Goal: Communication & Community: Answer question/provide support

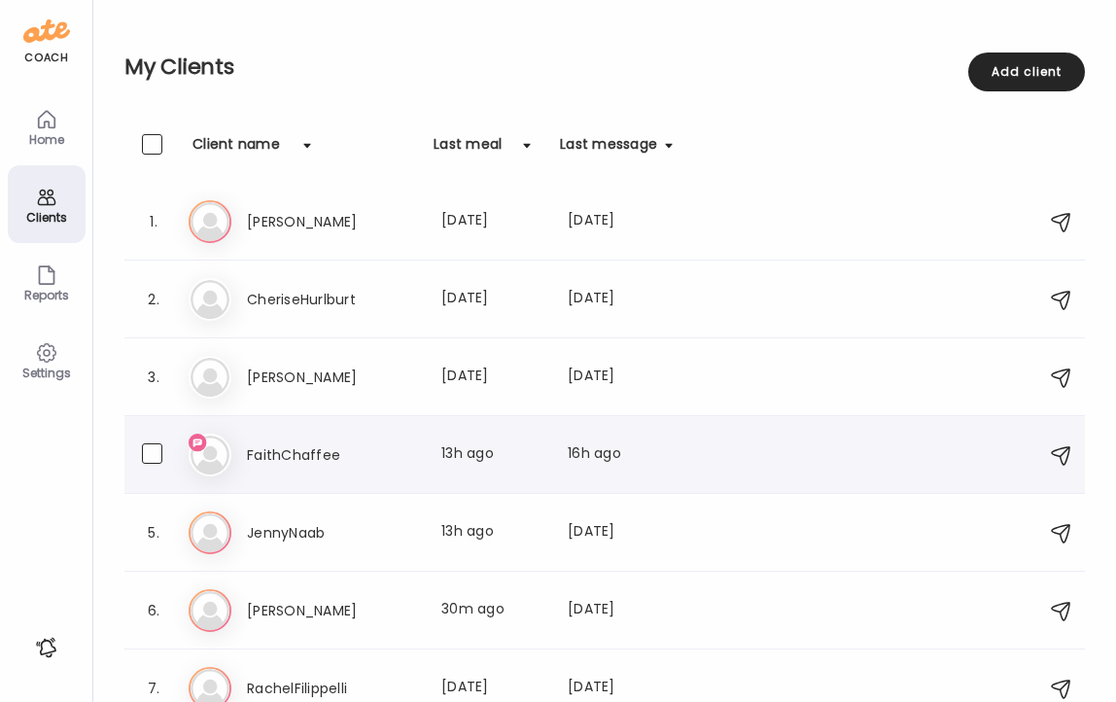
click at [272, 453] on h3 "FaithChaffee" at bounding box center [332, 454] width 171 height 23
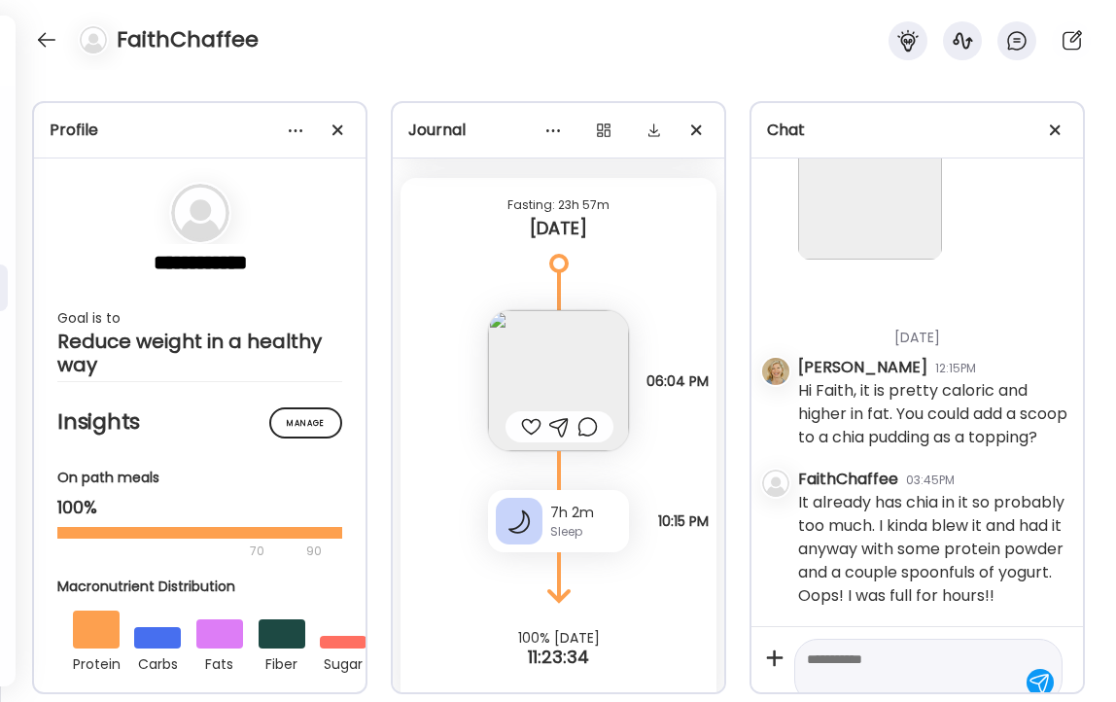
scroll to position [8055, 0]
click at [859, 657] on textarea at bounding box center [911, 670] width 208 height 47
type textarea "**********"
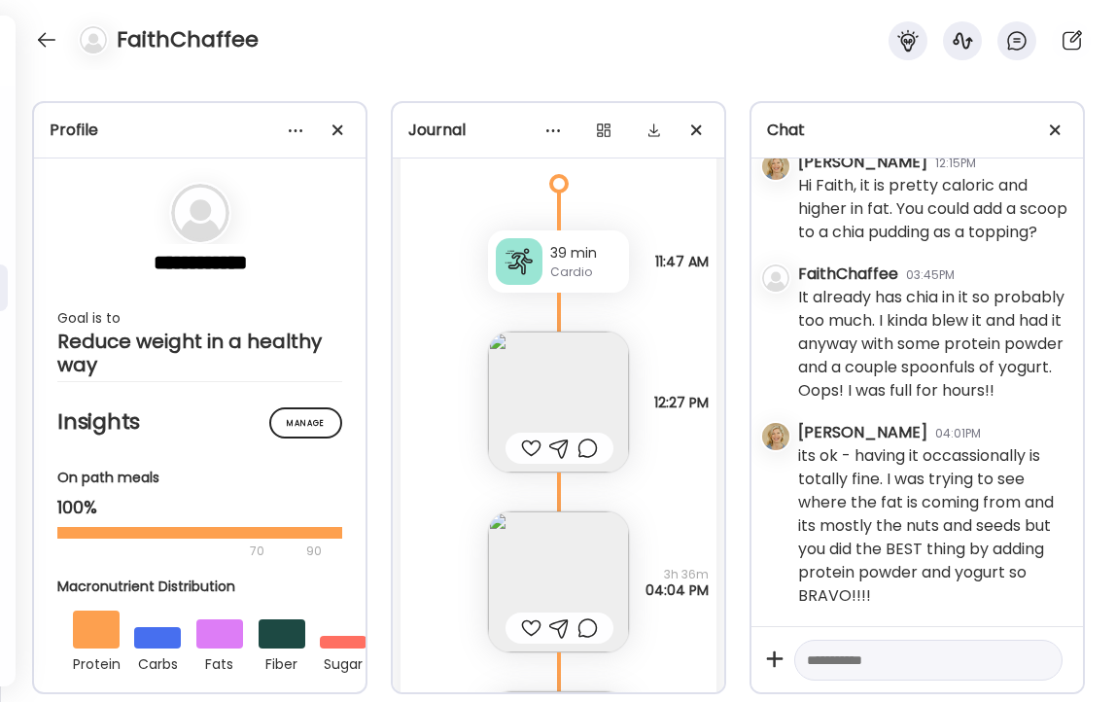
scroll to position [14340, 0]
click at [858, 662] on textarea at bounding box center [911, 659] width 208 height 23
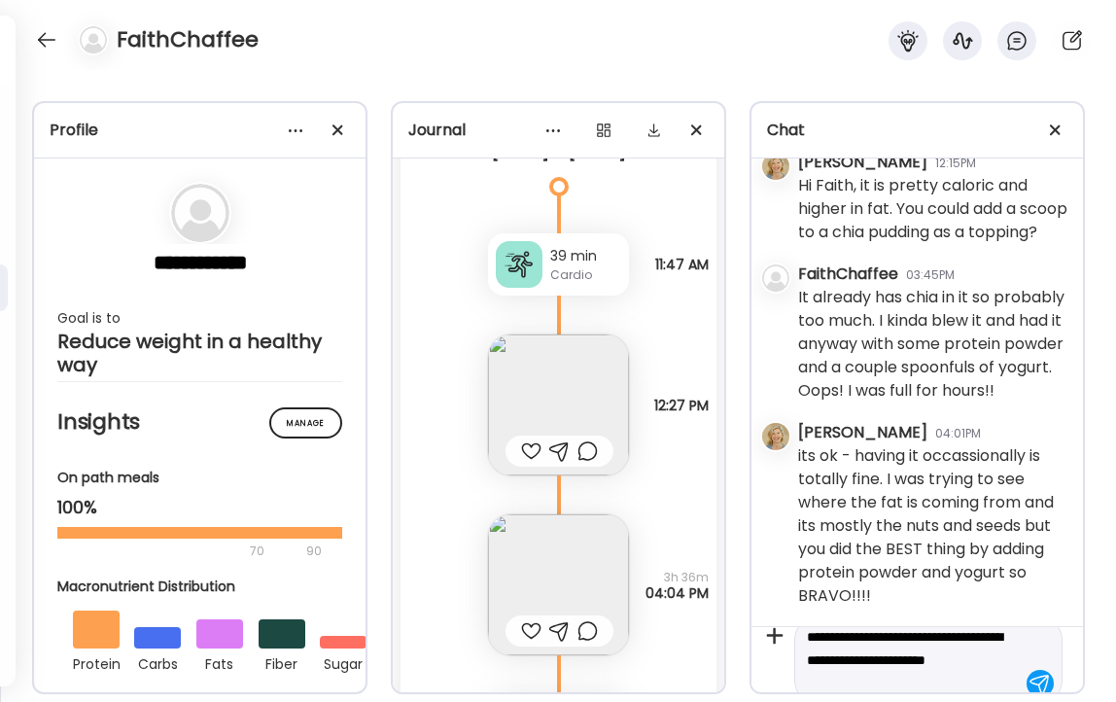
scroll to position [46, 0]
type textarea "**********"
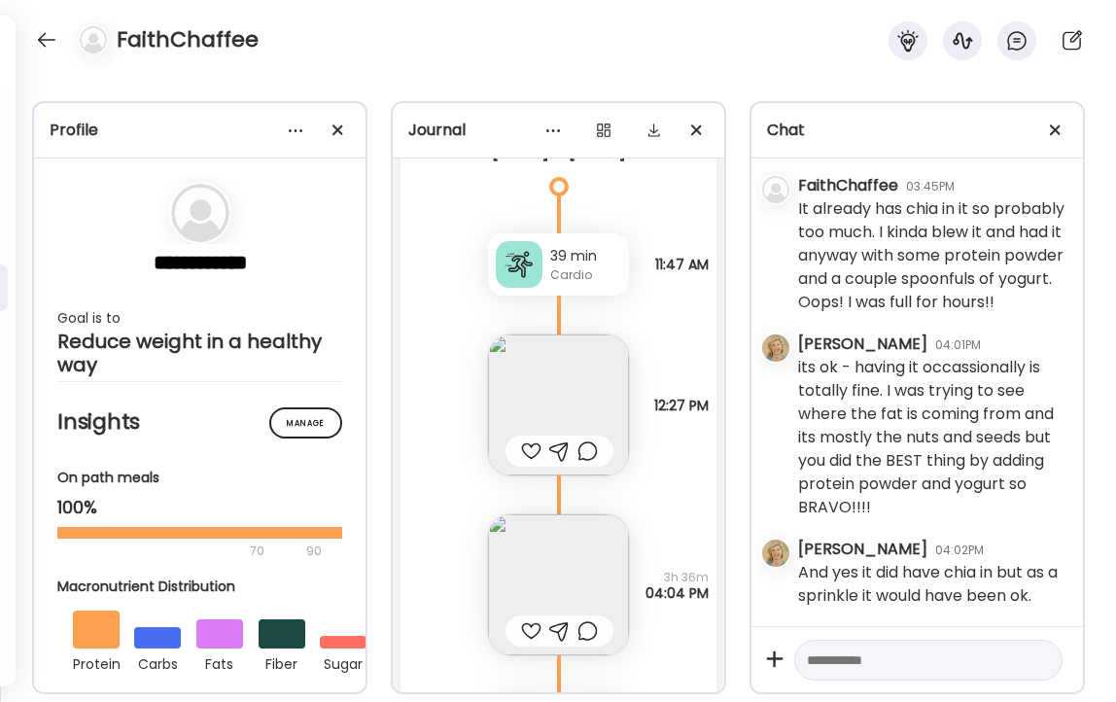
scroll to position [8350, 0]
click at [862, 658] on textarea at bounding box center [911, 659] width 208 height 23
type textarea "*"
type textarea "**********"
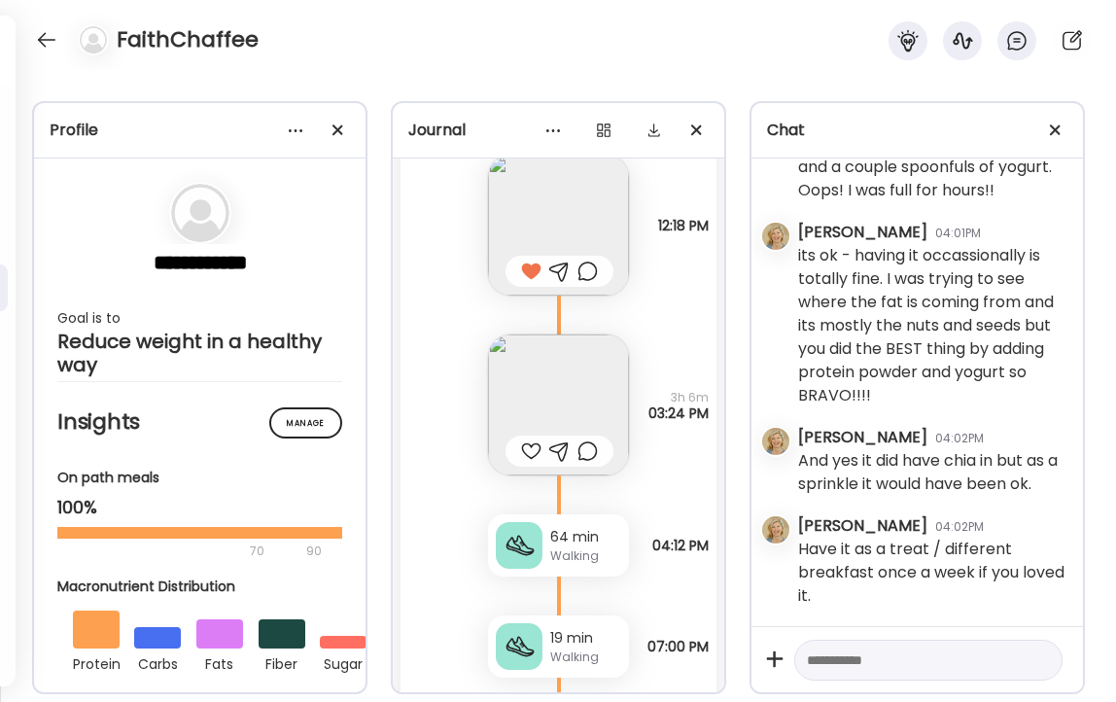
scroll to position [13490, 0]
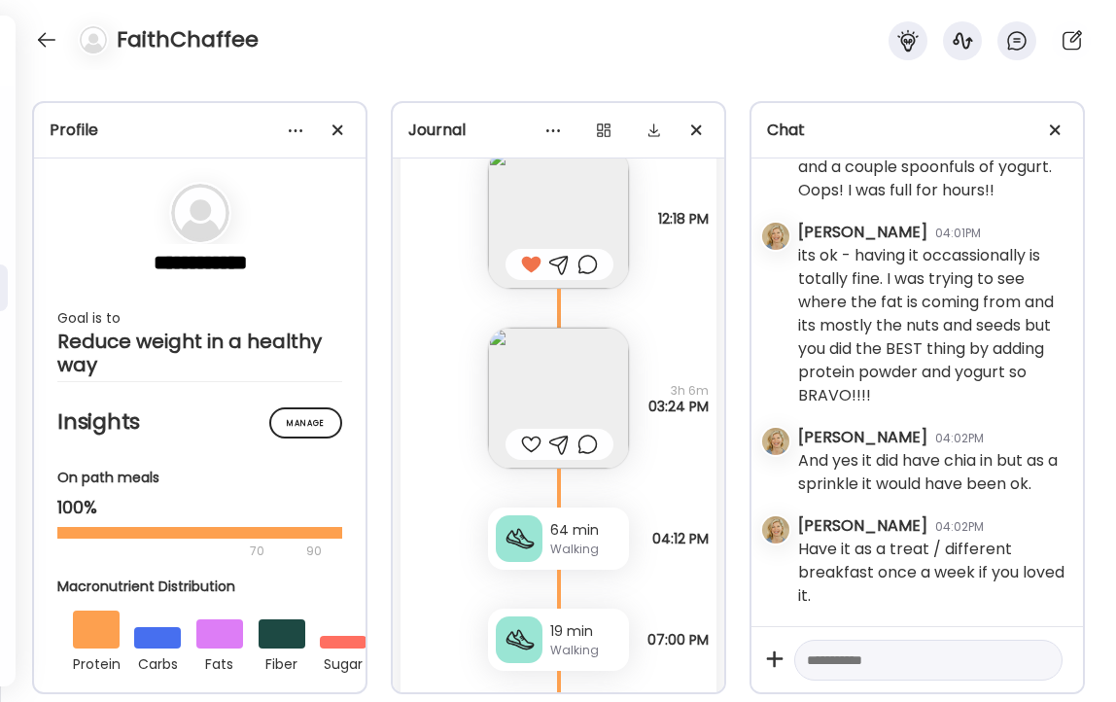
click at [577, 358] on img at bounding box center [558, 398] width 141 height 141
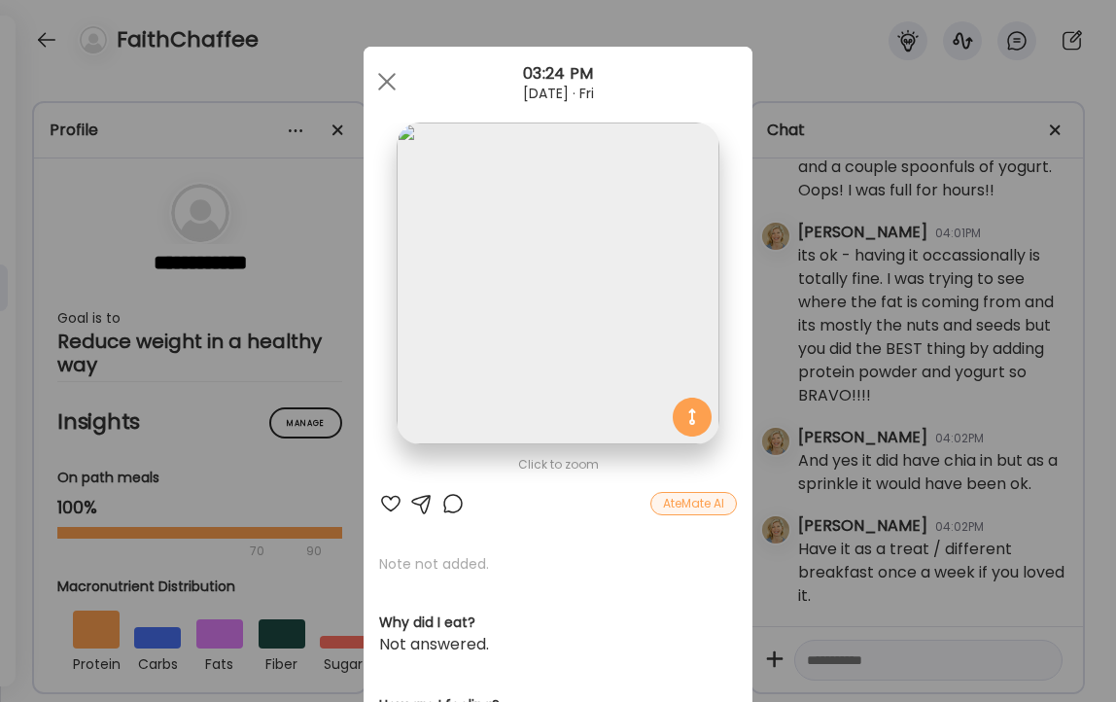
click at [387, 504] on div at bounding box center [390, 503] width 23 height 23
click at [386, 80] on span at bounding box center [386, 81] width 17 height 17
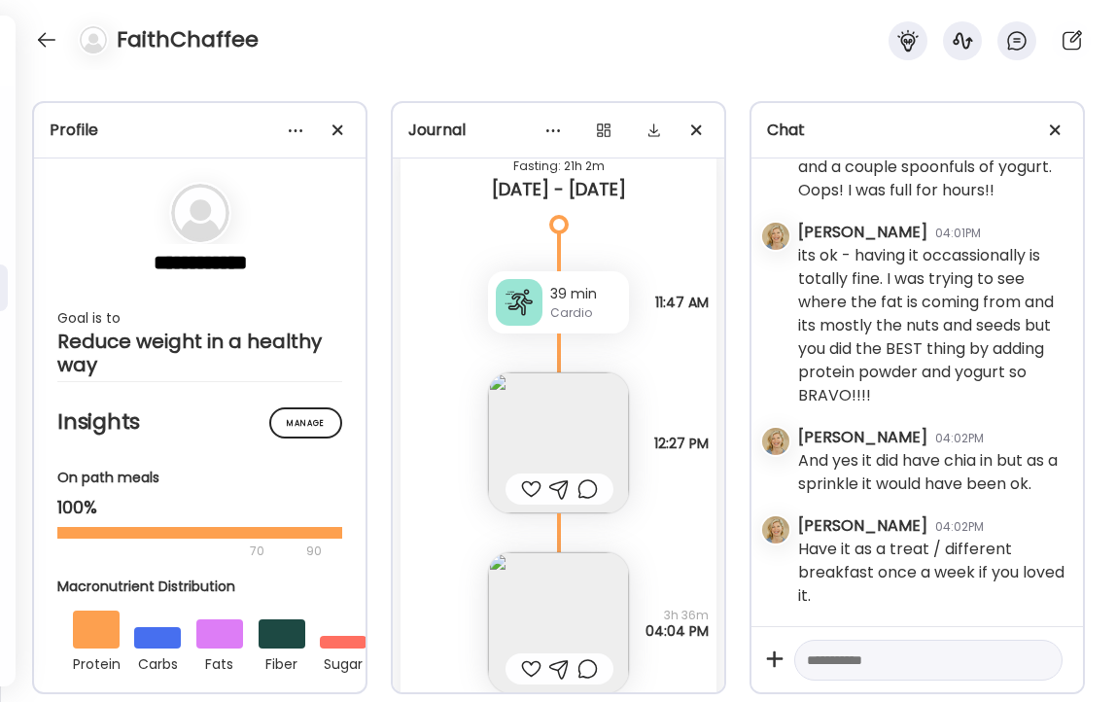
scroll to position [14307, 0]
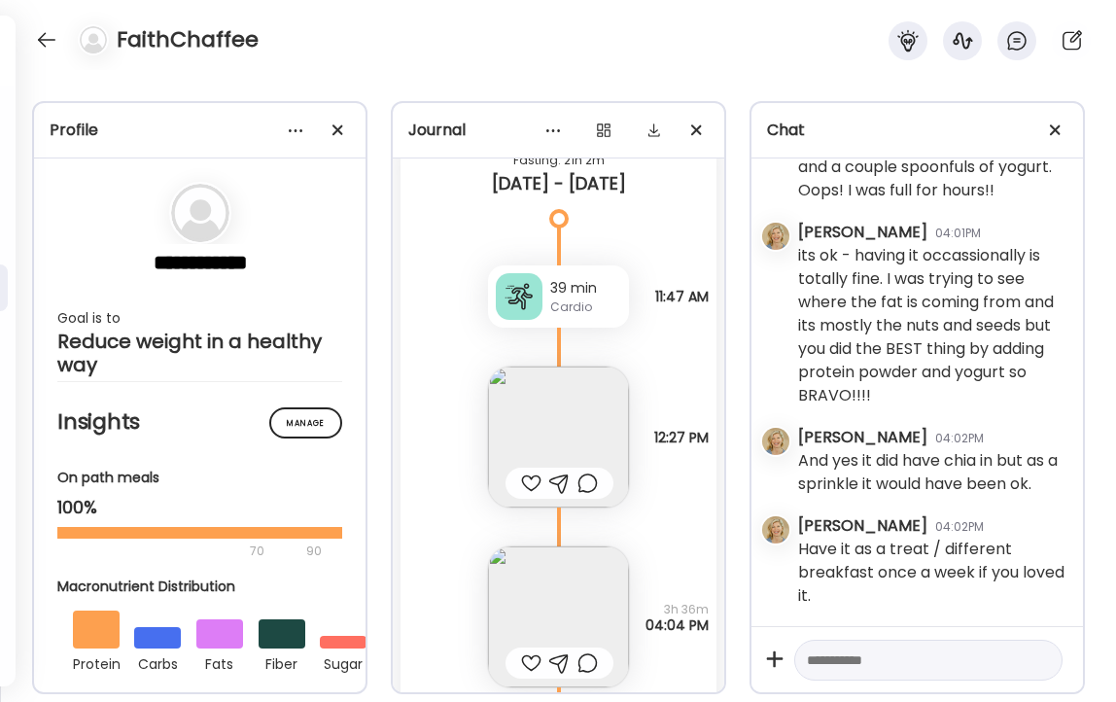
click at [551, 390] on img at bounding box center [558, 436] width 141 height 141
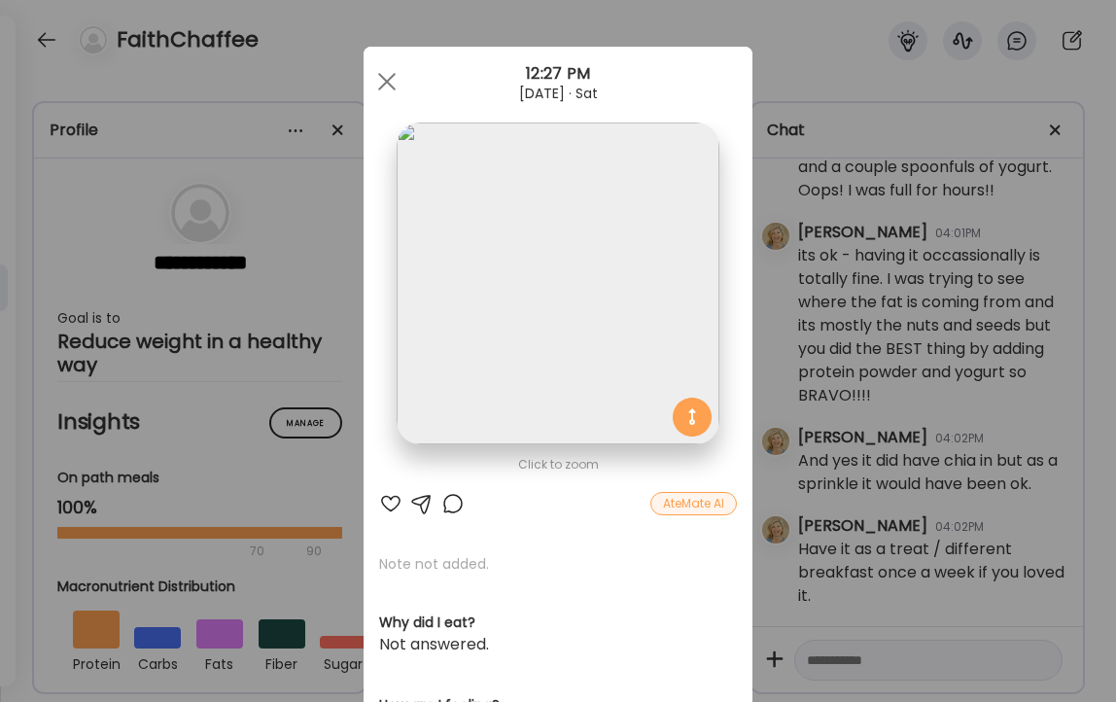
click at [387, 502] on div at bounding box center [390, 503] width 23 height 23
click at [454, 502] on div at bounding box center [452, 503] width 23 height 23
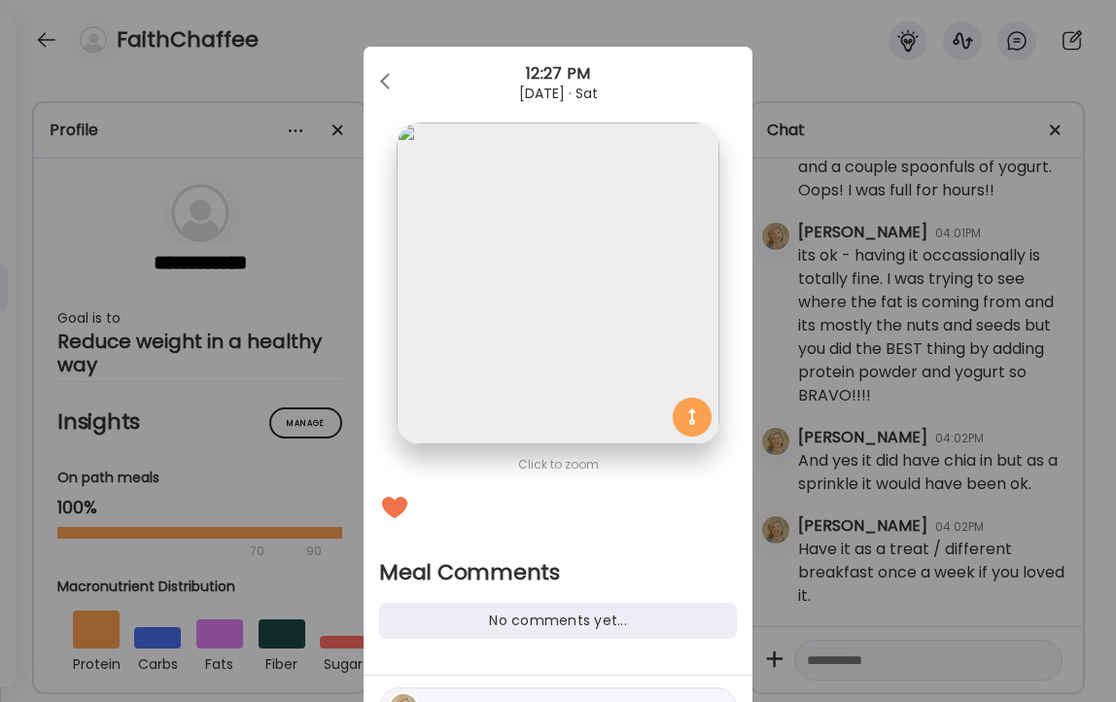
scroll to position [108, 0]
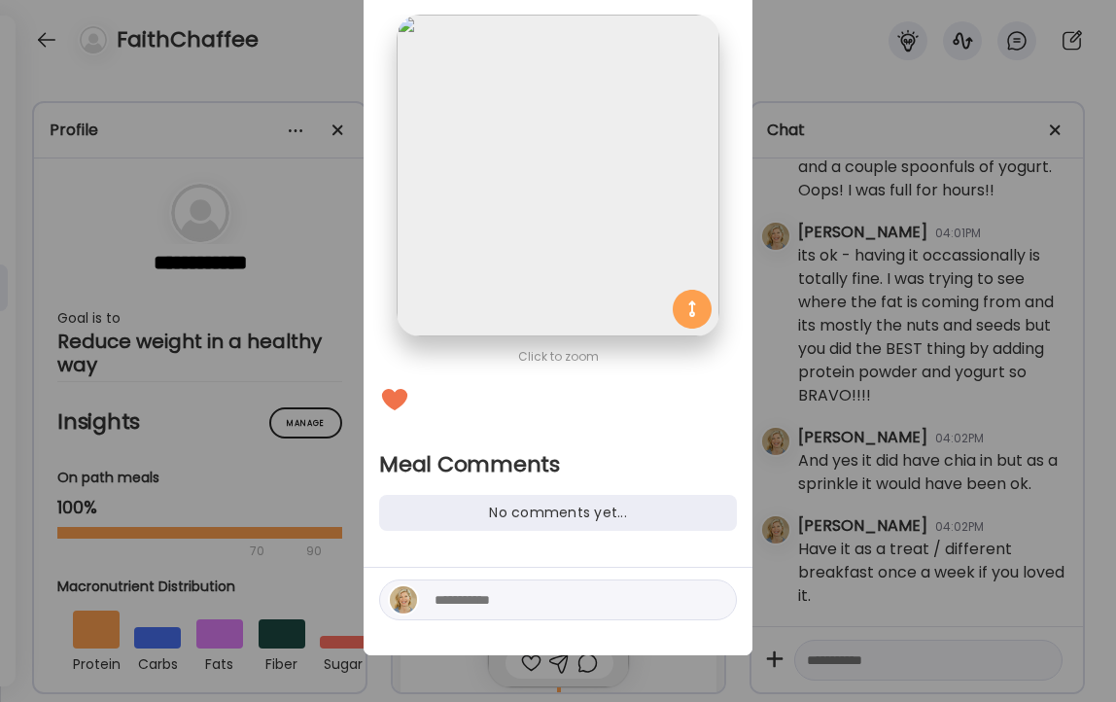
click at [529, 593] on textarea at bounding box center [566, 599] width 262 height 23
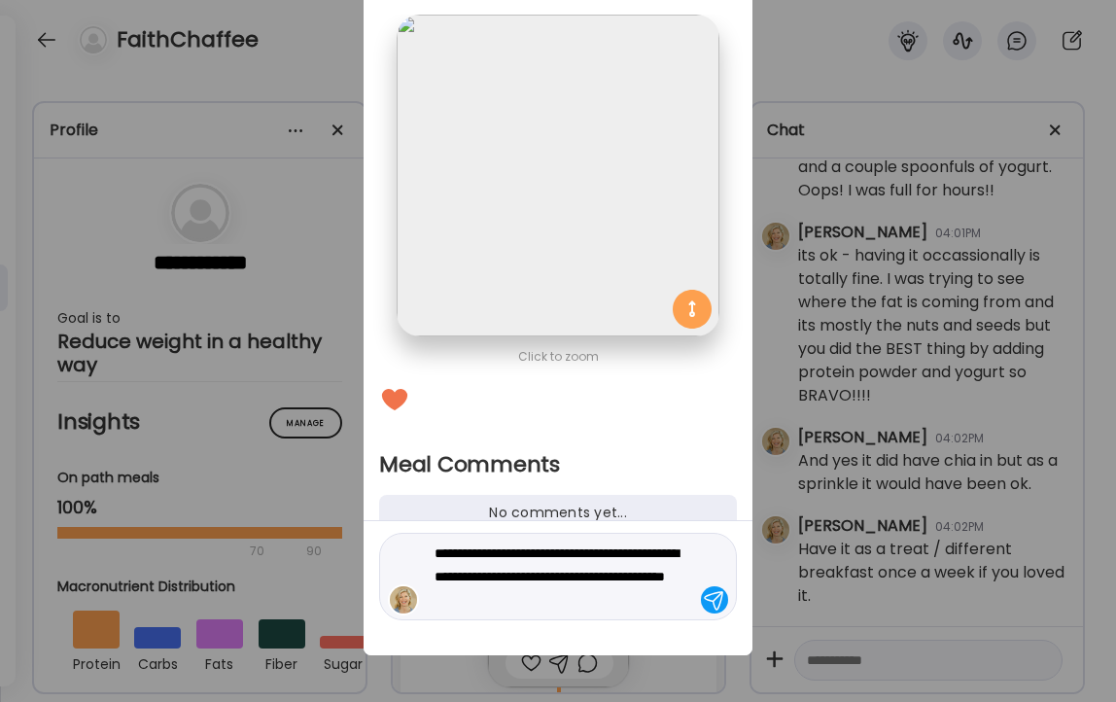
type textarea "**********"
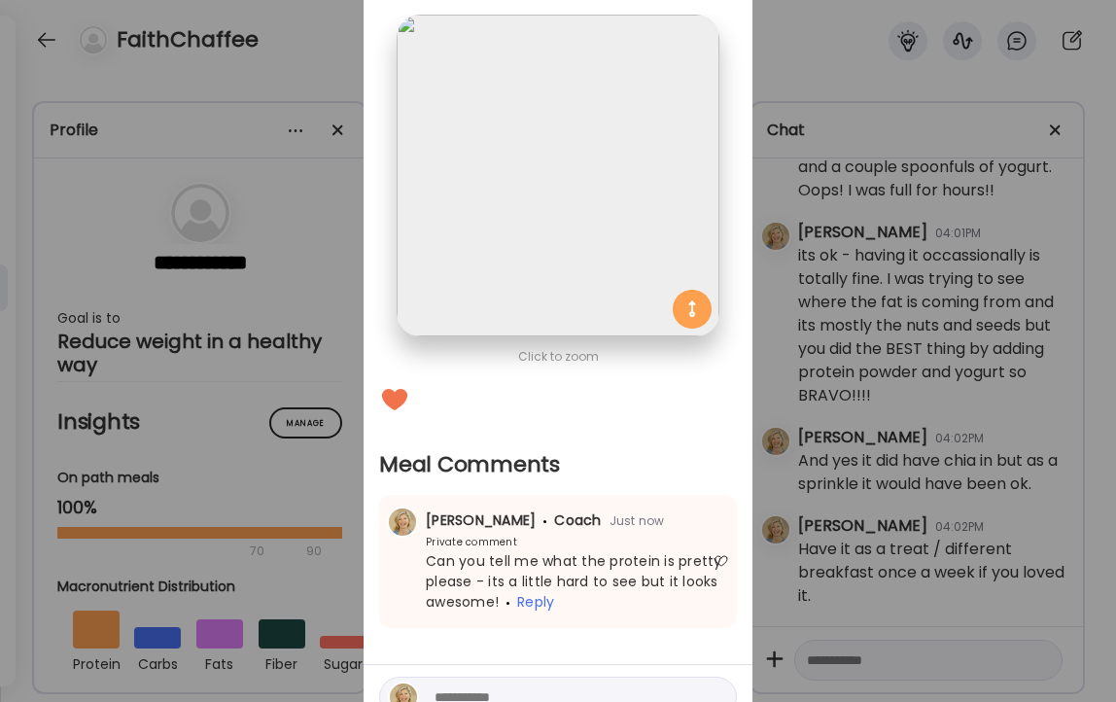
click at [279, 67] on div "Ate Coach Dashboard Wahoo! It’s official Take a moment to set up your Coach Pro…" at bounding box center [558, 351] width 1116 height 702
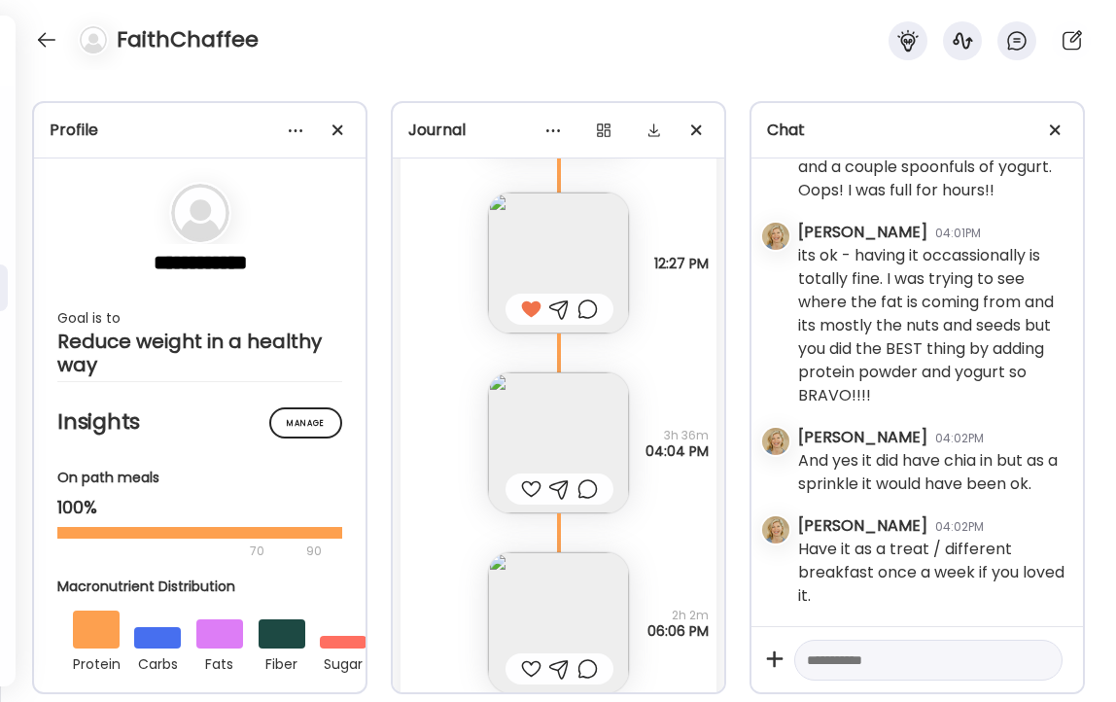
scroll to position [14524, 0]
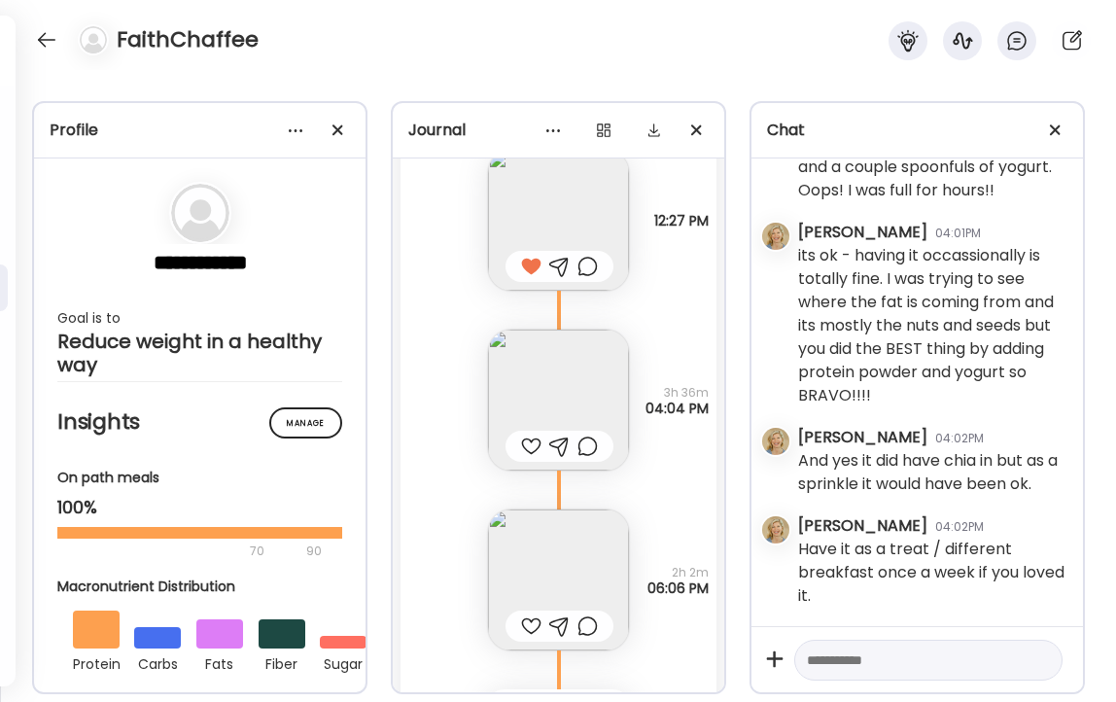
click at [608, 361] on img at bounding box center [558, 400] width 141 height 141
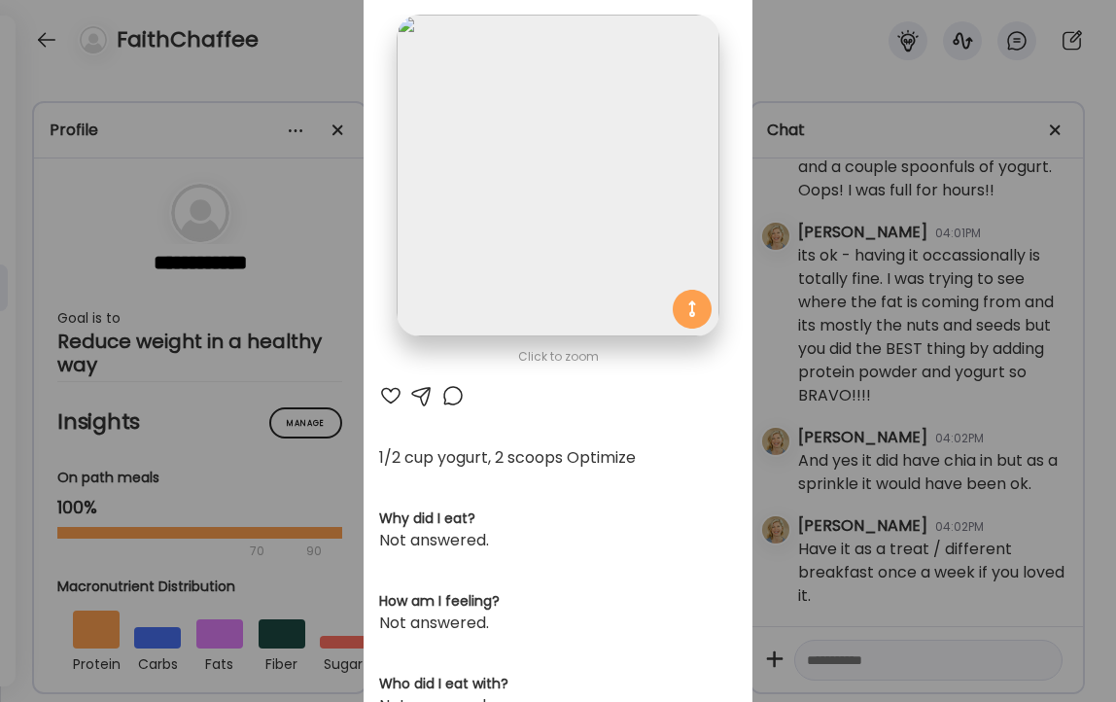
click at [392, 391] on div at bounding box center [390, 395] width 23 height 23
click at [457, 399] on div at bounding box center [452, 395] width 23 height 23
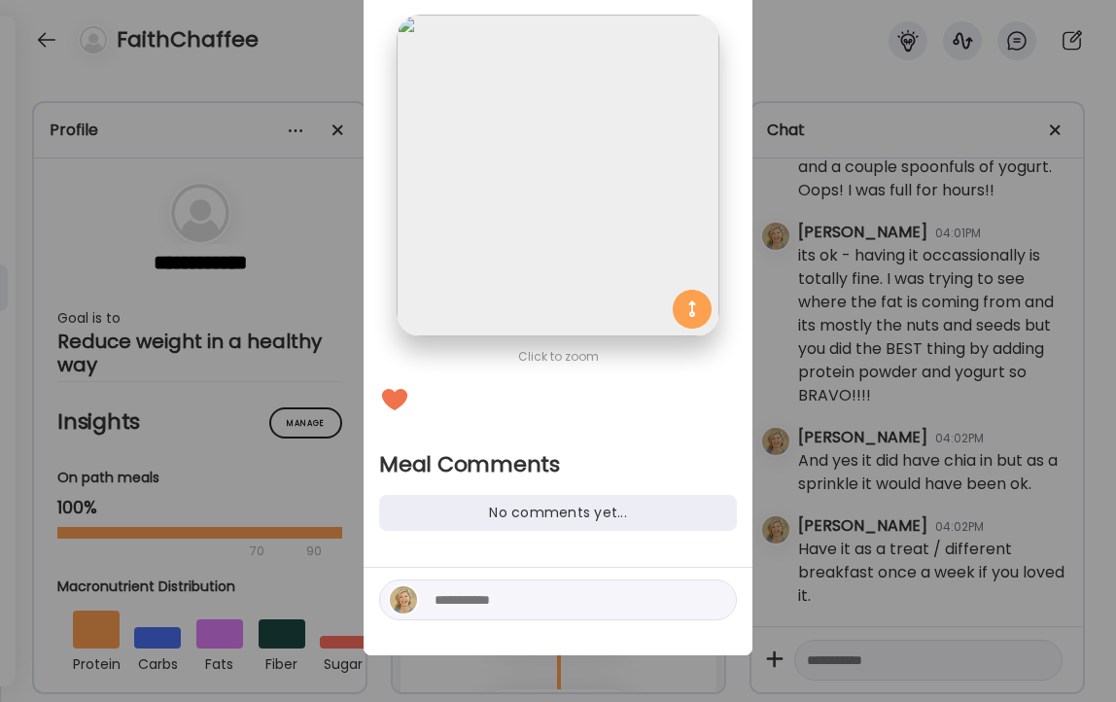
click at [533, 594] on textarea at bounding box center [566, 599] width 262 height 23
type textarea "**********"
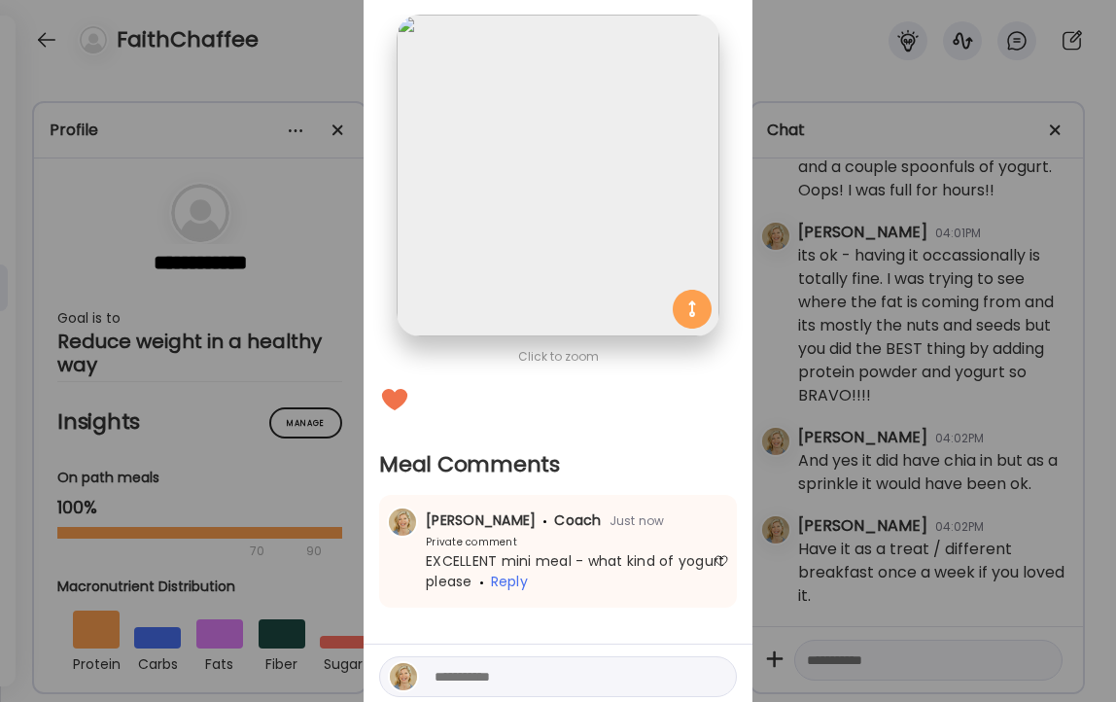
click at [295, 16] on div "Ate Coach Dashboard Wahoo! It’s official Take a moment to set up your Coach Pro…" at bounding box center [558, 351] width 1116 height 702
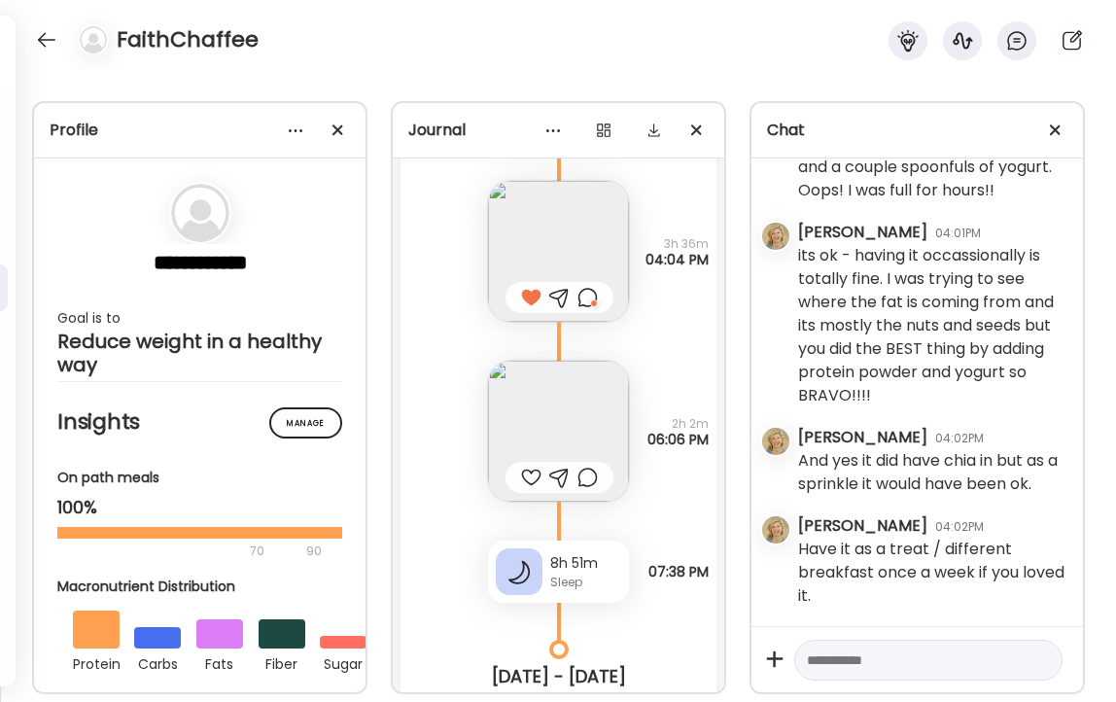
scroll to position [14711, 0]
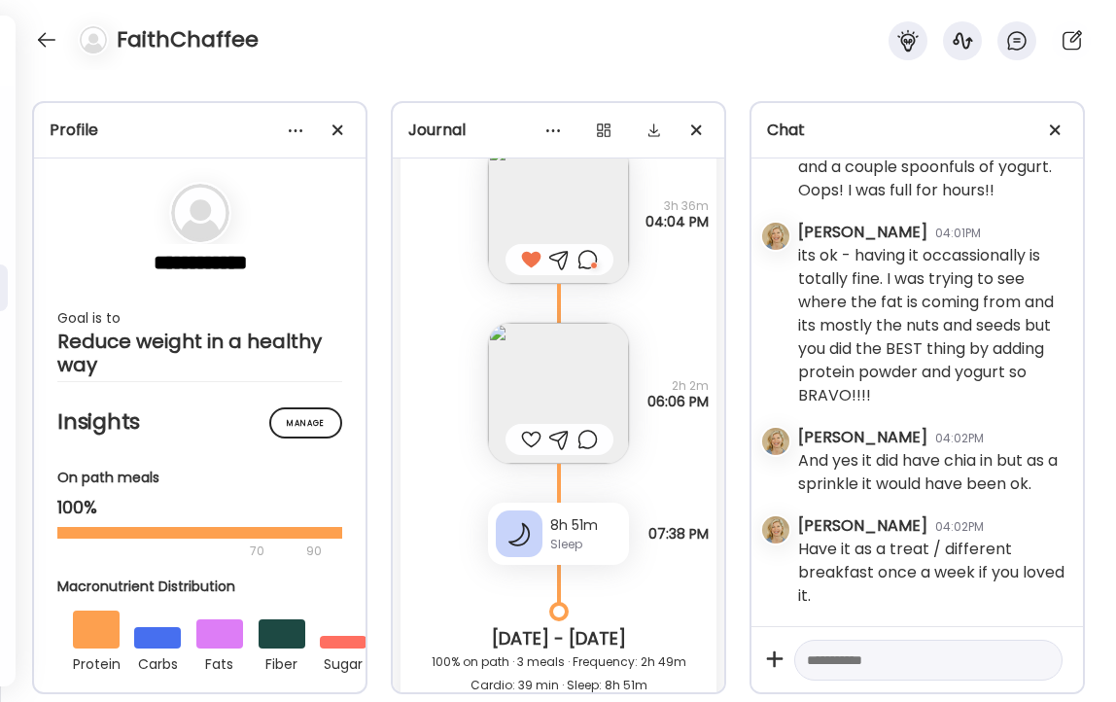
click at [599, 365] on img at bounding box center [558, 393] width 141 height 141
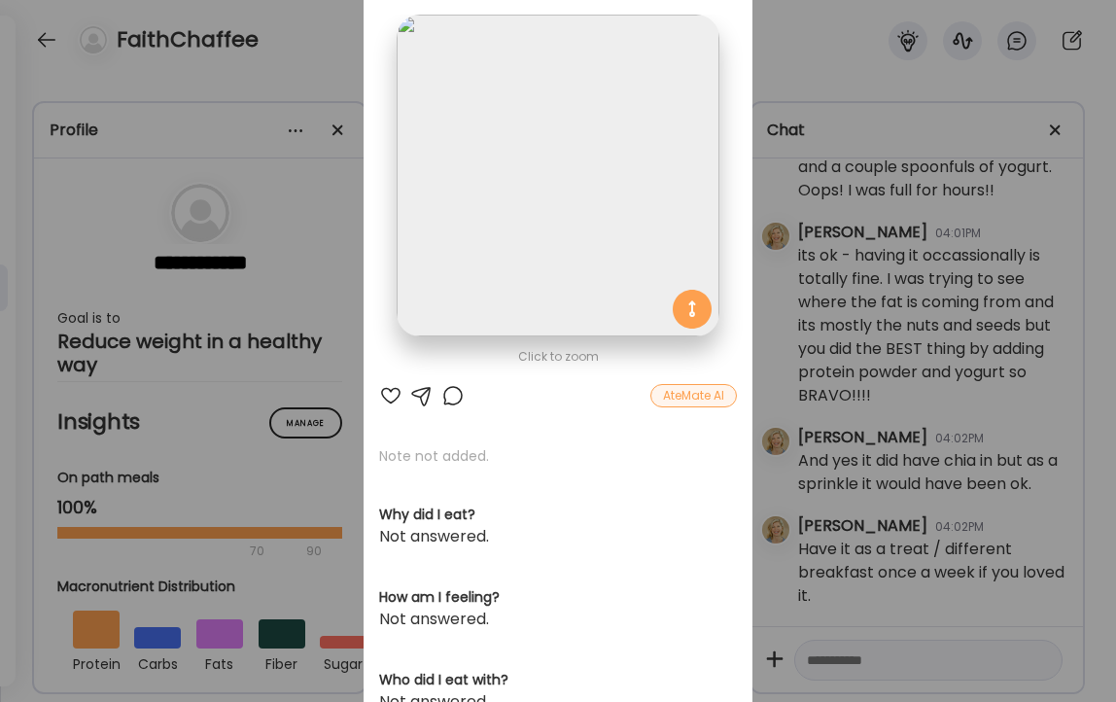
click at [392, 390] on div at bounding box center [390, 395] width 23 height 23
click at [447, 397] on div at bounding box center [452, 395] width 23 height 23
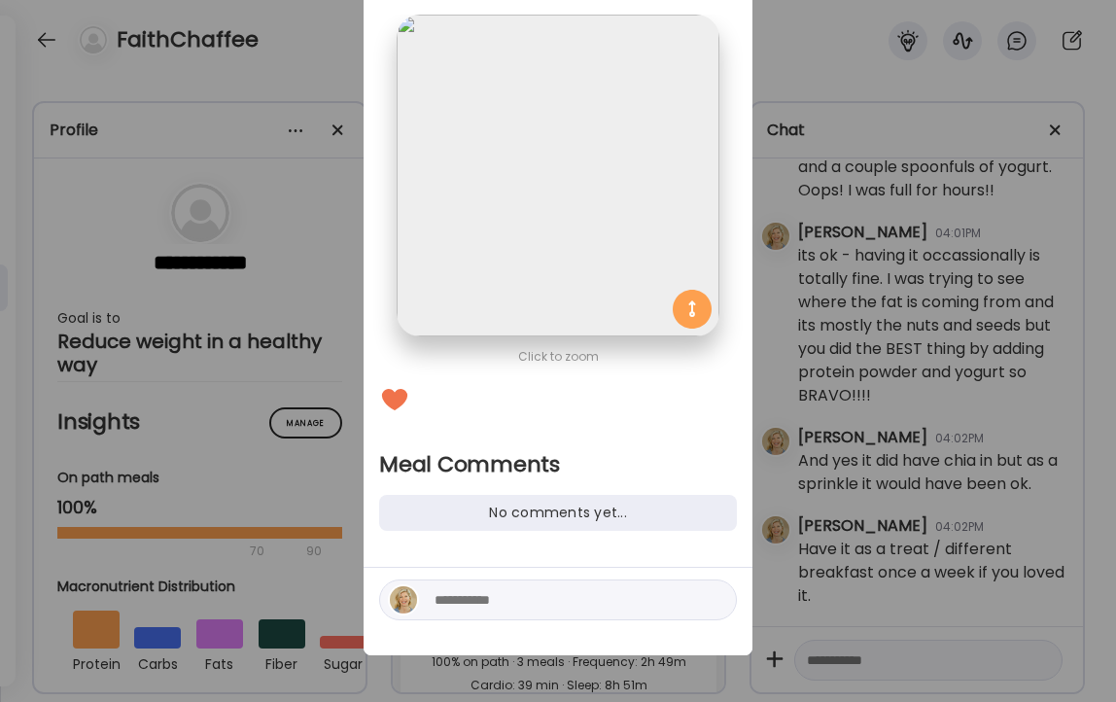
click at [496, 601] on textarea at bounding box center [566, 599] width 262 height 23
type textarea "**********"
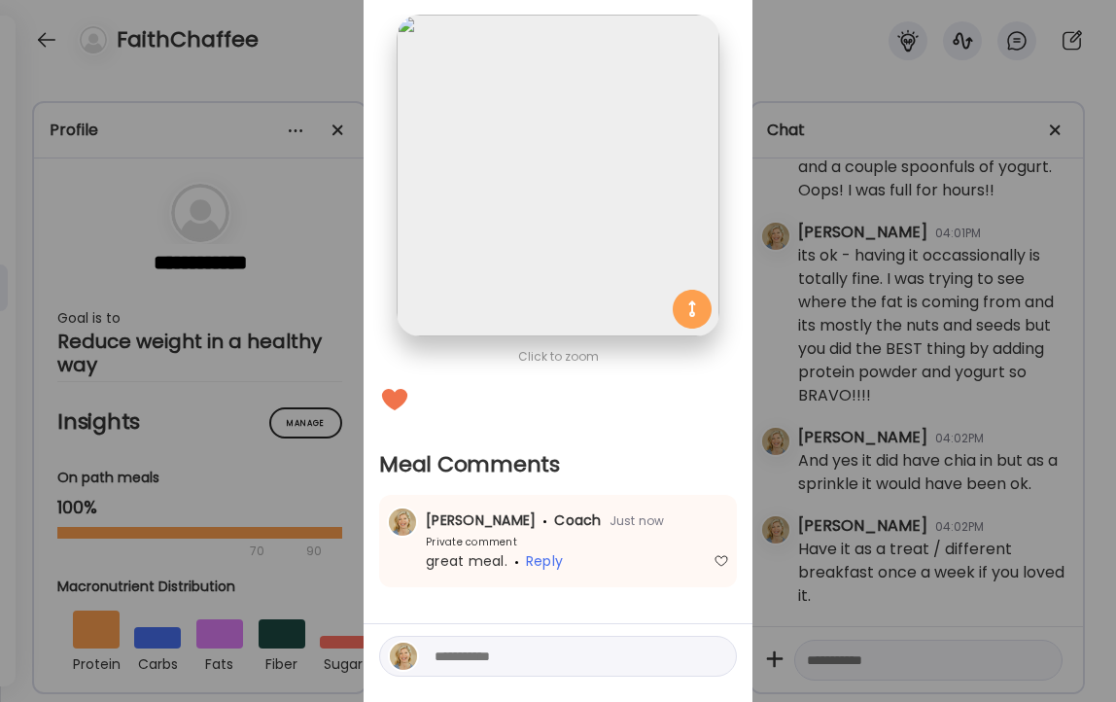
click at [312, 50] on div "Ate Coach Dashboard Wahoo! It’s official Take a moment to set up your Coach Pro…" at bounding box center [558, 351] width 1116 height 702
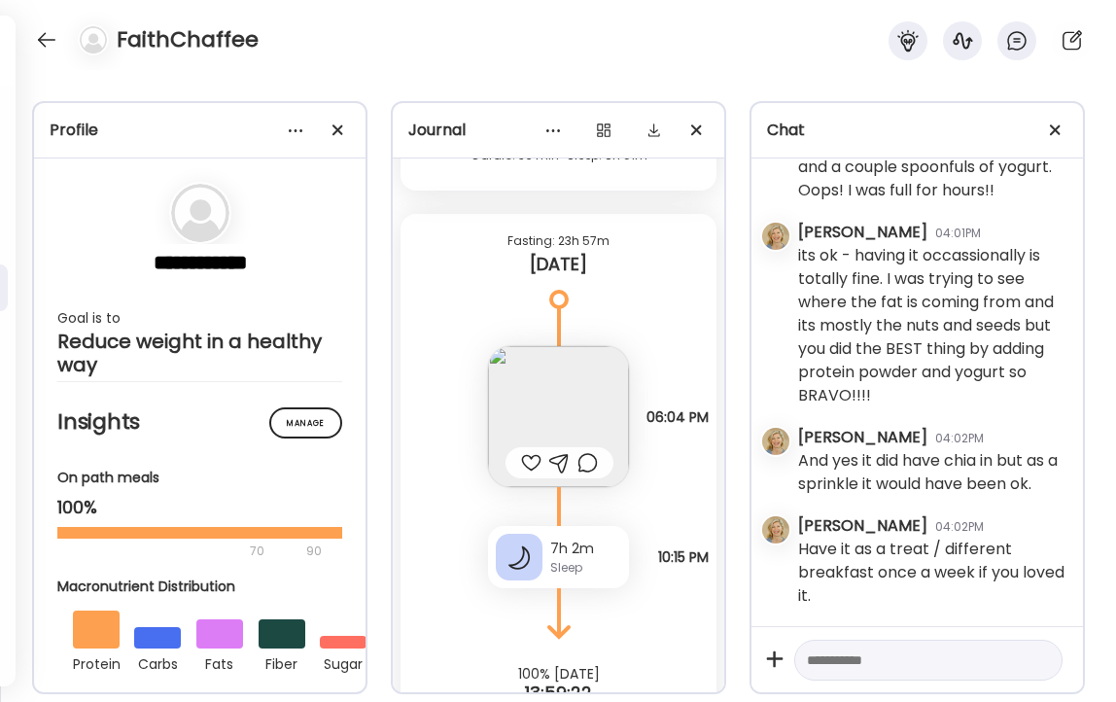
scroll to position [15277, 0]
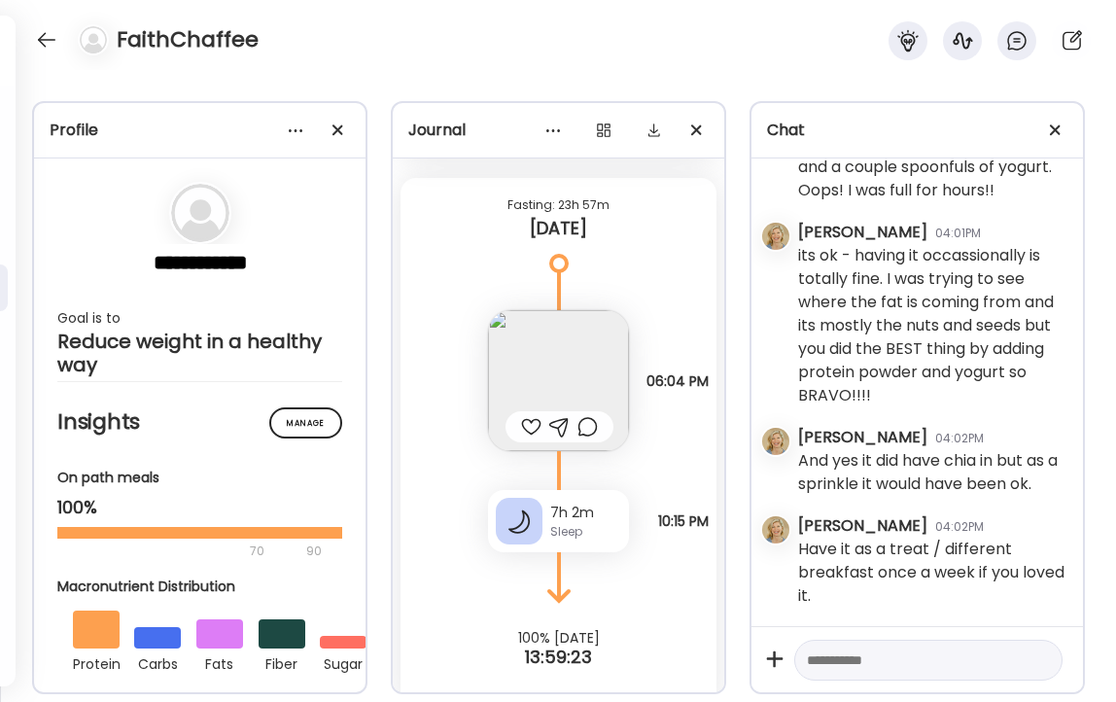
click at [584, 335] on img at bounding box center [558, 380] width 141 height 141
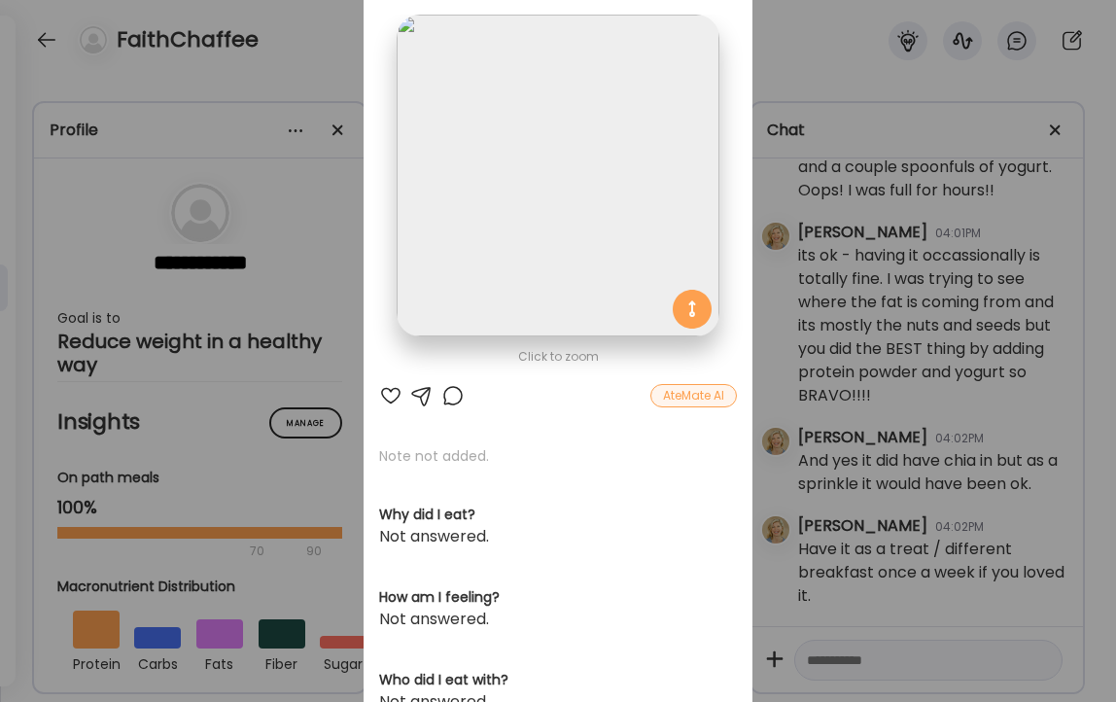
click at [393, 392] on div at bounding box center [390, 395] width 23 height 23
click at [295, 56] on div "Ate Coach Dashboard Wahoo! It’s official Take a moment to set up your Coach Pro…" at bounding box center [558, 351] width 1116 height 702
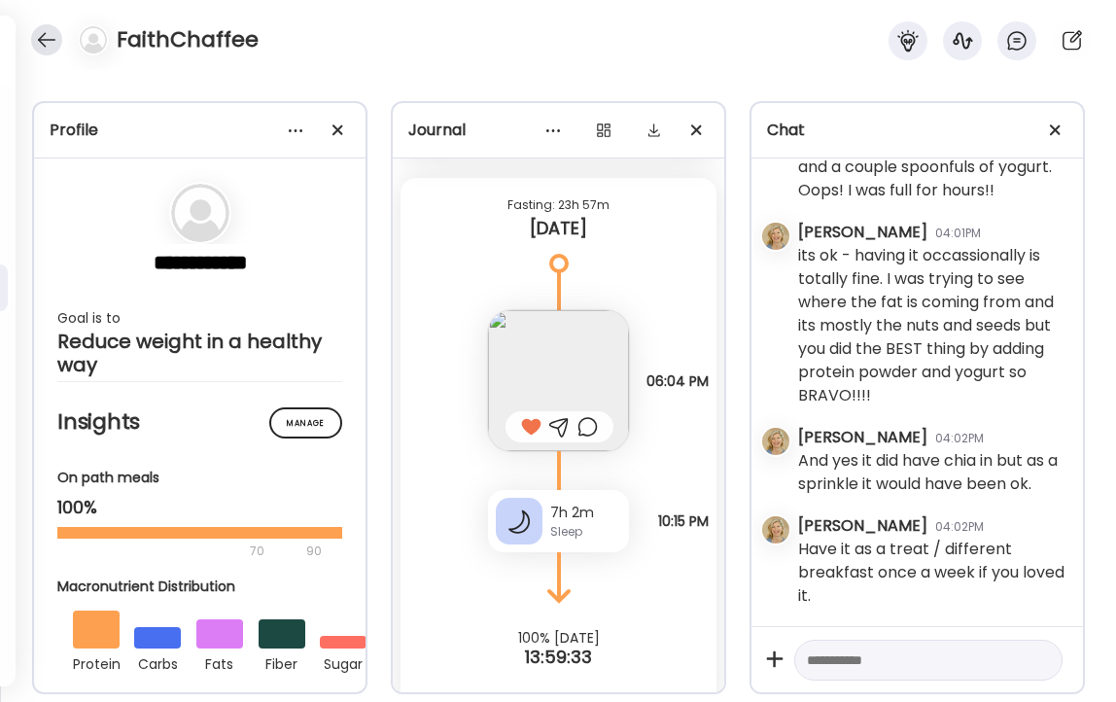
click at [48, 37] on div at bounding box center [46, 39] width 31 height 31
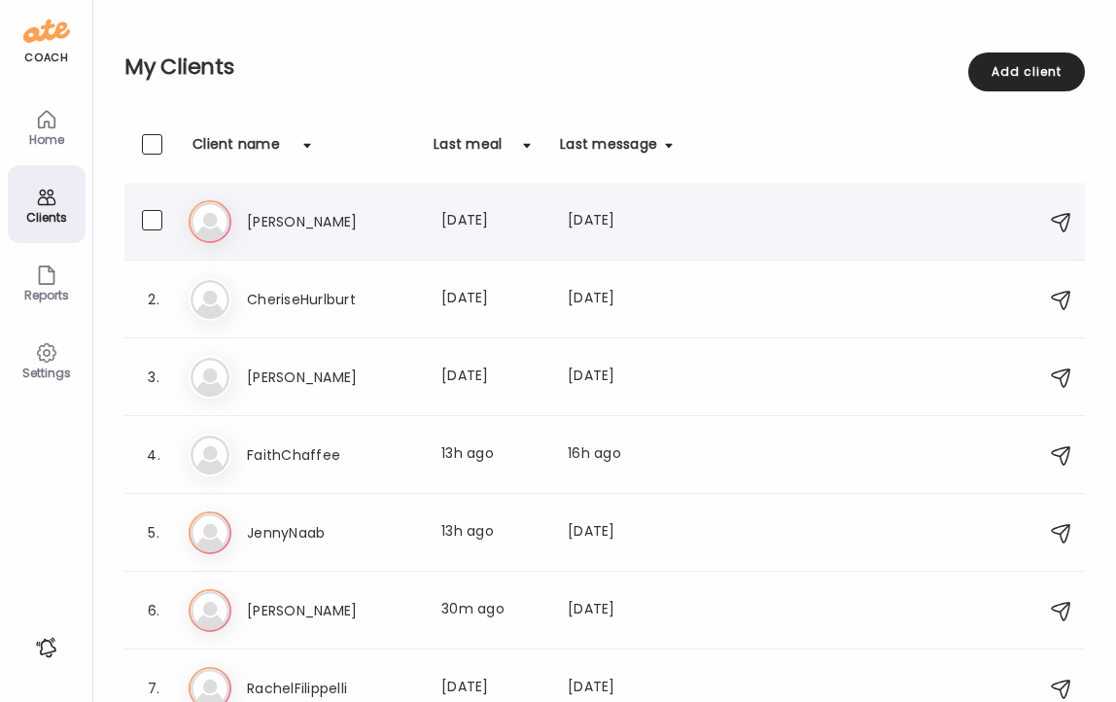
click at [259, 213] on h3 "[PERSON_NAME]" at bounding box center [332, 221] width 171 height 23
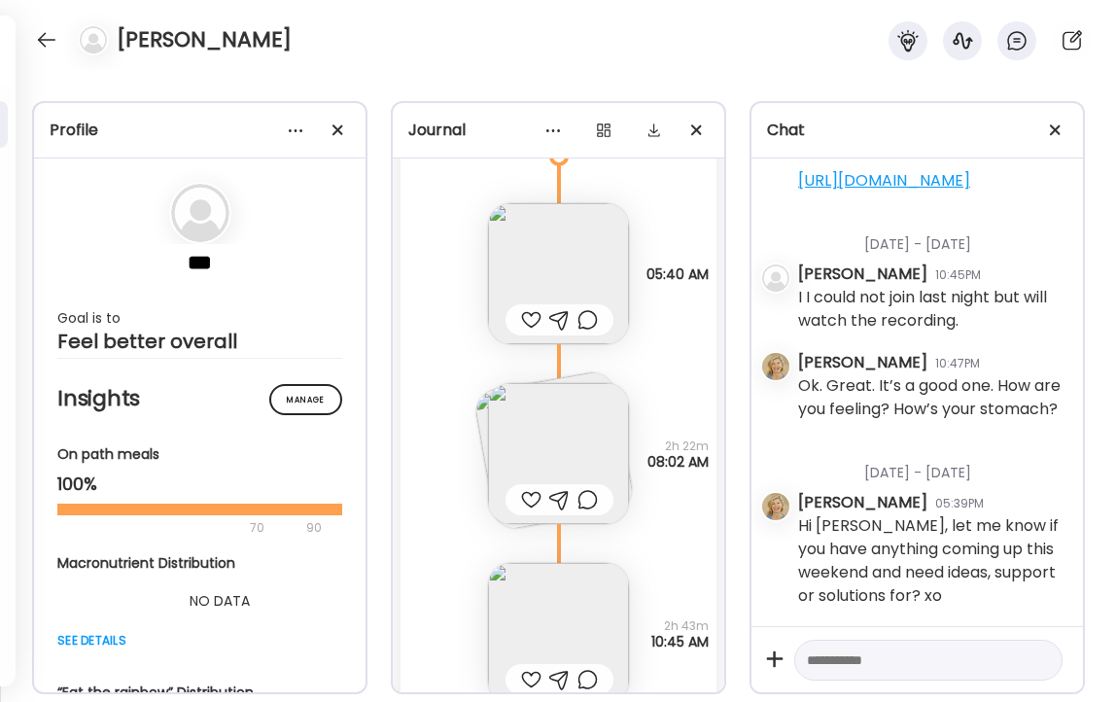
scroll to position [20415, 0]
click at [525, 323] on div at bounding box center [531, 320] width 20 height 23
click at [559, 451] on img at bounding box center [558, 454] width 141 height 141
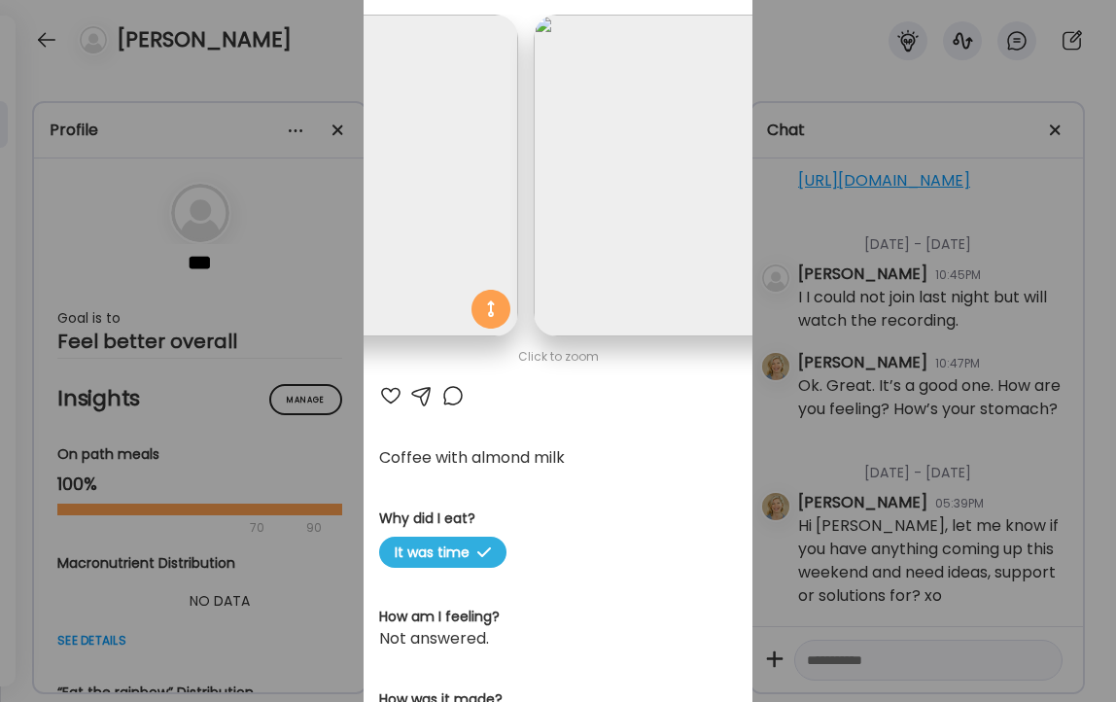
scroll to position [0, 317]
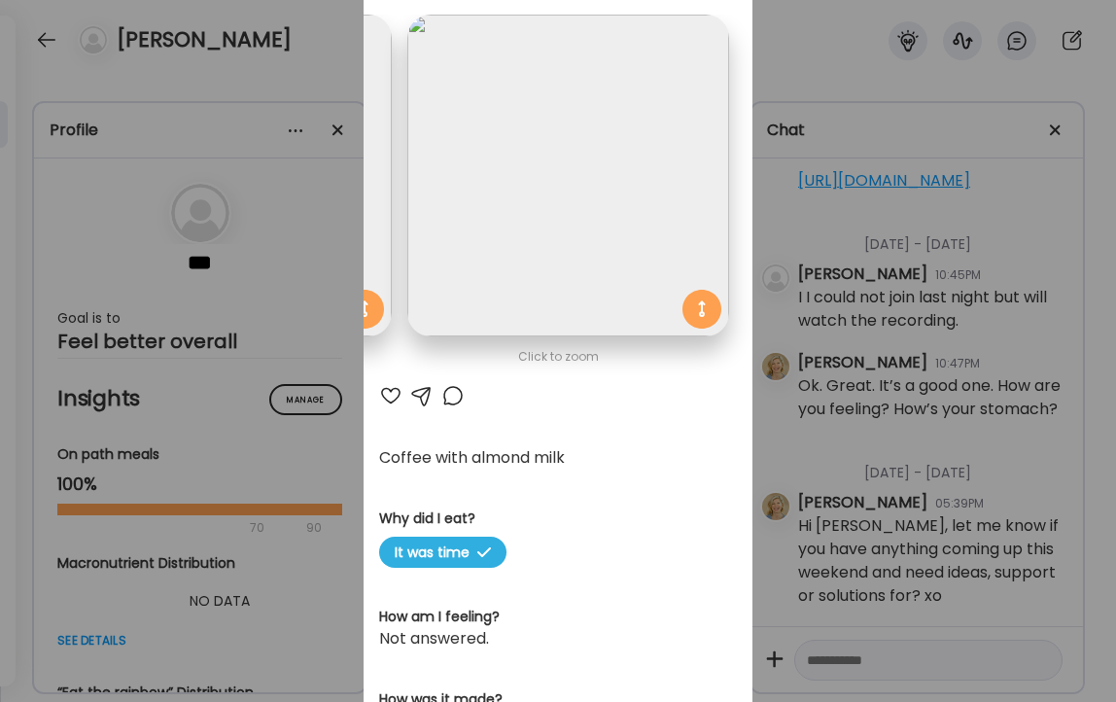
click at [568, 208] on img at bounding box center [568, 176] width 322 height 322
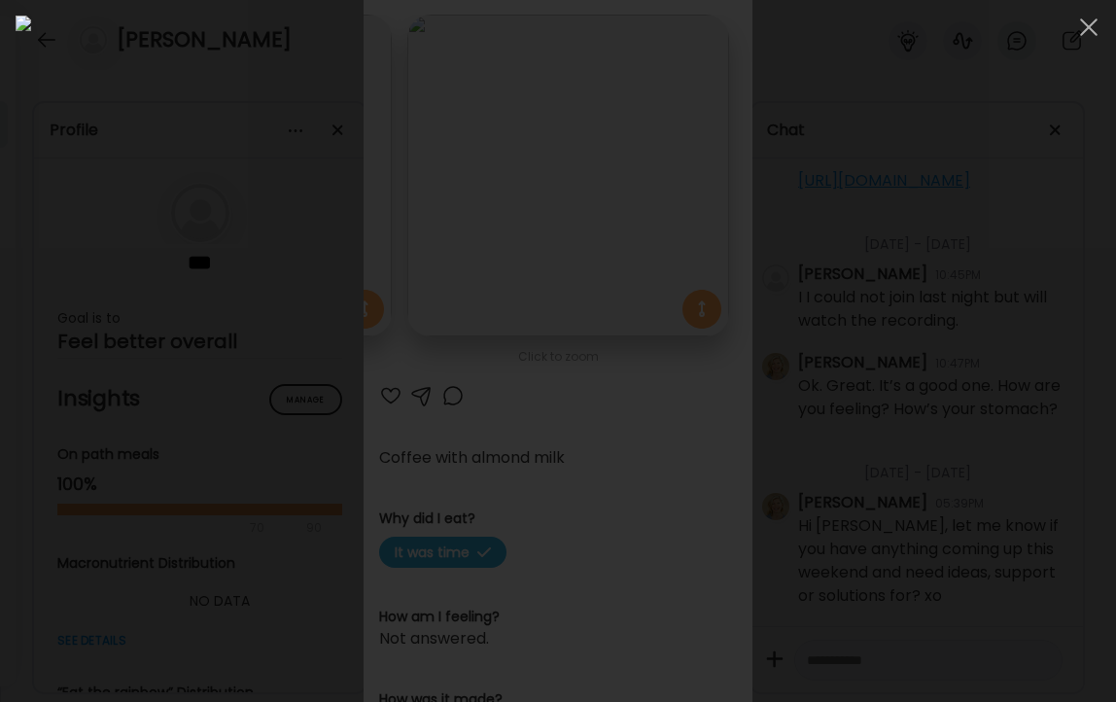
click at [991, 225] on div at bounding box center [558, 351] width 1085 height 671
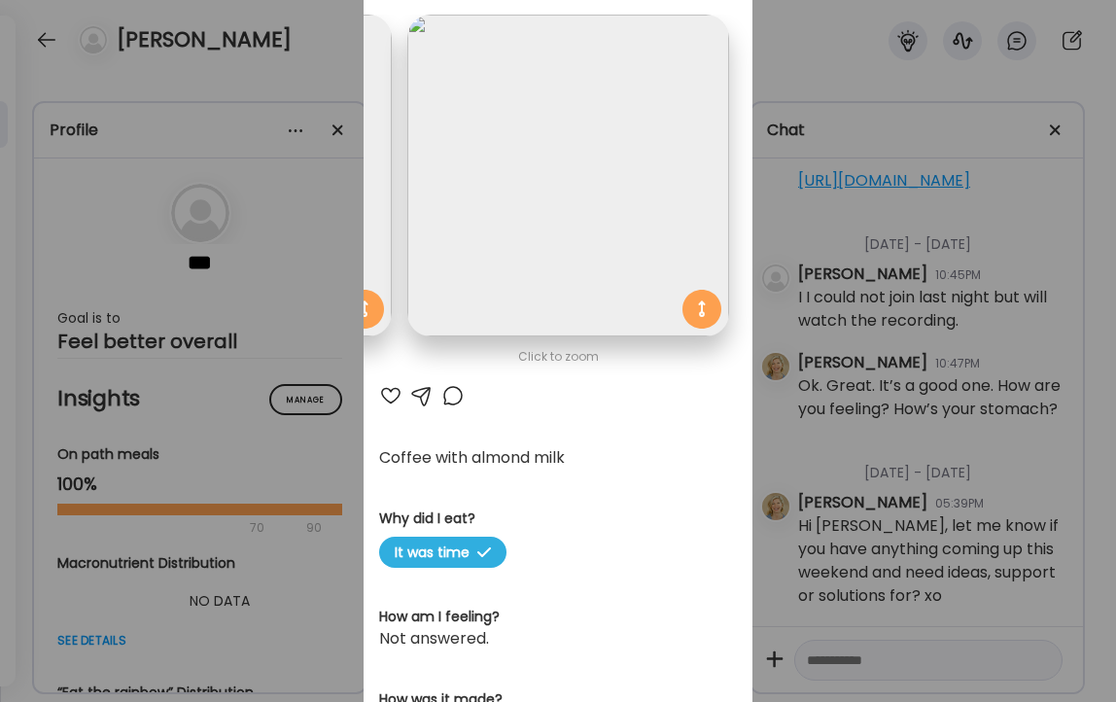
click at [390, 399] on div at bounding box center [390, 395] width 23 height 23
click at [317, 87] on div "Ate Coach Dashboard Wahoo! It’s official Take a moment to set up your Coach Pro…" at bounding box center [558, 351] width 1116 height 702
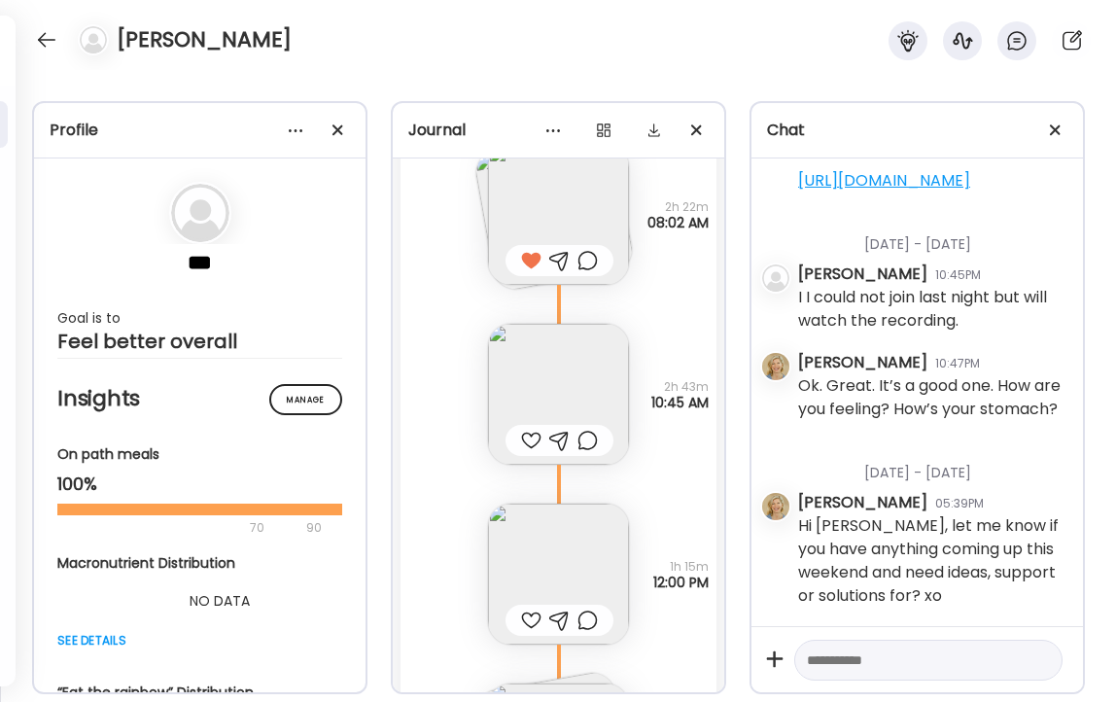
scroll to position [20706, 0]
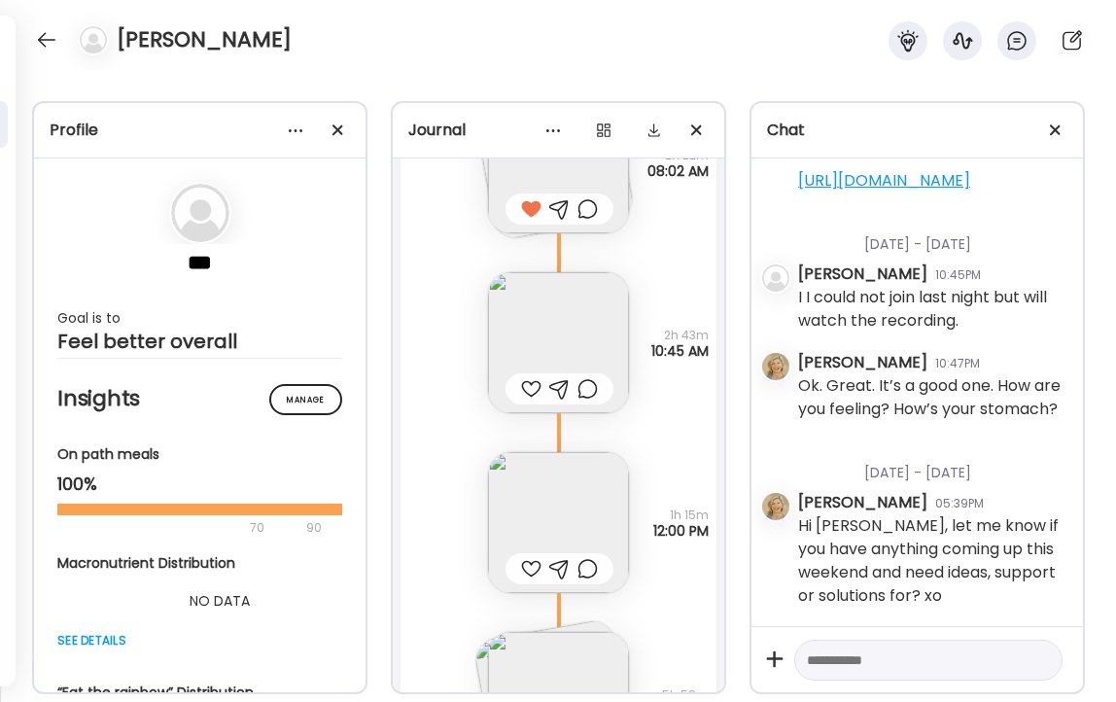
click at [526, 387] on div at bounding box center [531, 388] width 20 height 23
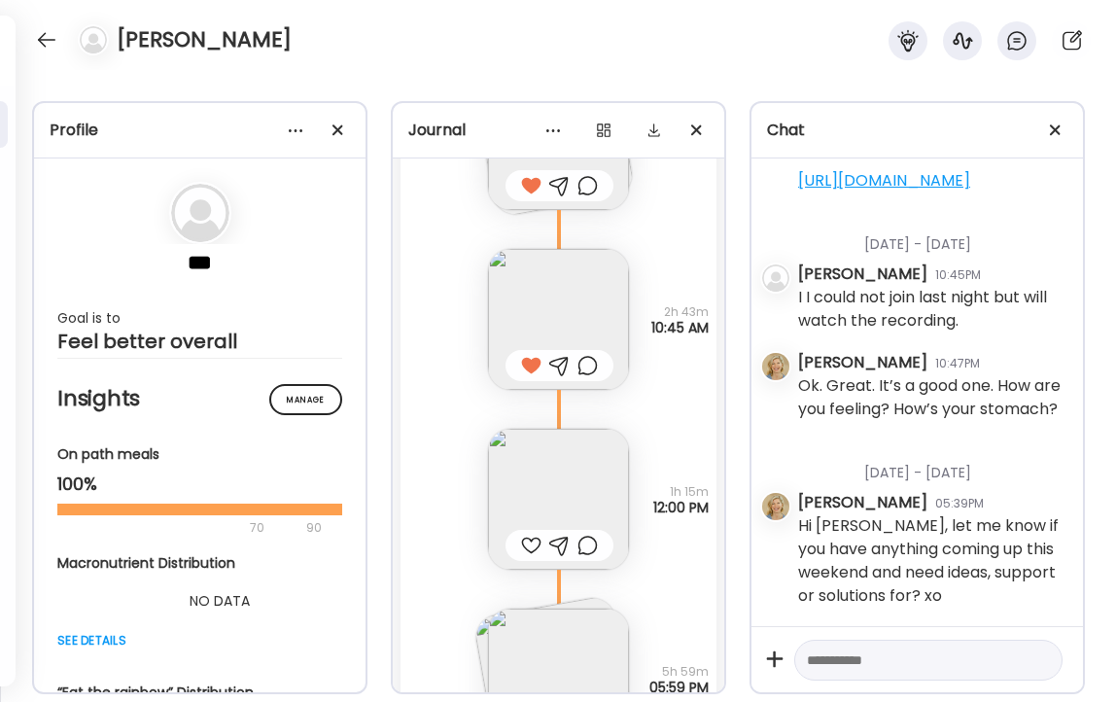
scroll to position [20731, 0]
click at [523, 495] on img at bounding box center [558, 498] width 141 height 141
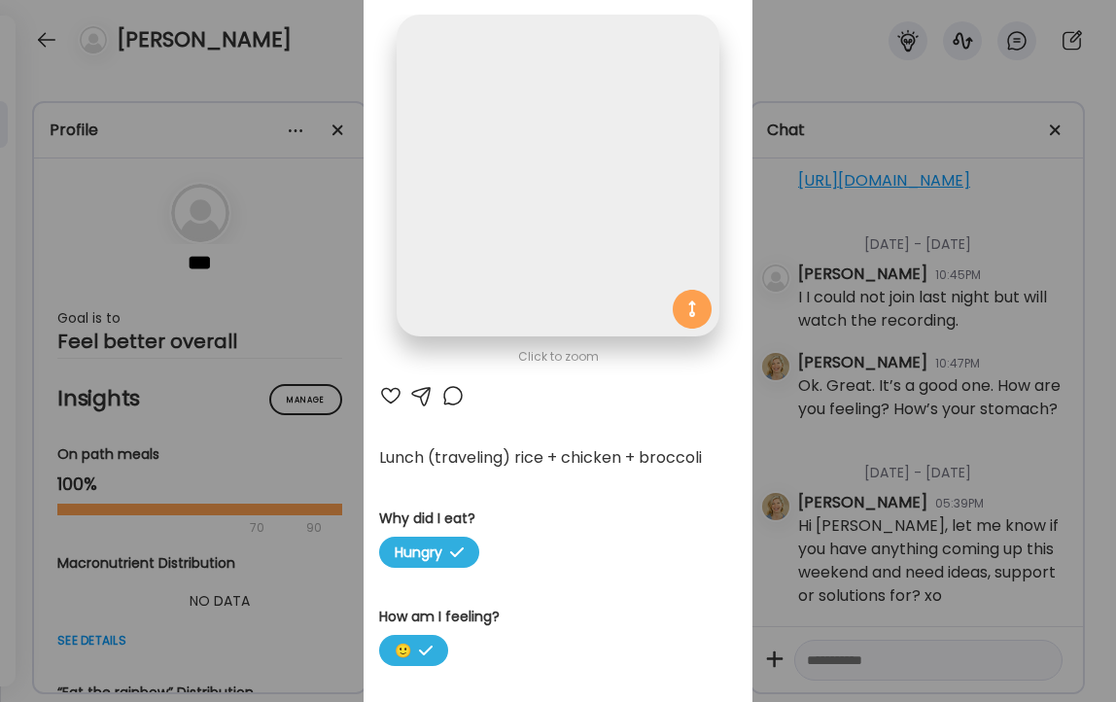
scroll to position [0, 0]
click at [392, 396] on div at bounding box center [390, 395] width 23 height 23
click at [320, 53] on div "Ate Coach Dashboard Wahoo! It’s official Take a moment to set up your Coach Pro…" at bounding box center [558, 351] width 1116 height 702
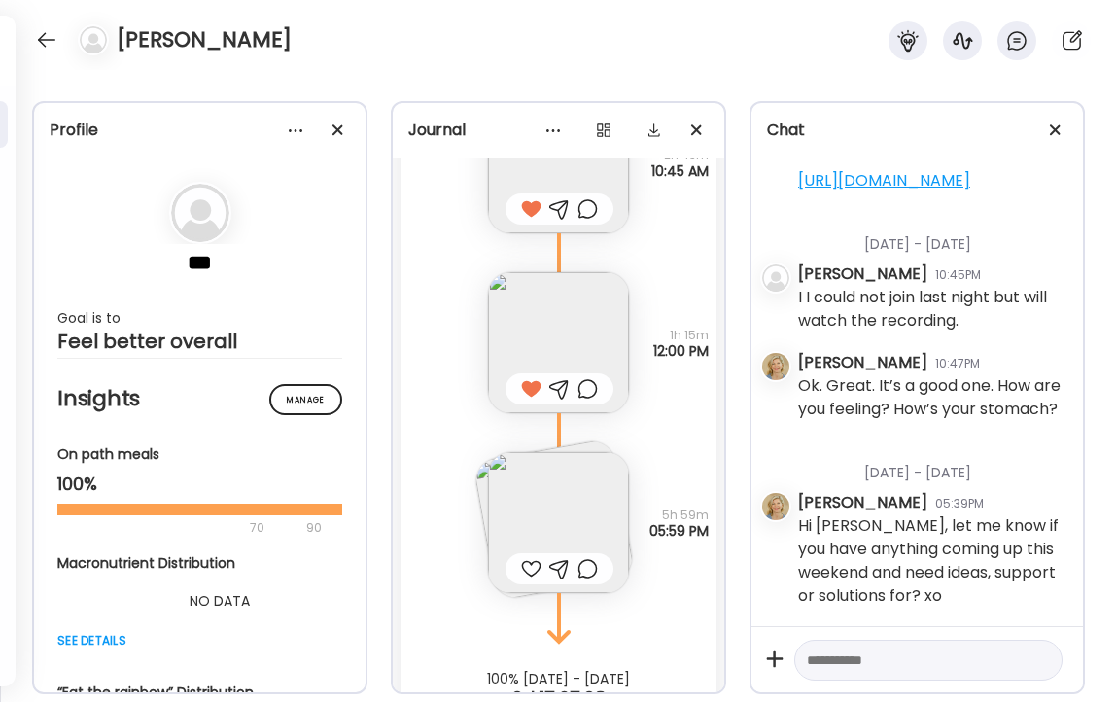
scroll to position [20950, 0]
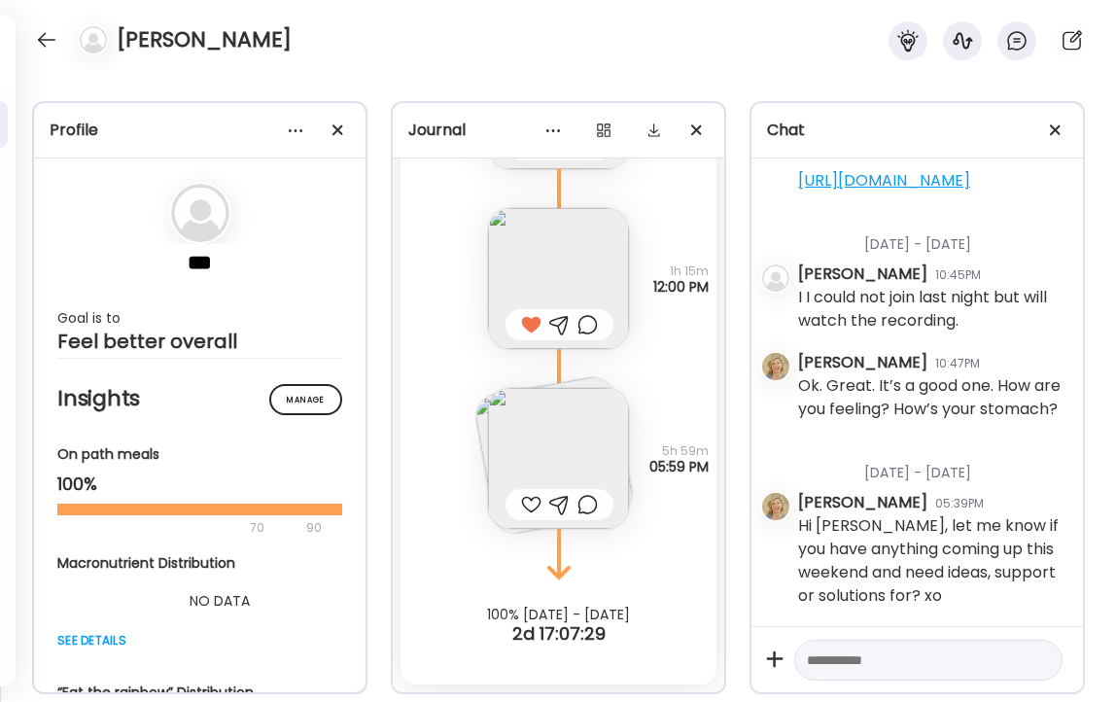
click at [556, 461] on img at bounding box center [558, 458] width 141 height 141
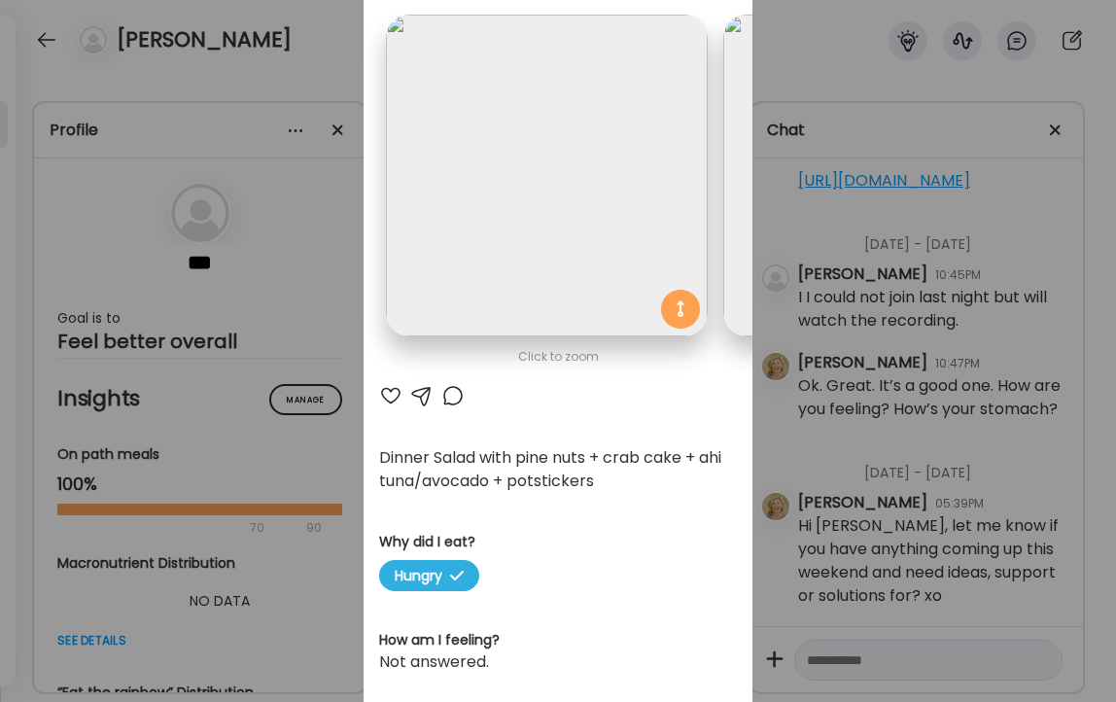
scroll to position [0, 0]
click at [390, 395] on div at bounding box center [390, 395] width 23 height 23
click at [301, 66] on div "Ate Coach Dashboard Wahoo! It’s official Take a moment to set up your Coach Pro…" at bounding box center [558, 351] width 1116 height 702
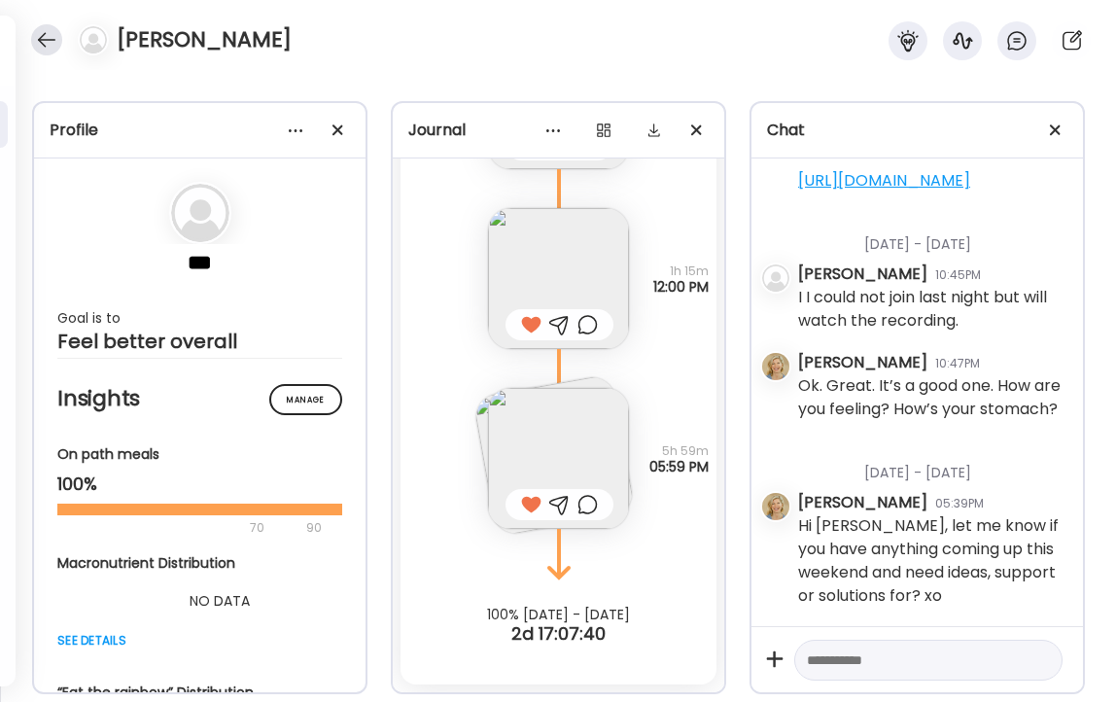
click at [43, 37] on div at bounding box center [46, 39] width 31 height 31
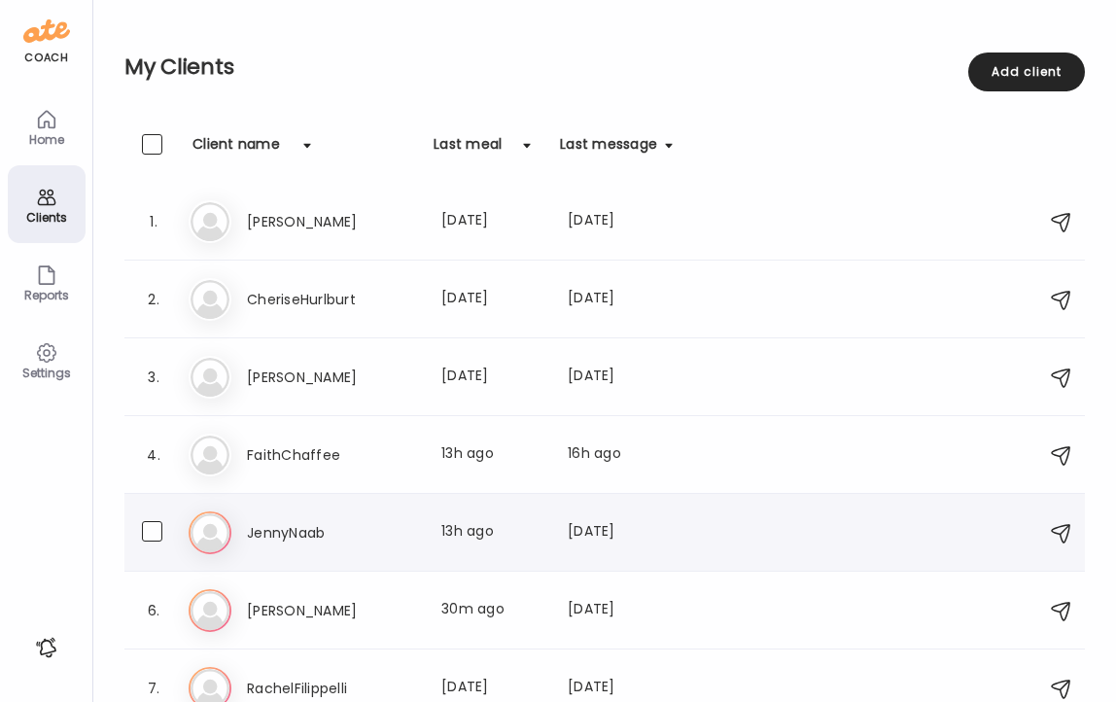
click at [278, 533] on h3 "JennyNaab" at bounding box center [332, 532] width 171 height 23
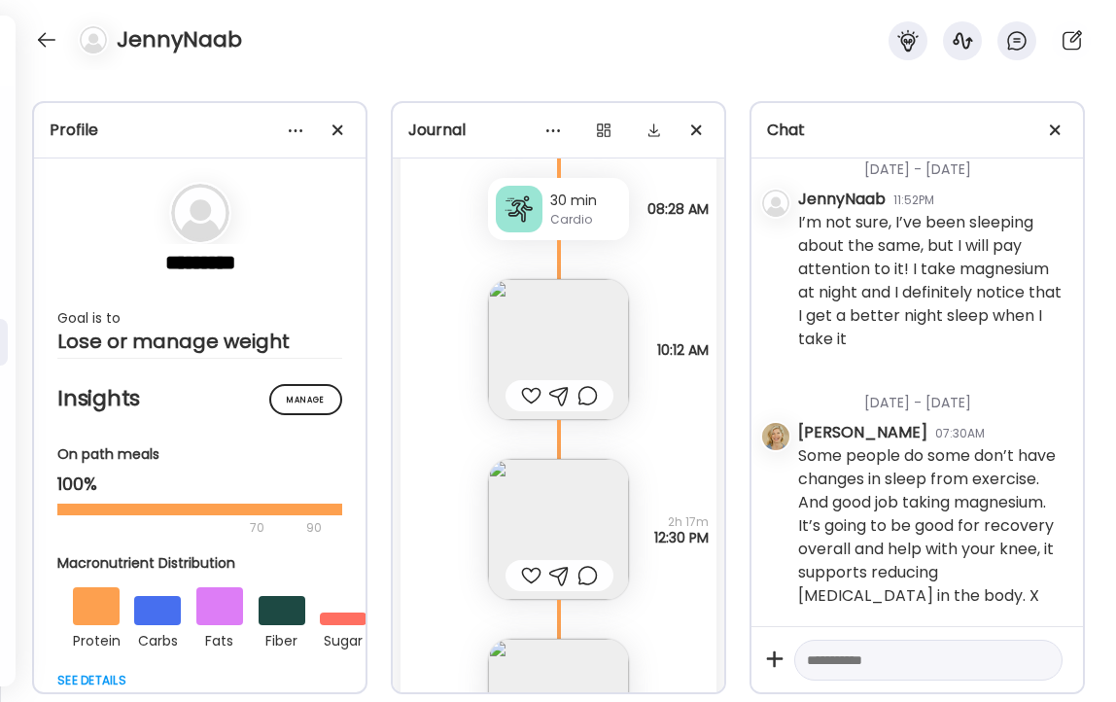
scroll to position [19799, 0]
click at [538, 330] on img at bounding box center [558, 346] width 141 height 141
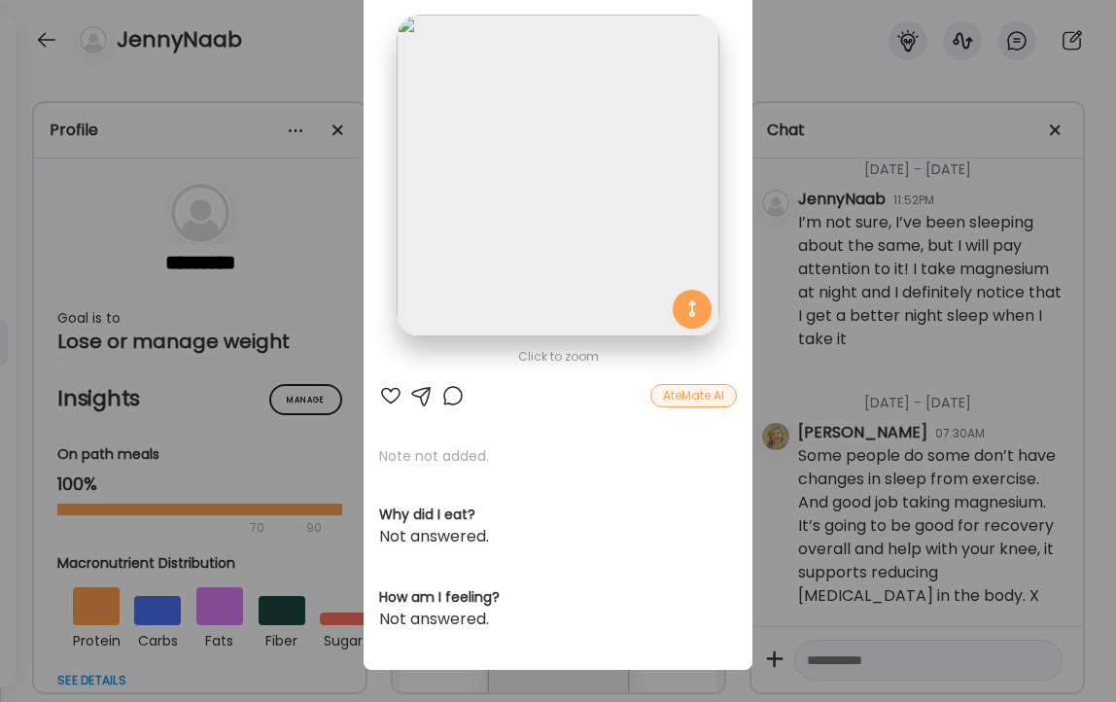
click at [390, 396] on div at bounding box center [390, 395] width 23 height 23
click at [317, 58] on div "Ate Coach Dashboard Wahoo! It’s official Take a moment to set up your Coach Pro…" at bounding box center [558, 351] width 1116 height 702
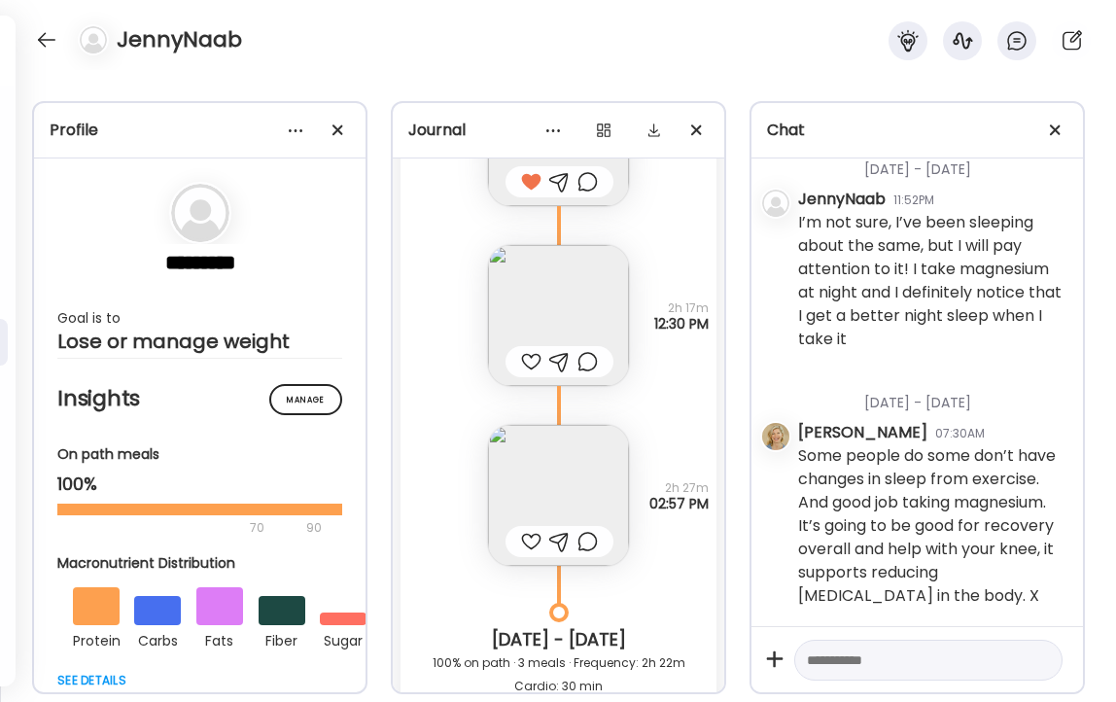
scroll to position [20028, 0]
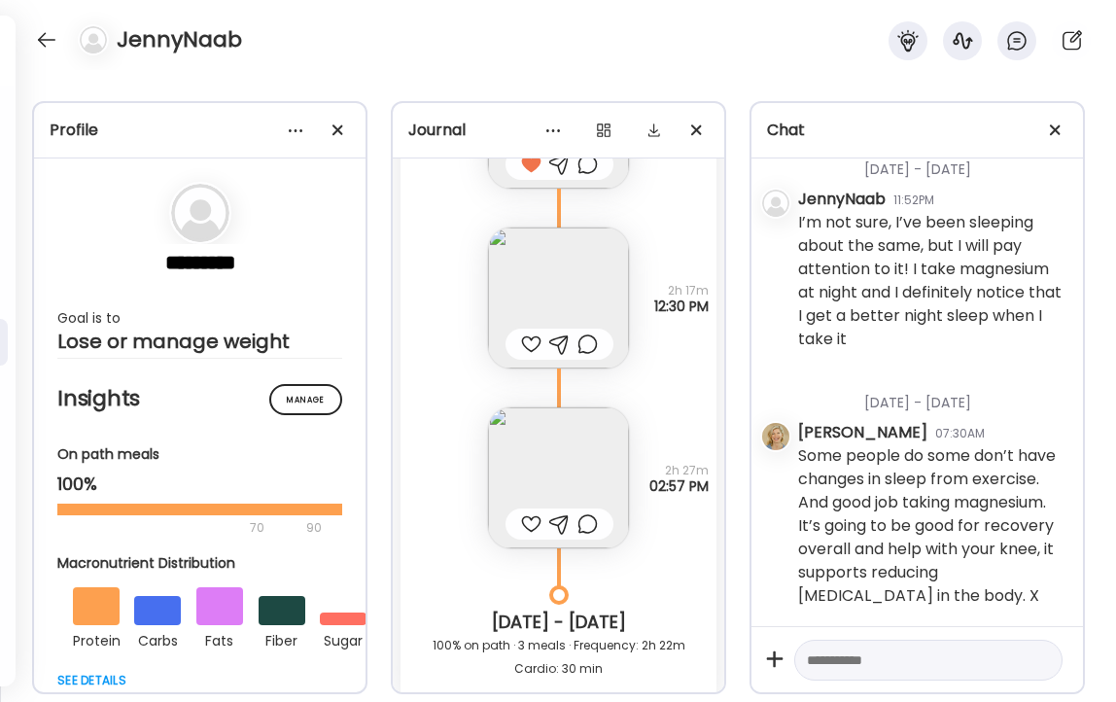
click at [529, 341] on div at bounding box center [531, 343] width 20 height 23
click at [531, 531] on div at bounding box center [531, 523] width 20 height 23
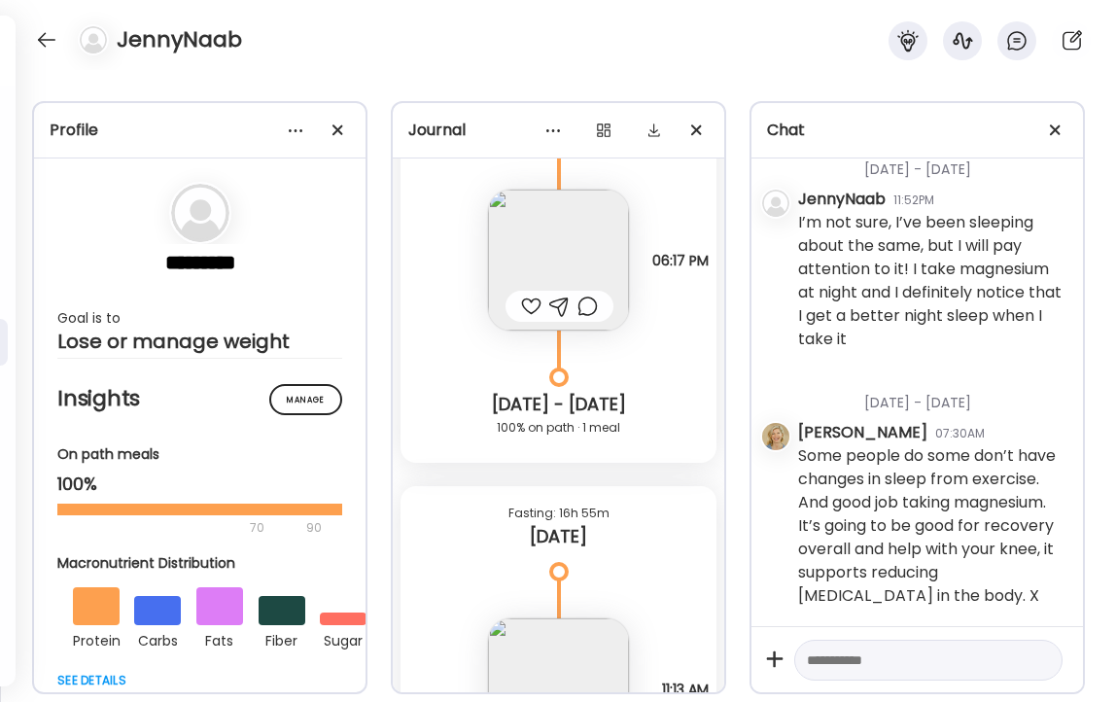
scroll to position [20703, 0]
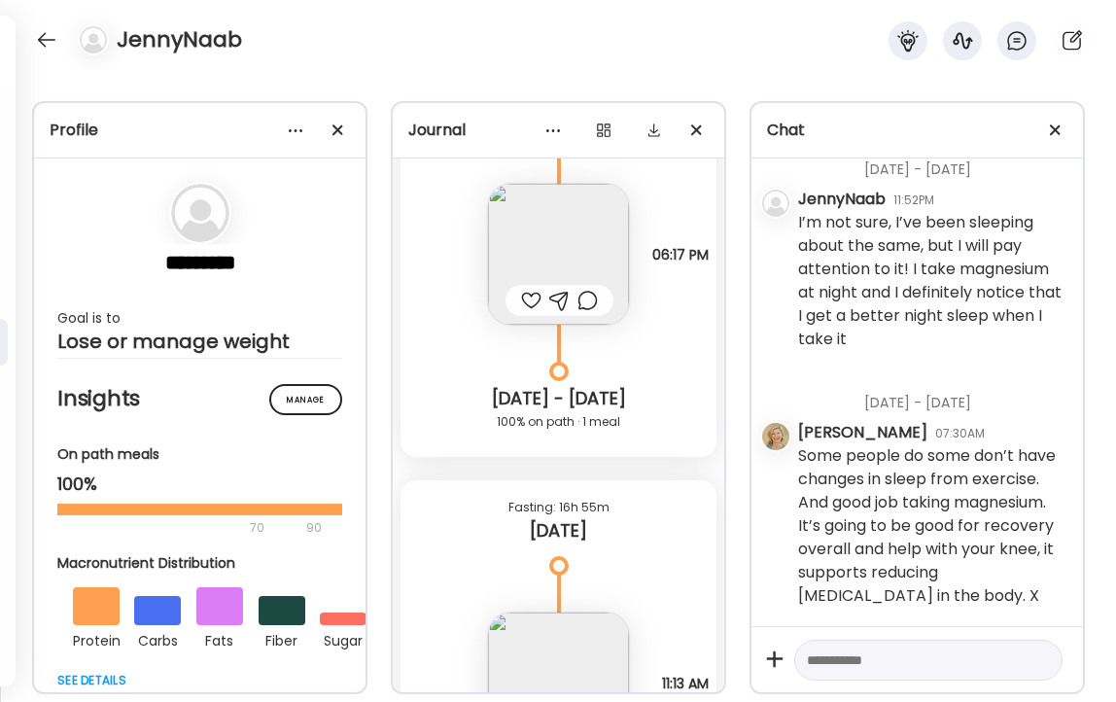
click at [551, 239] on img at bounding box center [558, 254] width 141 height 141
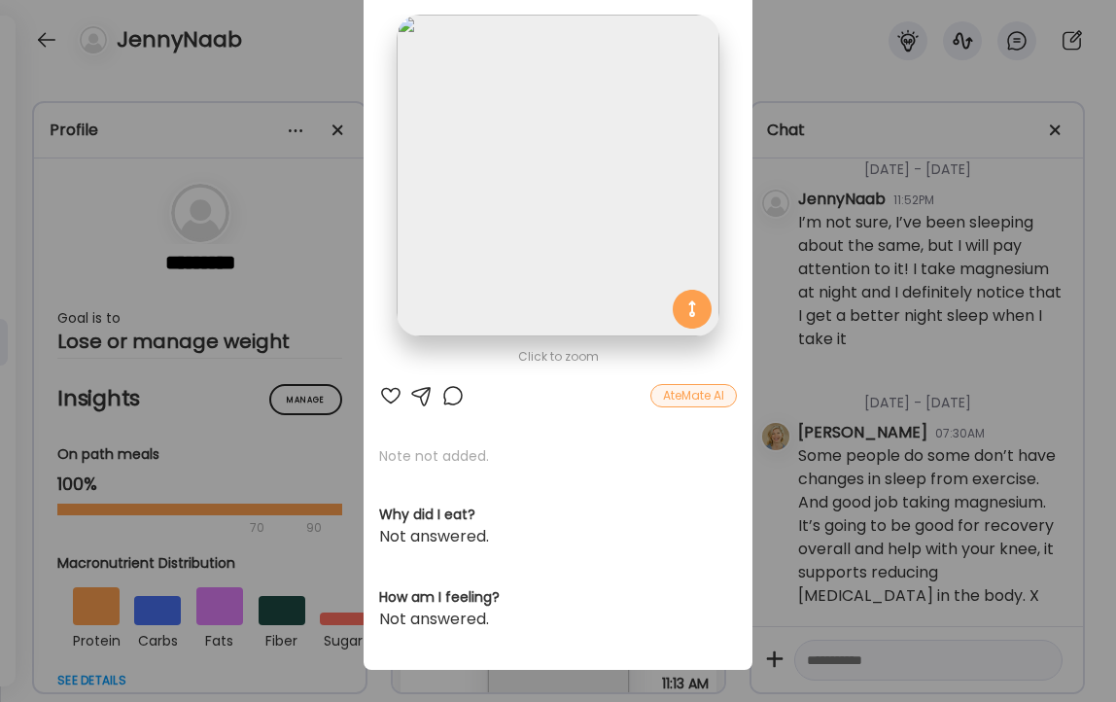
click at [453, 397] on div at bounding box center [452, 395] width 23 height 23
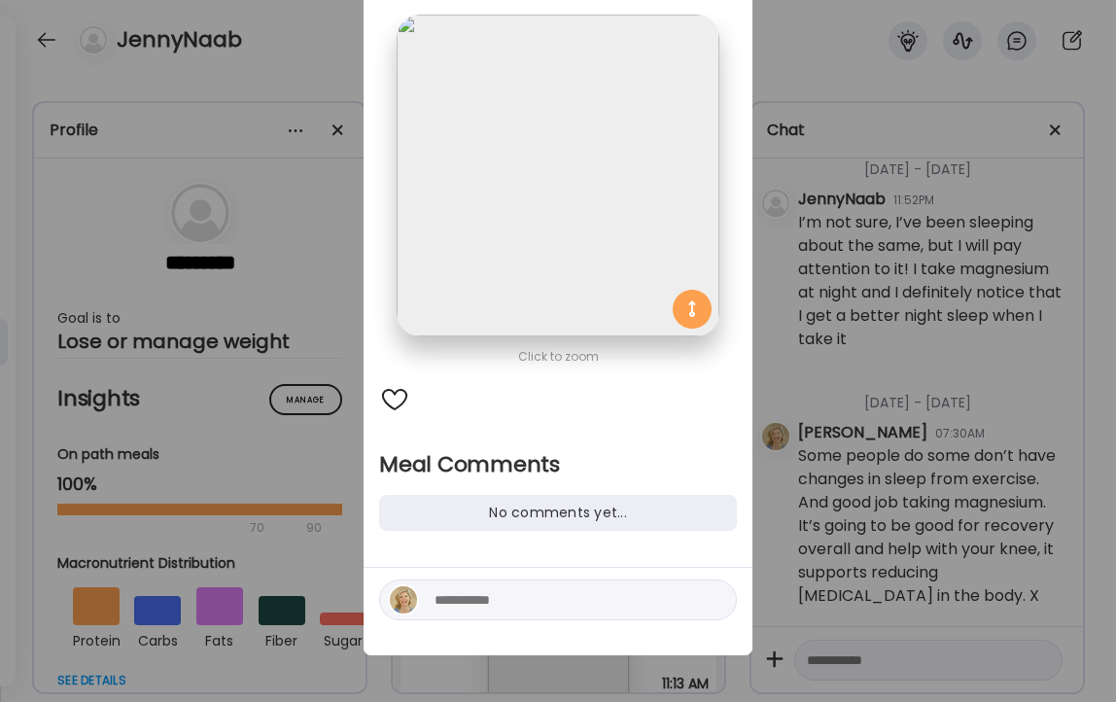
click at [484, 596] on textarea at bounding box center [566, 599] width 262 height 23
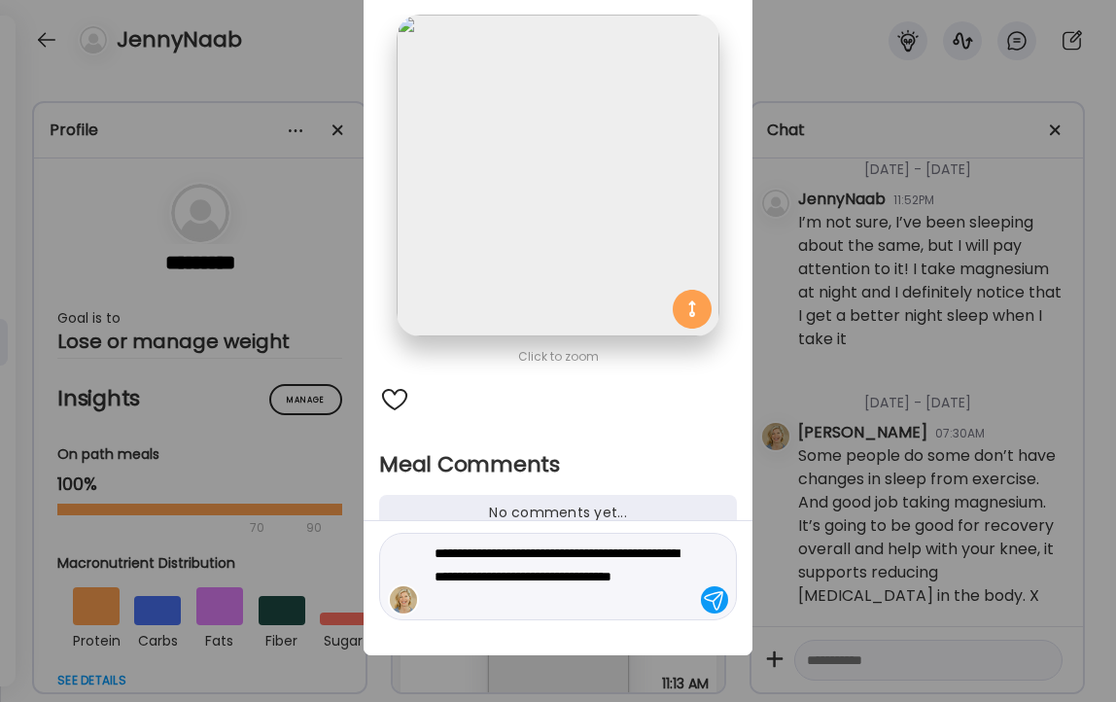
type textarea "**********"
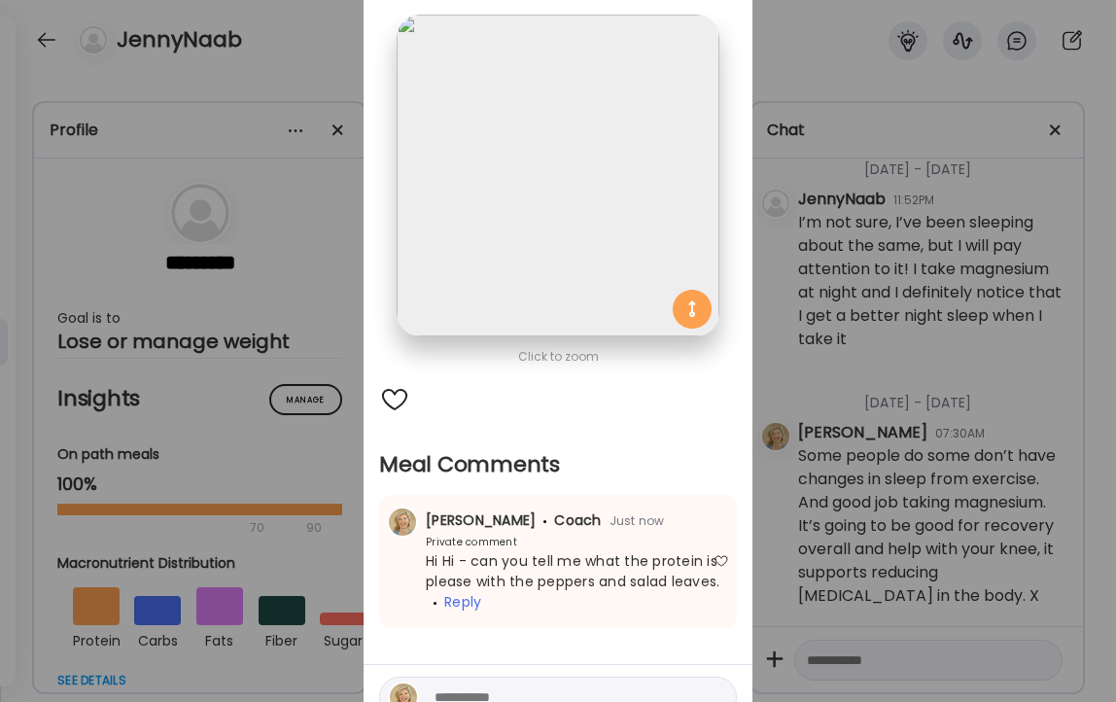
click at [301, 55] on div "Ate Coach Dashboard Wahoo! It’s official Take a moment to set up your Coach Pro…" at bounding box center [558, 351] width 1116 height 702
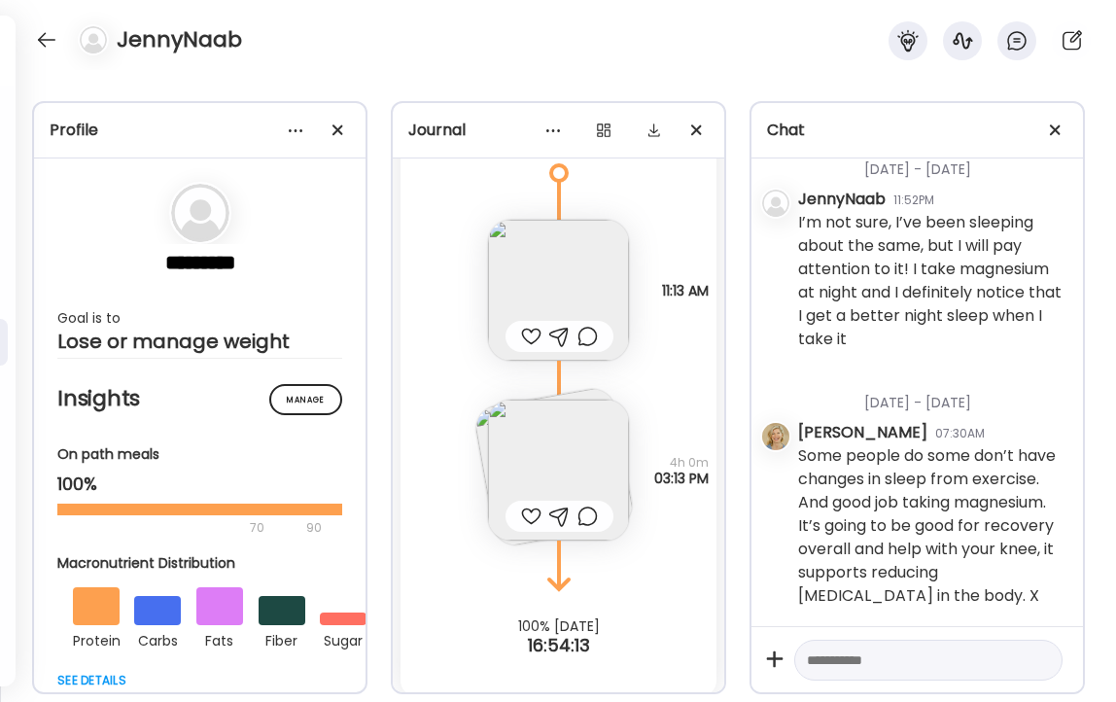
scroll to position [21108, 0]
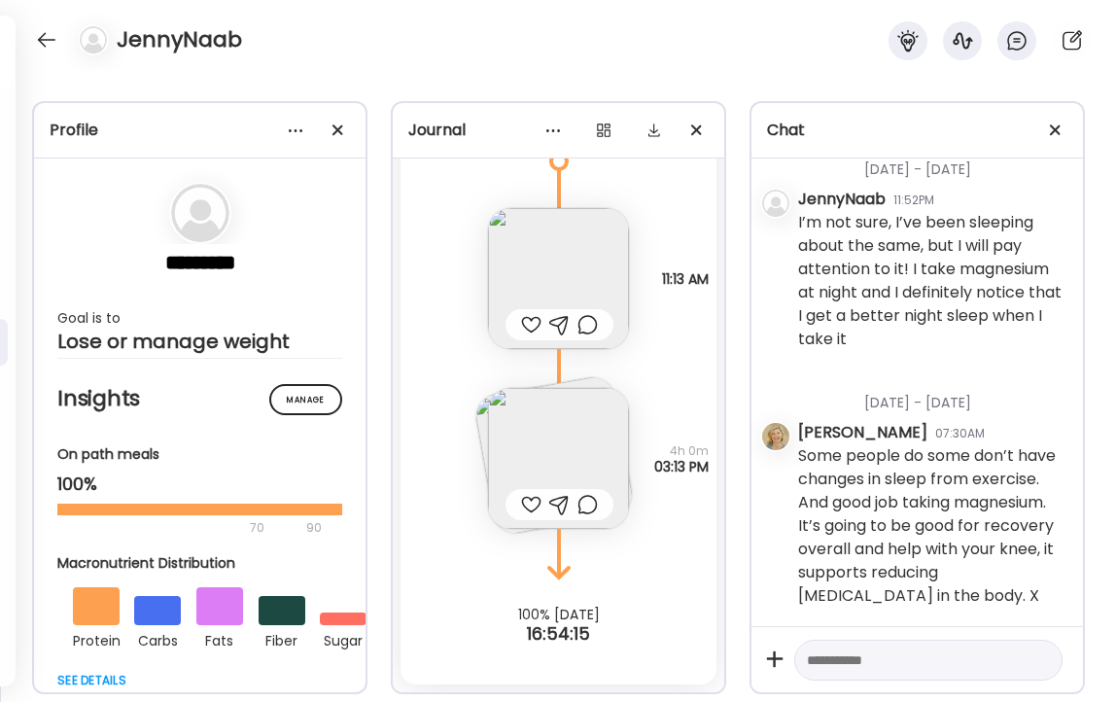
click at [535, 323] on div at bounding box center [531, 324] width 20 height 23
click at [545, 422] on img at bounding box center [558, 458] width 141 height 141
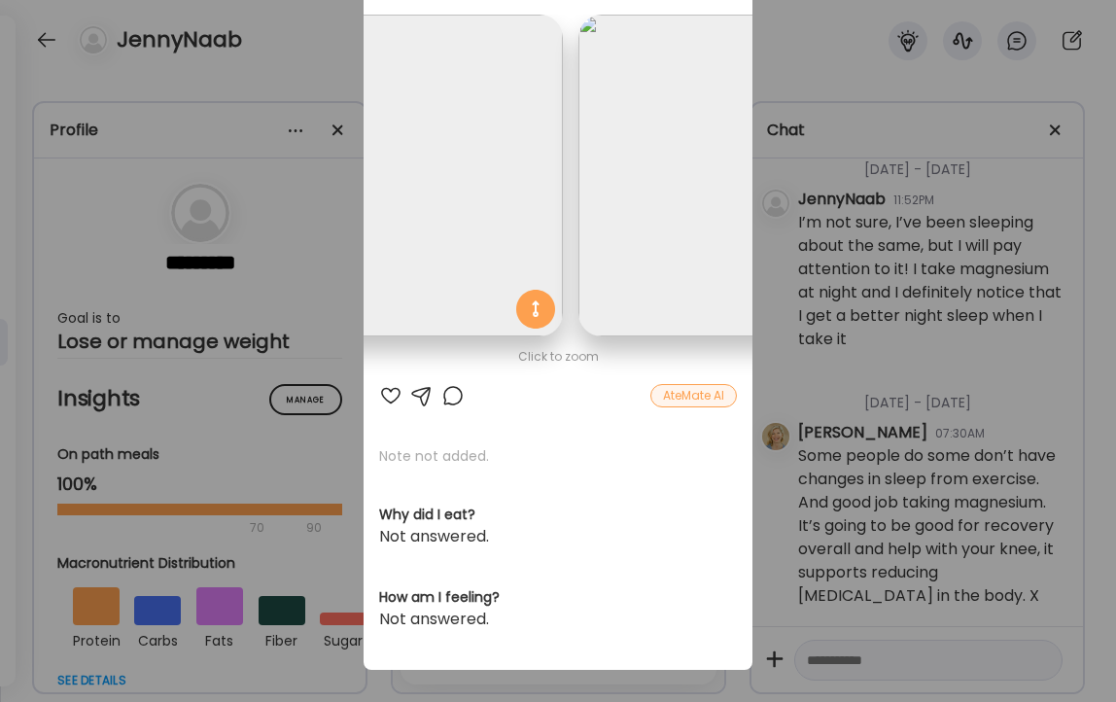
scroll to position [0, 317]
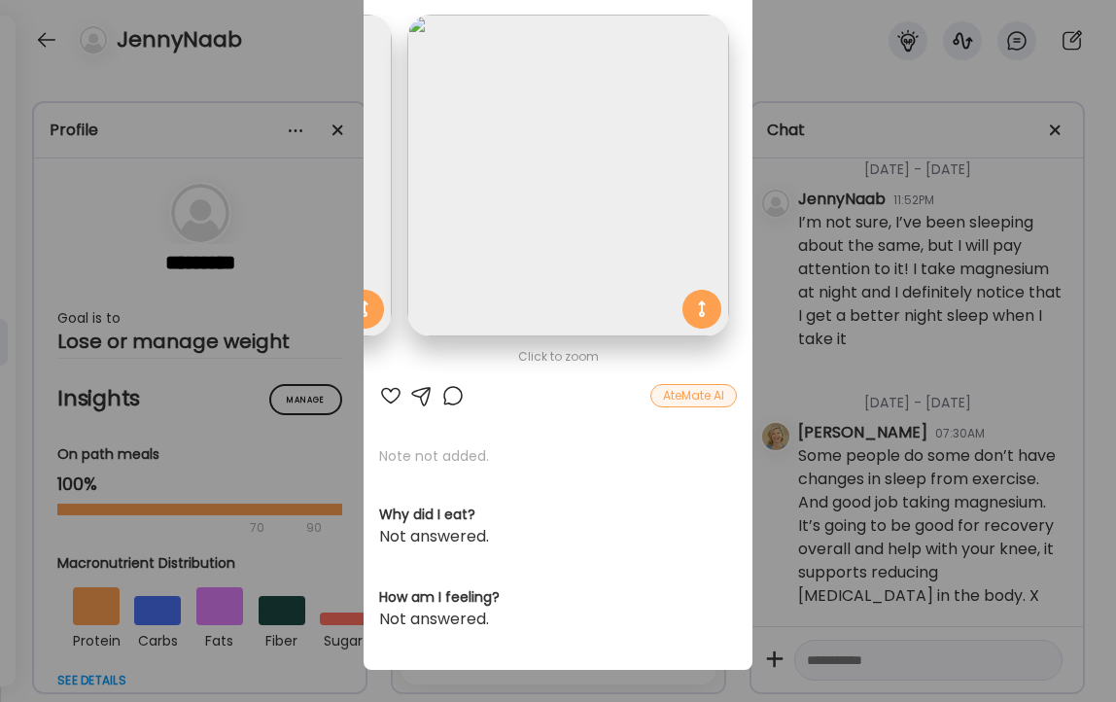
click at [319, 40] on div "Ate Coach Dashboard Wahoo! It’s official Take a moment to set up your Coach Pro…" at bounding box center [558, 351] width 1116 height 702
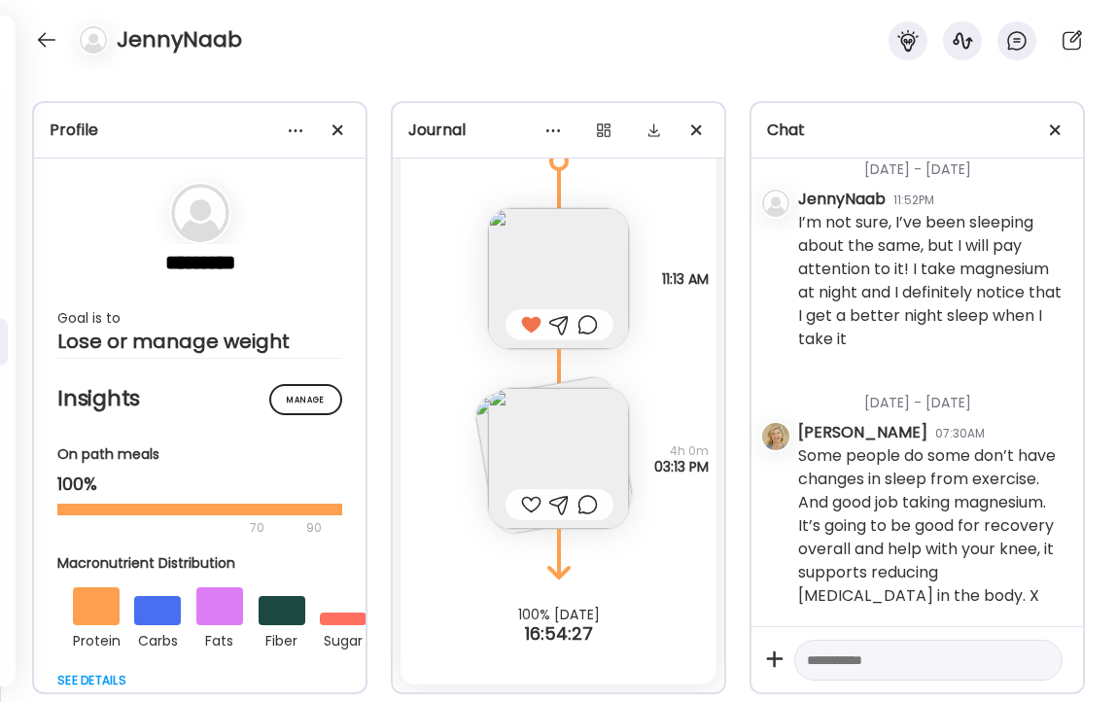
click at [530, 507] on div at bounding box center [531, 504] width 20 height 23
click at [929, 668] on textarea at bounding box center [911, 659] width 208 height 23
type textarea "**********"
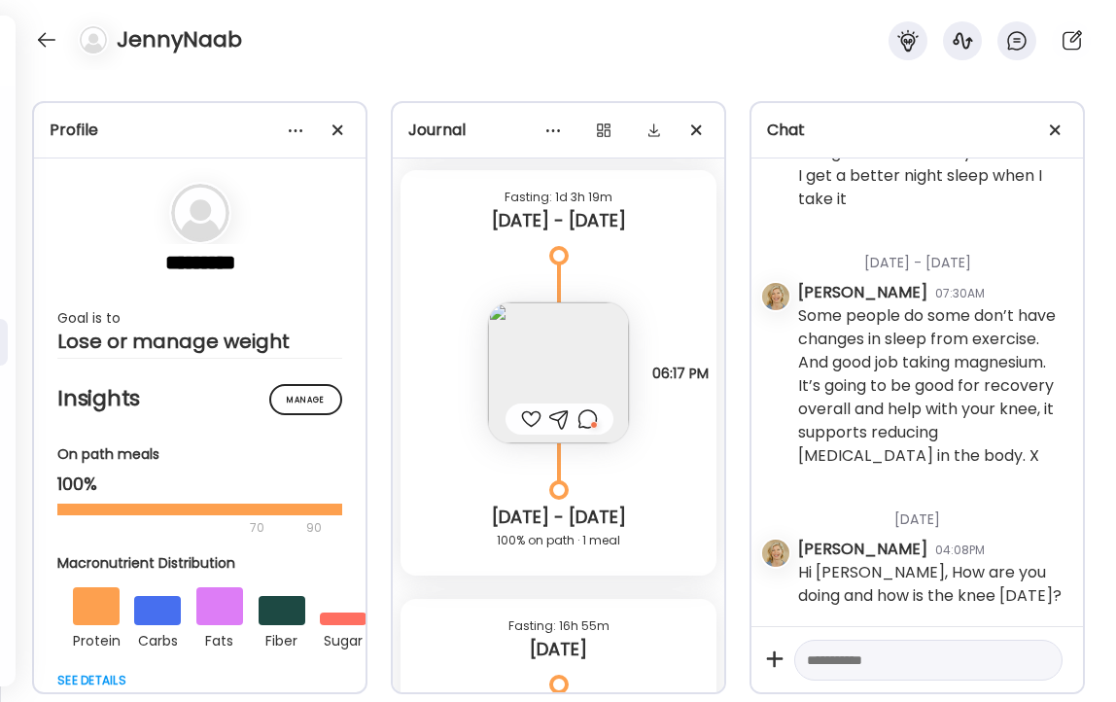
scroll to position [20573, 0]
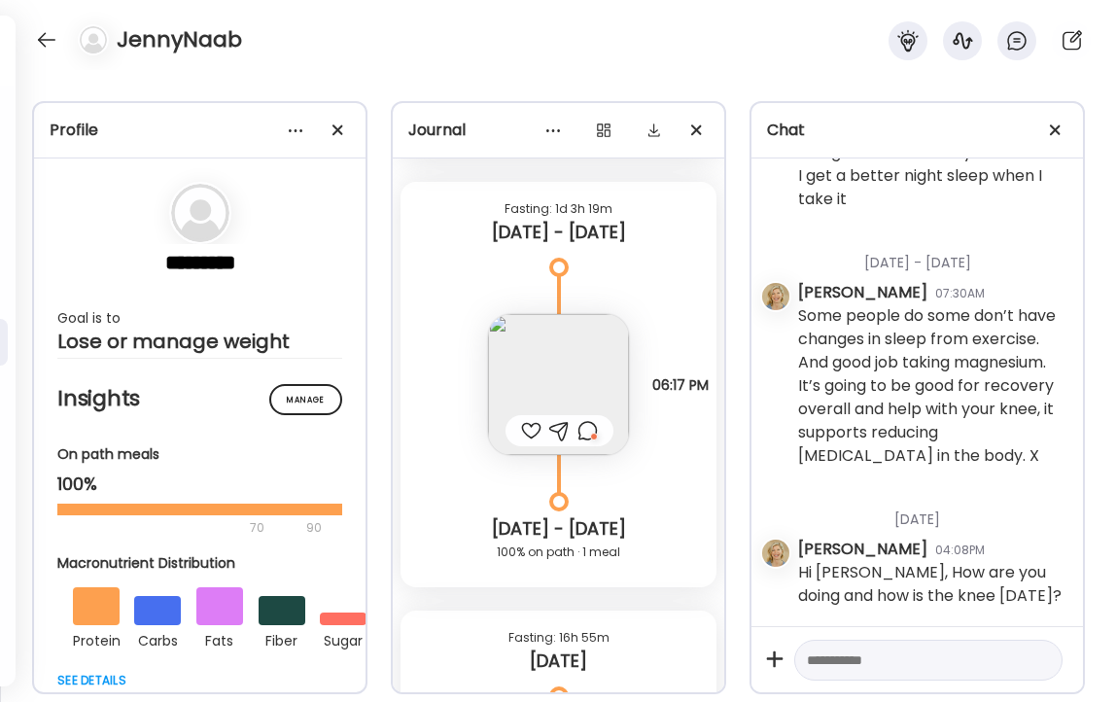
click at [881, 658] on textarea at bounding box center [911, 659] width 208 height 23
click at [53, 40] on div at bounding box center [46, 39] width 31 height 31
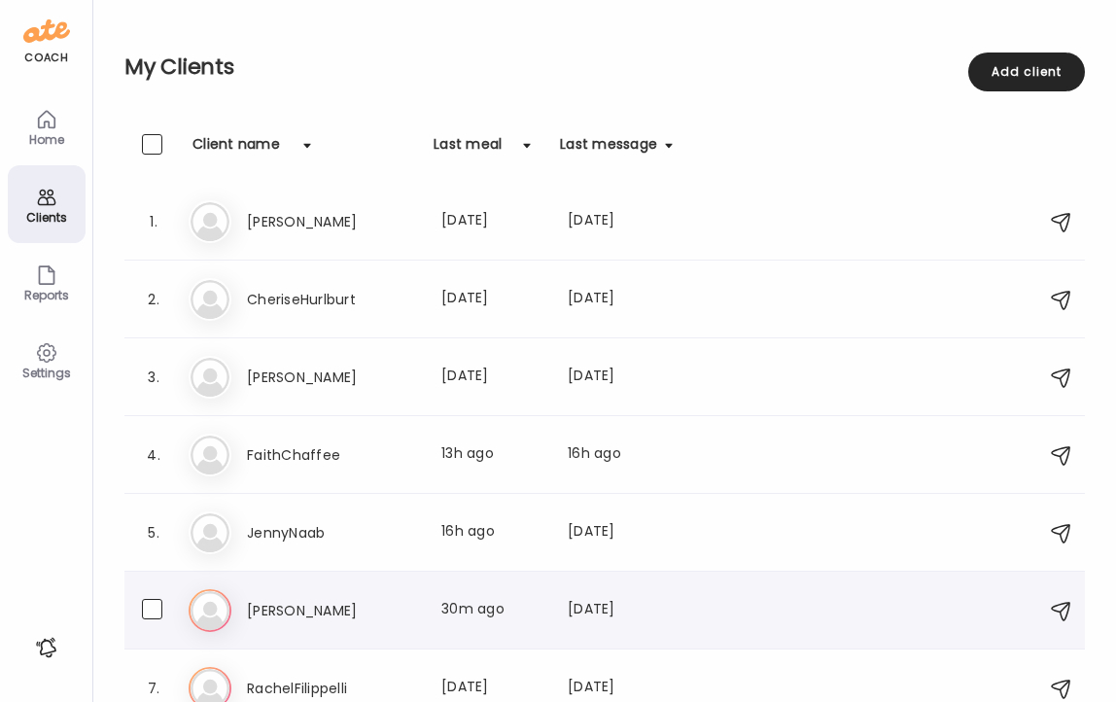
click at [324, 612] on h3 "[PERSON_NAME]" at bounding box center [332, 610] width 171 height 23
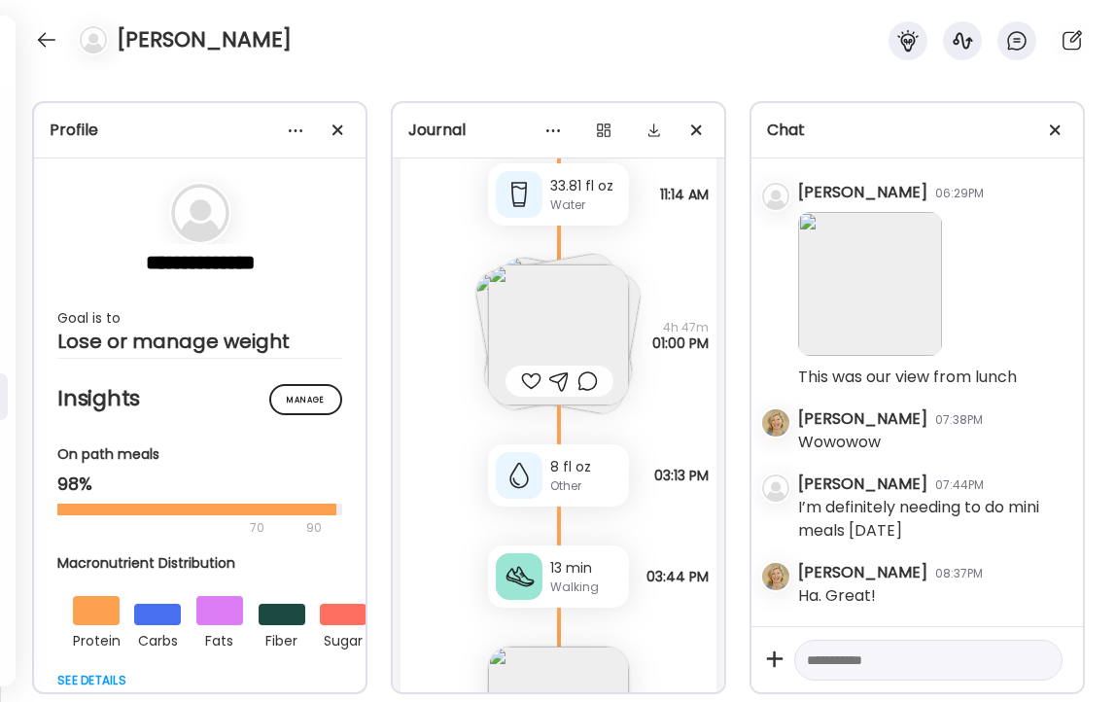
scroll to position [53629, 0]
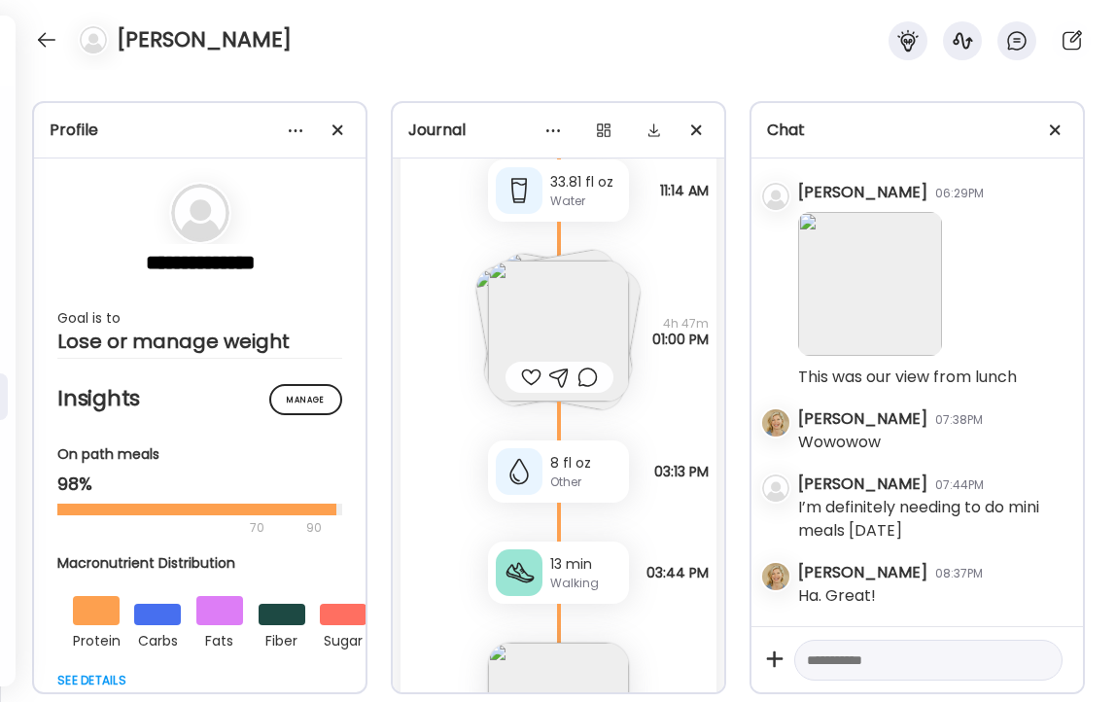
click at [528, 377] on div at bounding box center [531, 376] width 20 height 23
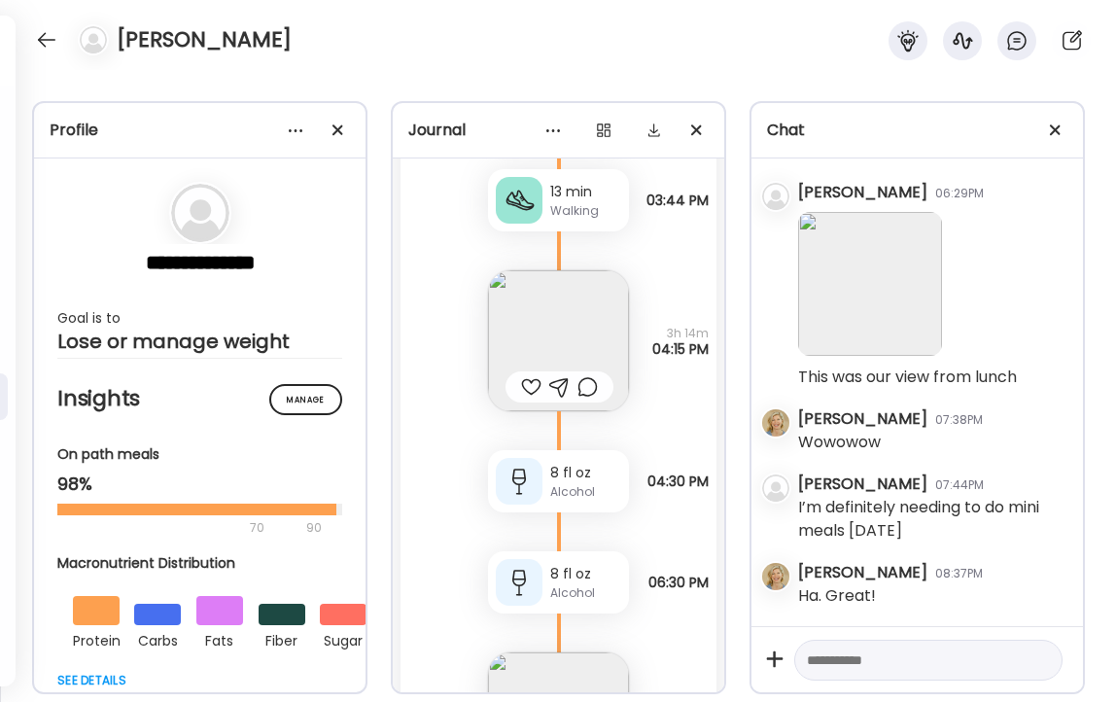
scroll to position [54030, 0]
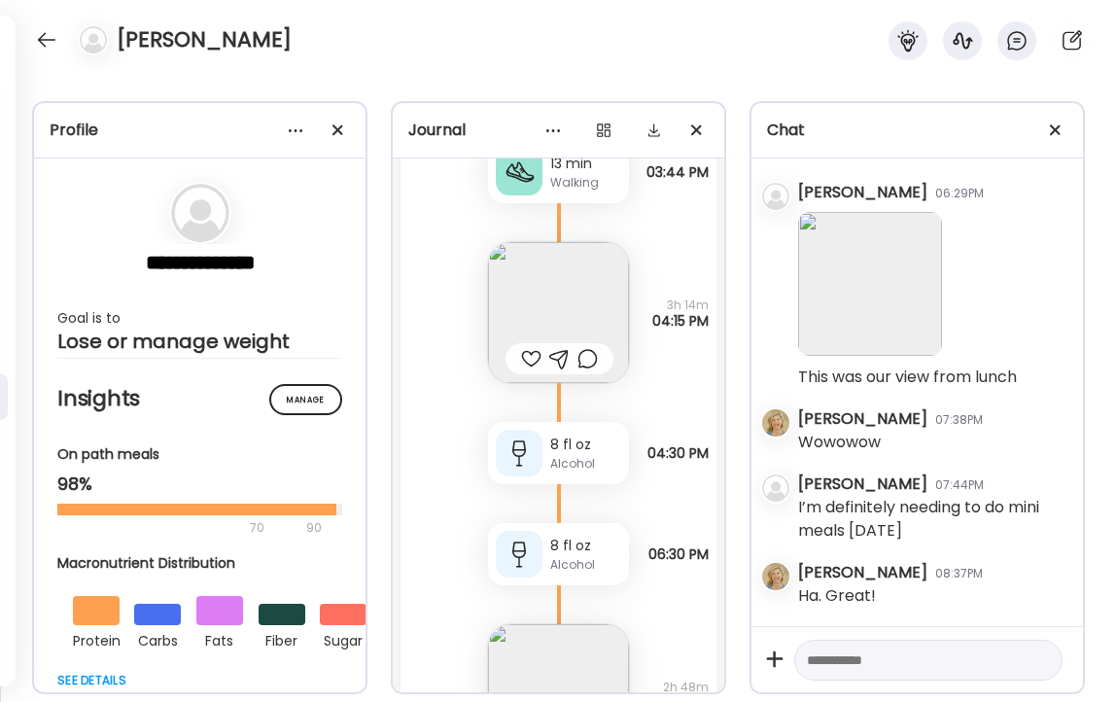
click at [534, 358] on div at bounding box center [531, 358] width 20 height 23
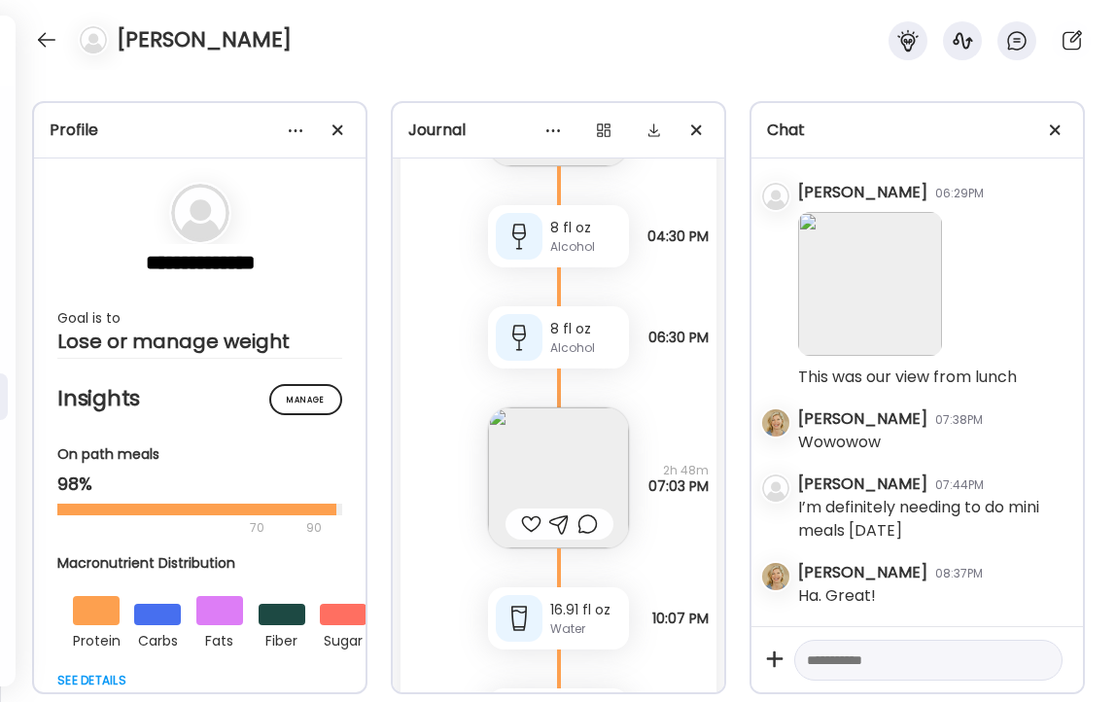
scroll to position [54248, 0]
click at [529, 520] on div at bounding box center [531, 522] width 20 height 23
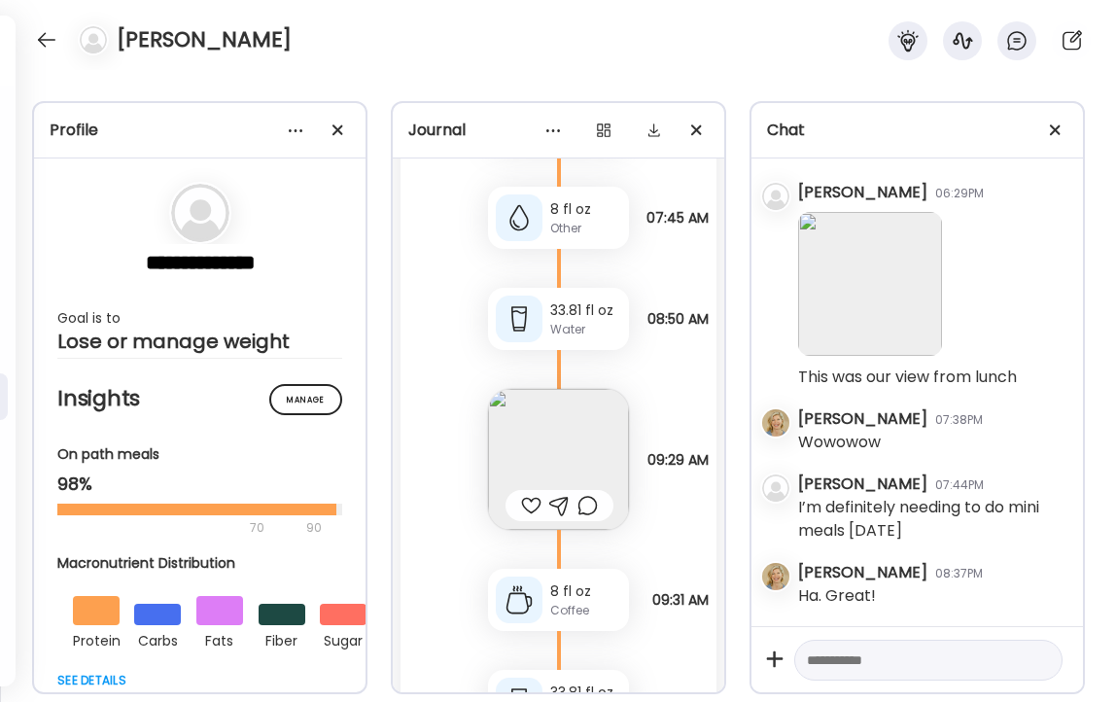
scroll to position [55356, 0]
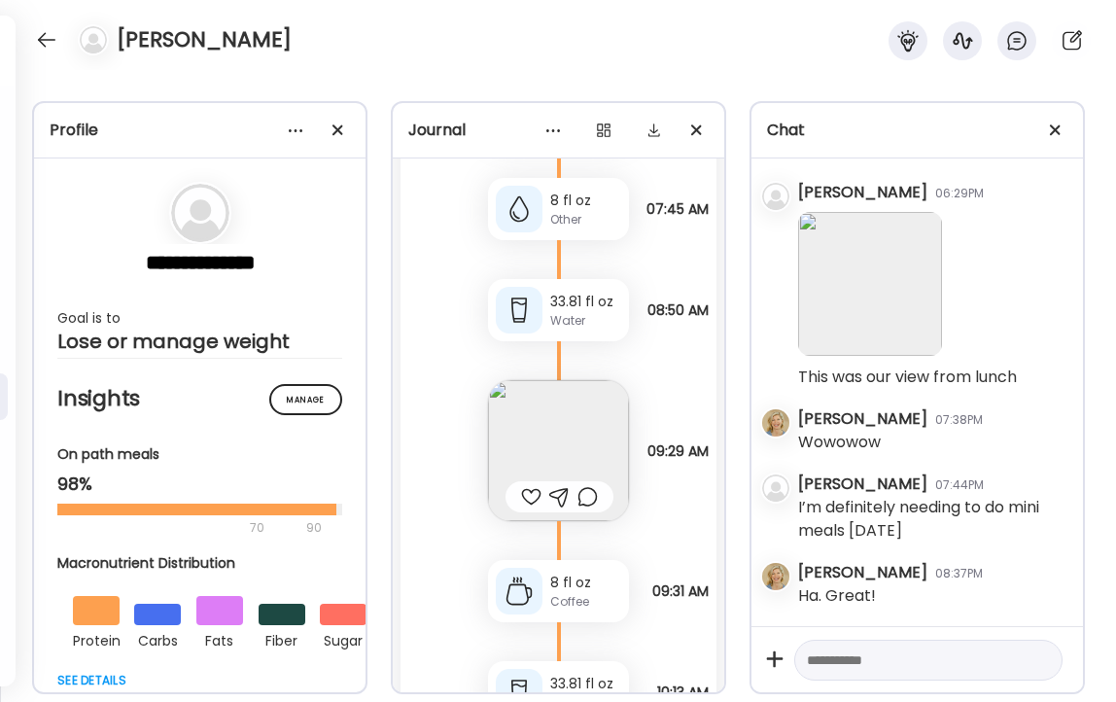
click at [554, 438] on img at bounding box center [558, 450] width 141 height 141
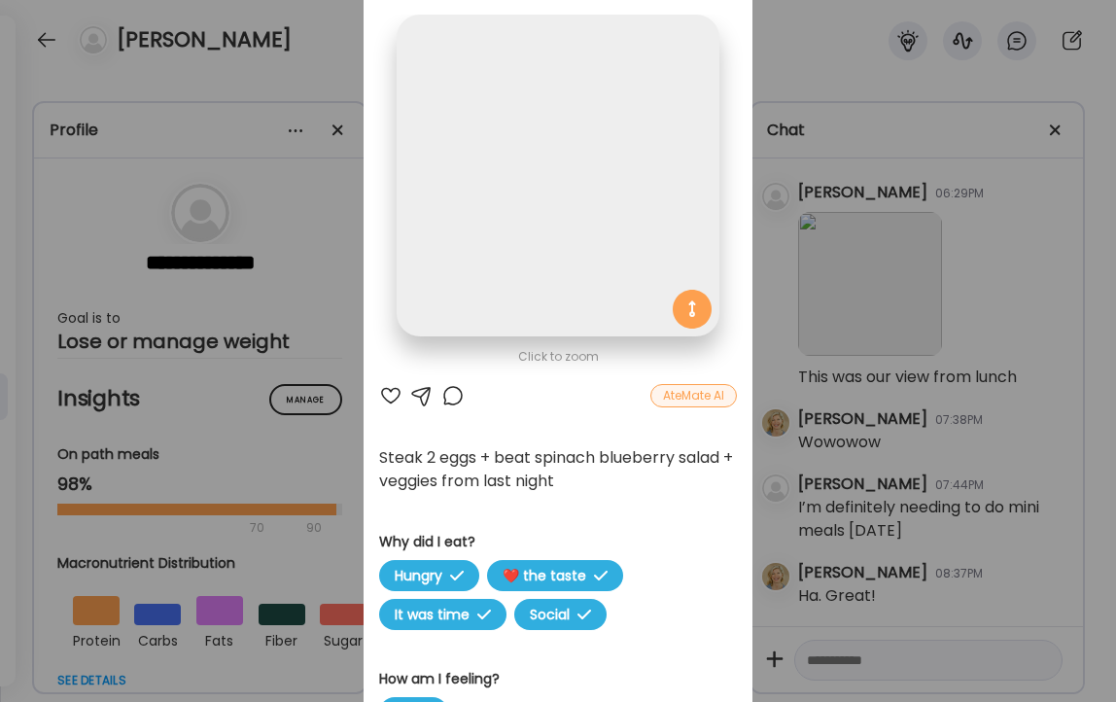
scroll to position [0, 0]
click at [391, 393] on div at bounding box center [390, 395] width 23 height 23
click at [336, 62] on div "Ate Coach Dashboard Wahoo! It’s official Take a moment to set up your Coach Pro…" at bounding box center [558, 351] width 1116 height 702
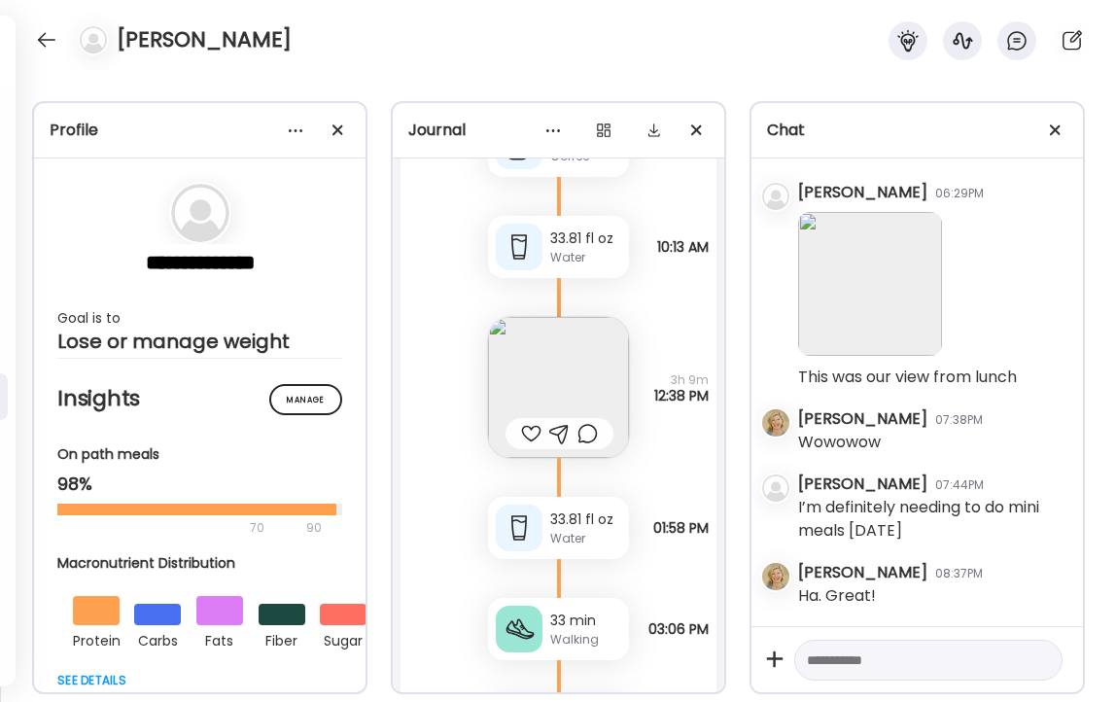
scroll to position [55803, 0]
click at [529, 430] on div at bounding box center [531, 431] width 20 height 23
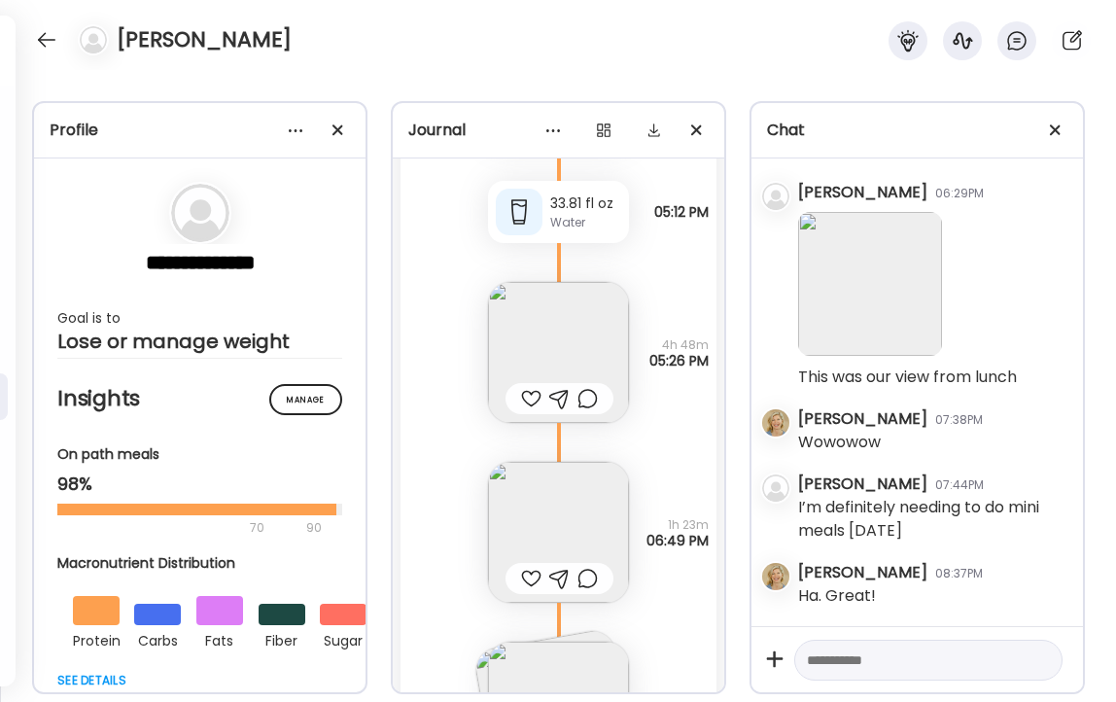
scroll to position [56423, 0]
click at [530, 400] on div at bounding box center [531, 395] width 20 height 23
click at [528, 575] on div at bounding box center [531, 575] width 20 height 23
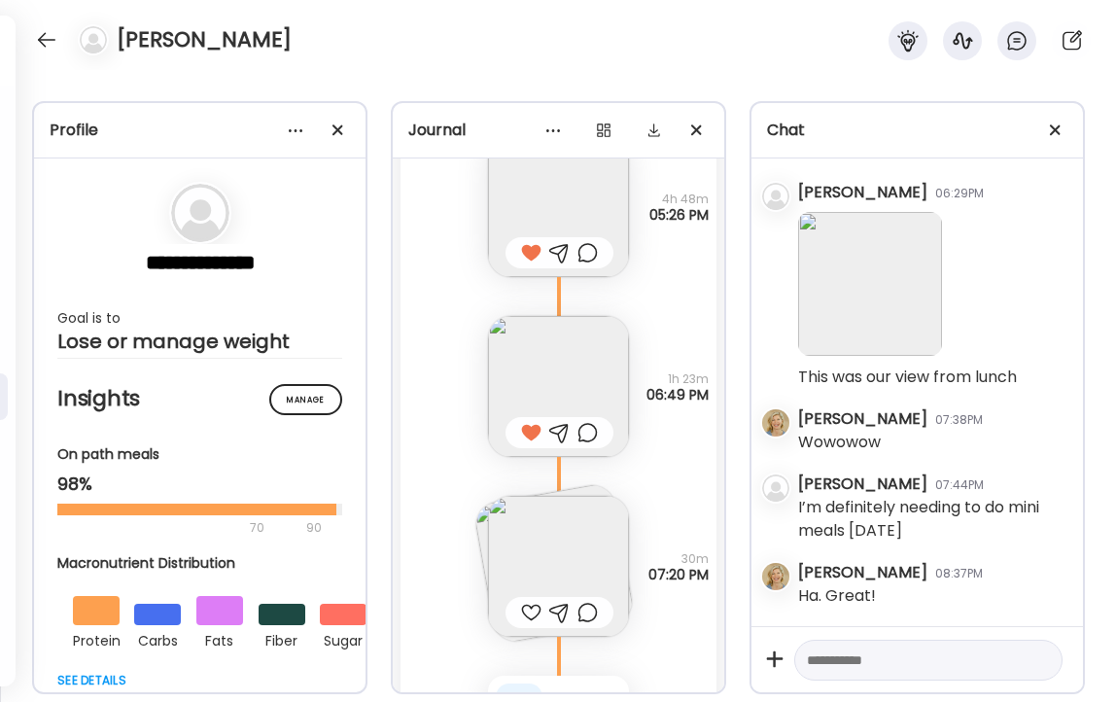
scroll to position [56586, 0]
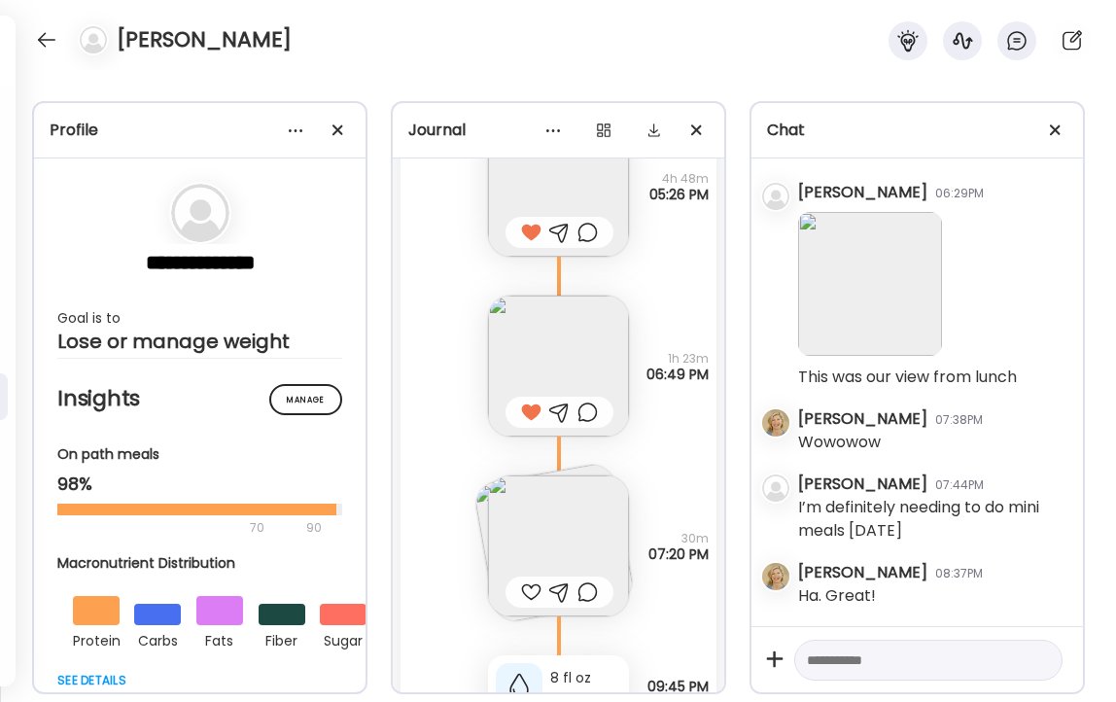
click at [528, 573] on img at bounding box center [558, 545] width 141 height 141
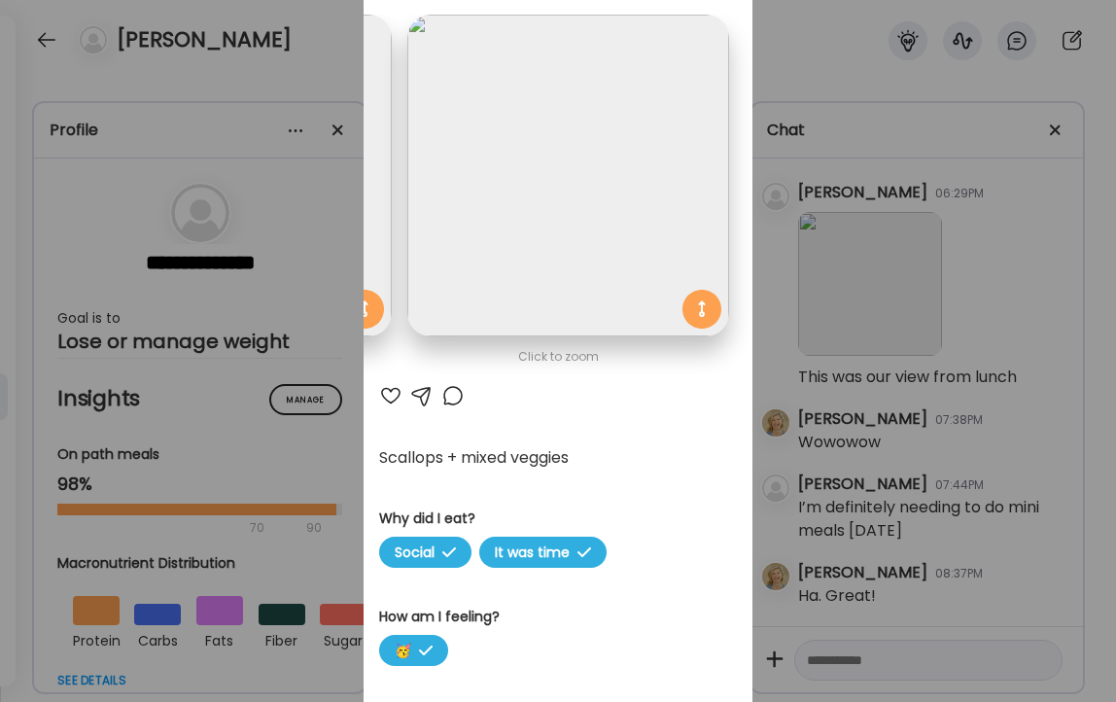
click at [388, 390] on div at bounding box center [390, 395] width 23 height 23
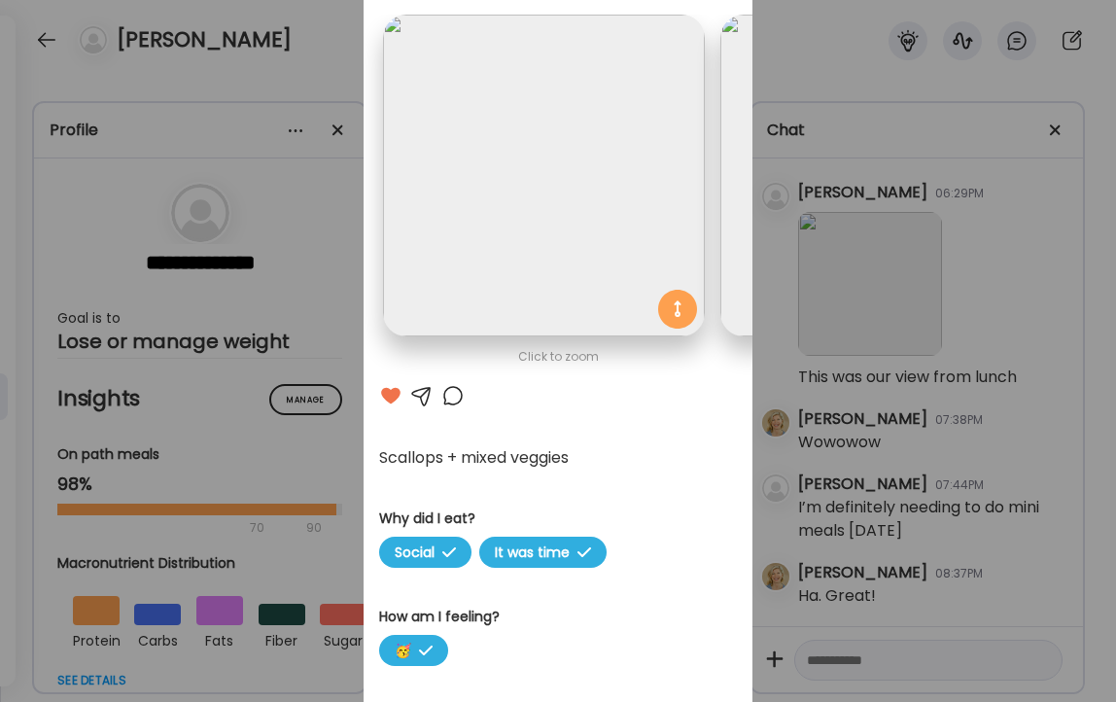
scroll to position [0, 0]
click at [454, 398] on div at bounding box center [452, 395] width 23 height 23
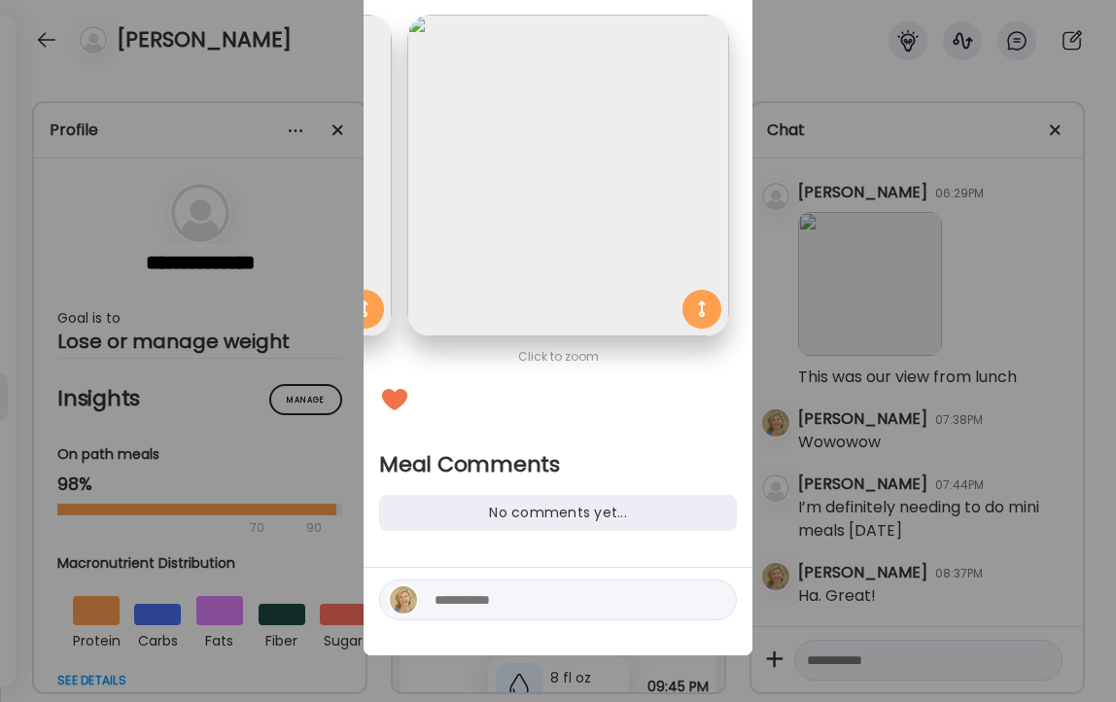
click at [551, 604] on textarea at bounding box center [566, 599] width 262 height 23
type textarea "**********"
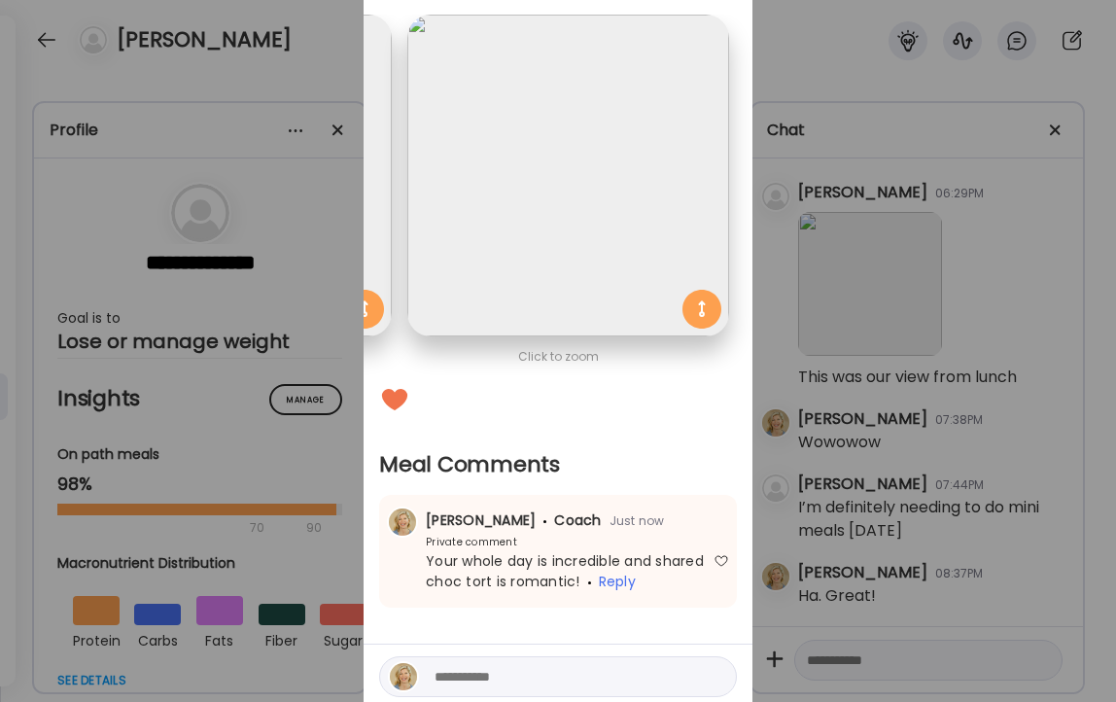
click at [291, 59] on div "Ate Coach Dashboard Wahoo! It’s official Take a moment to set up your Coach Pro…" at bounding box center [558, 351] width 1116 height 702
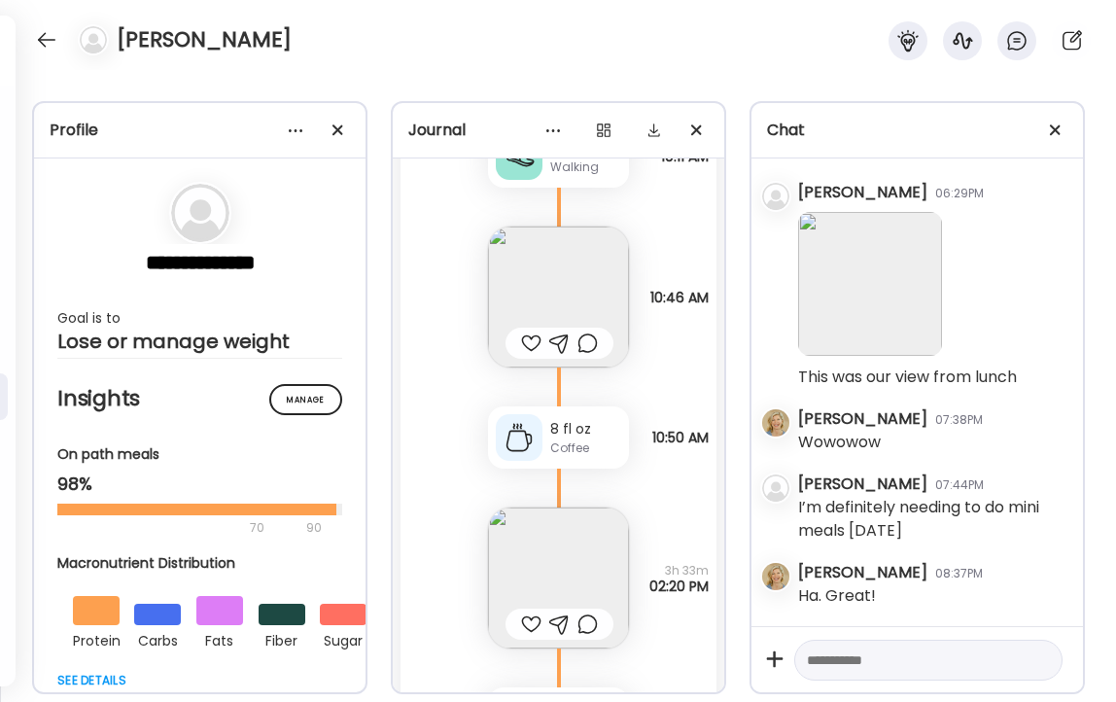
scroll to position [57934, 0]
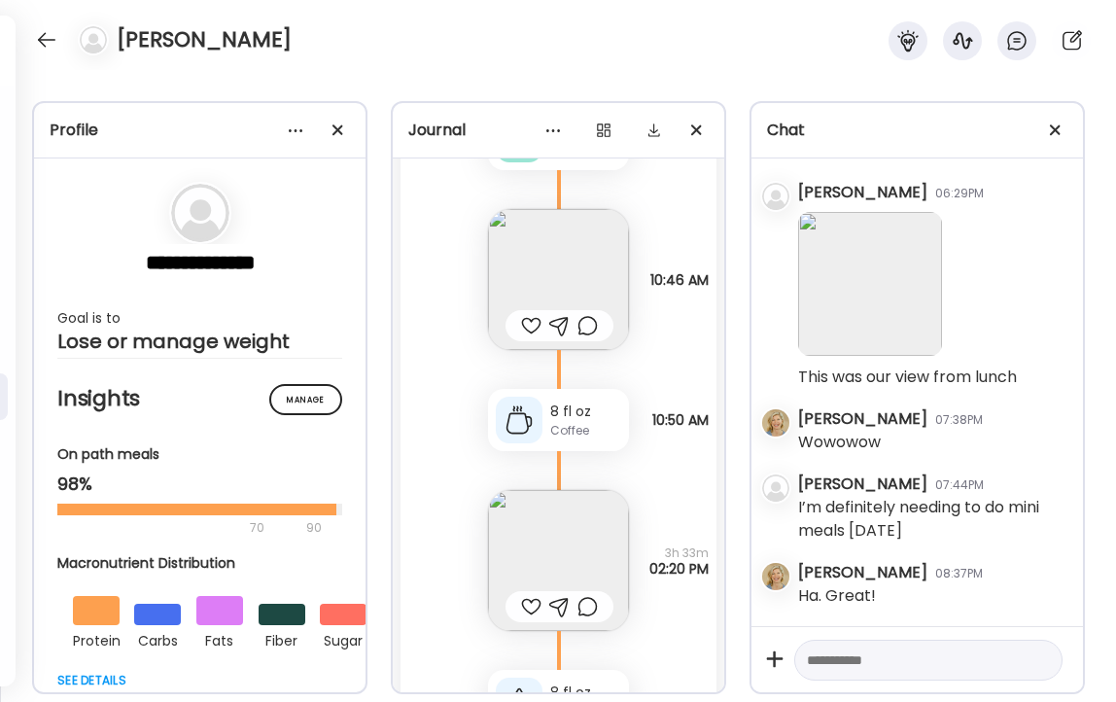
click at [529, 323] on div at bounding box center [531, 325] width 20 height 23
click at [560, 406] on div "8 fl oz" at bounding box center [585, 411] width 71 height 20
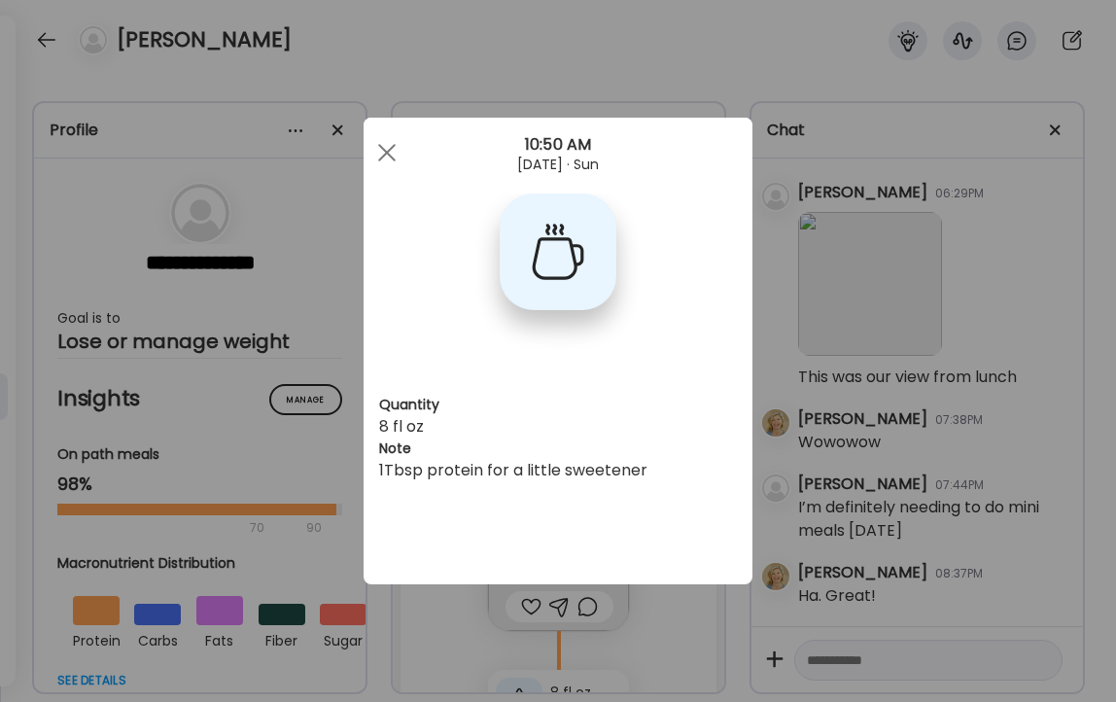
scroll to position [0, 0]
click at [372, 81] on div "Ate Coach Dashboard Wahoo! It’s official Take a moment to set up your Coach Pro…" at bounding box center [558, 351] width 1116 height 702
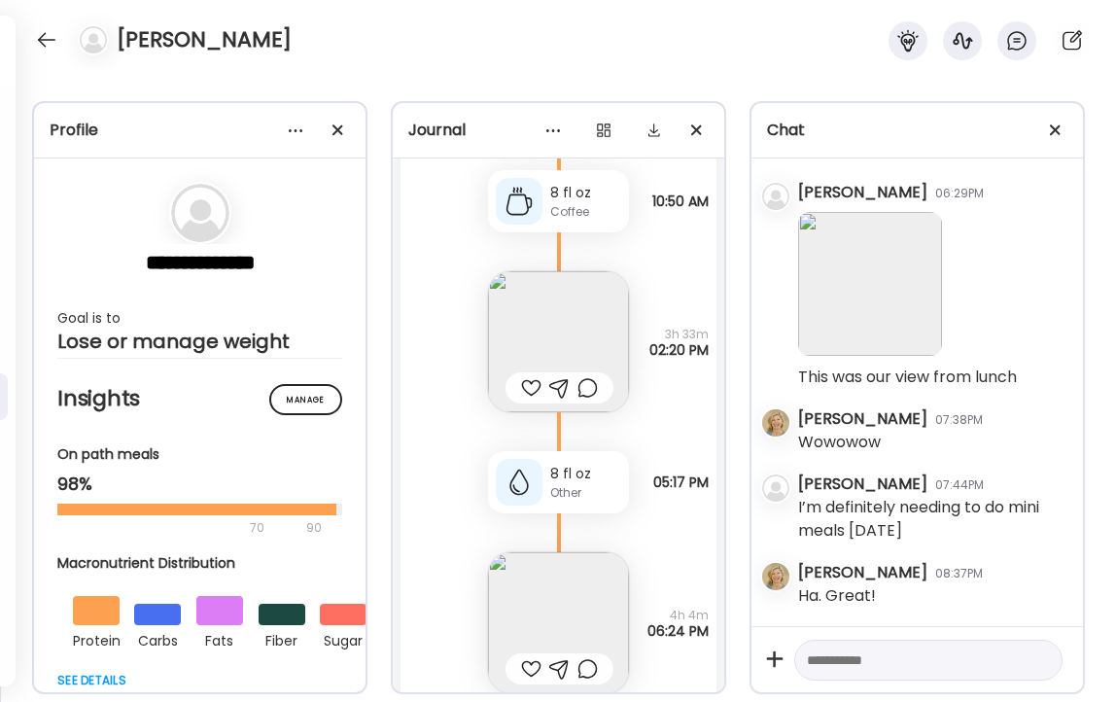
scroll to position [58156, 0]
click at [559, 344] on img at bounding box center [558, 338] width 141 height 141
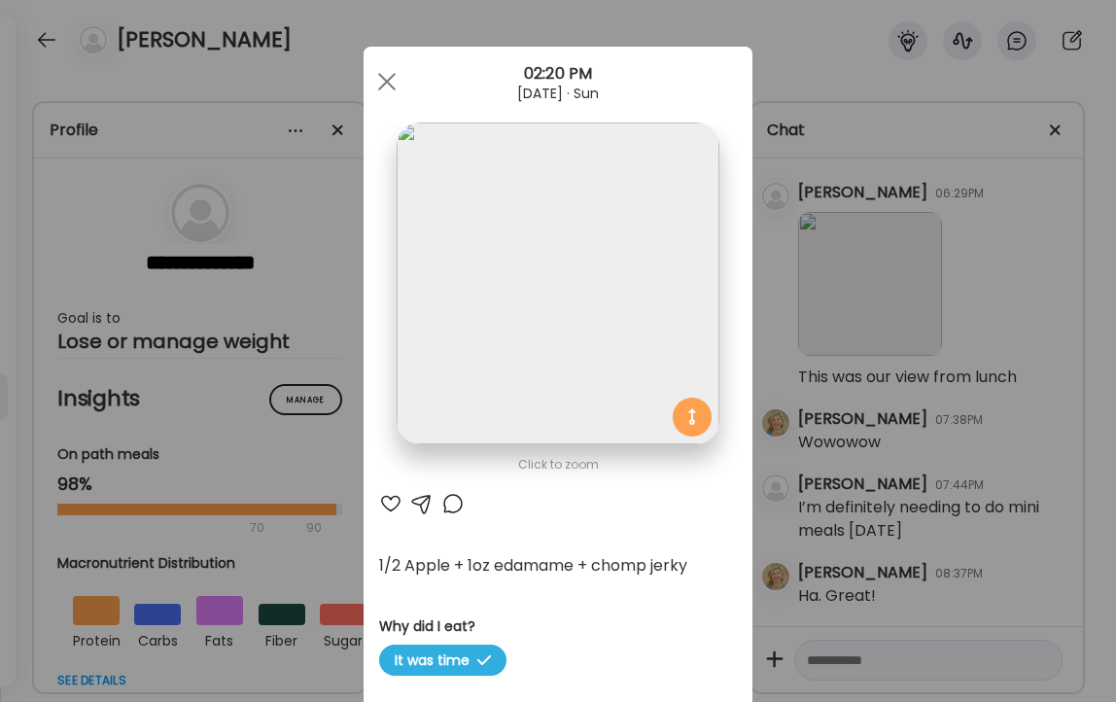
click at [388, 503] on div at bounding box center [390, 503] width 23 height 23
click at [300, 54] on div "Ate Coach Dashboard Wahoo! It’s official Take a moment to set up your Coach Pro…" at bounding box center [558, 351] width 1116 height 702
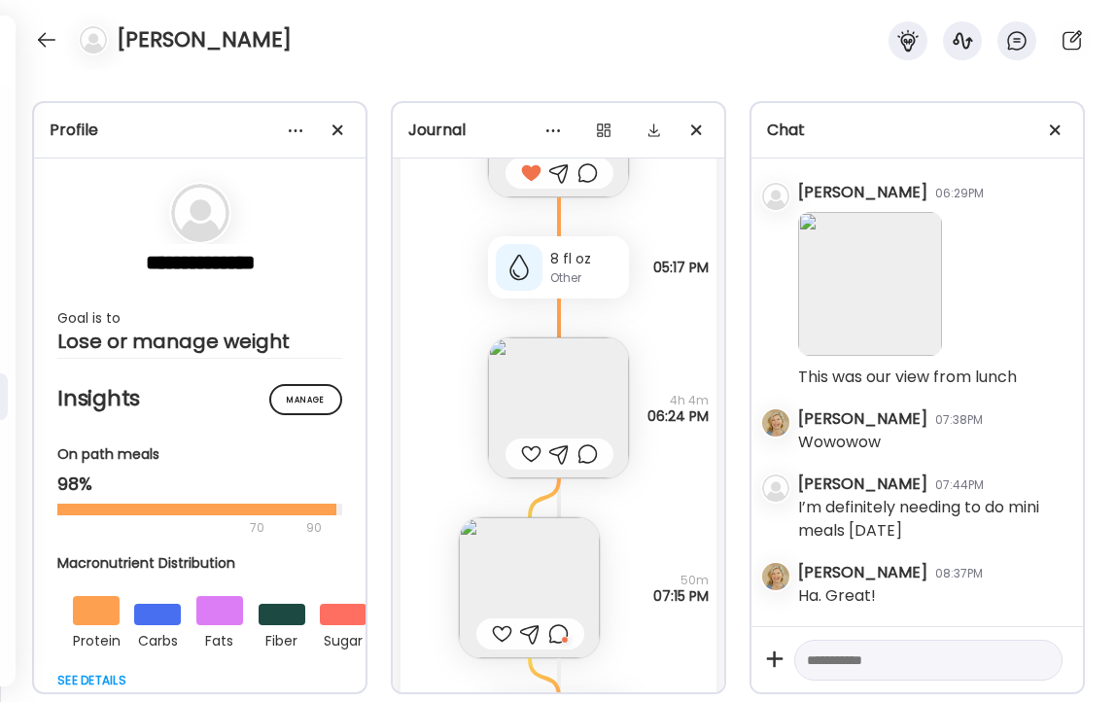
scroll to position [58369, 0]
click at [574, 254] on div "8 fl oz" at bounding box center [585, 258] width 71 height 20
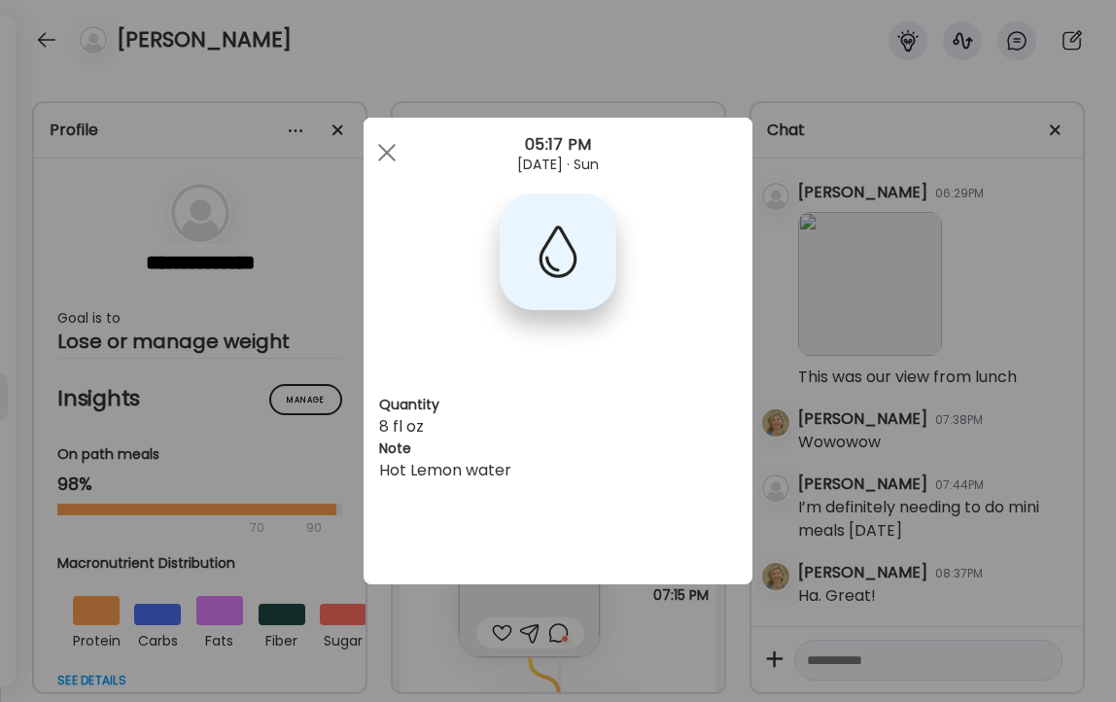
click at [492, 69] on div "Ate Coach Dashboard Wahoo! It’s official Take a moment to set up your Coach Pro…" at bounding box center [558, 351] width 1116 height 702
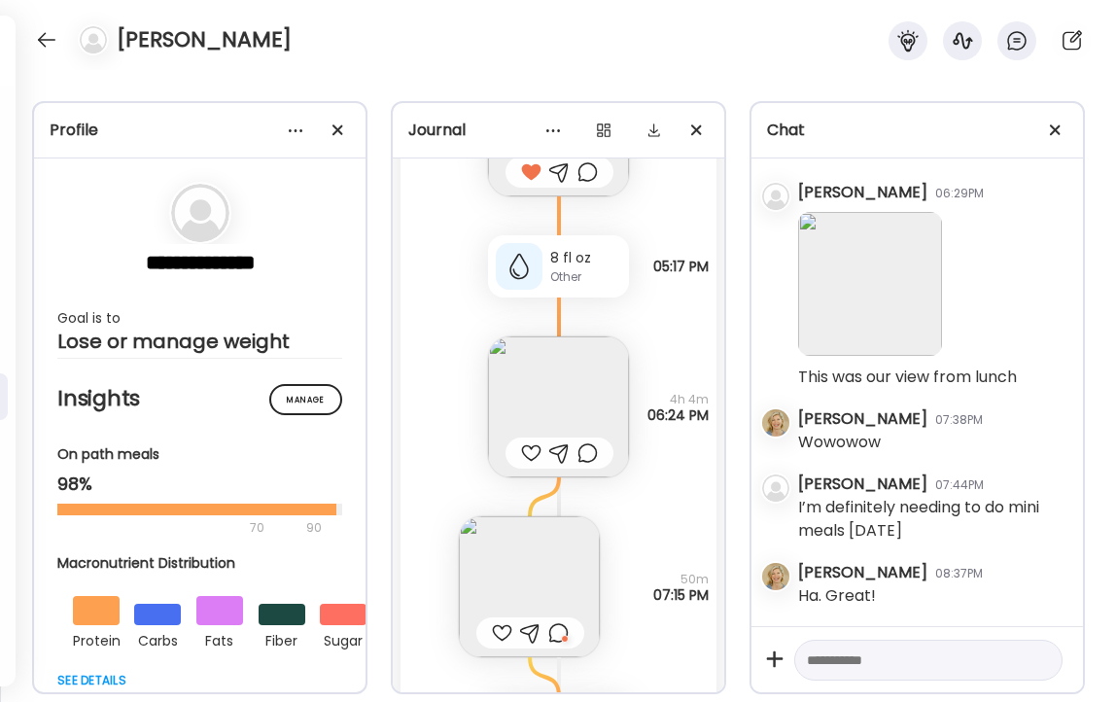
click at [540, 408] on img at bounding box center [558, 406] width 141 height 141
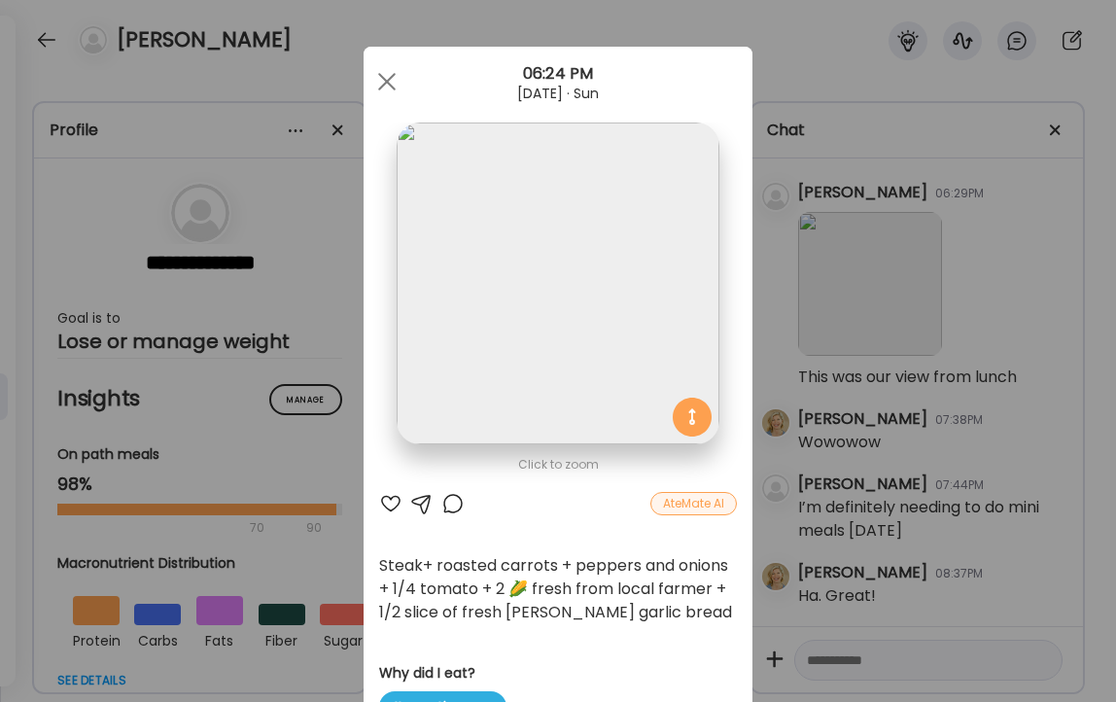
click at [390, 502] on div at bounding box center [390, 503] width 23 height 23
click at [454, 502] on div at bounding box center [452, 503] width 23 height 23
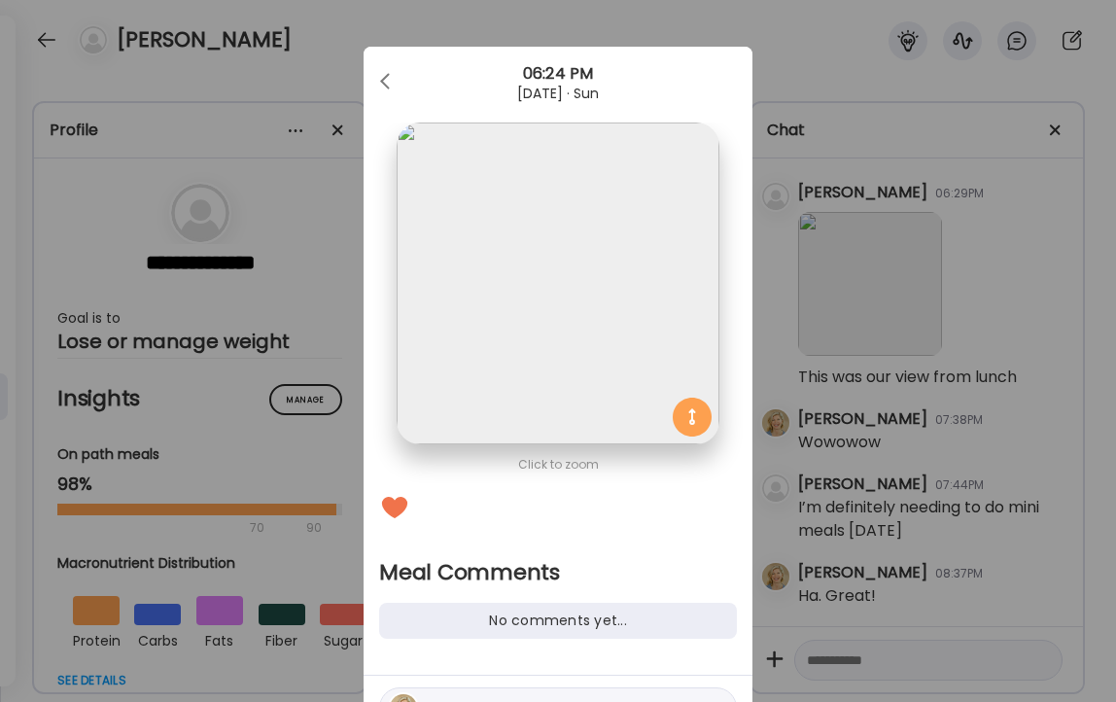
click at [340, 73] on div "Ate Coach Dashboard Wahoo! It’s official Take a moment to set up your Coach Pro…" at bounding box center [558, 351] width 1116 height 702
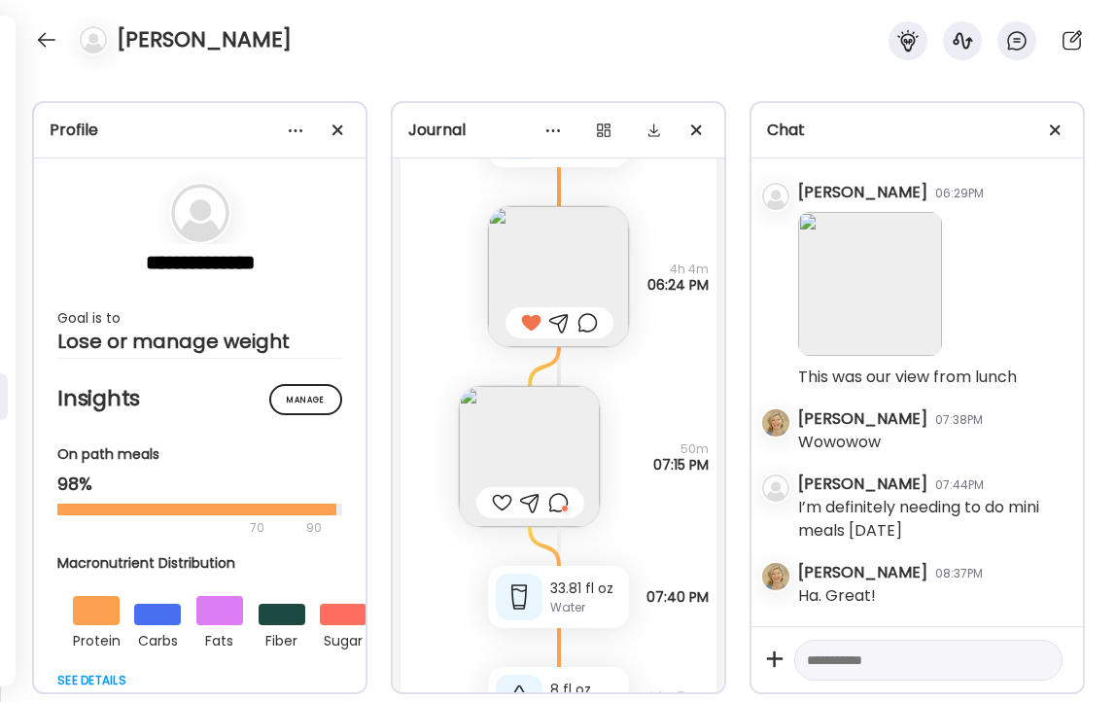
scroll to position [58500, 0]
click at [550, 469] on img at bounding box center [529, 455] width 141 height 141
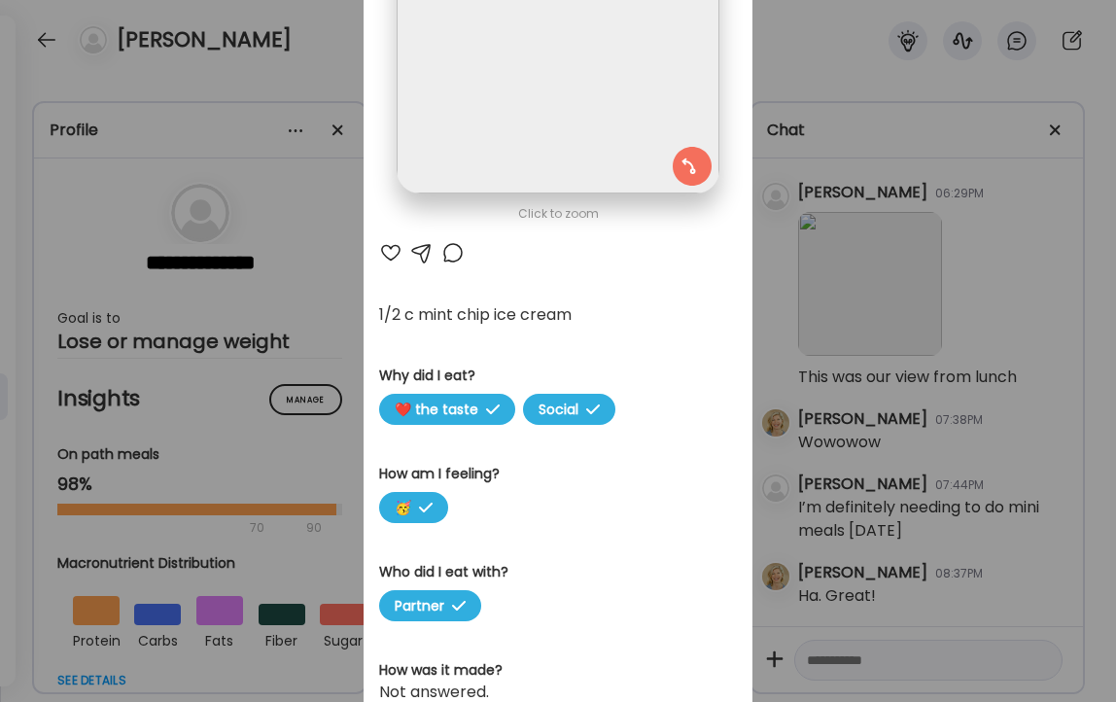
scroll to position [253, 0]
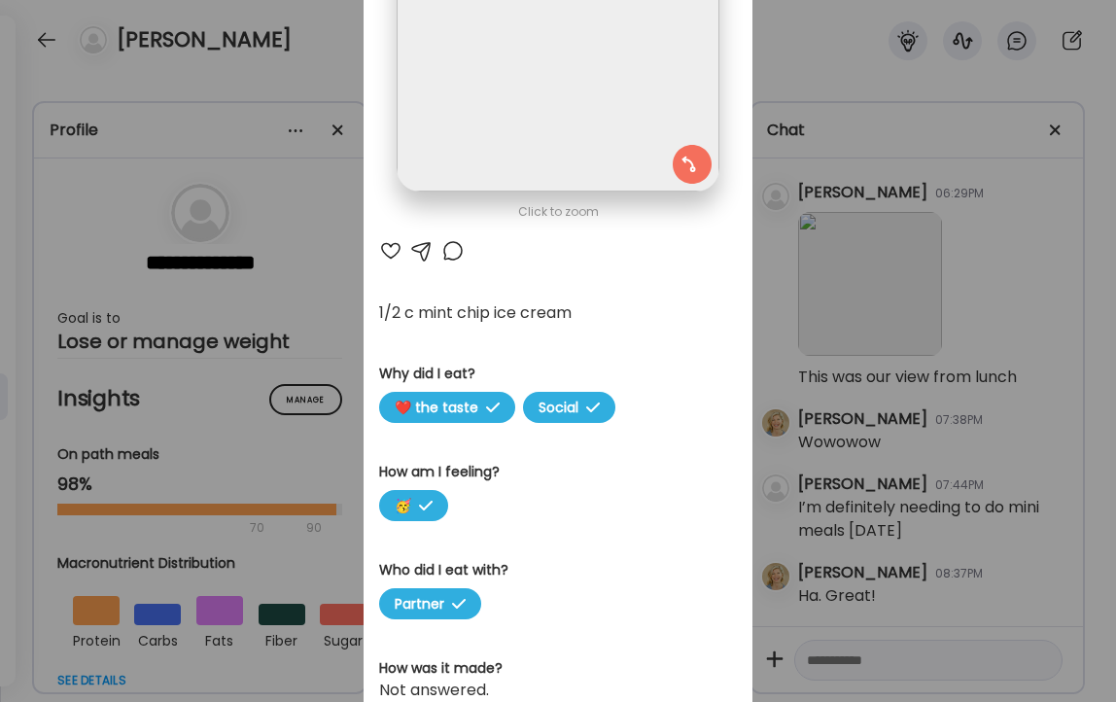
click at [308, 76] on div "Ate Coach Dashboard Wahoo! It’s official Take a moment to set up your Coach Pro…" at bounding box center [558, 351] width 1116 height 702
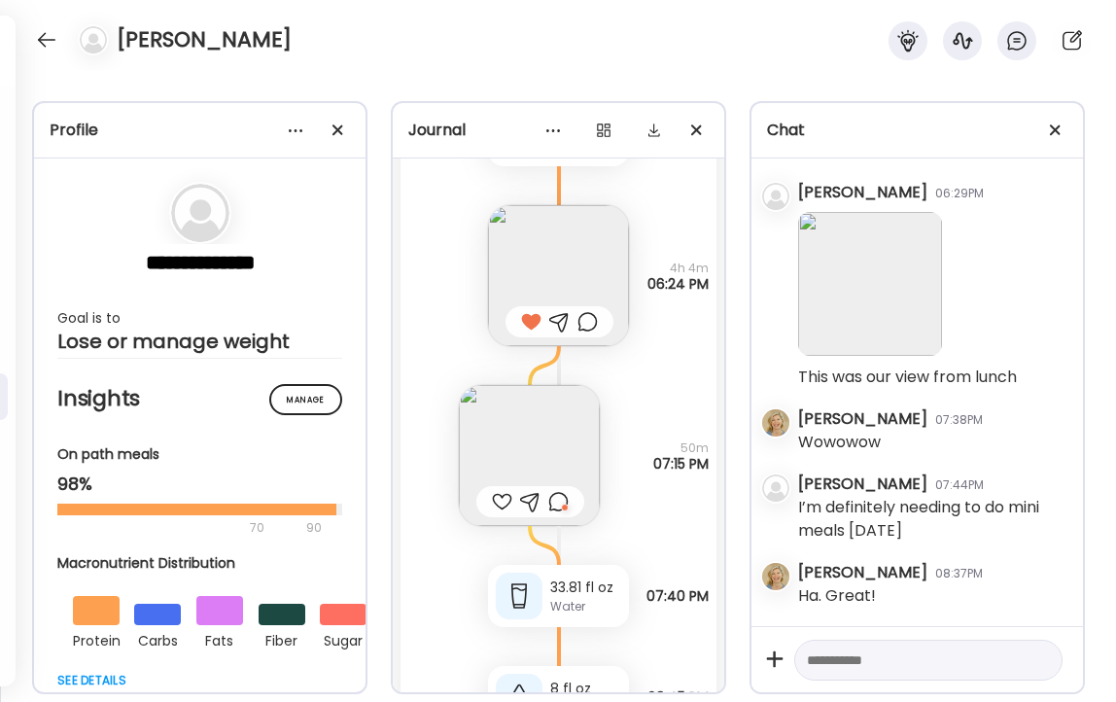
click at [558, 503] on div at bounding box center [558, 501] width 20 height 23
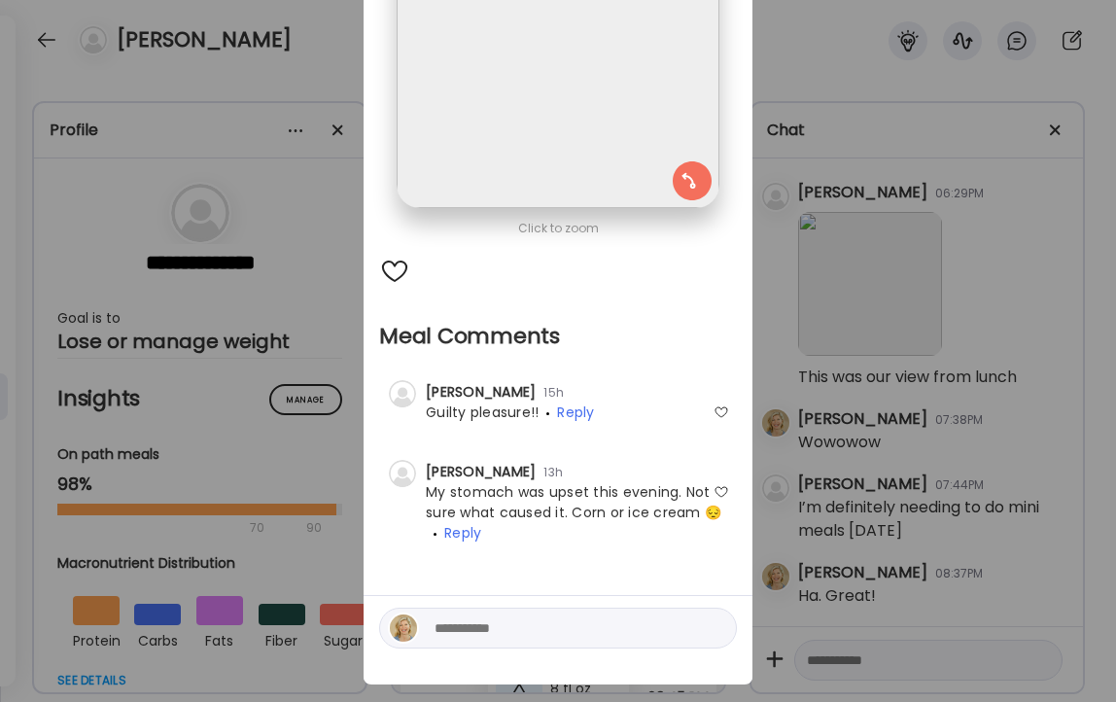
scroll to position [265, 0]
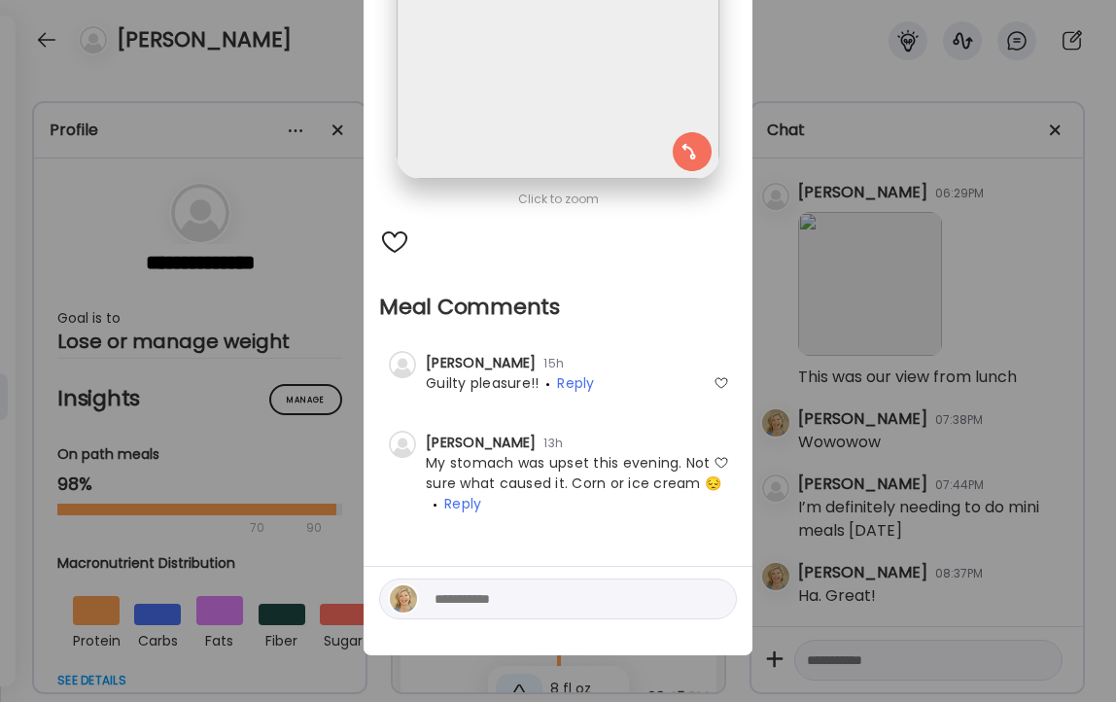
click at [536, 598] on textarea at bounding box center [566, 598] width 262 height 23
click at [319, 48] on div "Ate Coach Dashboard Wahoo! It’s official Take a moment to set up your Coach Pro…" at bounding box center [558, 351] width 1116 height 702
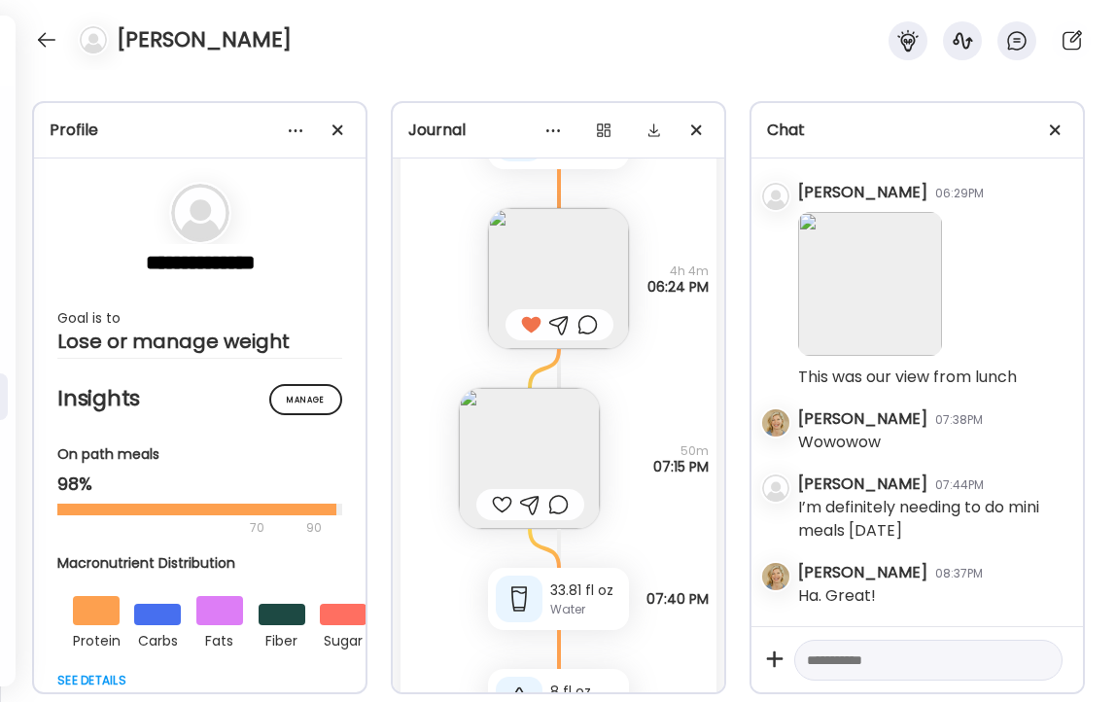
scroll to position [58485, 0]
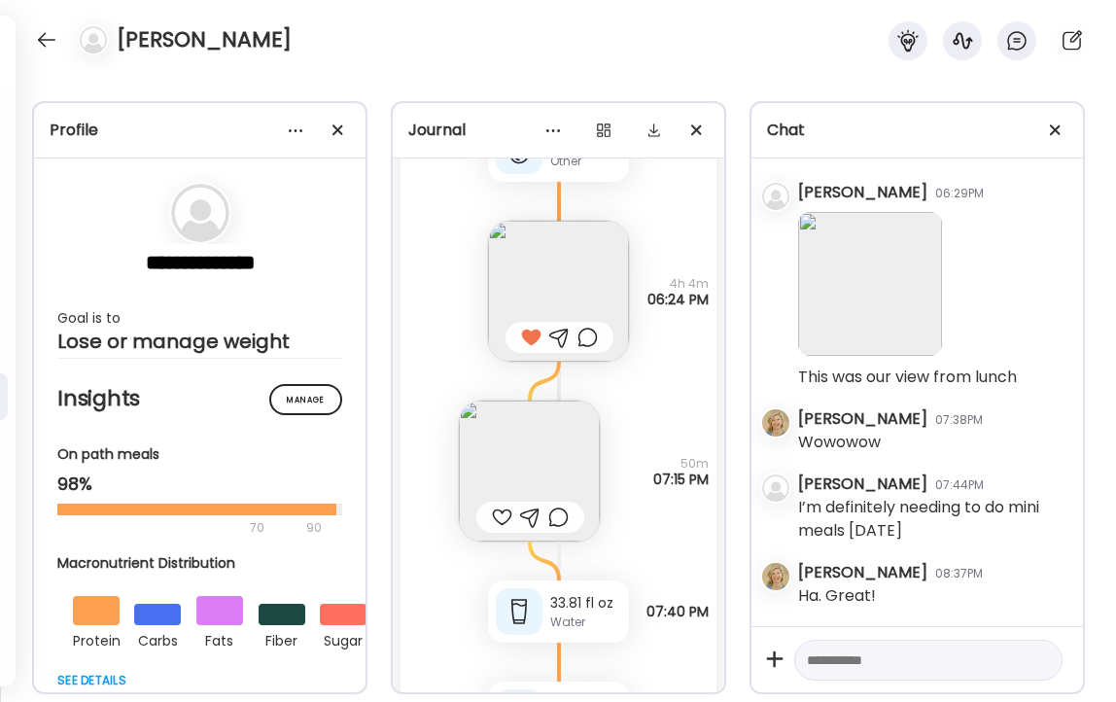
click at [522, 471] on img at bounding box center [529, 470] width 141 height 141
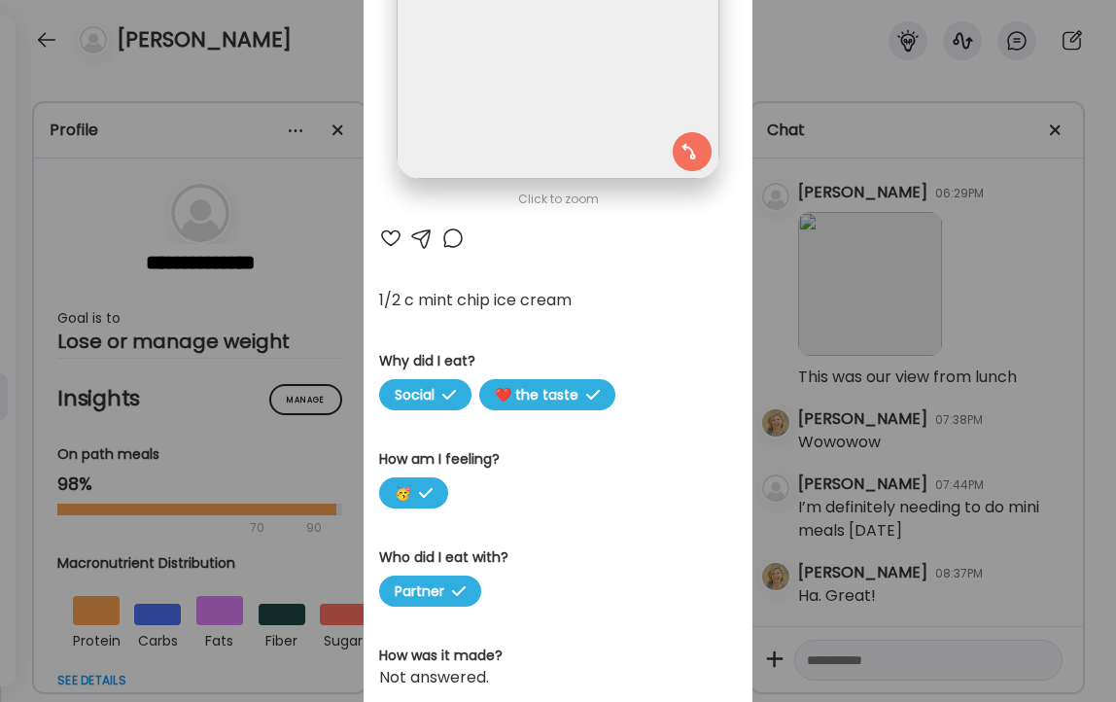
click at [454, 239] on div at bounding box center [452, 237] width 23 height 23
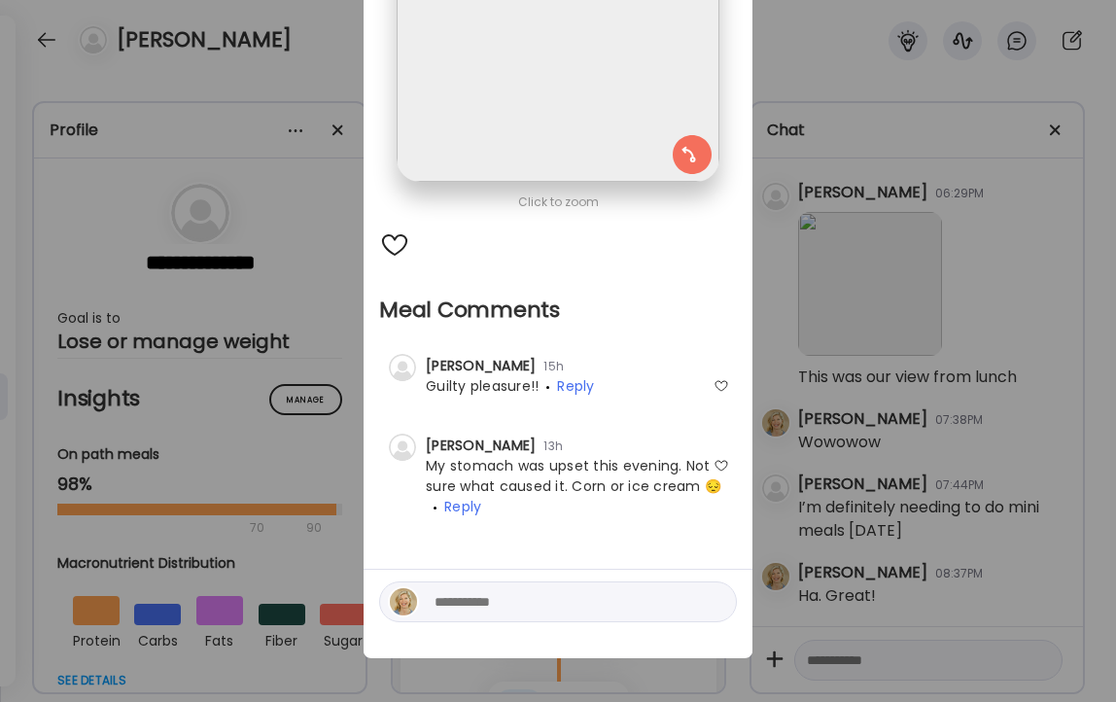
scroll to position [265, 0]
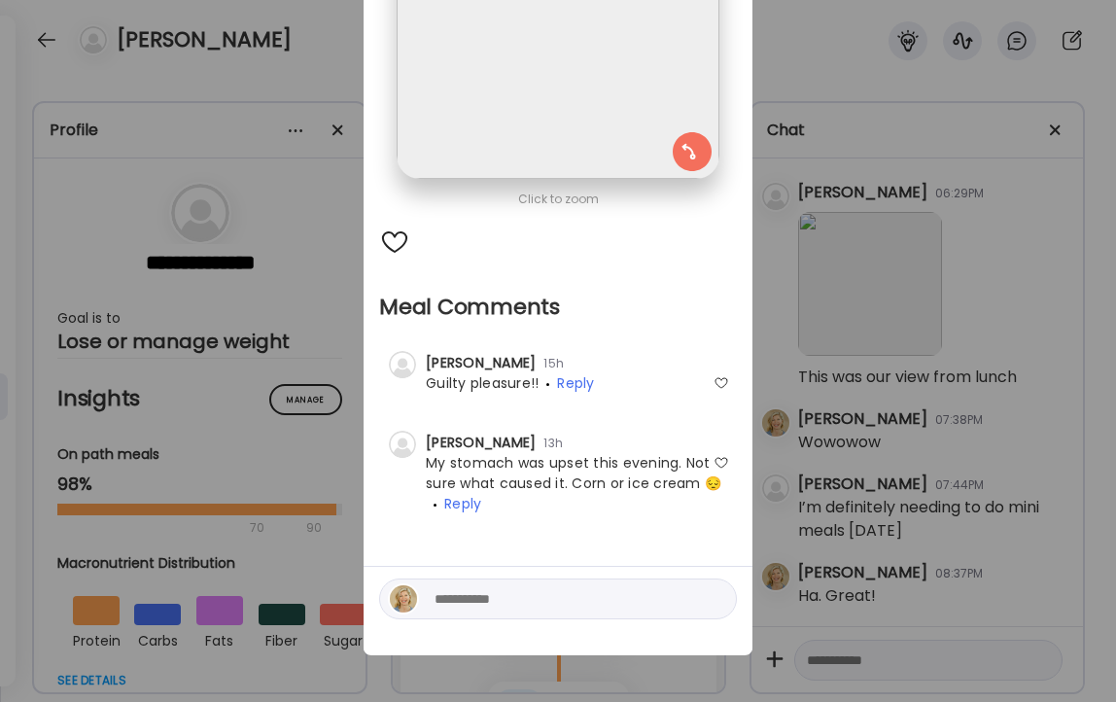
click at [510, 603] on textarea at bounding box center [566, 598] width 262 height 23
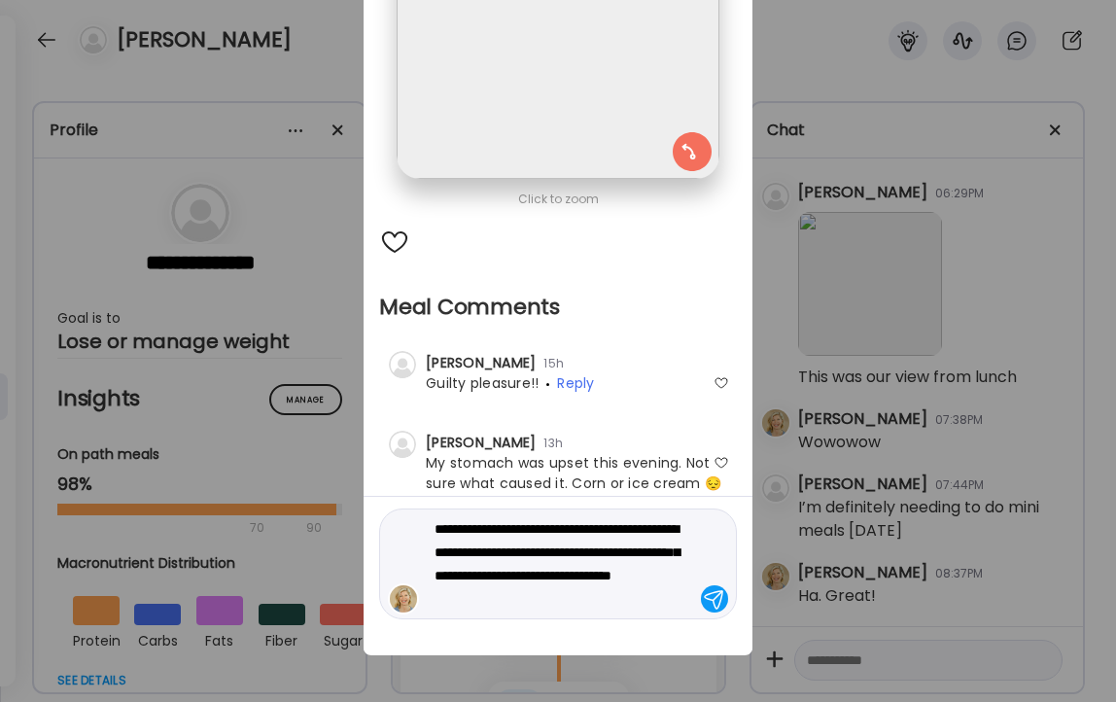
type textarea "**********"
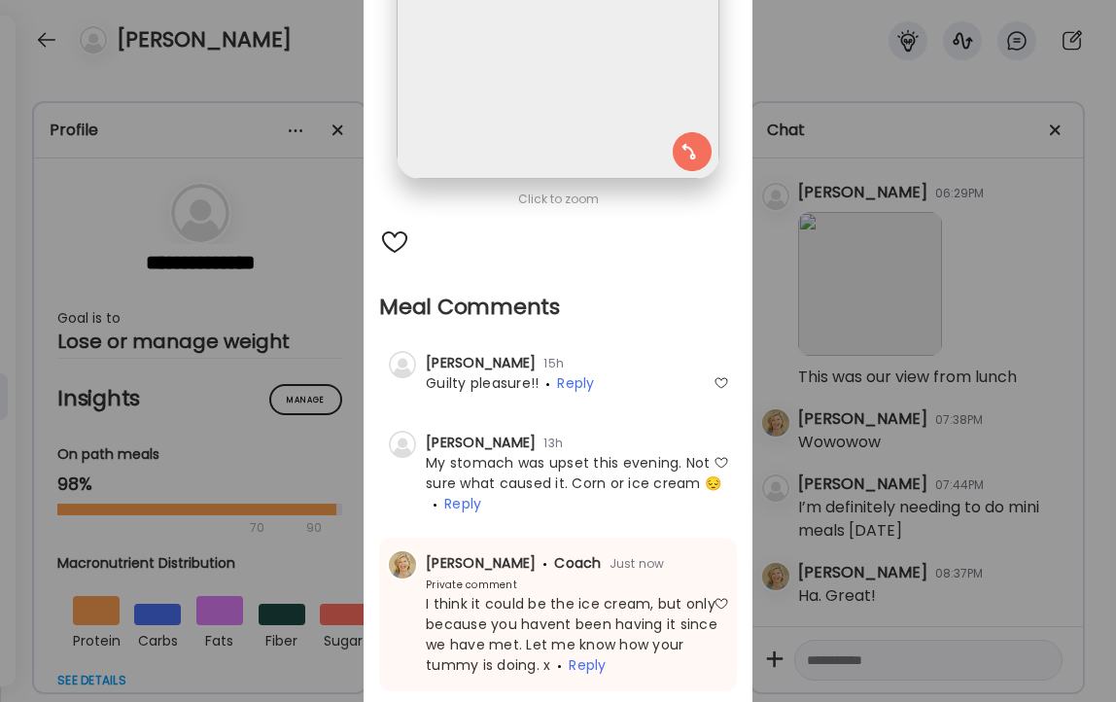
click at [305, 69] on div "Ate Coach Dashboard Wahoo! It’s official Take a moment to set up your Coach Pro…" at bounding box center [558, 351] width 1116 height 702
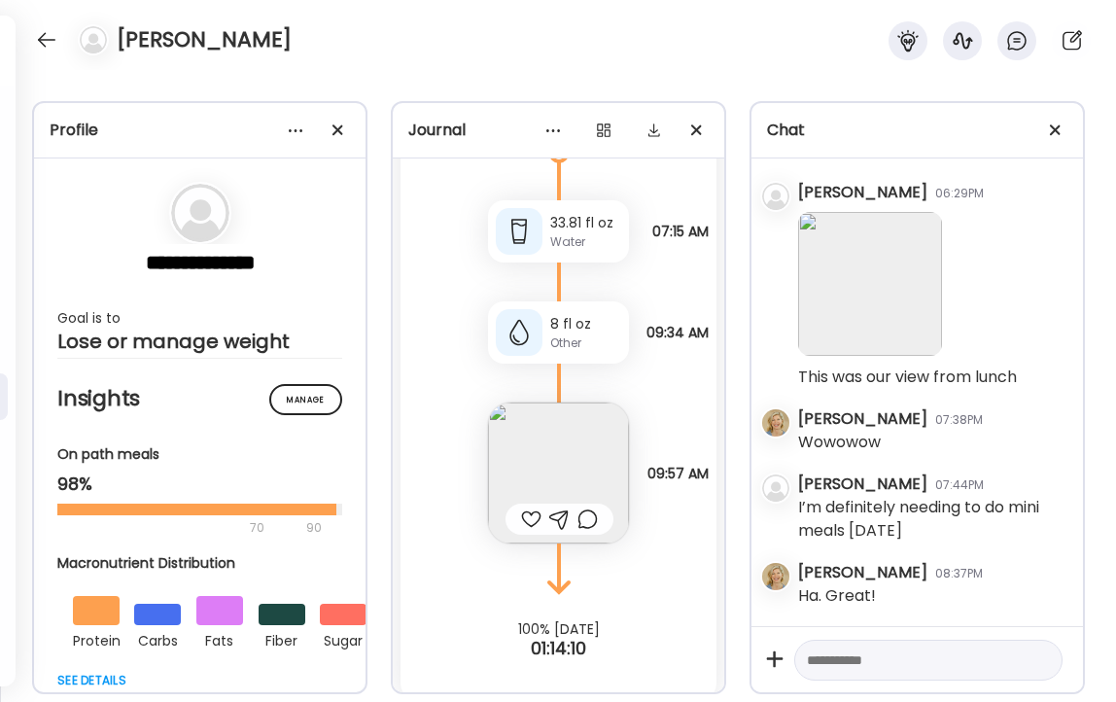
scroll to position [59678, 0]
click at [518, 433] on img at bounding box center [558, 471] width 141 height 141
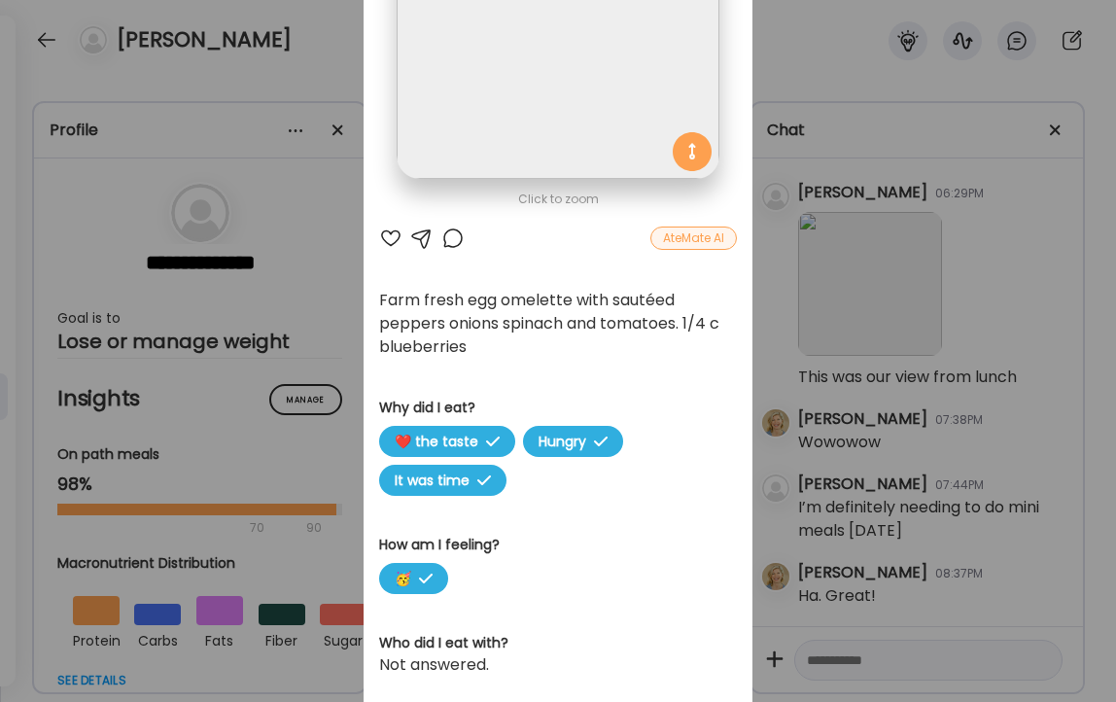
click at [392, 235] on div at bounding box center [390, 237] width 23 height 23
click at [333, 71] on div "Ate Coach Dashboard Wahoo! It’s official Take a moment to set up your Coach Pro…" at bounding box center [558, 351] width 1116 height 702
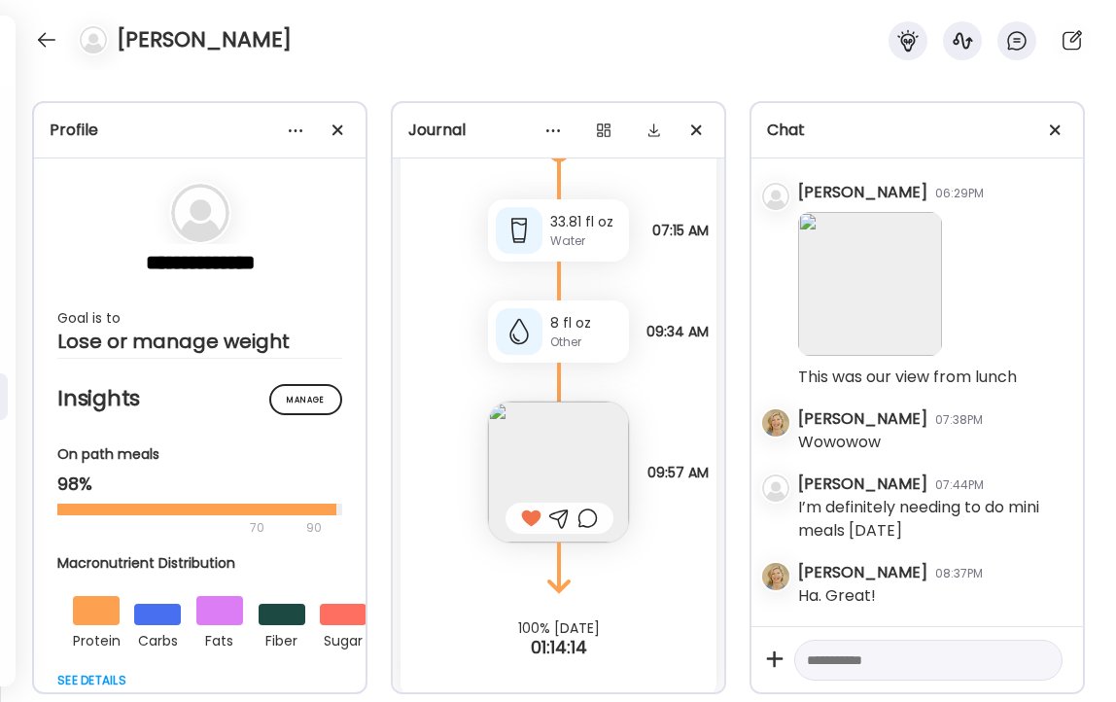
scroll to position [59692, 0]
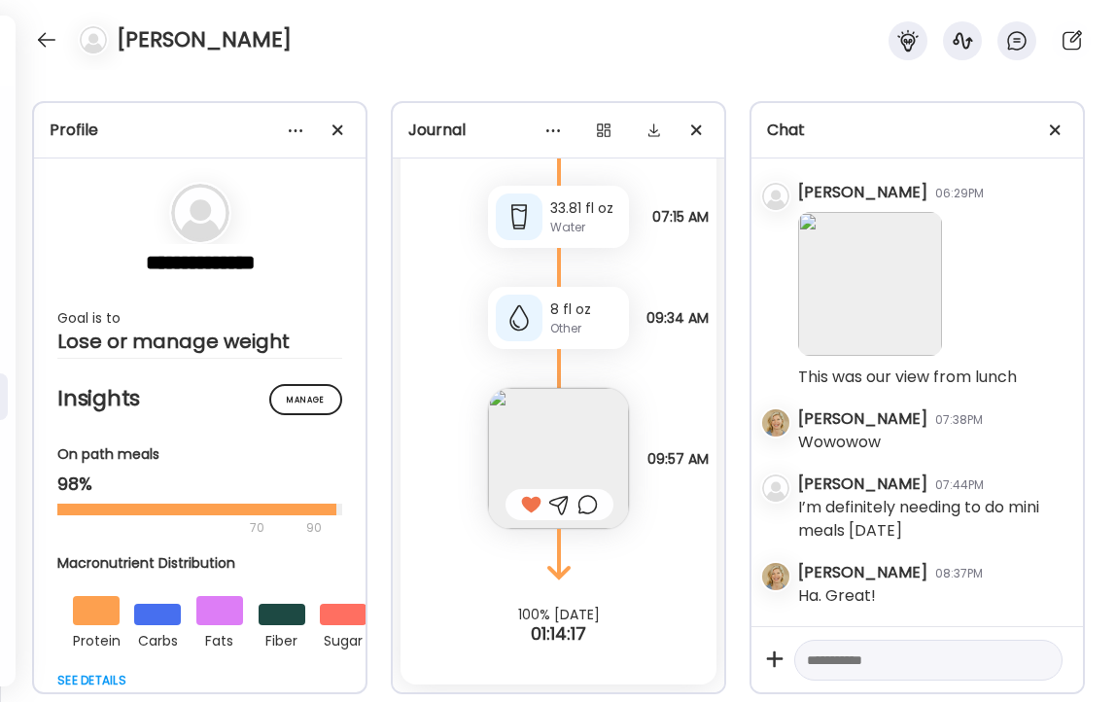
click at [858, 665] on textarea at bounding box center [911, 659] width 208 height 23
type textarea "**********"
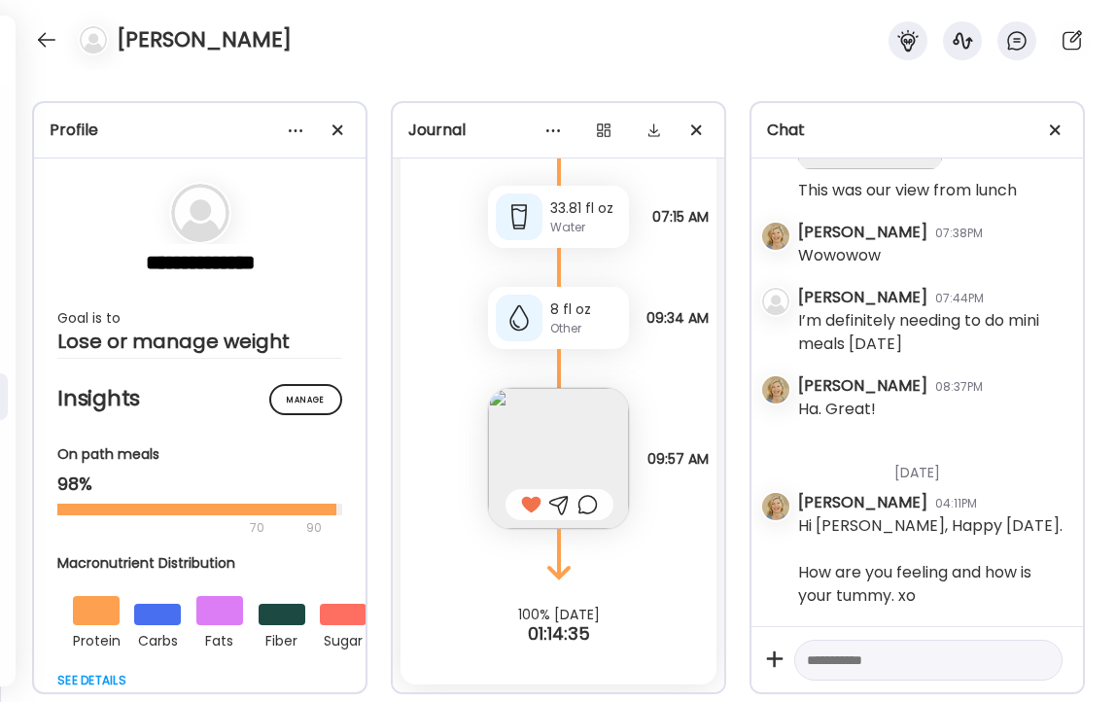
scroll to position [63555, 0]
click at [875, 663] on textarea at bounding box center [911, 659] width 208 height 23
type textarea "**********"
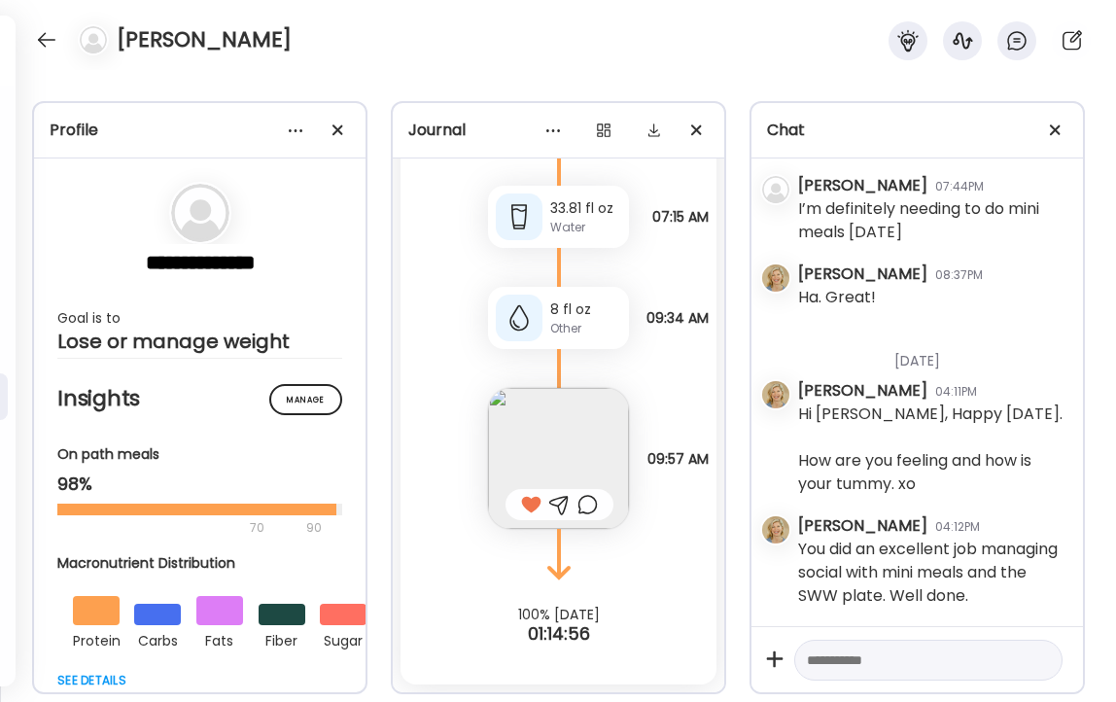
scroll to position [63668, 0]
click at [47, 40] on div at bounding box center [46, 39] width 31 height 31
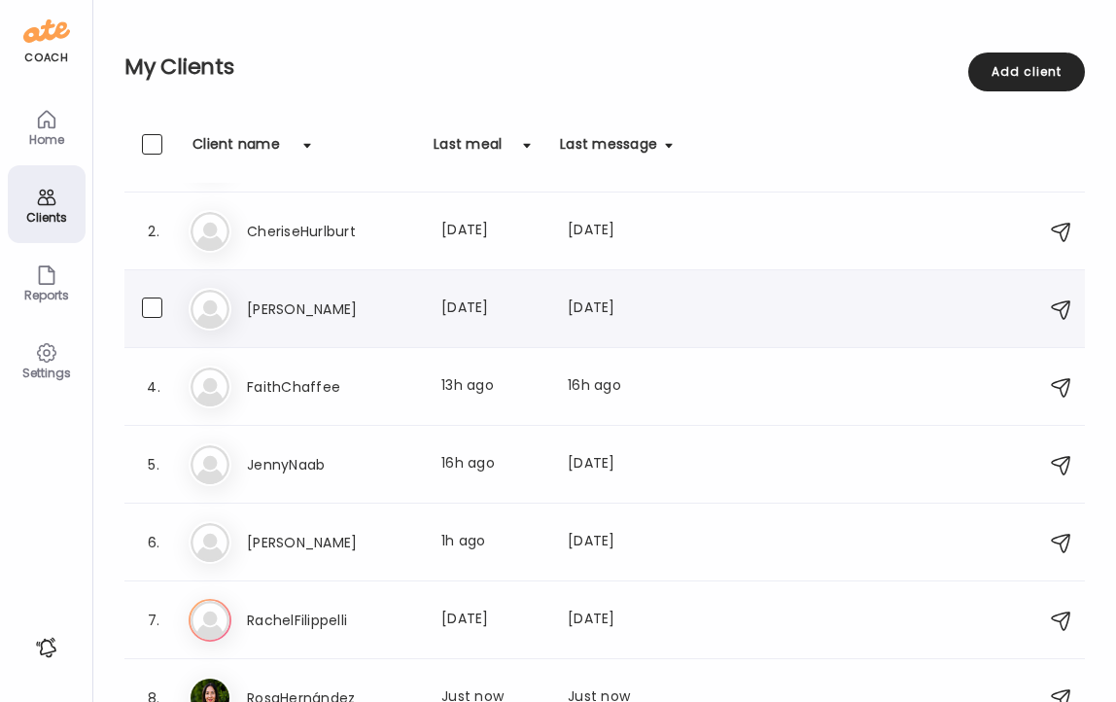
scroll to position [100, 0]
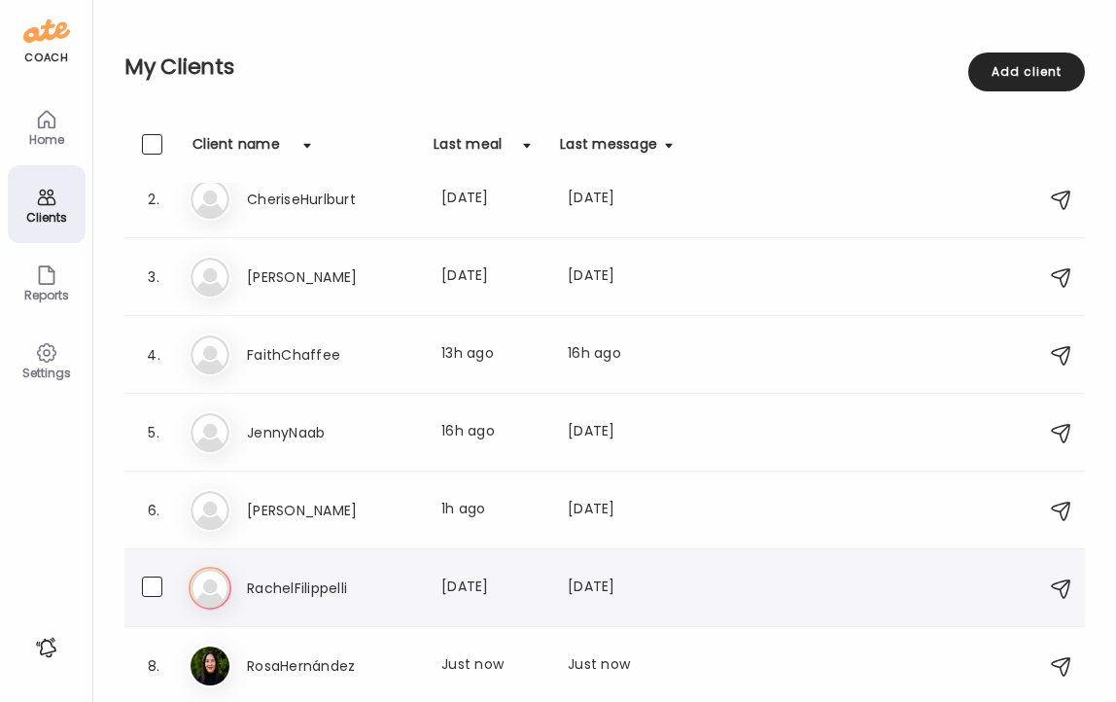
click at [291, 589] on h3 "RachelFilippelli" at bounding box center [332, 587] width 171 height 23
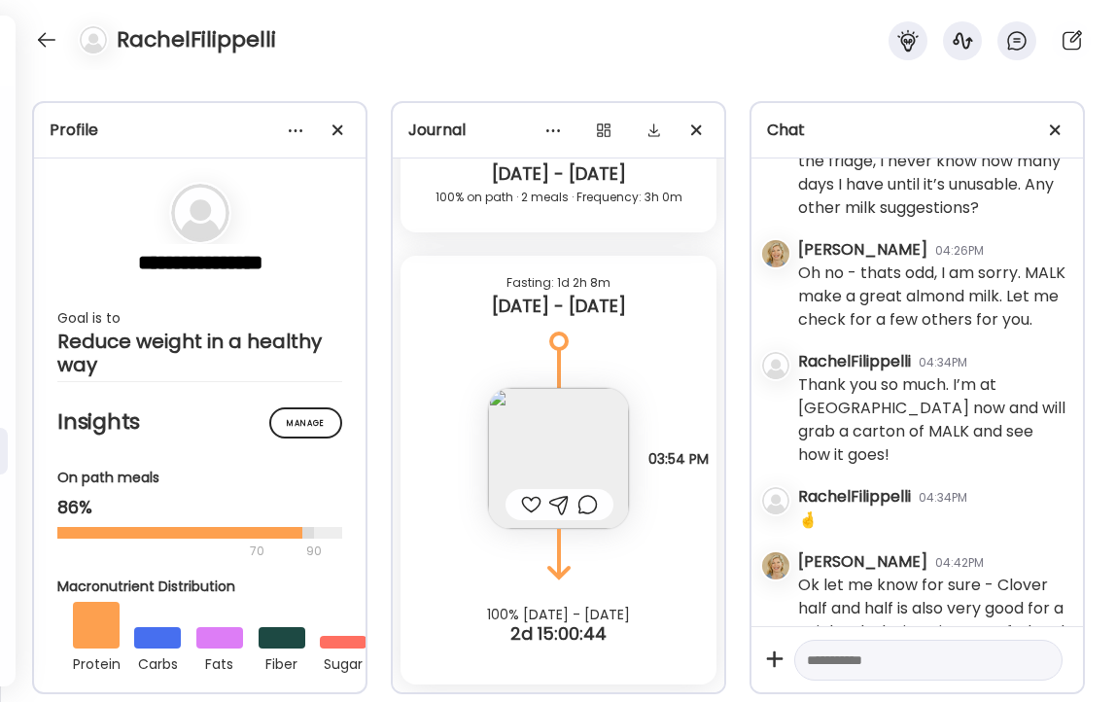
scroll to position [79567, 0]
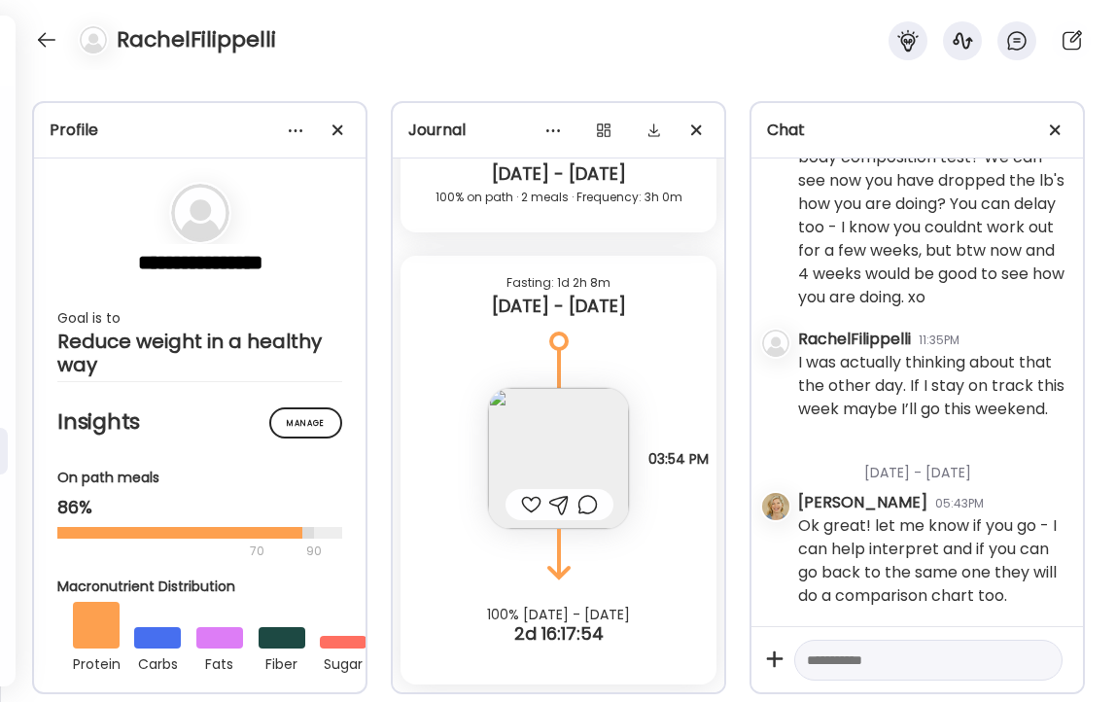
click at [867, 663] on textarea at bounding box center [911, 659] width 208 height 23
click at [43, 36] on div at bounding box center [46, 39] width 31 height 31
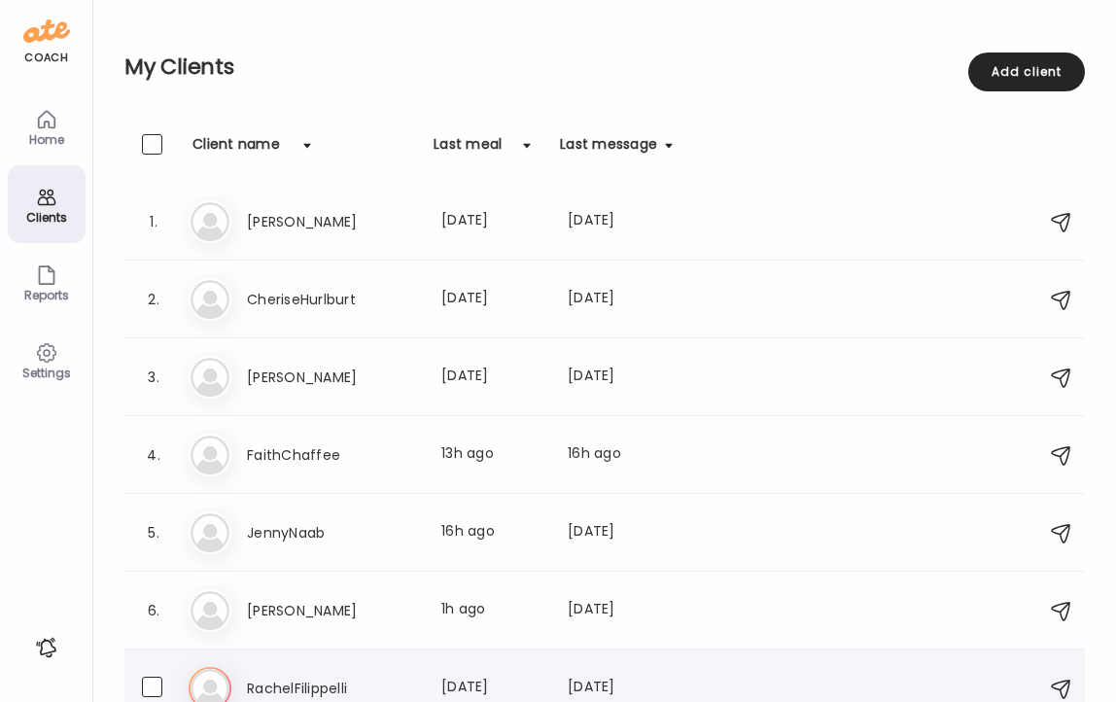
click at [289, 687] on h3 "RachelFilippelli" at bounding box center [332, 688] width 171 height 23
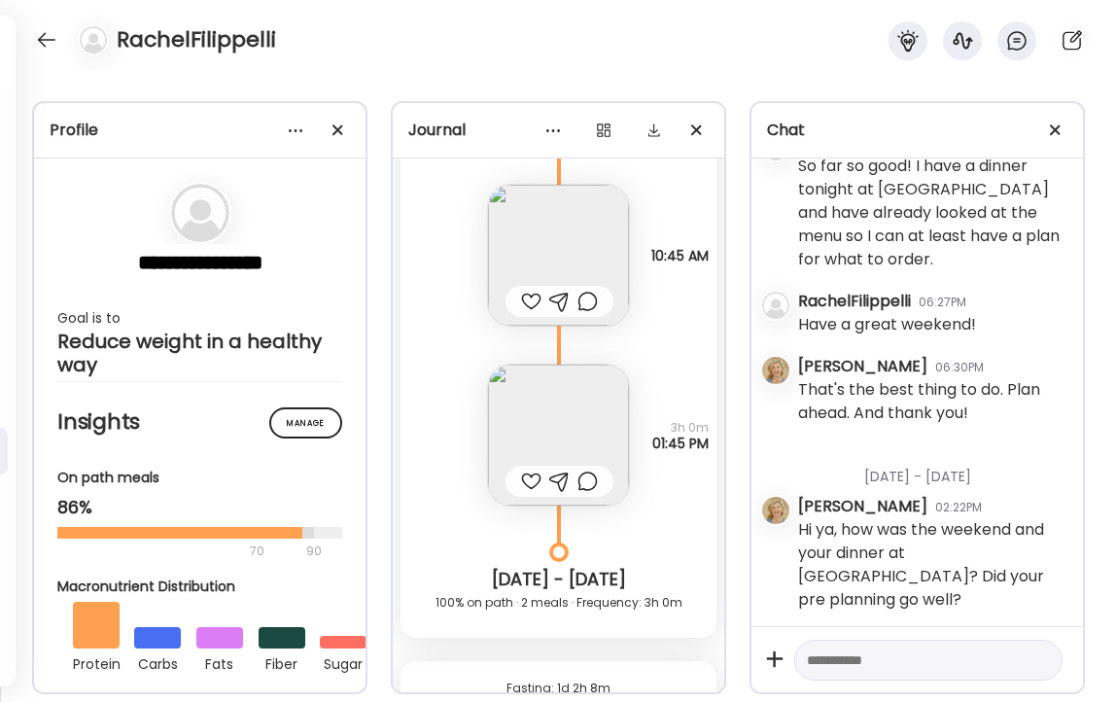
scroll to position [24983, 0]
click at [527, 298] on div at bounding box center [531, 299] width 20 height 23
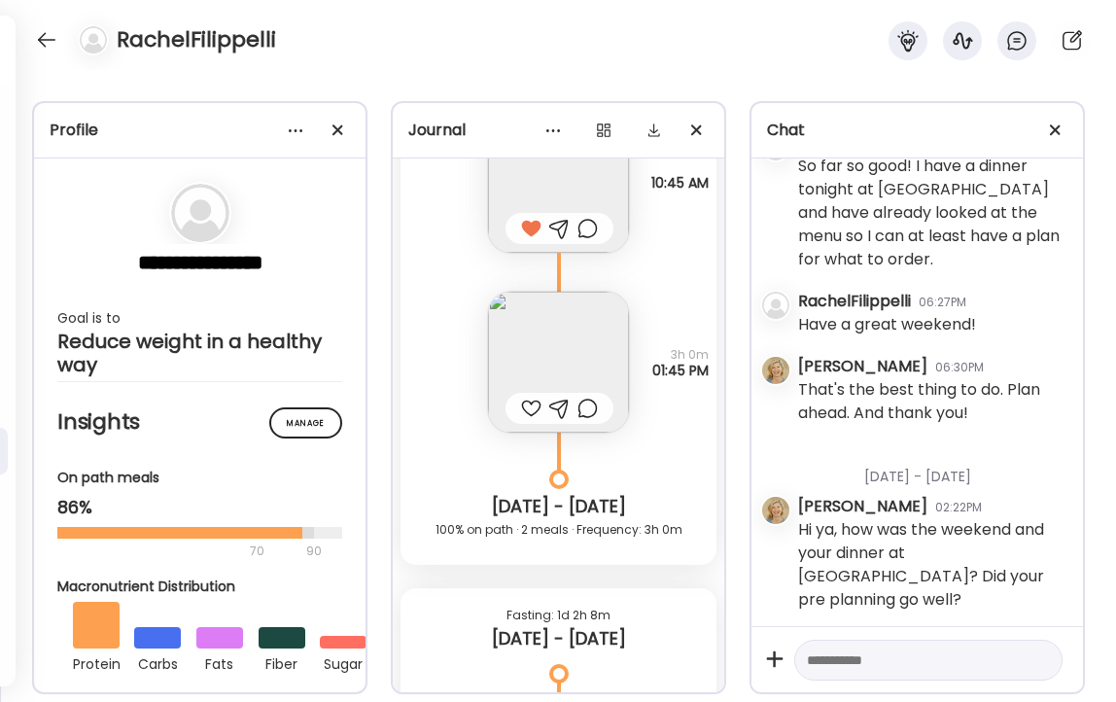
scroll to position [25065, 0]
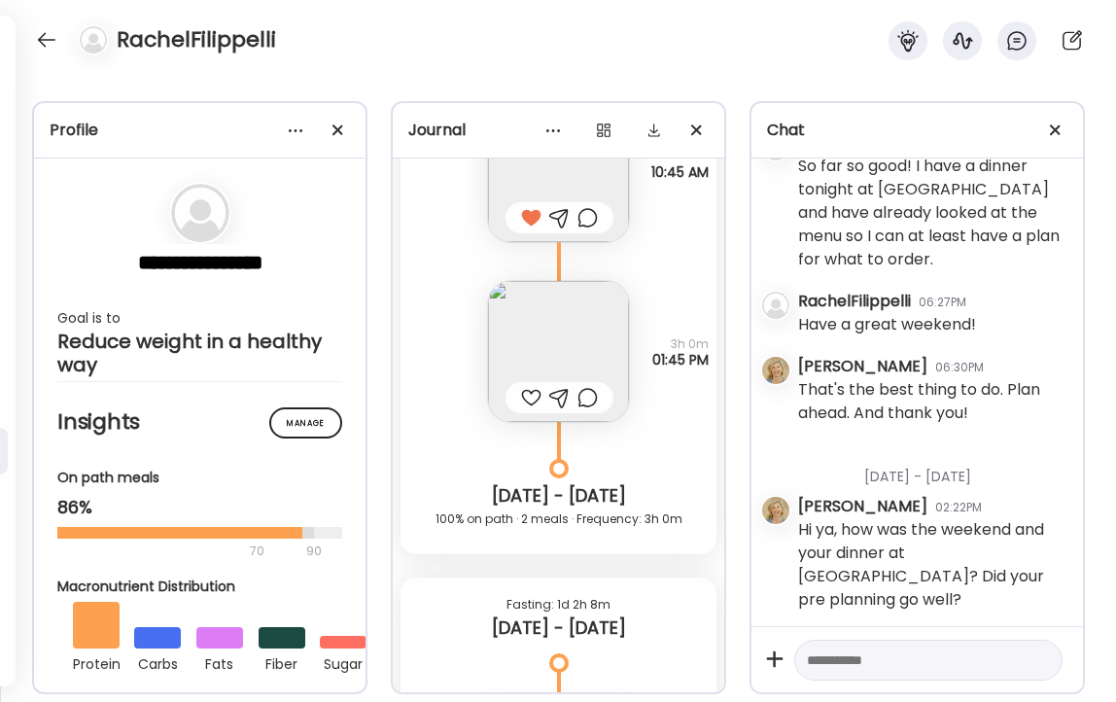
click at [549, 330] on img at bounding box center [558, 351] width 141 height 141
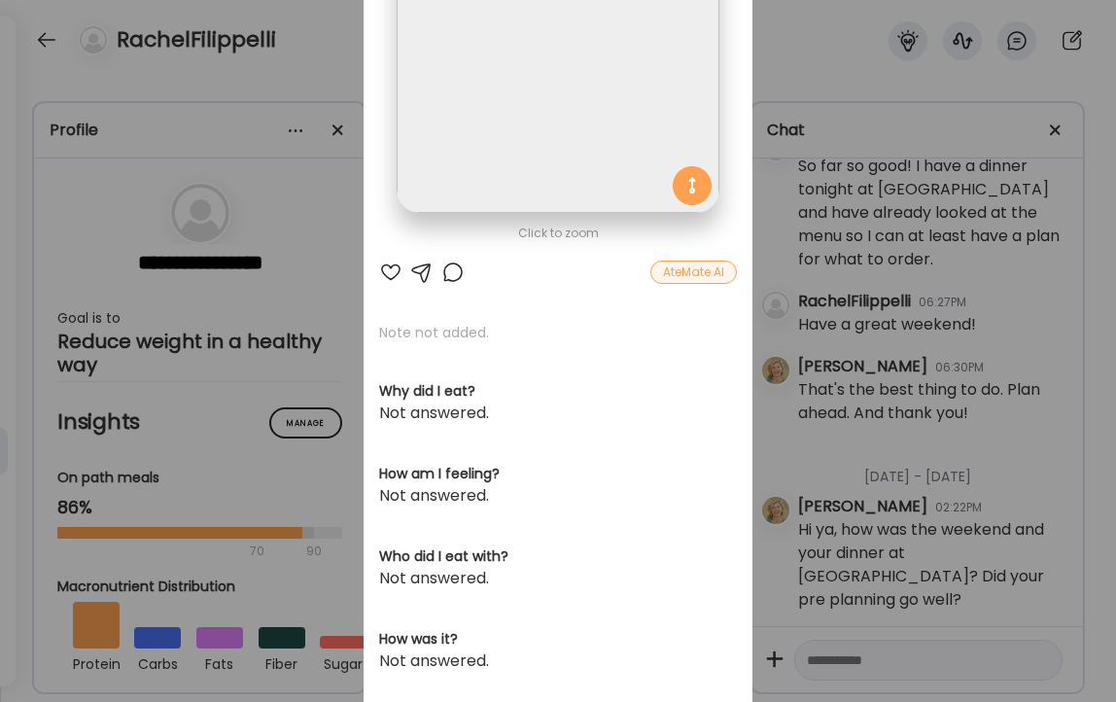
scroll to position [230, 0]
click at [392, 274] on div at bounding box center [390, 272] width 23 height 23
click at [318, 56] on div "Ate Coach Dashboard Wahoo! It’s official Take a moment to set up your Coach Pro…" at bounding box center [558, 351] width 1116 height 702
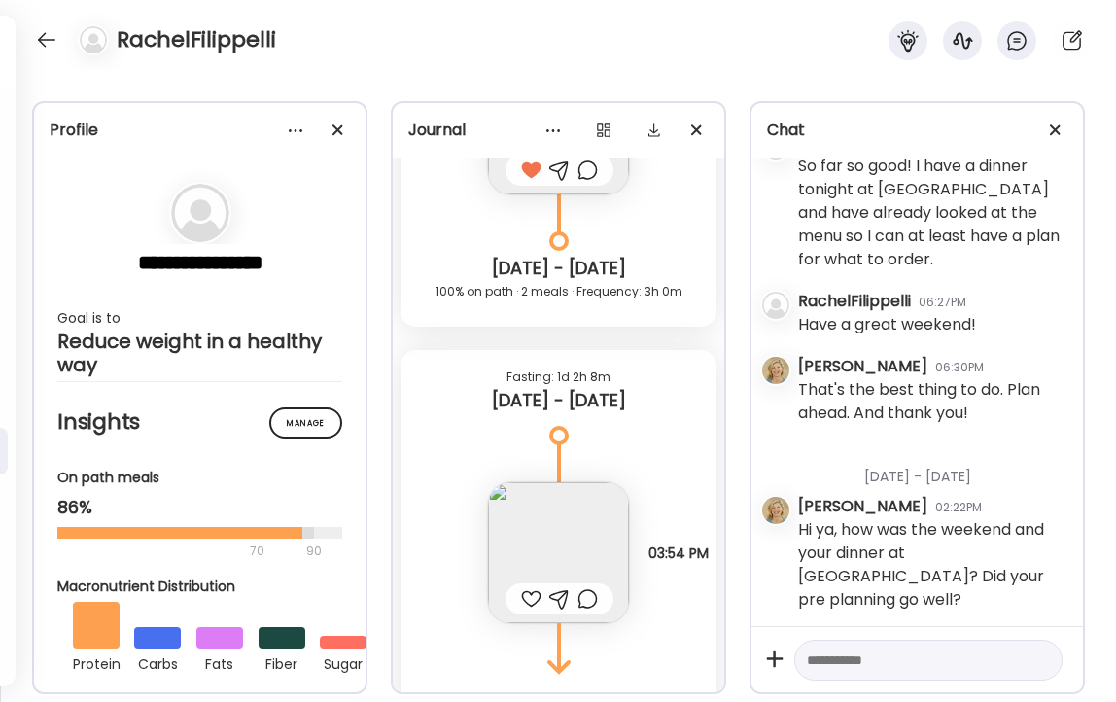
scroll to position [25387, 0]
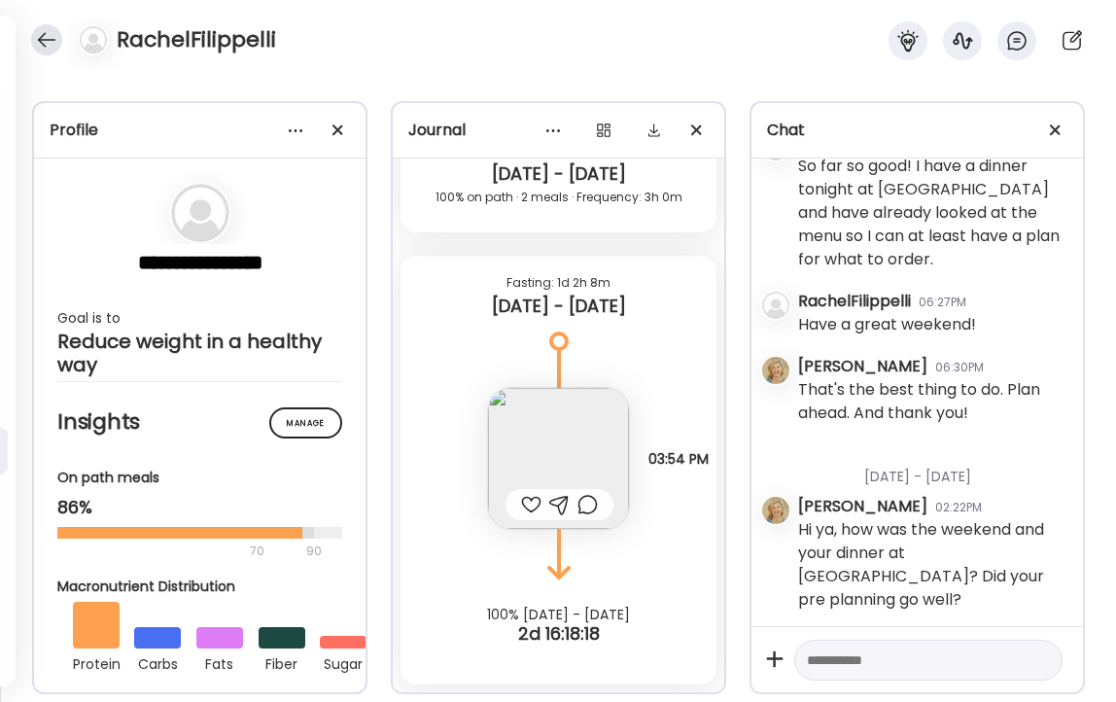
click at [47, 42] on div at bounding box center [46, 39] width 31 height 31
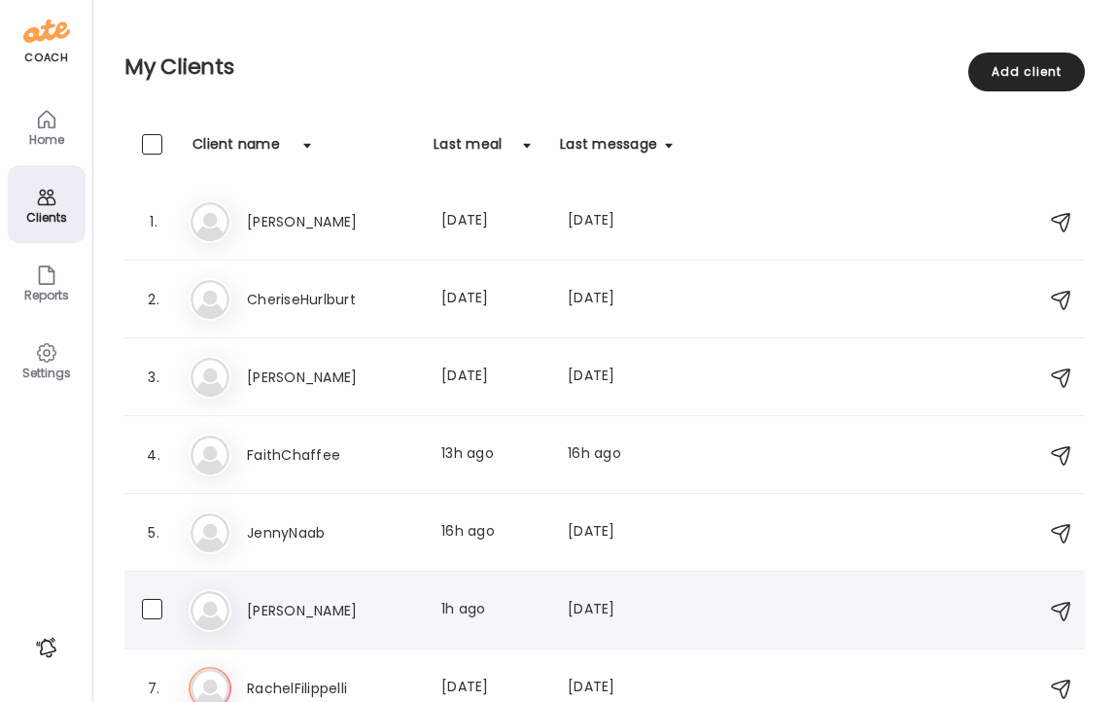
scroll to position [100, 0]
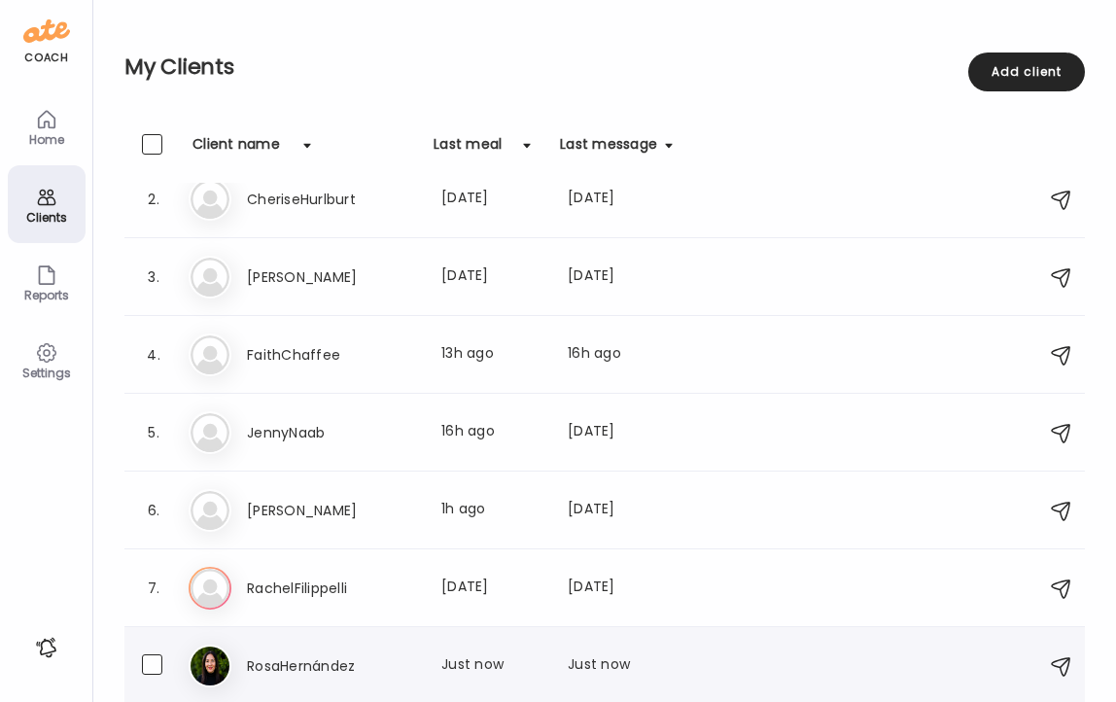
click at [287, 668] on h3 "RosaHernández" at bounding box center [332, 665] width 171 height 23
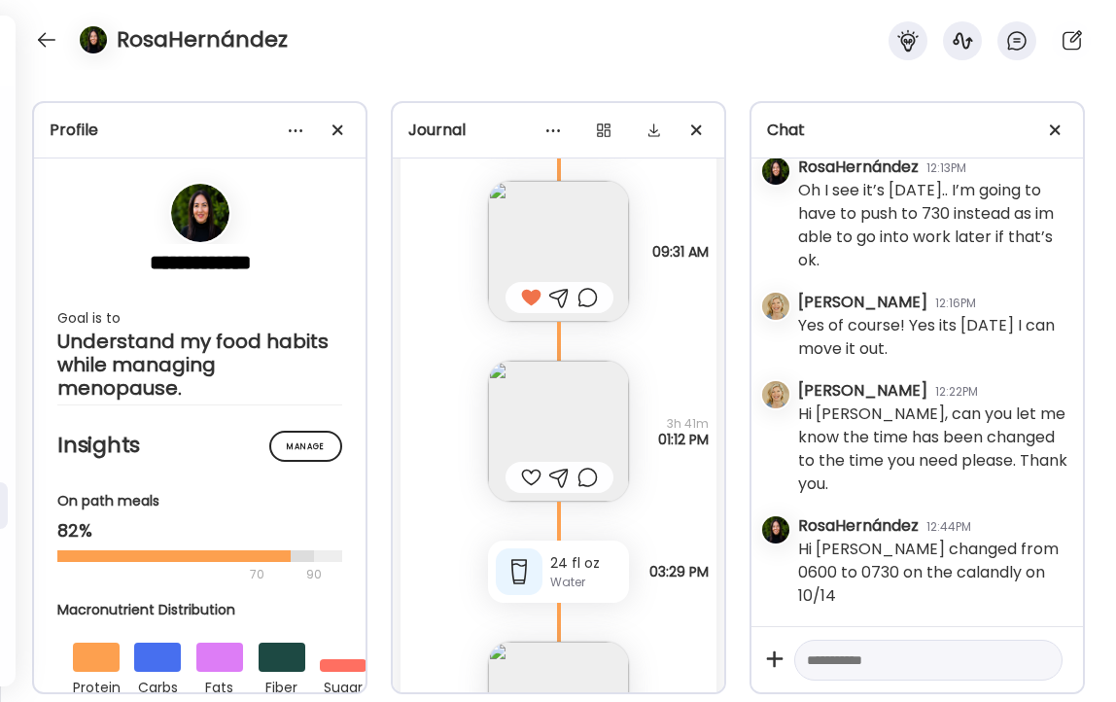
scroll to position [36241, 0]
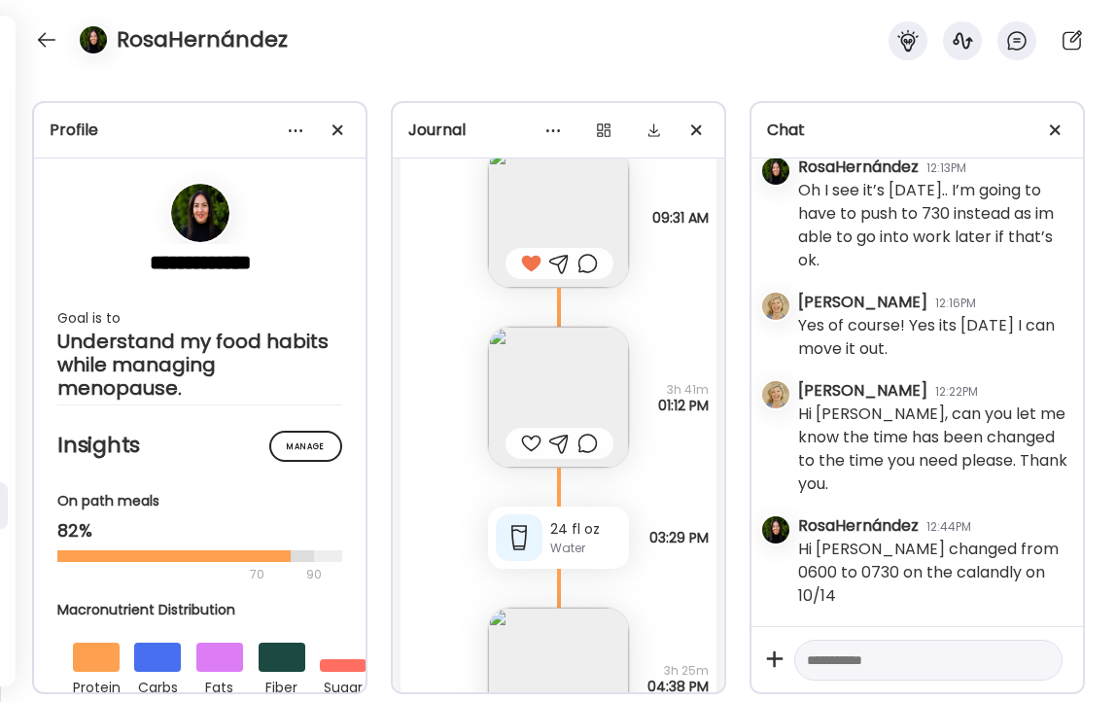
click at [551, 378] on img at bounding box center [558, 397] width 141 height 141
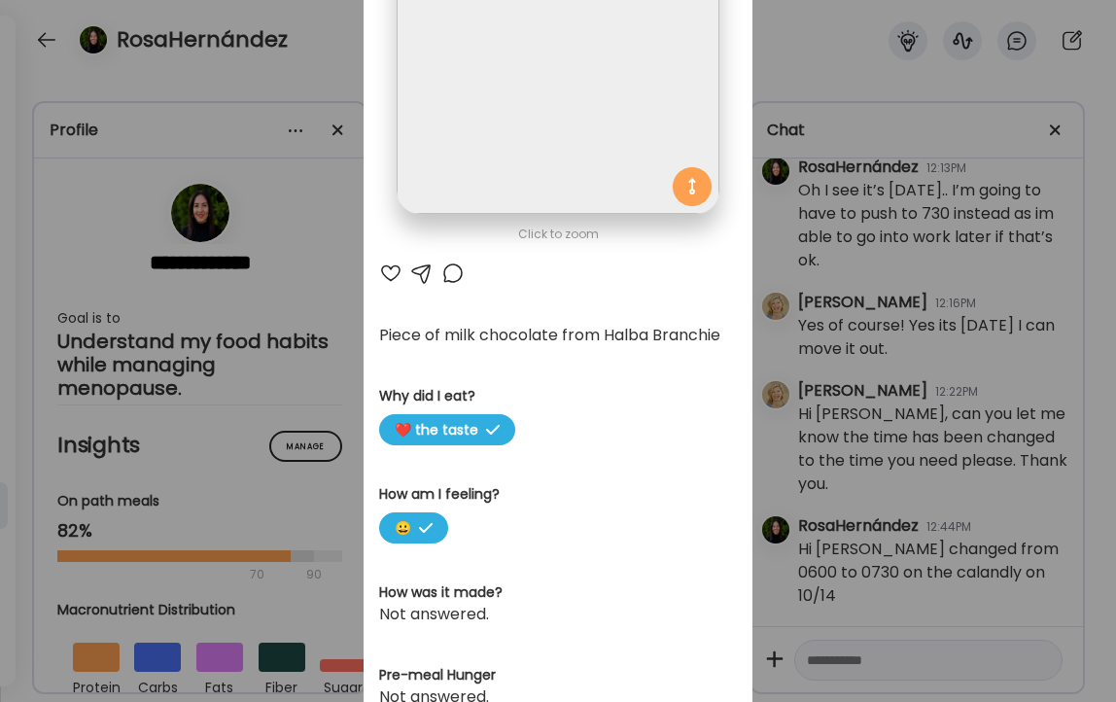
click at [388, 274] on div at bounding box center [390, 272] width 23 height 23
click at [318, 48] on div "Ate Coach Dashboard Wahoo! It’s official Take a moment to set up your Coach Pro…" at bounding box center [558, 351] width 1116 height 702
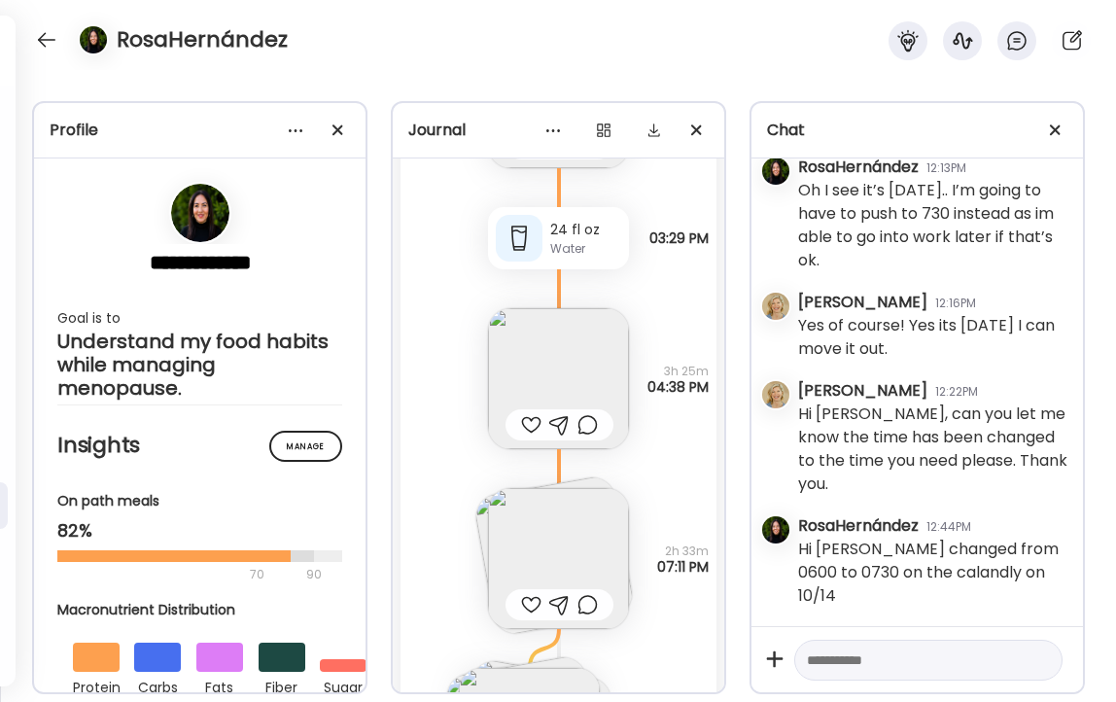
scroll to position [36541, 0]
click at [531, 424] on div at bounding box center [531, 423] width 20 height 23
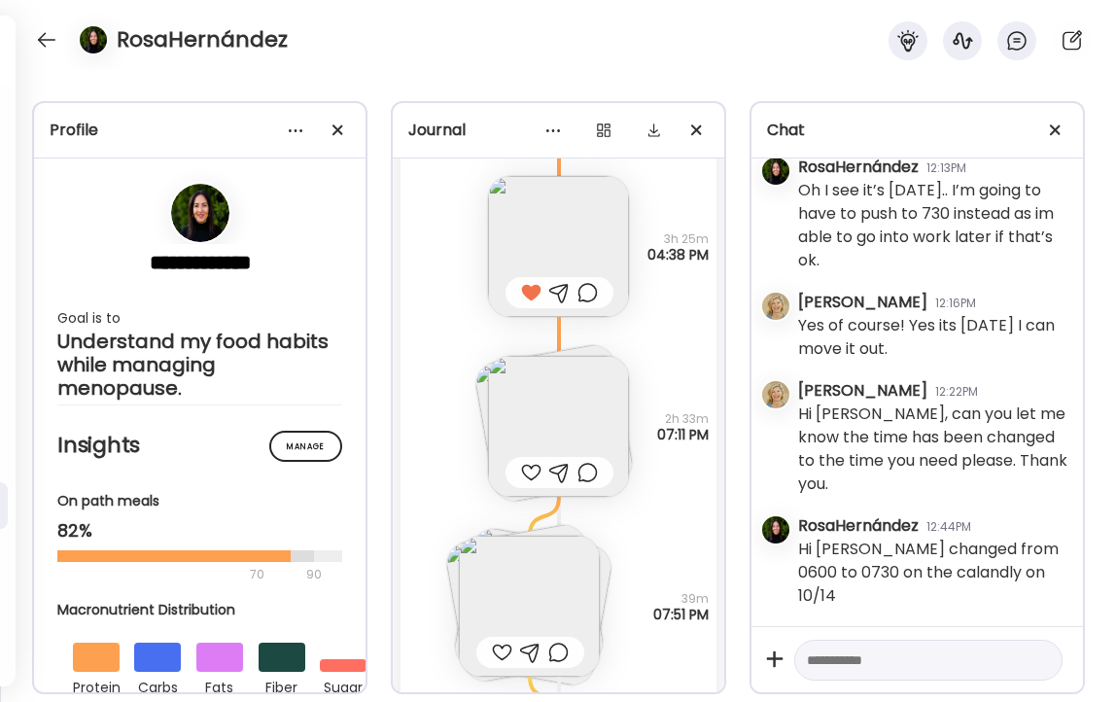
scroll to position [36683, 0]
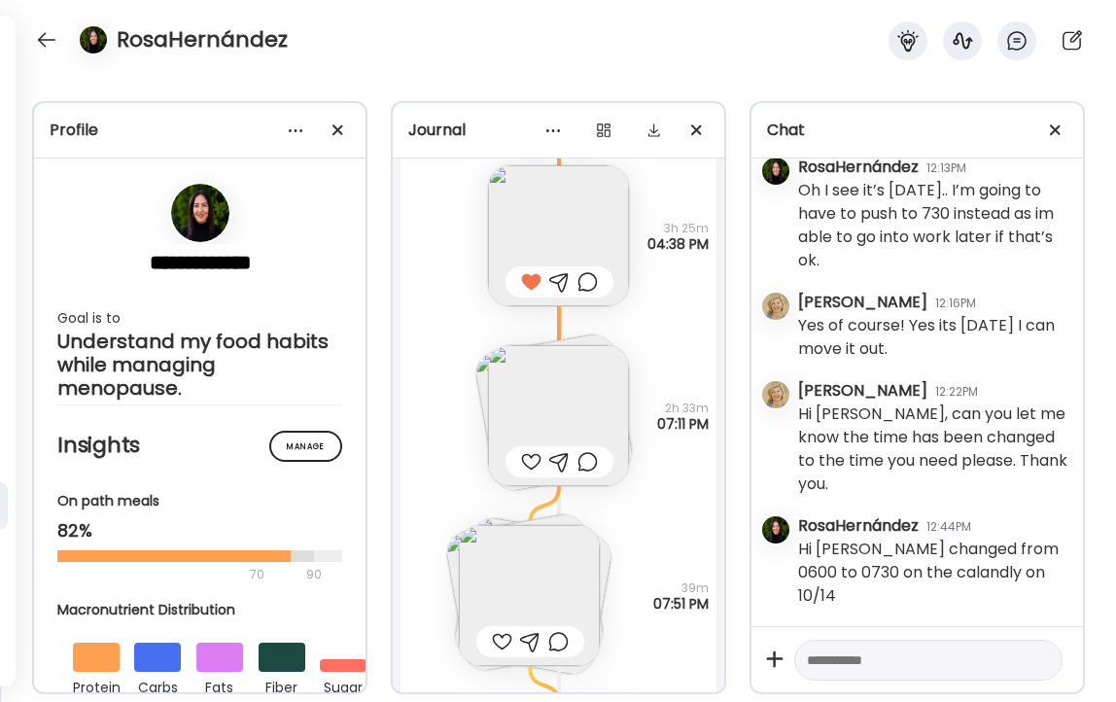
click at [532, 463] on div at bounding box center [531, 461] width 20 height 23
click at [544, 598] on img at bounding box center [529, 595] width 141 height 141
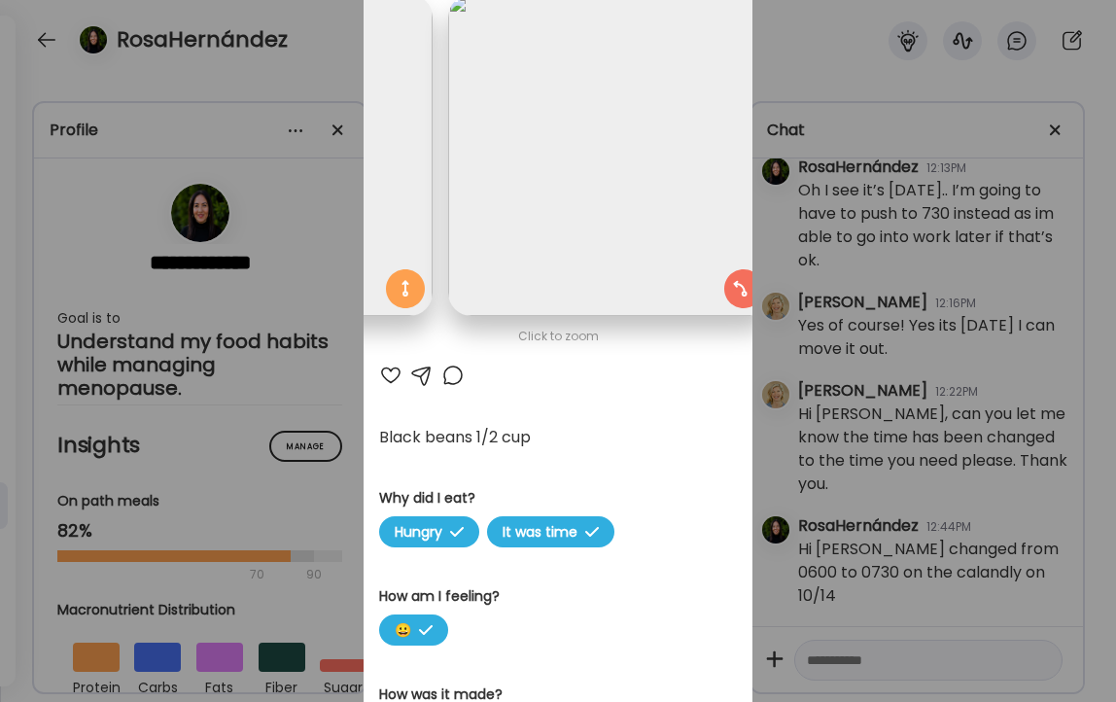
scroll to position [0, 654]
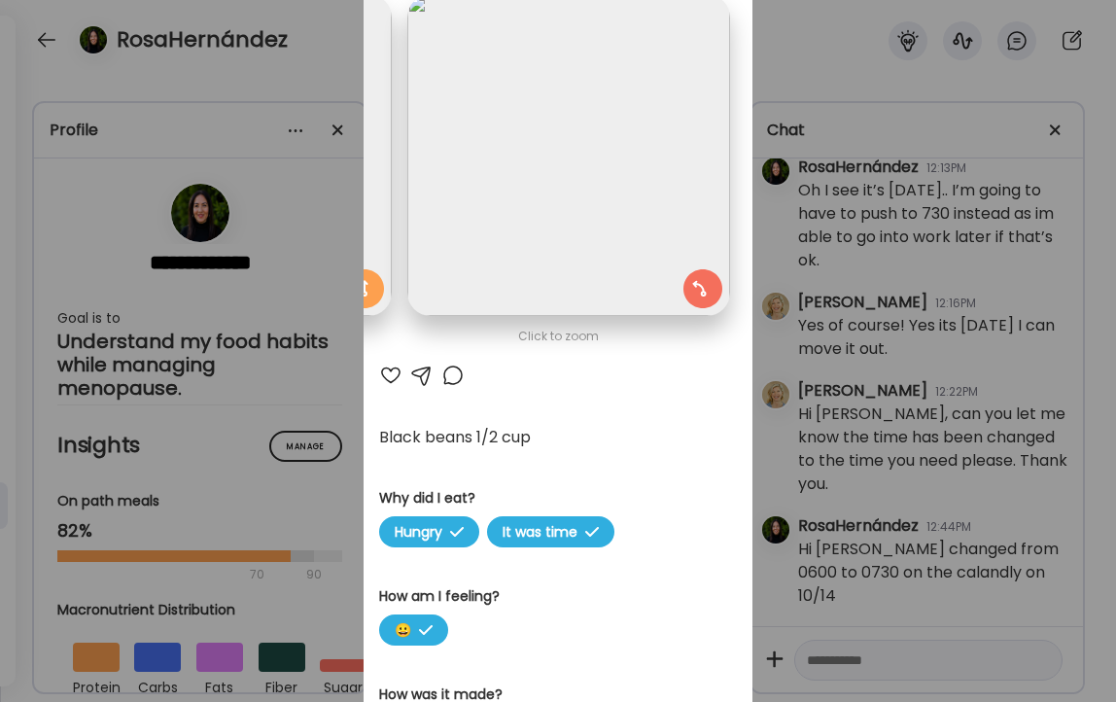
click at [319, 55] on div "Ate Coach Dashboard Wahoo! It’s official Take a moment to set up your Coach Pro…" at bounding box center [558, 351] width 1116 height 702
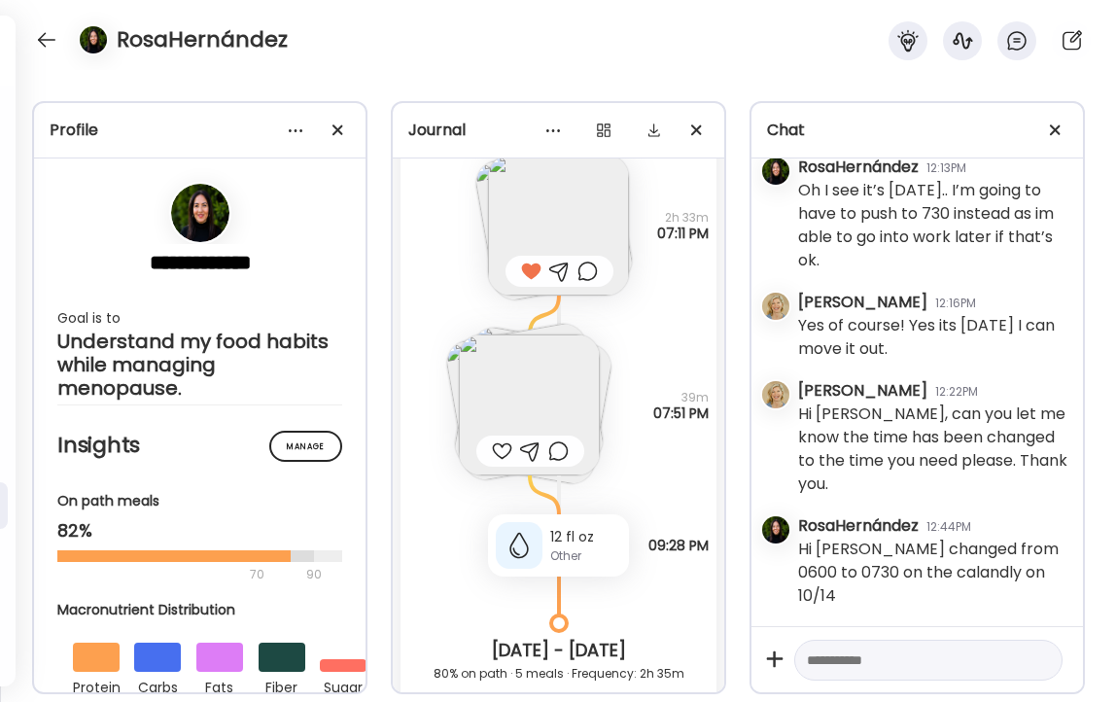
scroll to position [36874, 0]
click at [606, 375] on img at bounding box center [532, 404] width 163 height 163
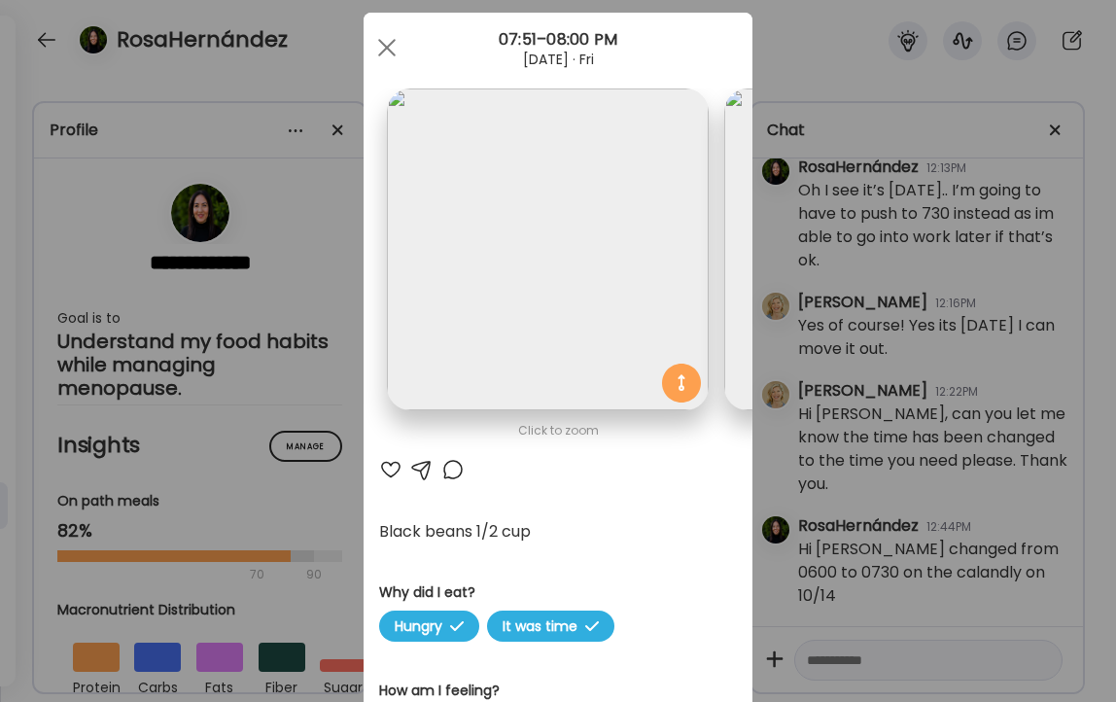
scroll to position [0, 0]
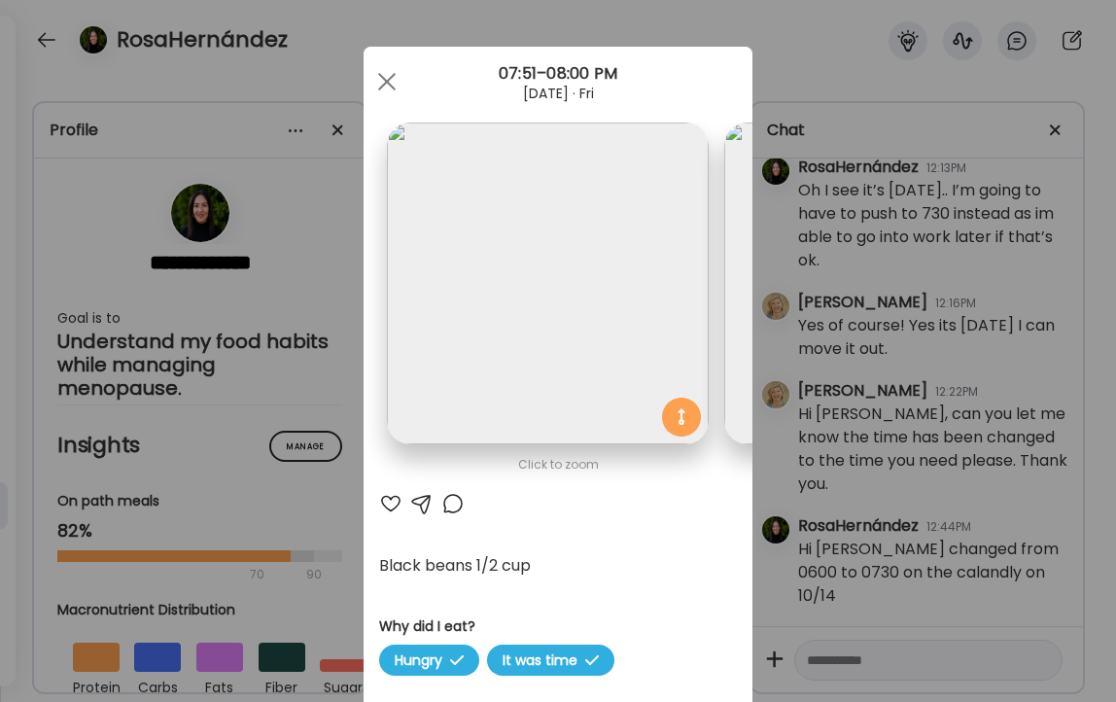
click at [317, 61] on div "Ate Coach Dashboard Wahoo! It’s official Take a moment to set up your Coach Pro…" at bounding box center [558, 351] width 1116 height 702
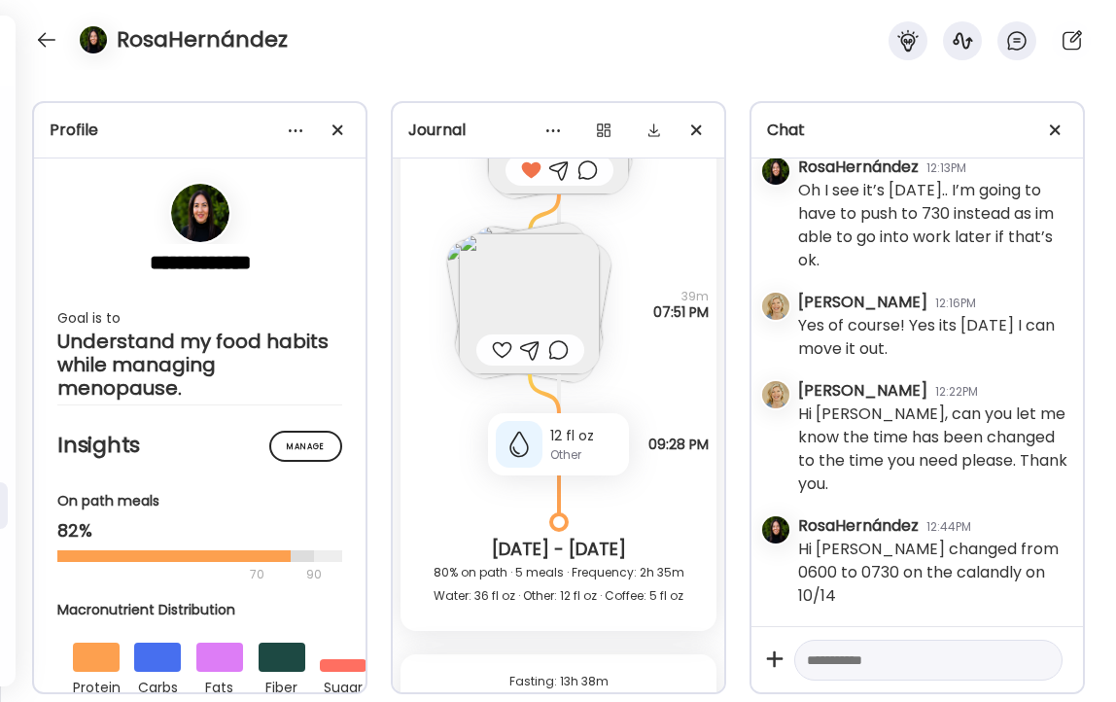
scroll to position [36975, 0]
click at [555, 352] on div at bounding box center [558, 348] width 20 height 23
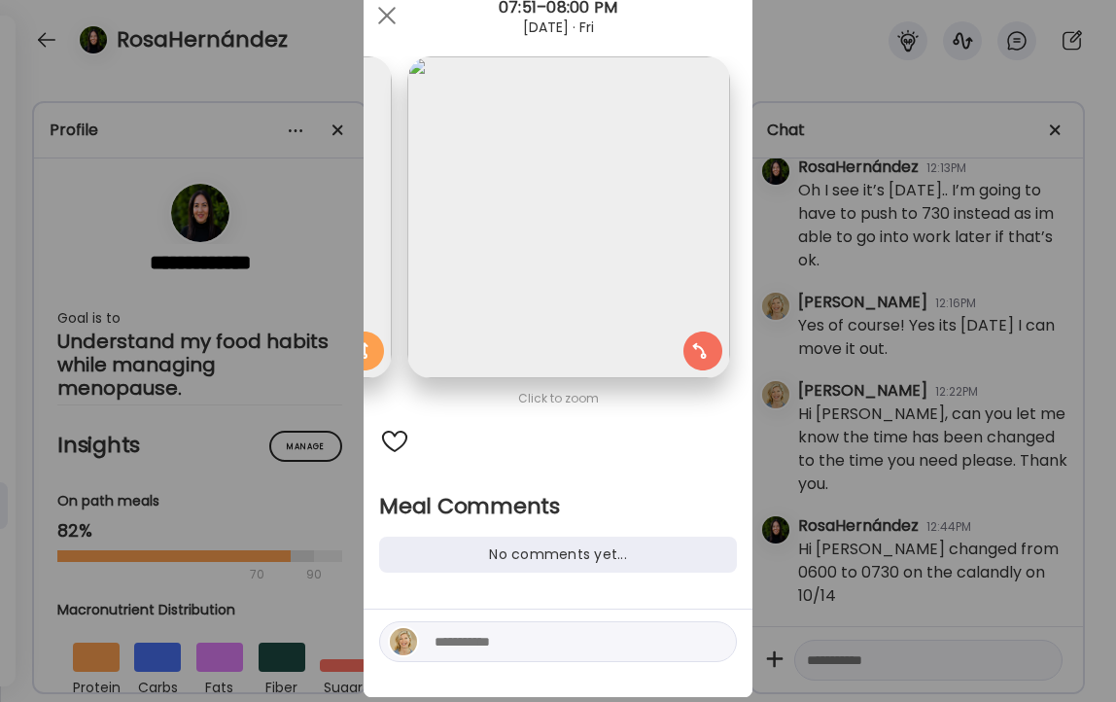
scroll to position [108, 0]
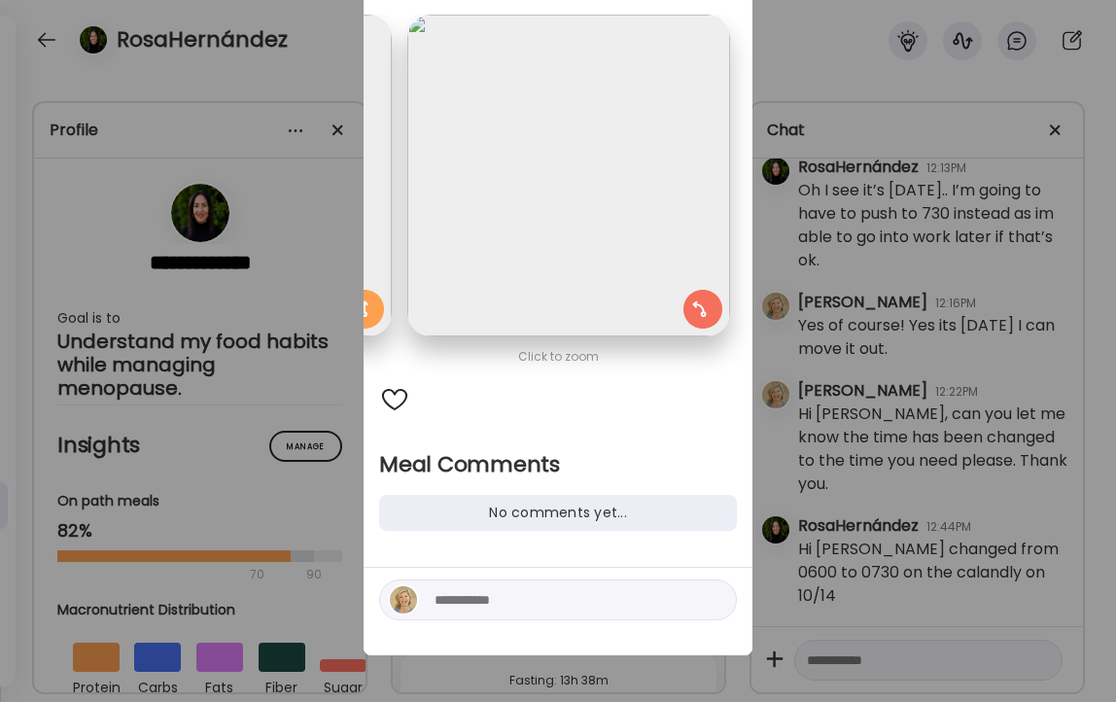
click at [537, 615] on div at bounding box center [558, 599] width 358 height 41
click at [537, 609] on textarea at bounding box center [566, 599] width 262 height 23
type textarea "**********"
type textarea "*"
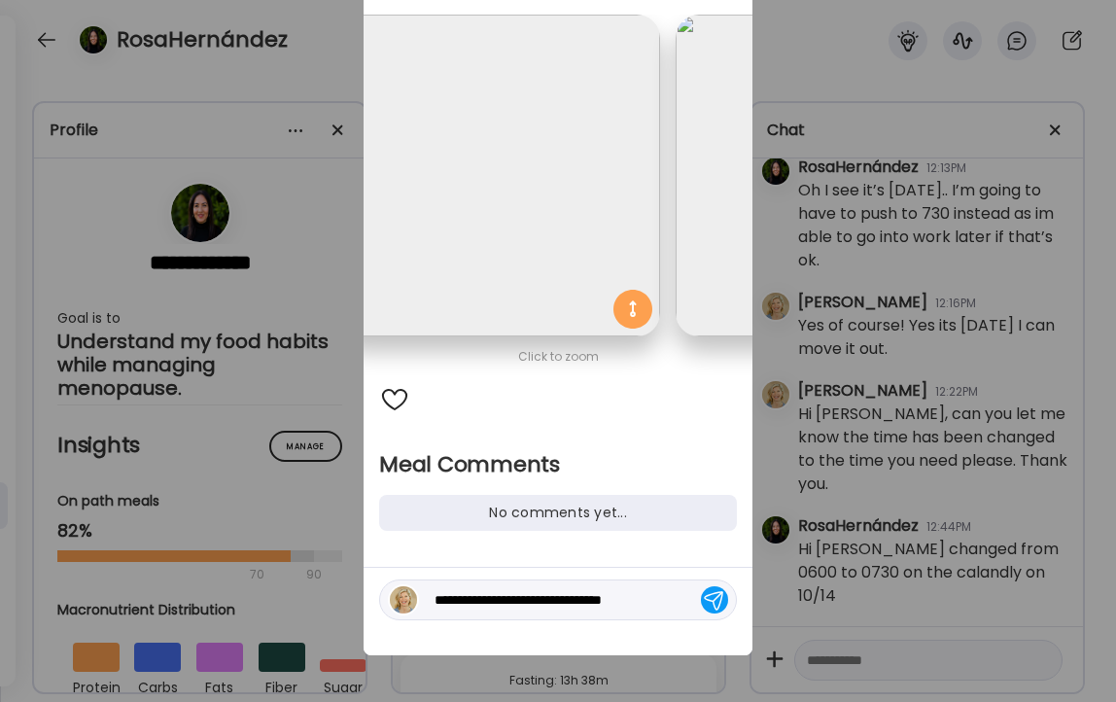
scroll to position [0, 0]
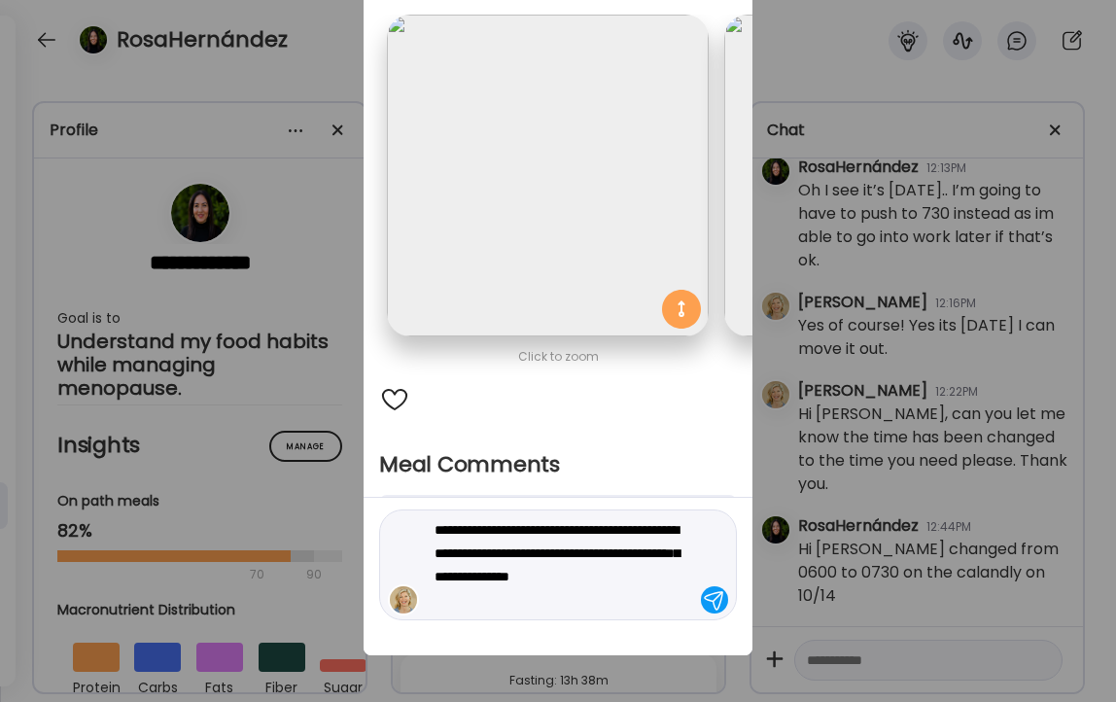
click at [643, 574] on textarea "**********" at bounding box center [566, 564] width 262 height 93
type textarea "**********"
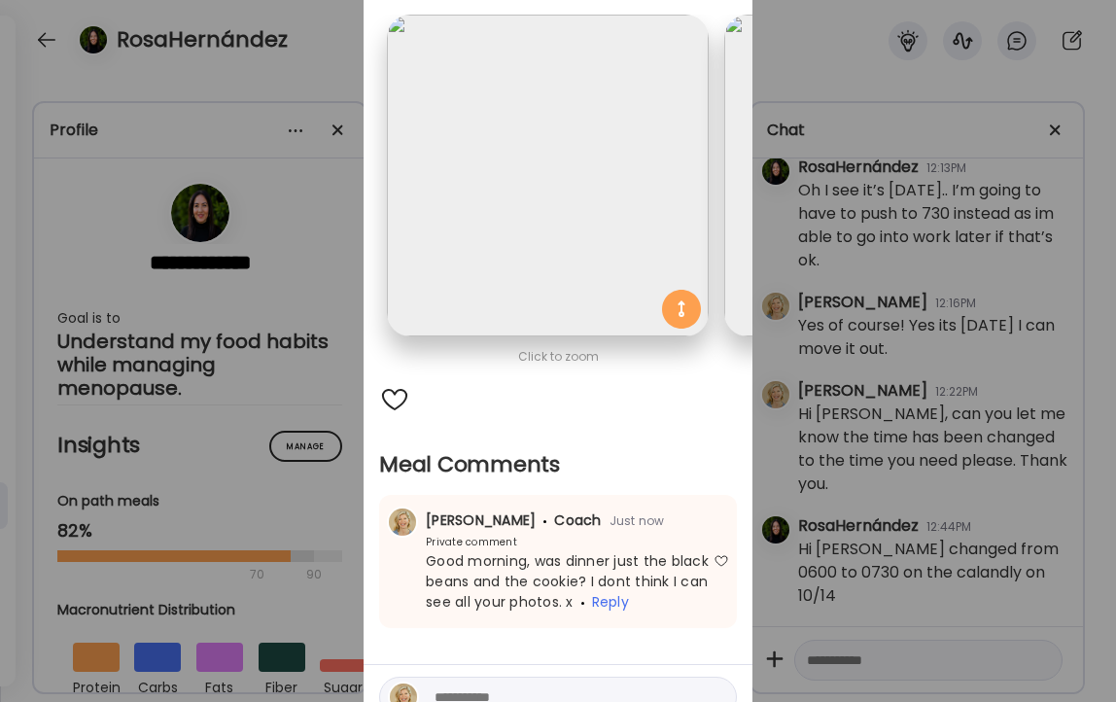
click at [319, 65] on div "Ate Coach Dashboard Wahoo! It’s official Take a moment to set up your Coach Pro…" at bounding box center [558, 351] width 1116 height 702
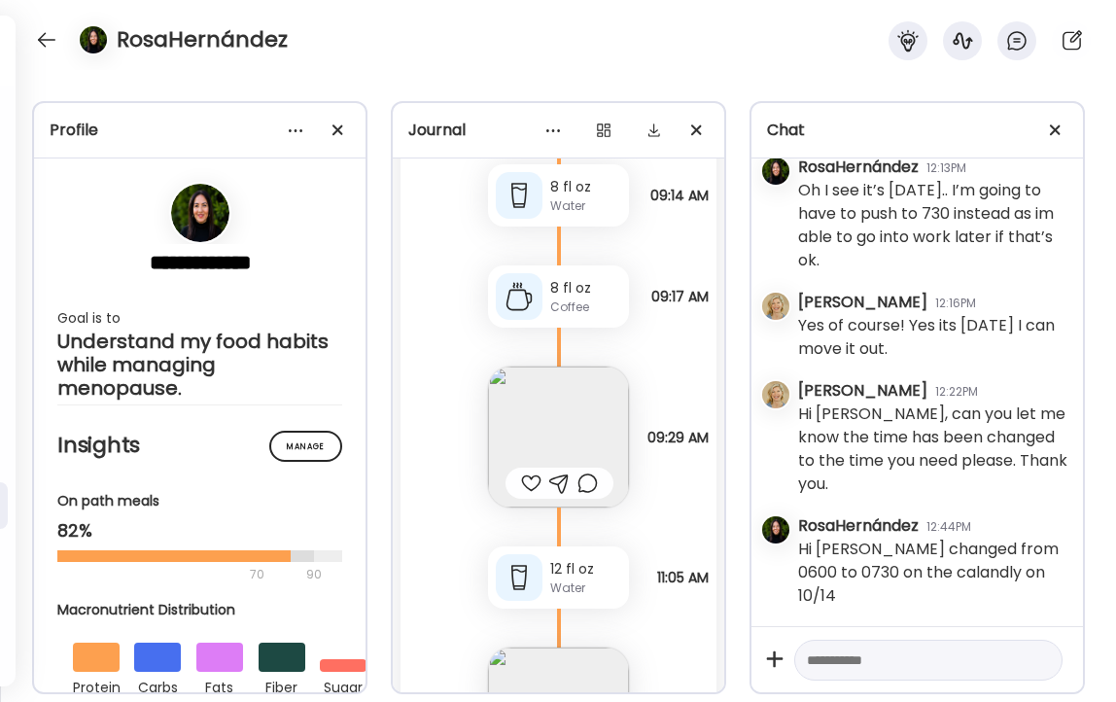
scroll to position [37904, 0]
click at [514, 424] on img at bounding box center [558, 433] width 141 height 141
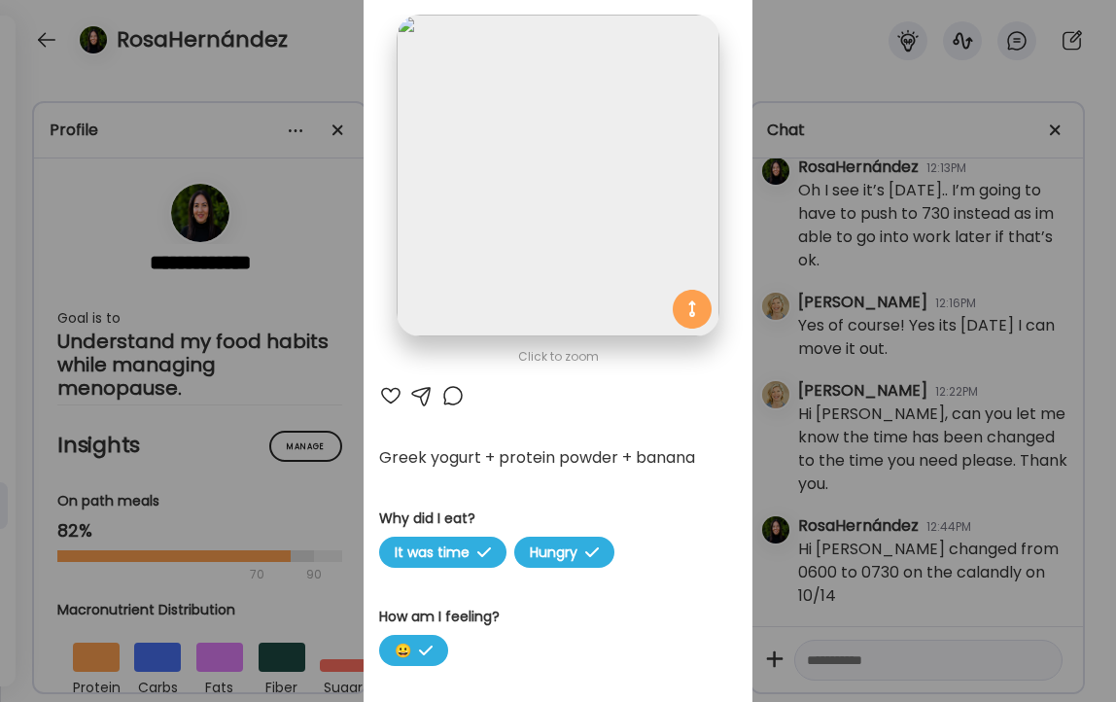
click at [310, 69] on div "Ate Coach Dashboard Wahoo! It’s official Take a moment to set up your Coach Pro…" at bounding box center [558, 351] width 1116 height 702
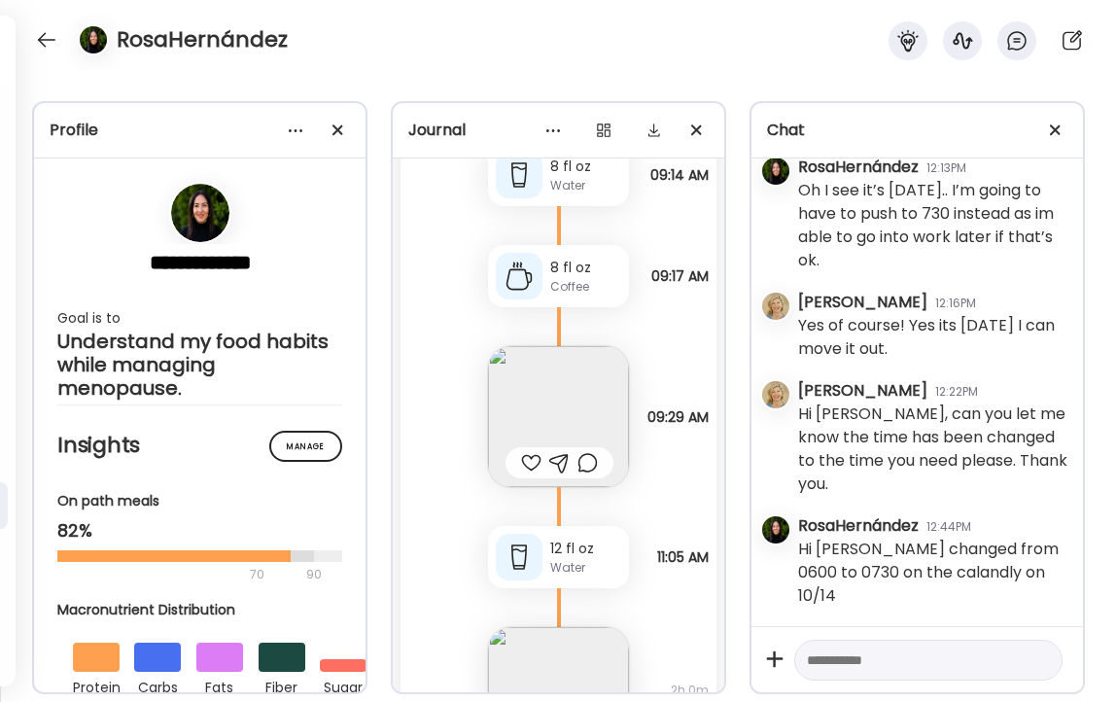
scroll to position [37917, 0]
click at [530, 463] on div at bounding box center [531, 465] width 20 height 23
click at [585, 467] on div at bounding box center [587, 465] width 20 height 23
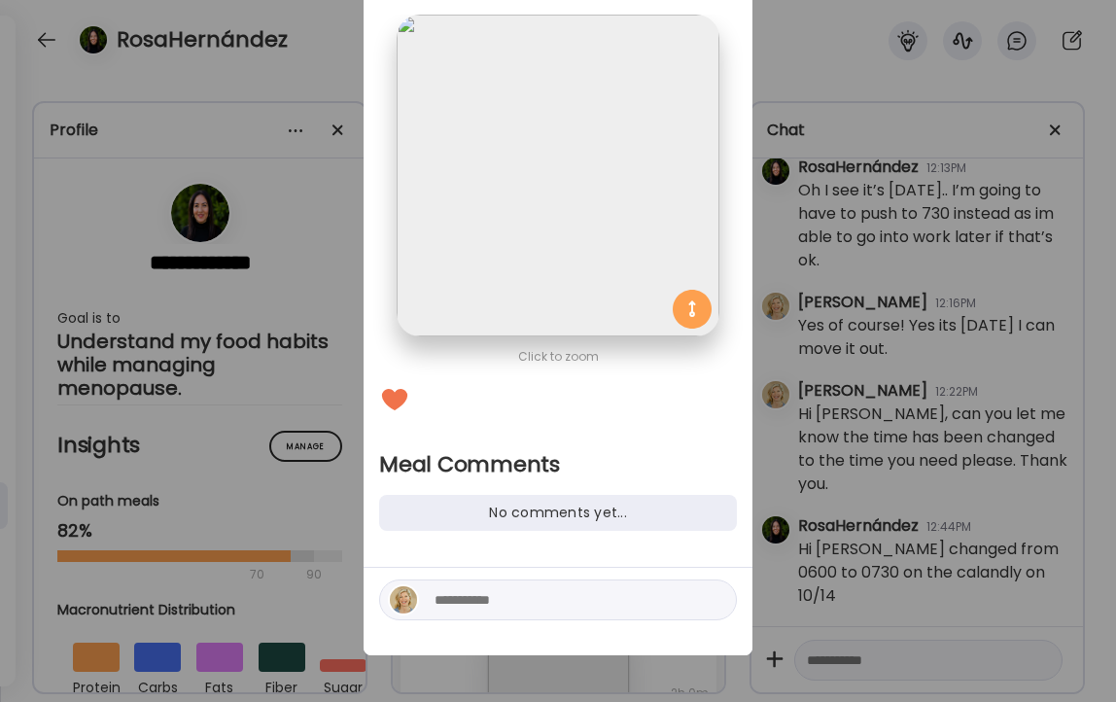
click at [538, 605] on textarea at bounding box center [566, 599] width 262 height 23
type textarea "**********"
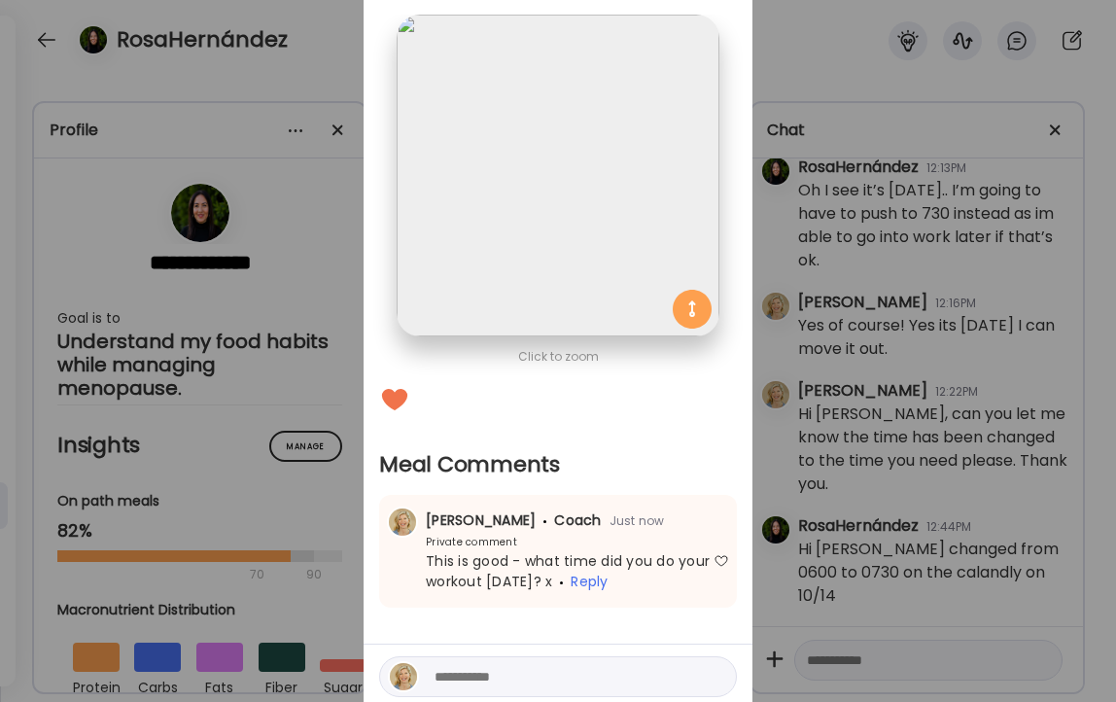
click at [308, 65] on div "Ate Coach Dashboard Wahoo! It’s official Take a moment to set up your Coach Pro…" at bounding box center [558, 351] width 1116 height 702
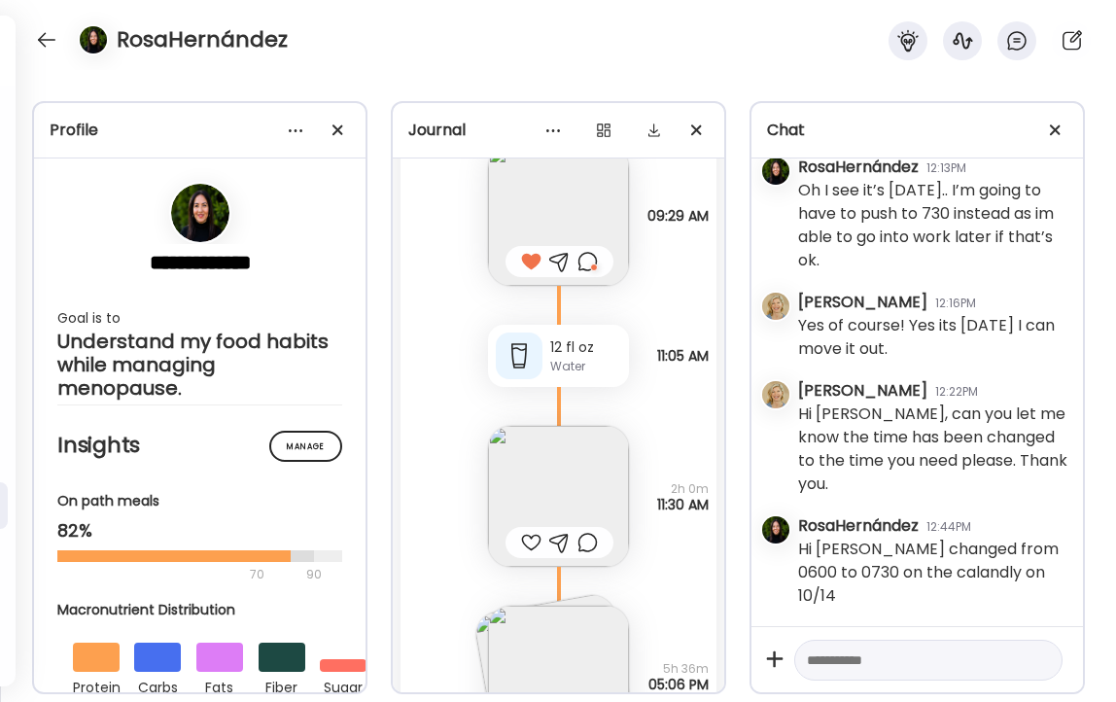
scroll to position [38127, 0]
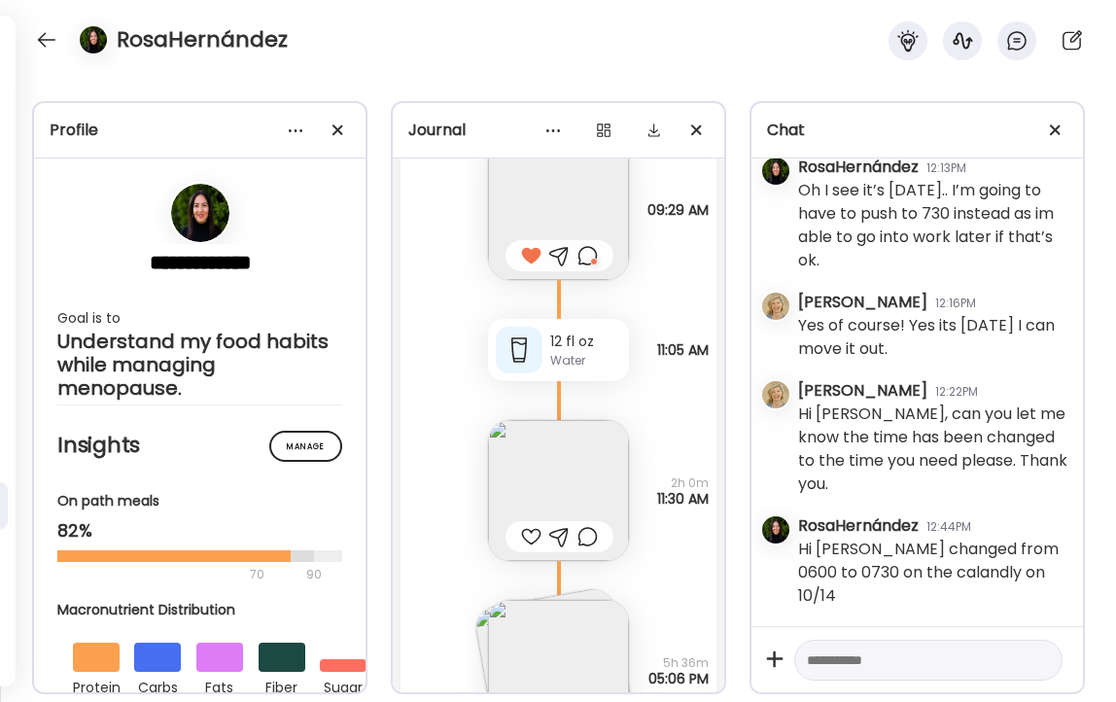
click at [566, 486] on img at bounding box center [558, 490] width 141 height 141
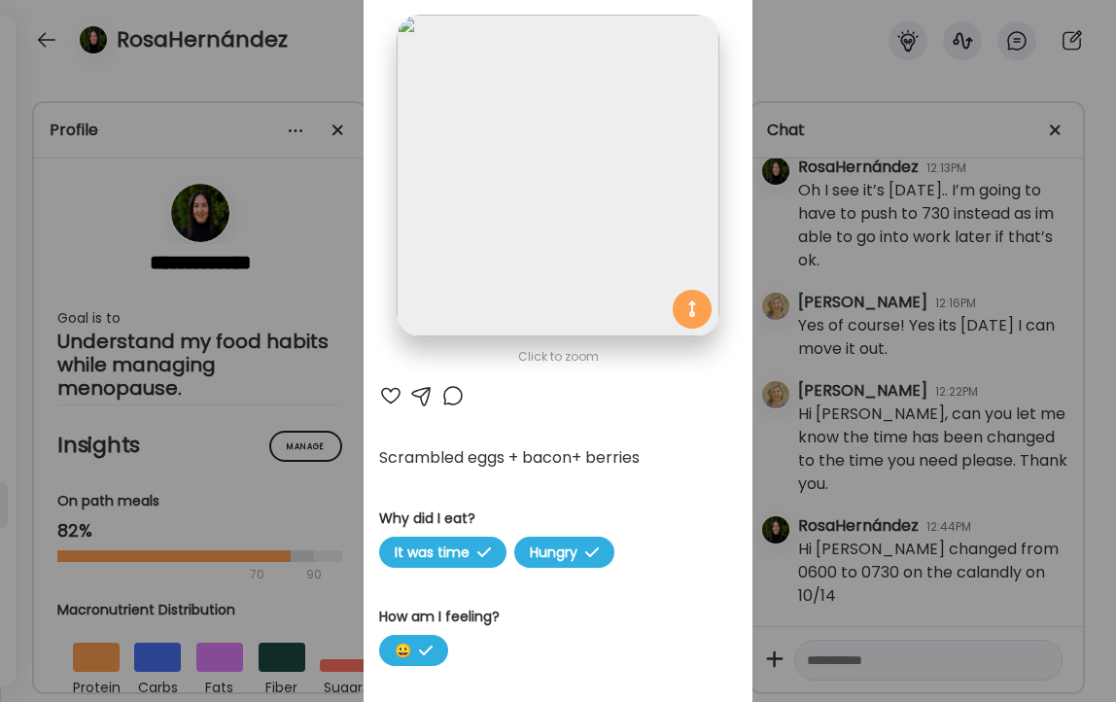
click at [336, 56] on div "Ate Coach Dashboard Wahoo! It’s official Take a moment to set up your Coach Pro…" at bounding box center [558, 351] width 1116 height 702
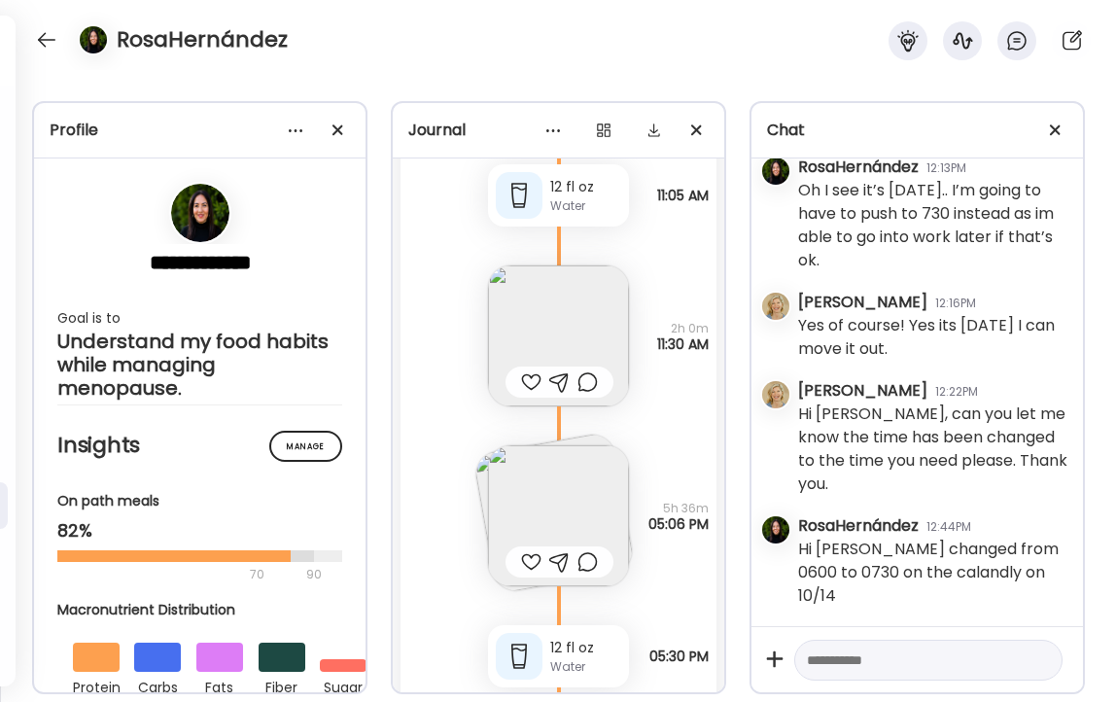
scroll to position [38313, 0]
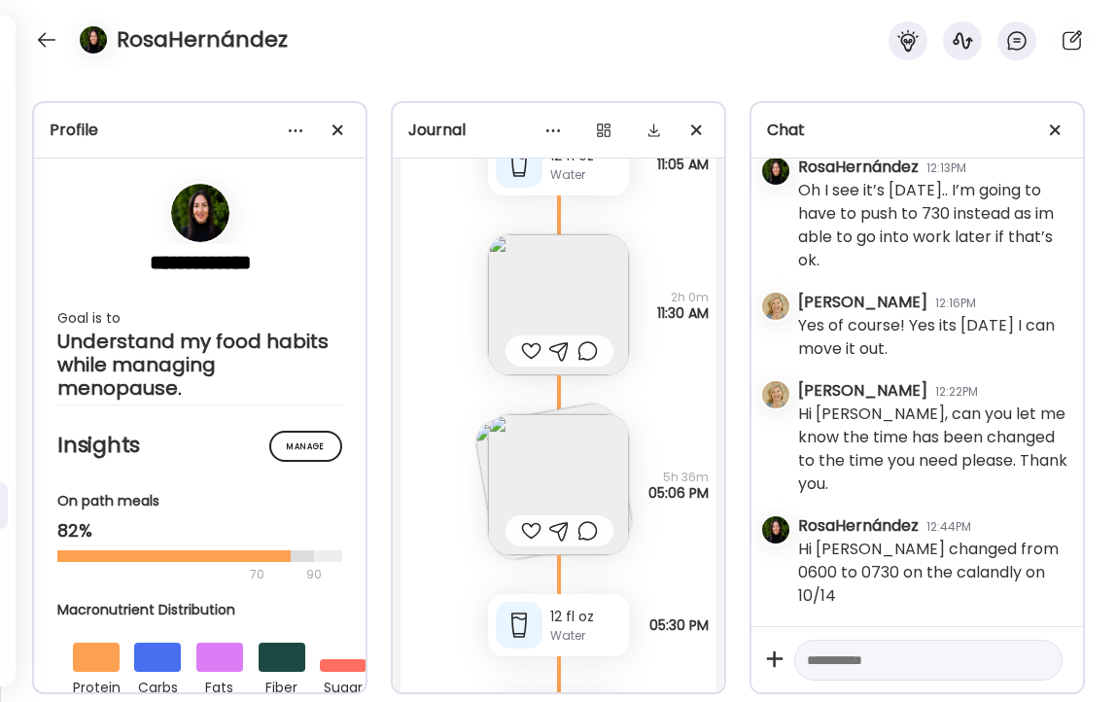
click at [525, 454] on img at bounding box center [558, 484] width 141 height 141
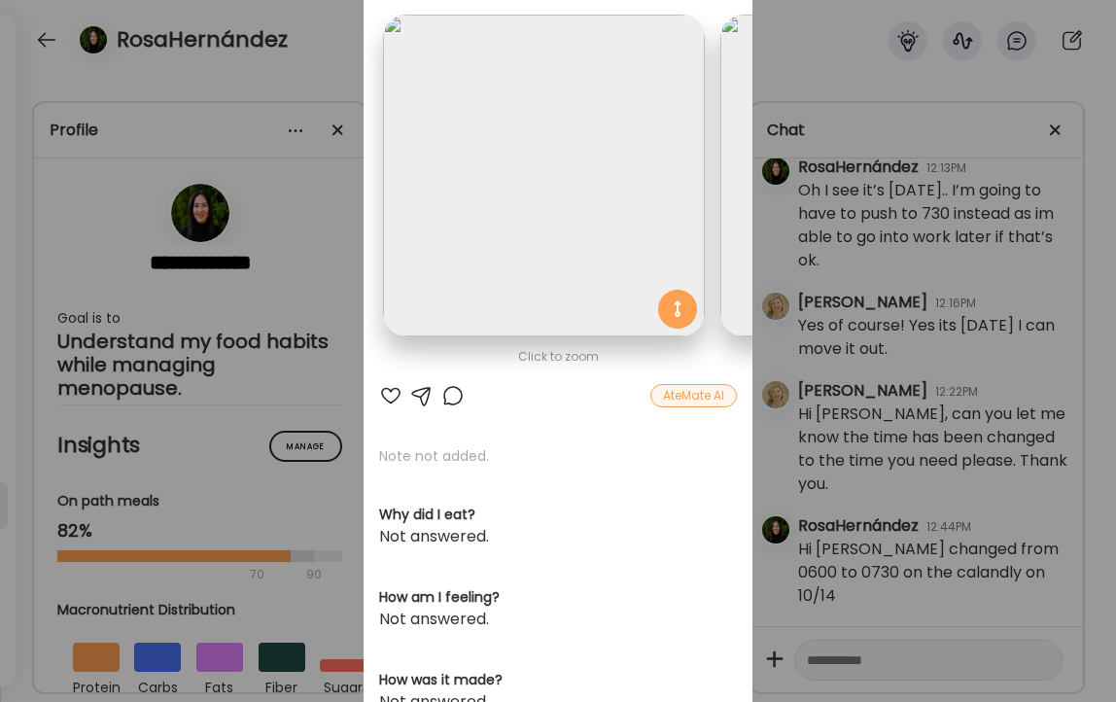
scroll to position [0, 0]
click at [387, 385] on div at bounding box center [390, 395] width 23 height 23
click at [310, 62] on div "Ate Coach Dashboard Wahoo! It’s official Take a moment to set up your Coach Pro…" at bounding box center [558, 351] width 1116 height 702
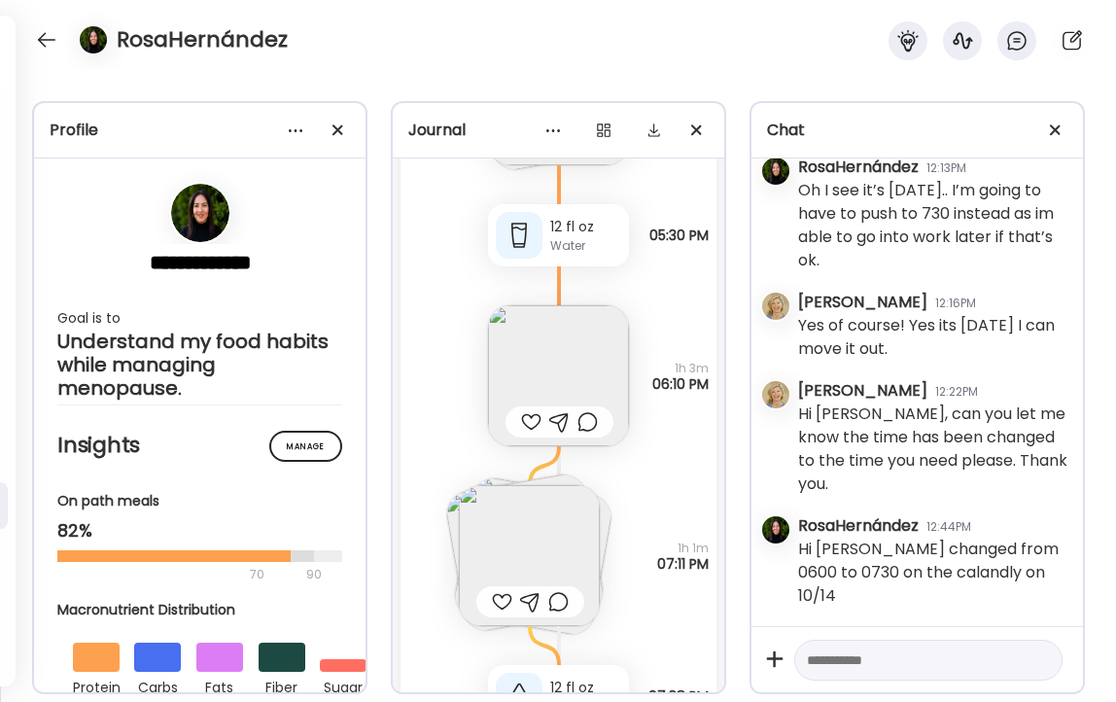
scroll to position [38706, 0]
click at [528, 417] on div at bounding box center [531, 418] width 20 height 23
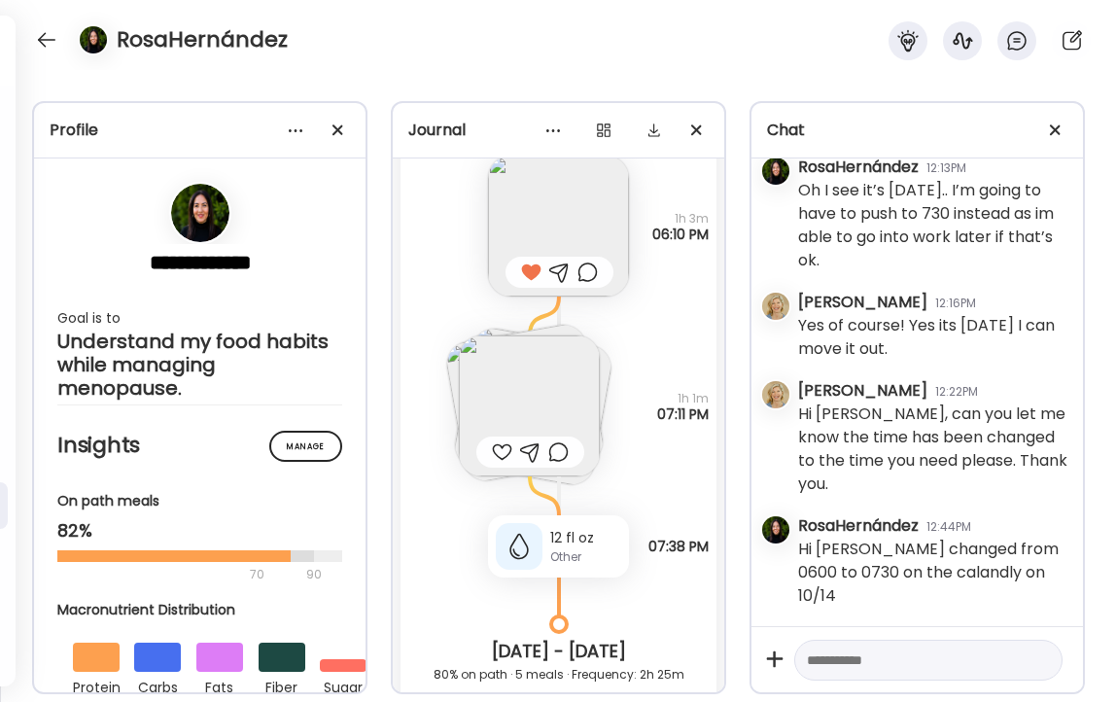
scroll to position [38868, 0]
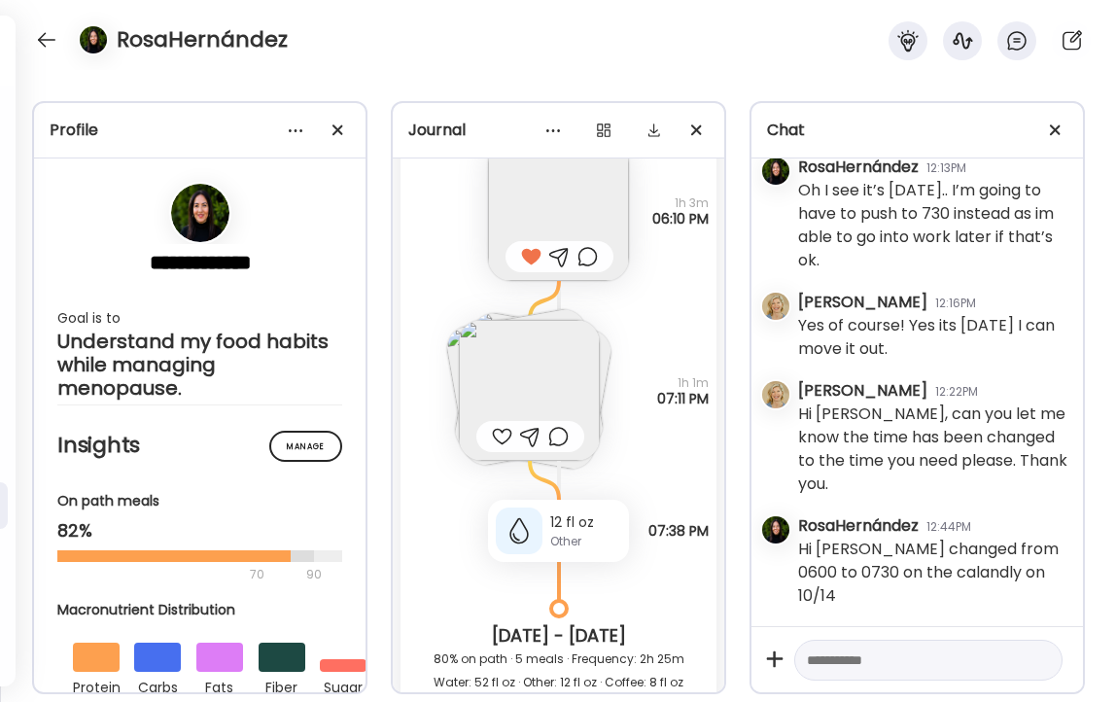
click at [546, 370] on img at bounding box center [529, 390] width 141 height 141
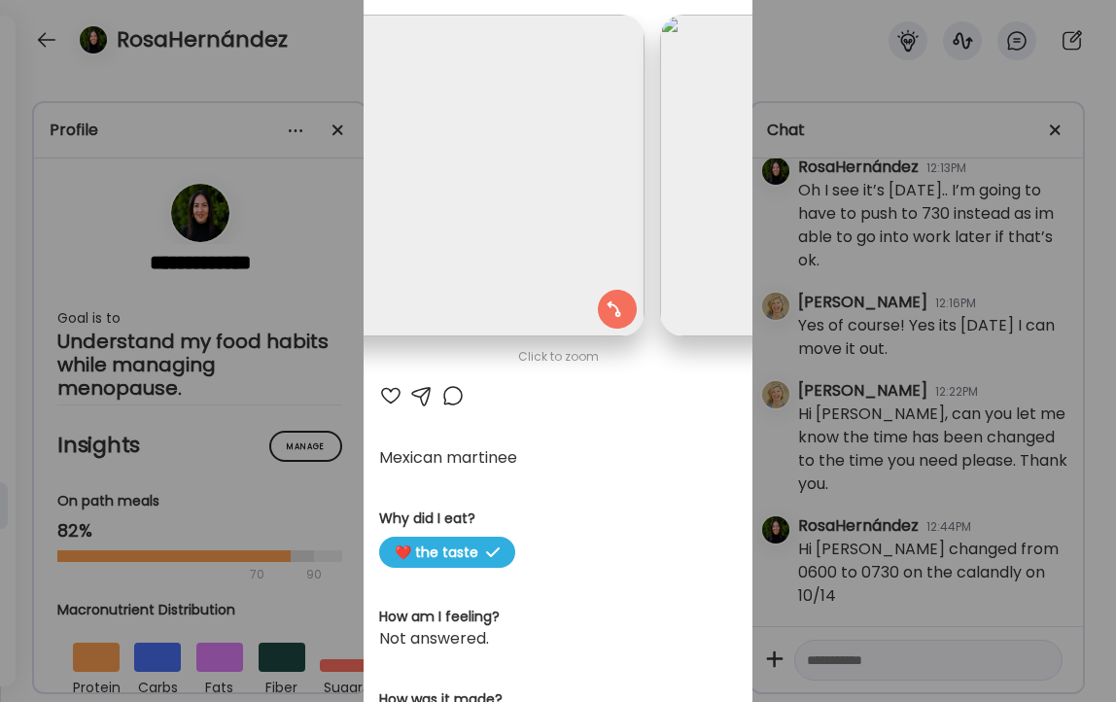
scroll to position [0, 0]
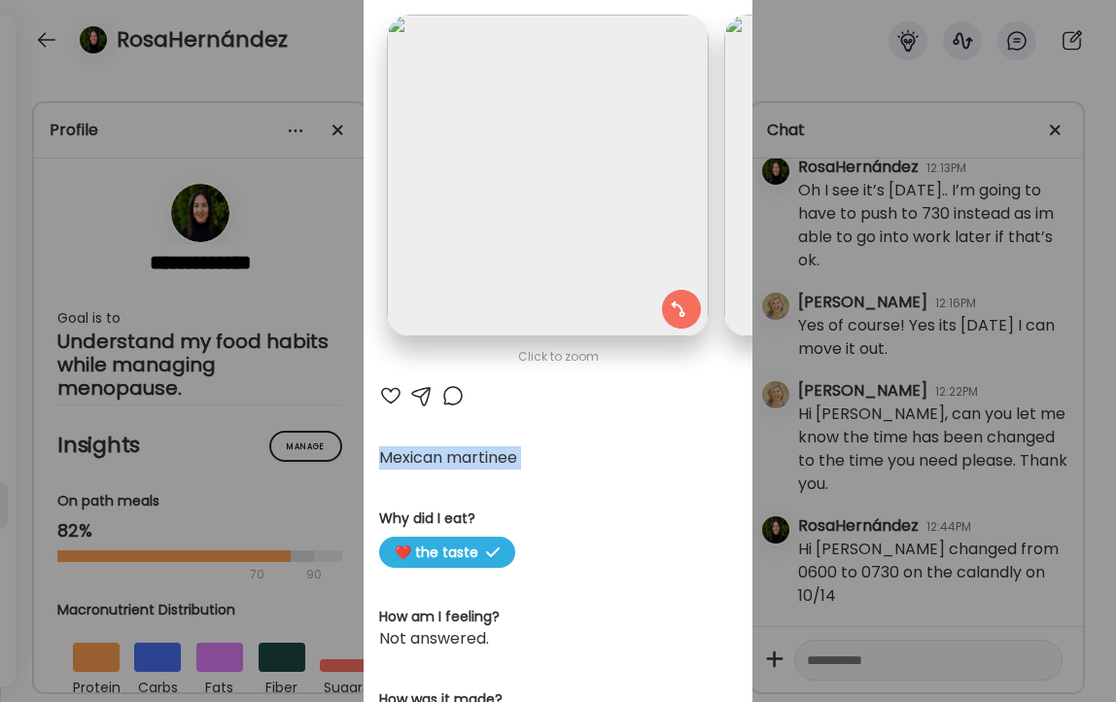
drag, startPoint x: 382, startPoint y: 456, endPoint x: 520, endPoint y: 470, distance: 138.8
click at [520, 470] on section "Mexican martinee Why did I eat? ❤️ the taste How am I feeling? Not answered. Ho…" at bounding box center [558, 672] width 358 height 452
copy div "Mexican martinee"
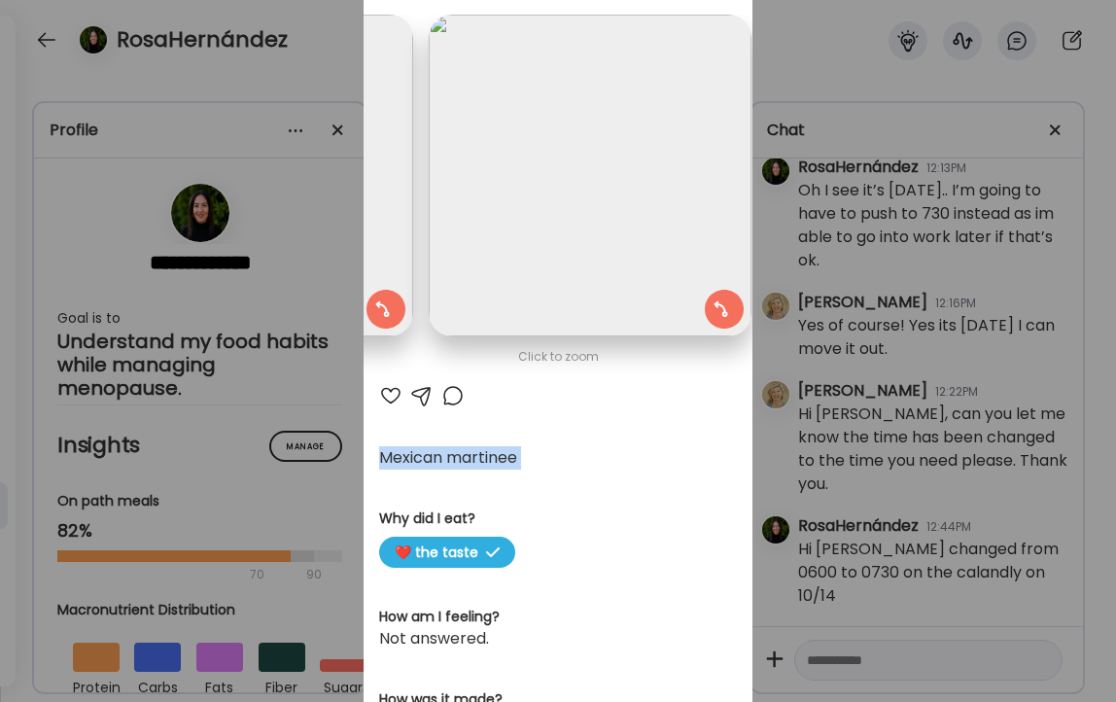
scroll to position [0, 654]
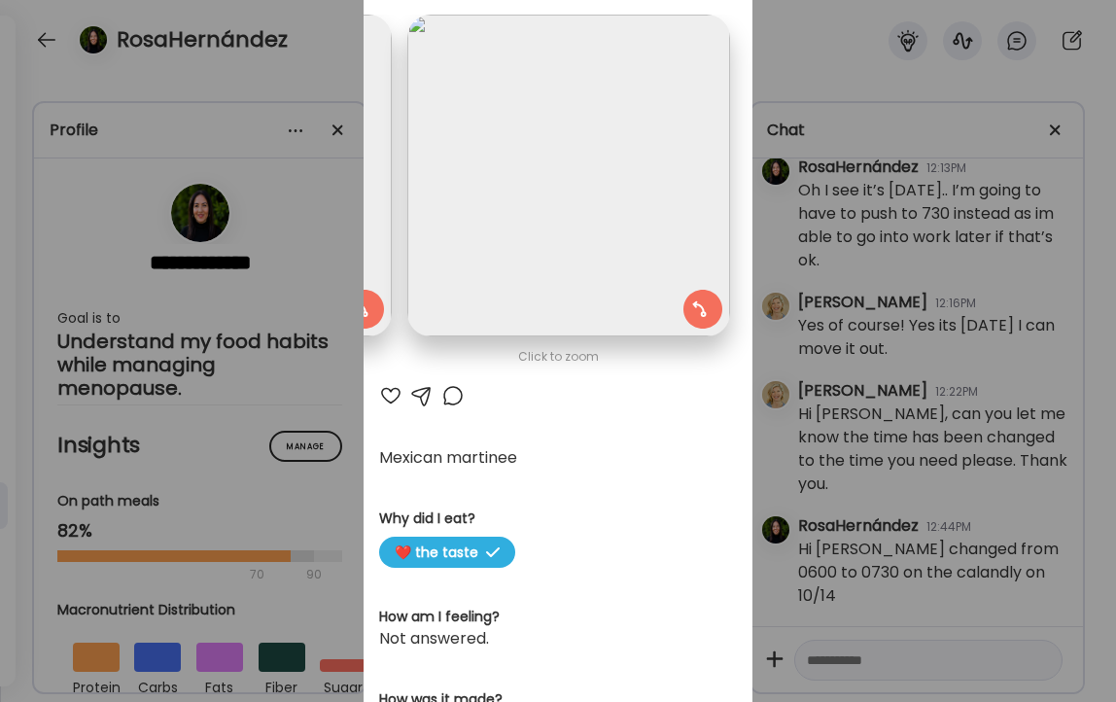
click at [395, 396] on div at bounding box center [390, 395] width 23 height 23
click at [326, 65] on div "Ate Coach Dashboard Wahoo! It’s official Take a moment to set up your Coach Pro…" at bounding box center [558, 351] width 1116 height 702
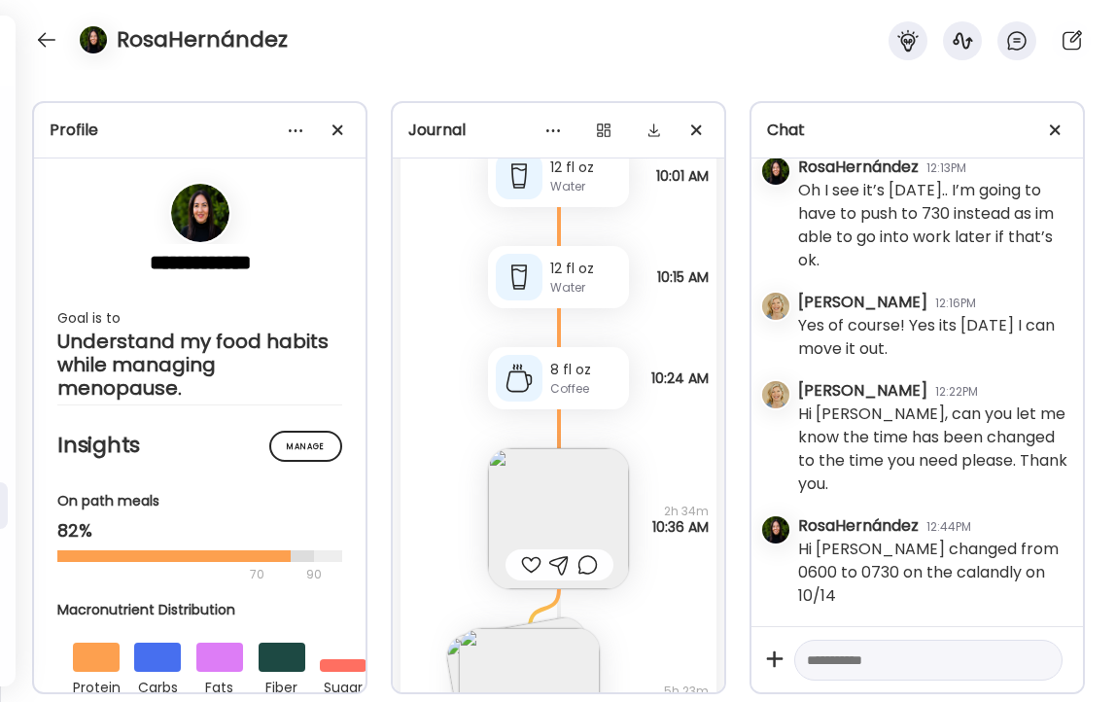
scroll to position [39913, 0]
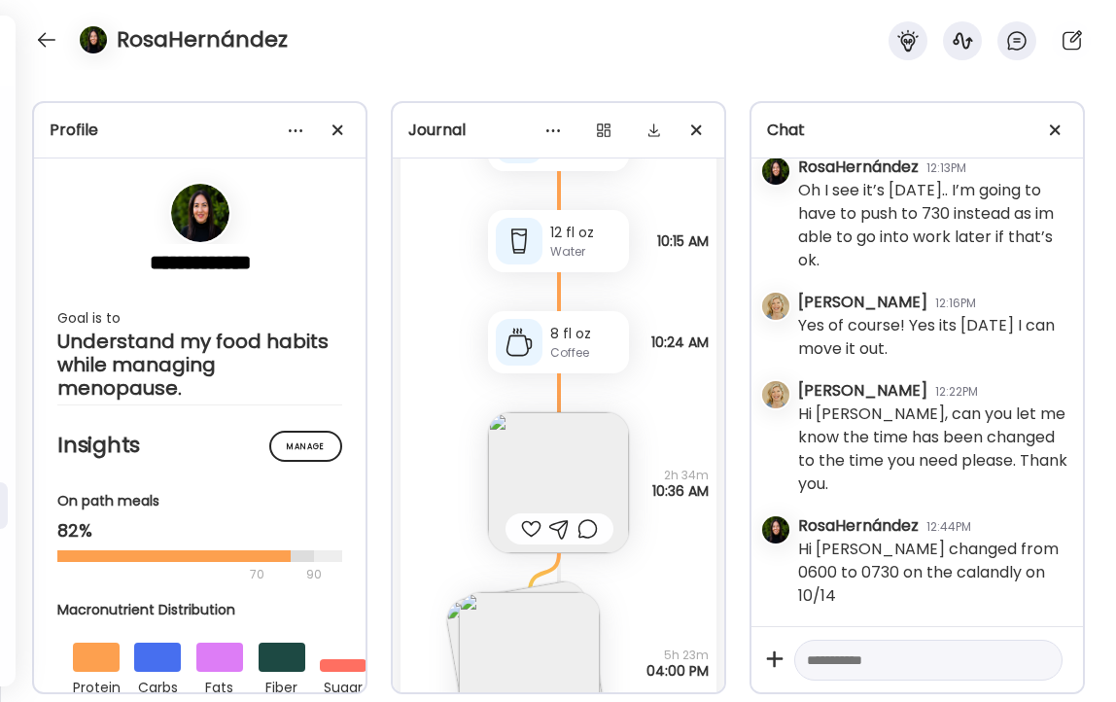
click at [550, 472] on img at bounding box center [558, 482] width 141 height 141
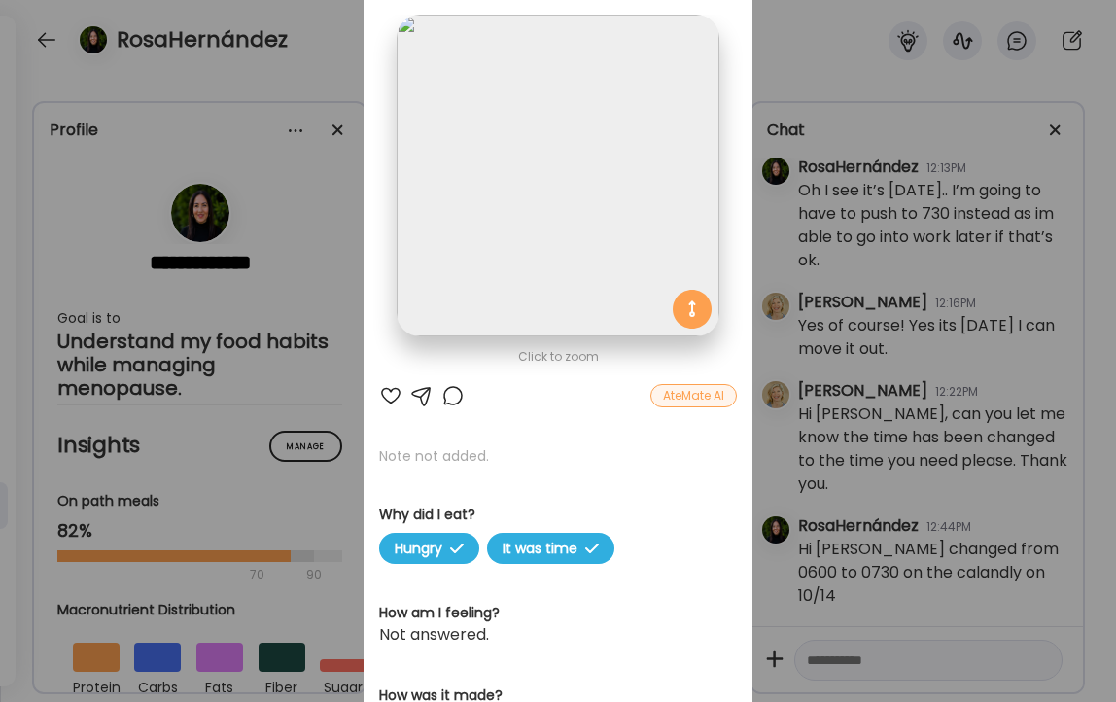
click at [390, 394] on div at bounding box center [390, 395] width 23 height 23
click at [341, 37] on div "Ate Coach Dashboard Wahoo! It’s official Take a moment to set up your Coach Pro…" at bounding box center [558, 351] width 1116 height 702
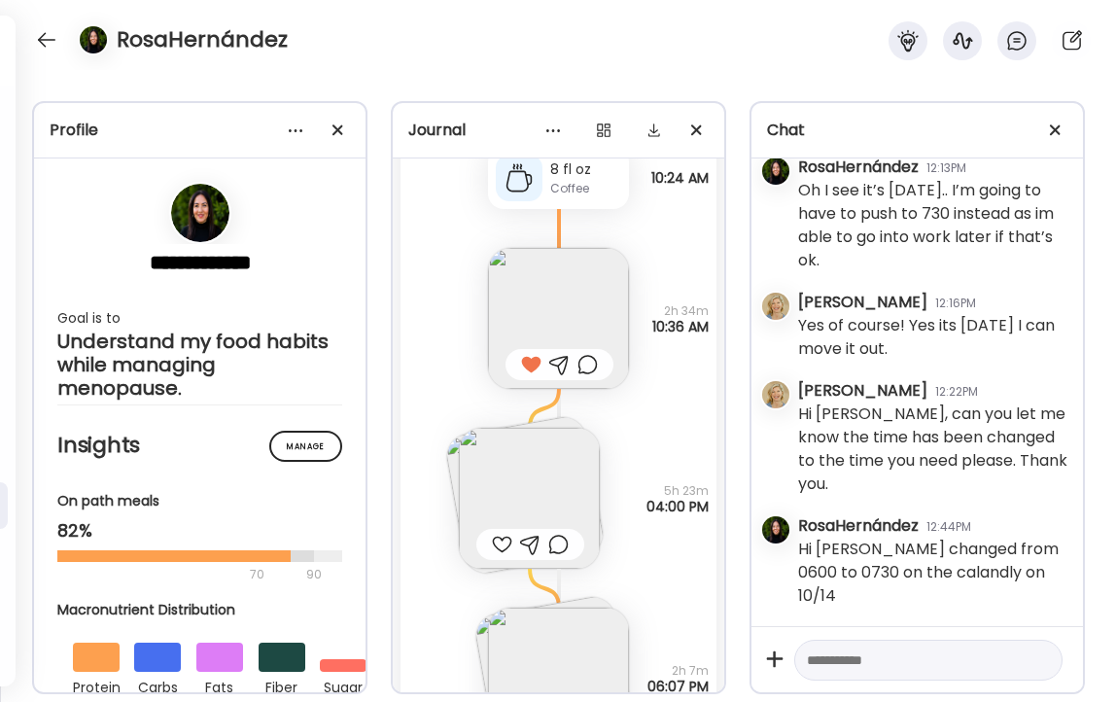
scroll to position [40093, 0]
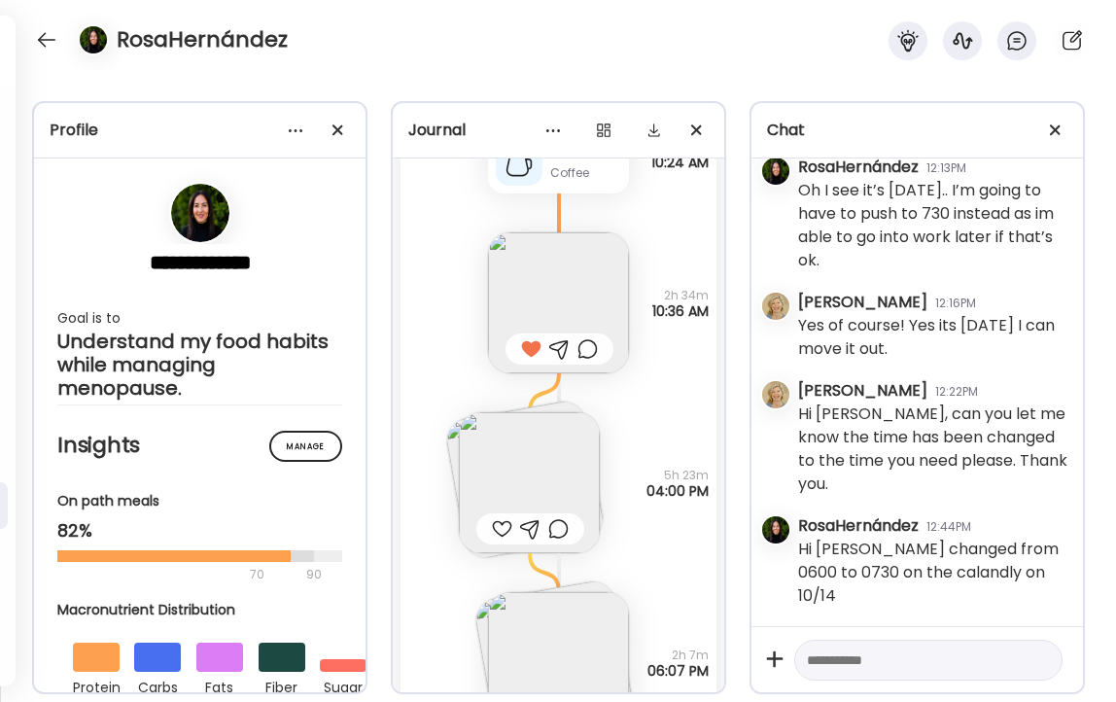
click at [512, 476] on img at bounding box center [529, 482] width 141 height 141
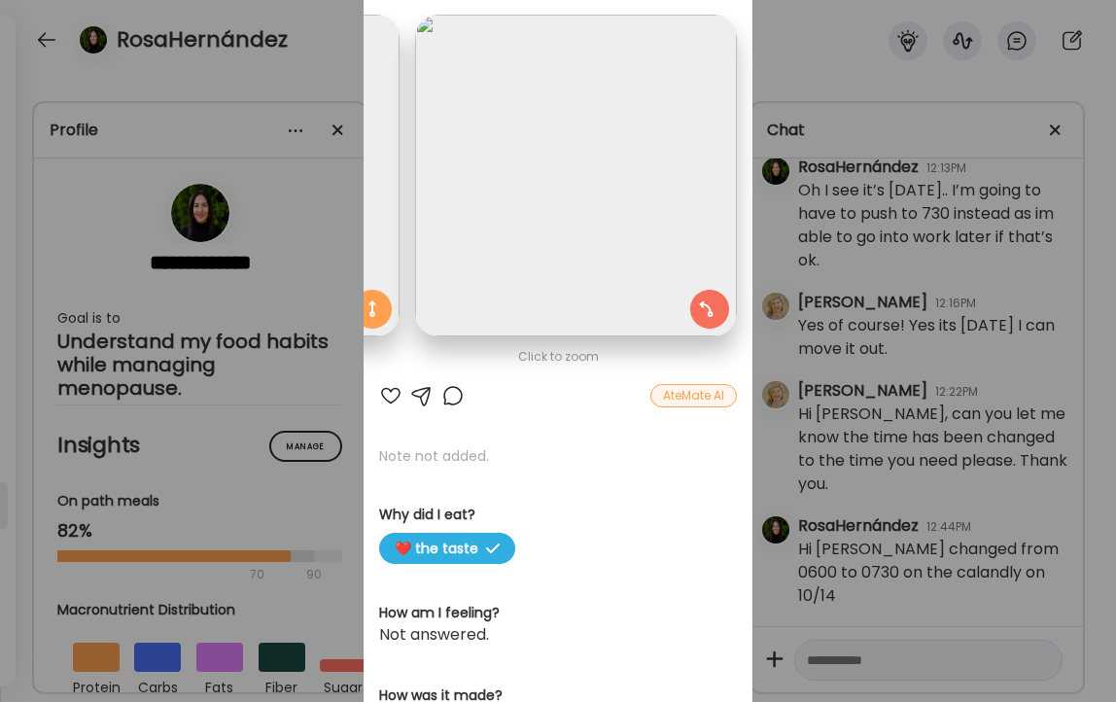
scroll to position [0, 317]
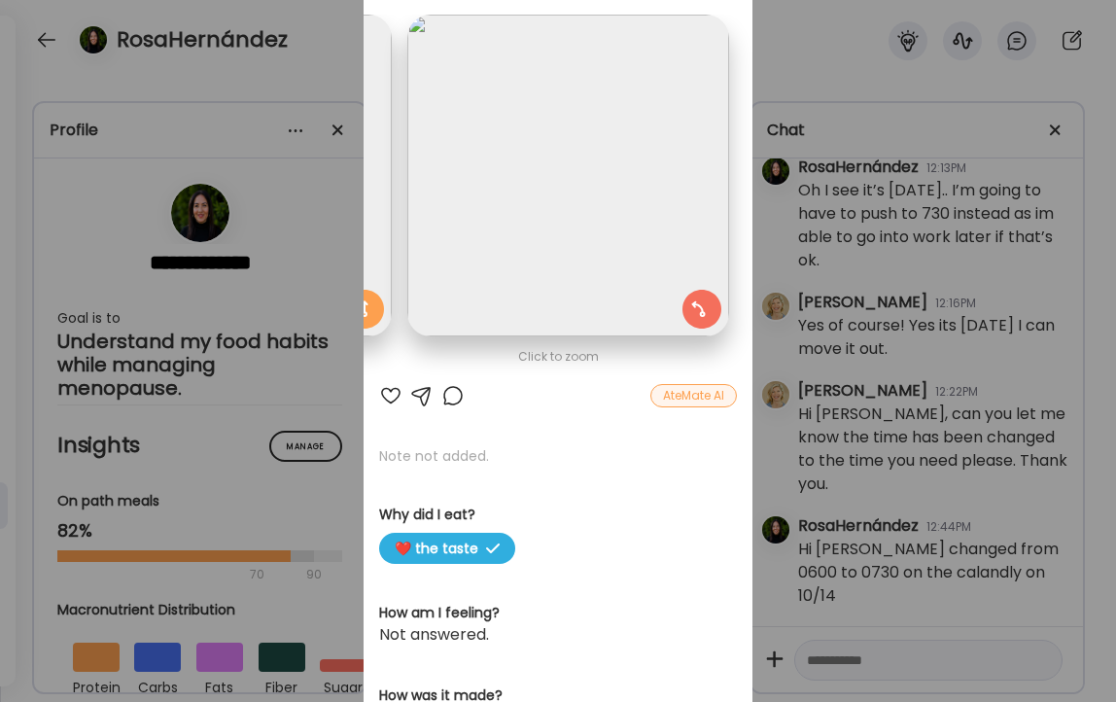
click at [980, 367] on div "Ate Coach Dashboard Wahoo! It’s official Take a moment to set up your Coach Pro…" at bounding box center [558, 351] width 1116 height 702
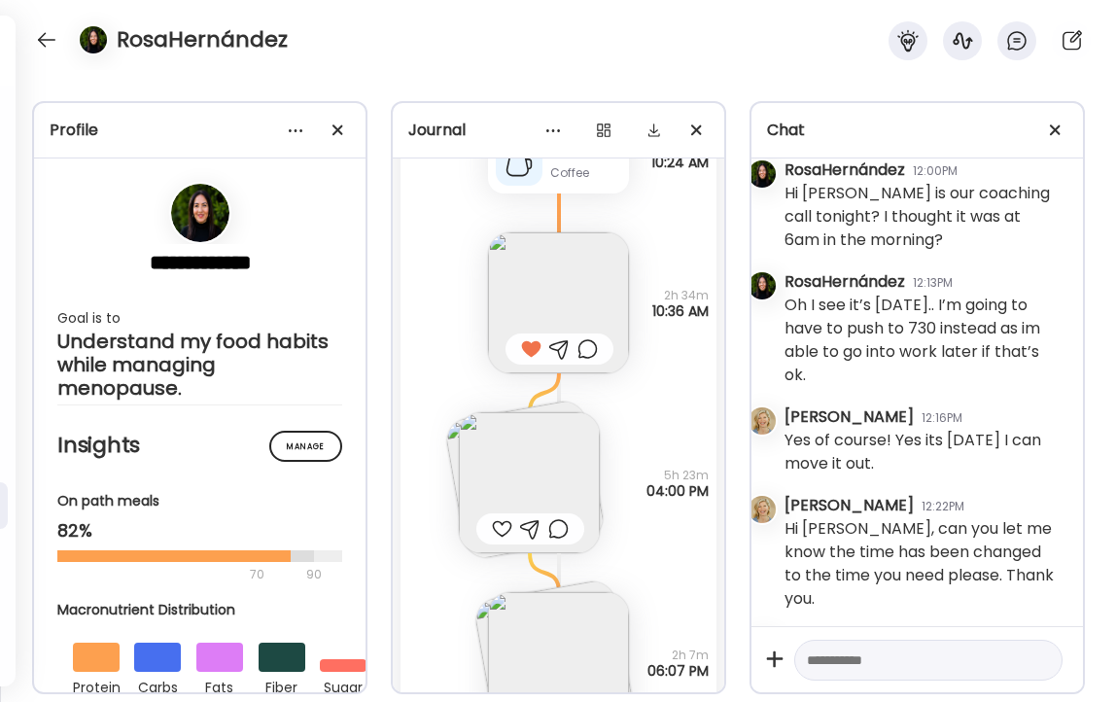
scroll to position [29806, 16]
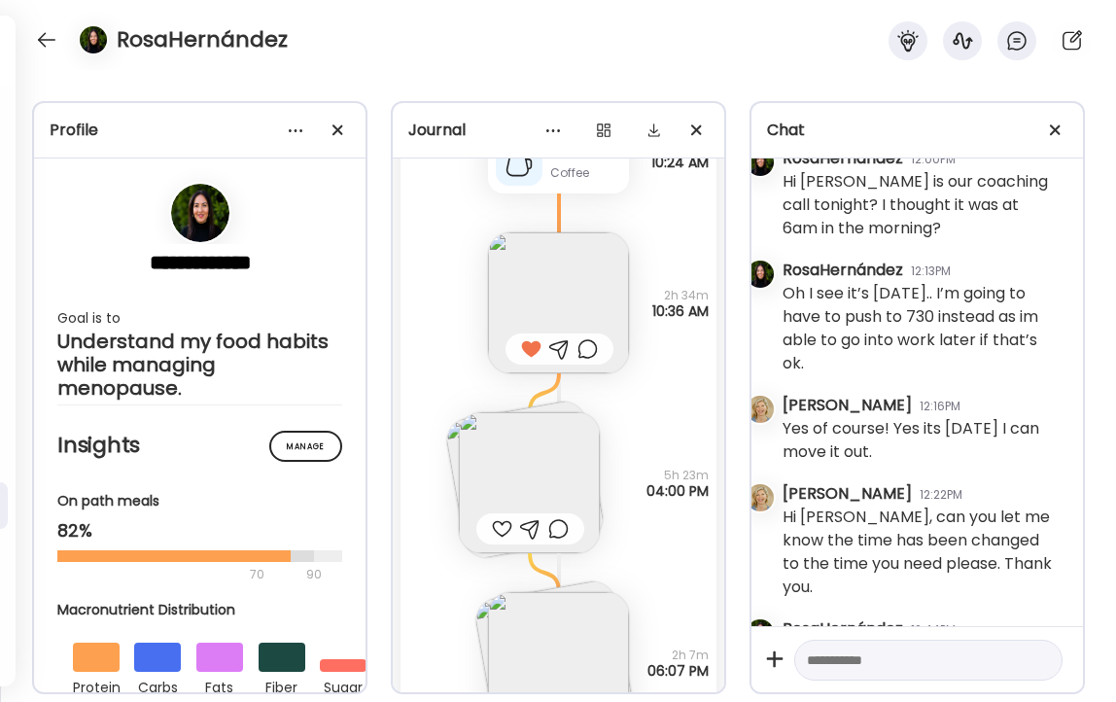
click at [921, 651] on textarea at bounding box center [911, 659] width 208 height 23
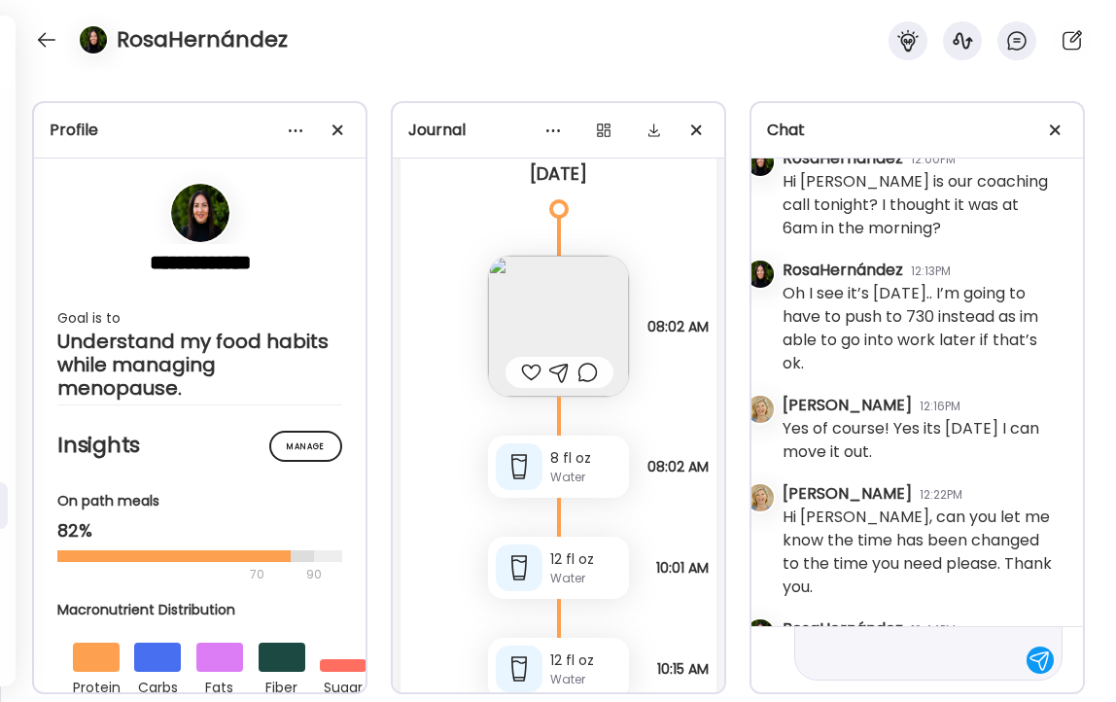
scroll to position [39481, 0]
click at [530, 374] on div at bounding box center [531, 376] width 20 height 23
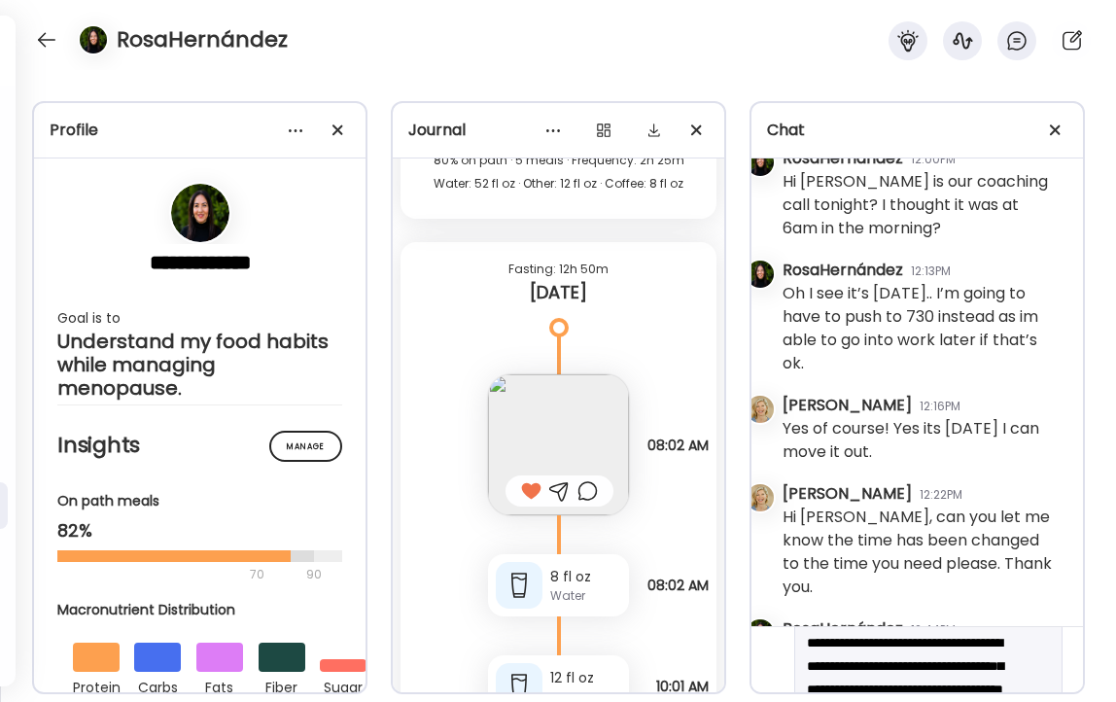
scroll to position [83, 0]
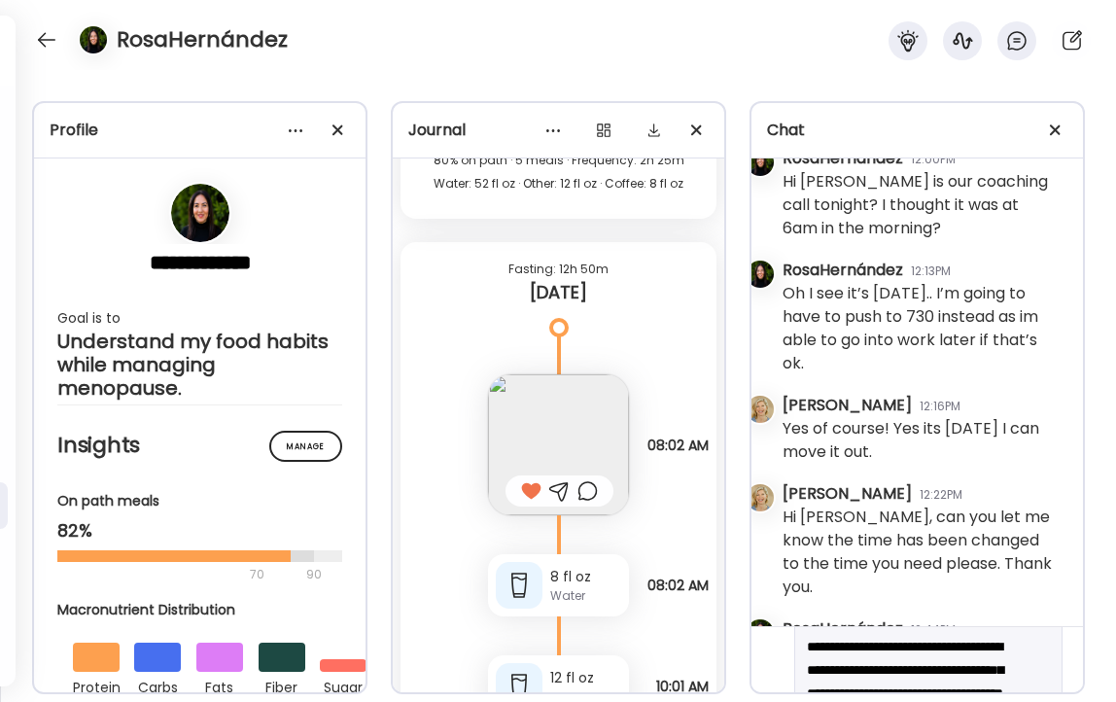
click at [807, 667] on textarea "**********" at bounding box center [911, 658] width 208 height 187
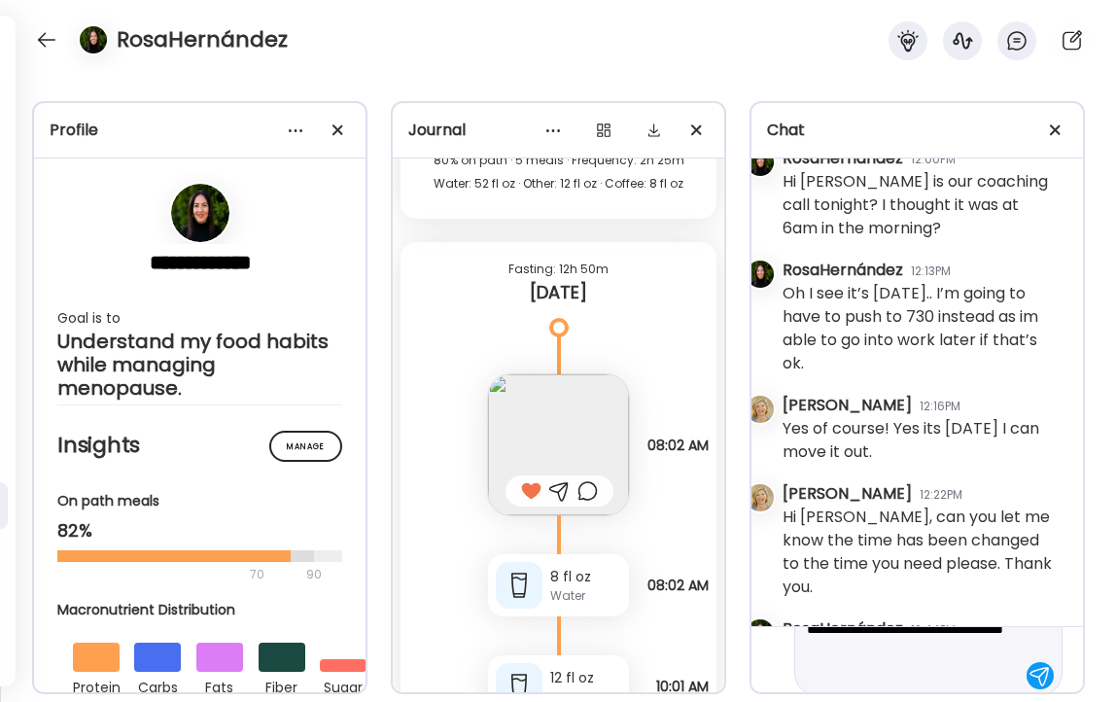
scroll to position [162, 0]
click at [1005, 661] on textarea "**********" at bounding box center [911, 578] width 208 height 187
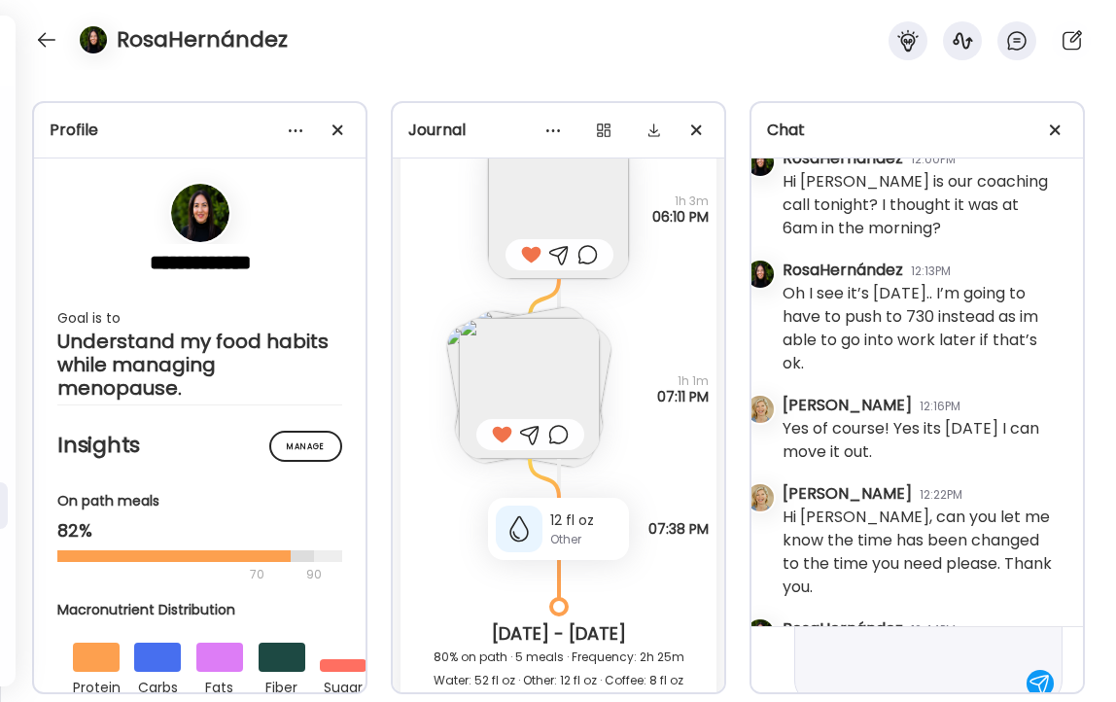
scroll to position [582, 0]
type textarea "**********"
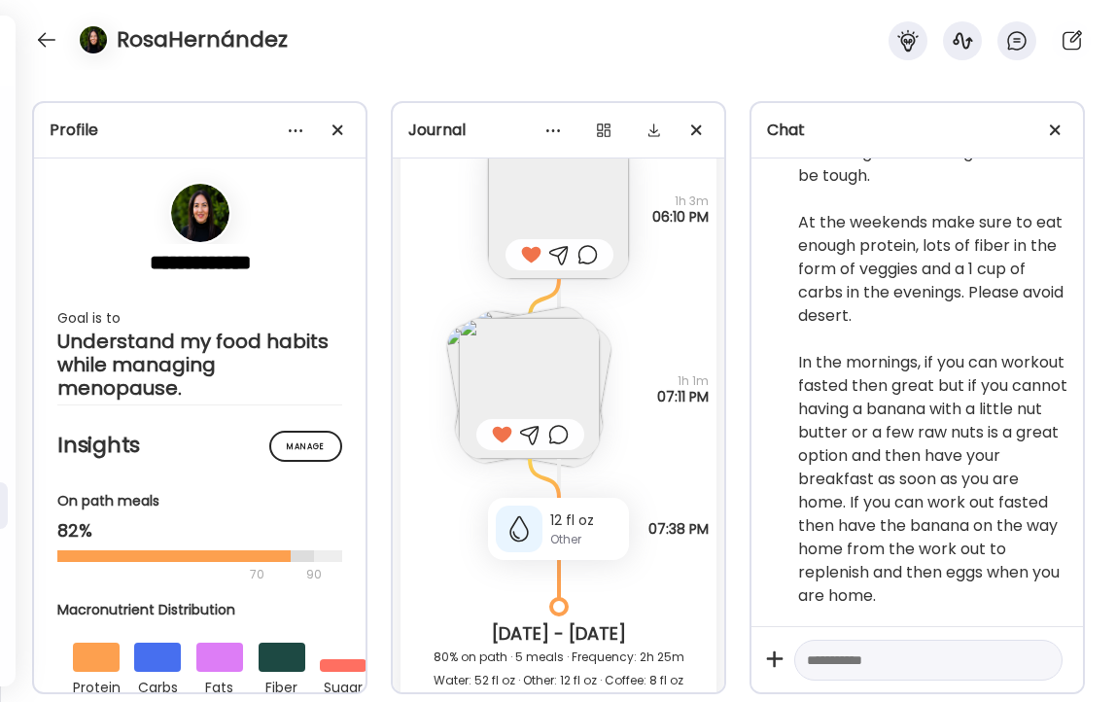
scroll to position [30682, 0]
click at [907, 660] on textarea at bounding box center [911, 659] width 208 height 23
paste textarea "**********"
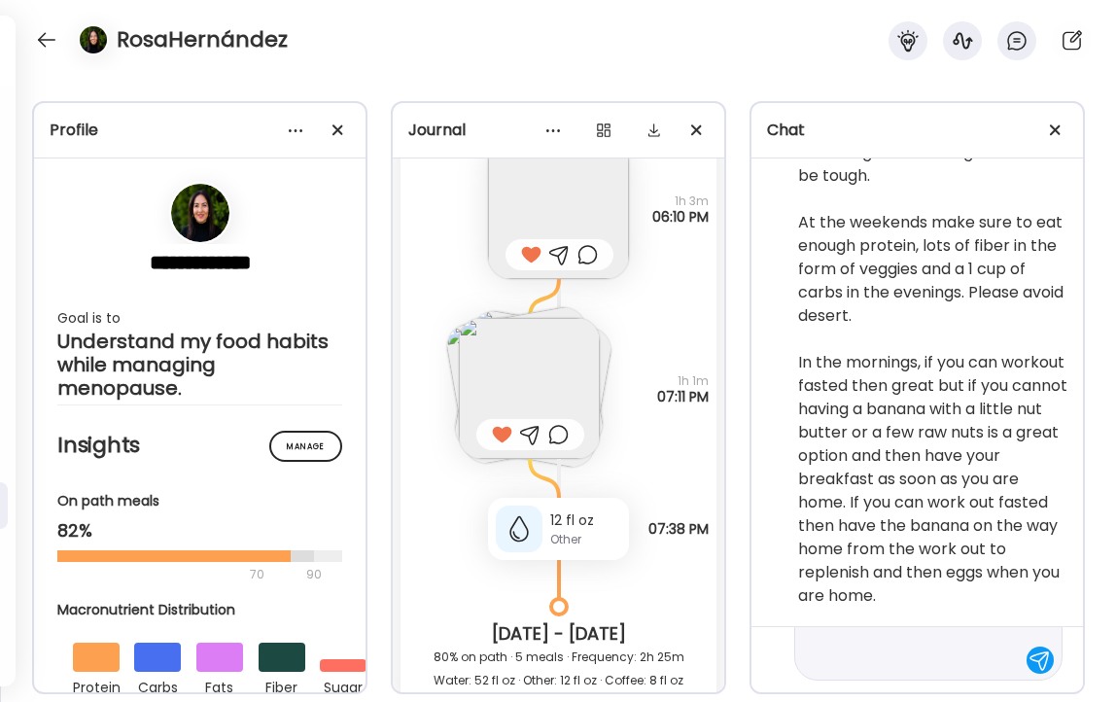
type textarea "**********"
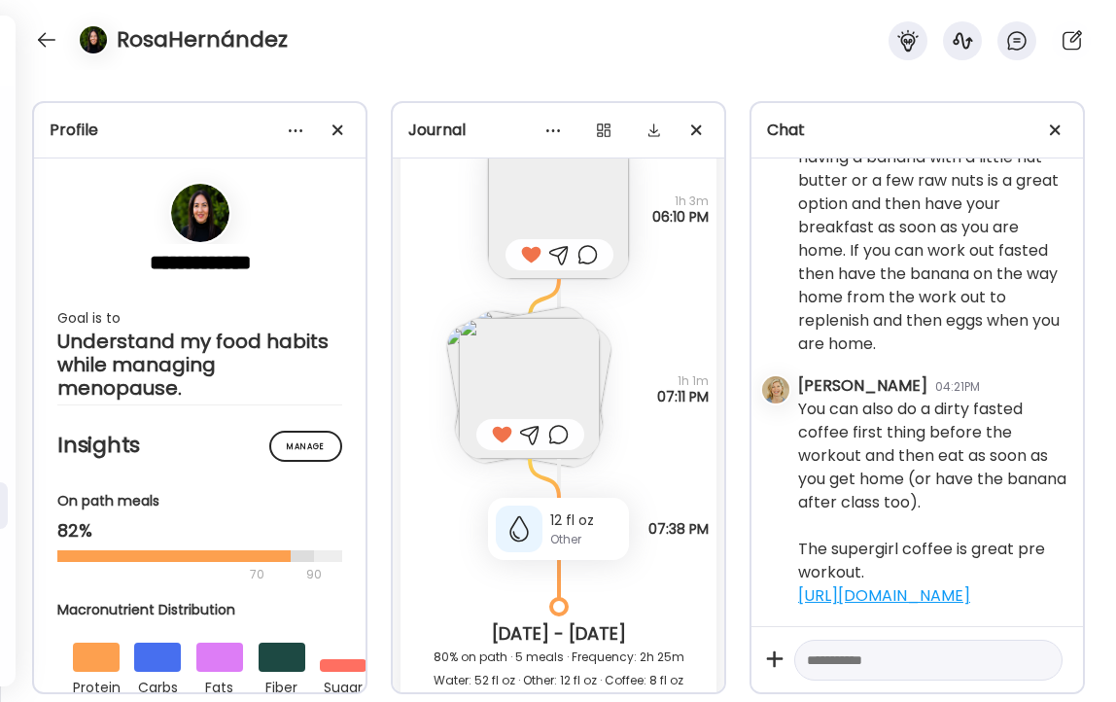
scroll to position [31093, 0]
click at [877, 667] on textarea at bounding box center [911, 659] width 208 height 23
paste textarea "**********"
type textarea "**********"
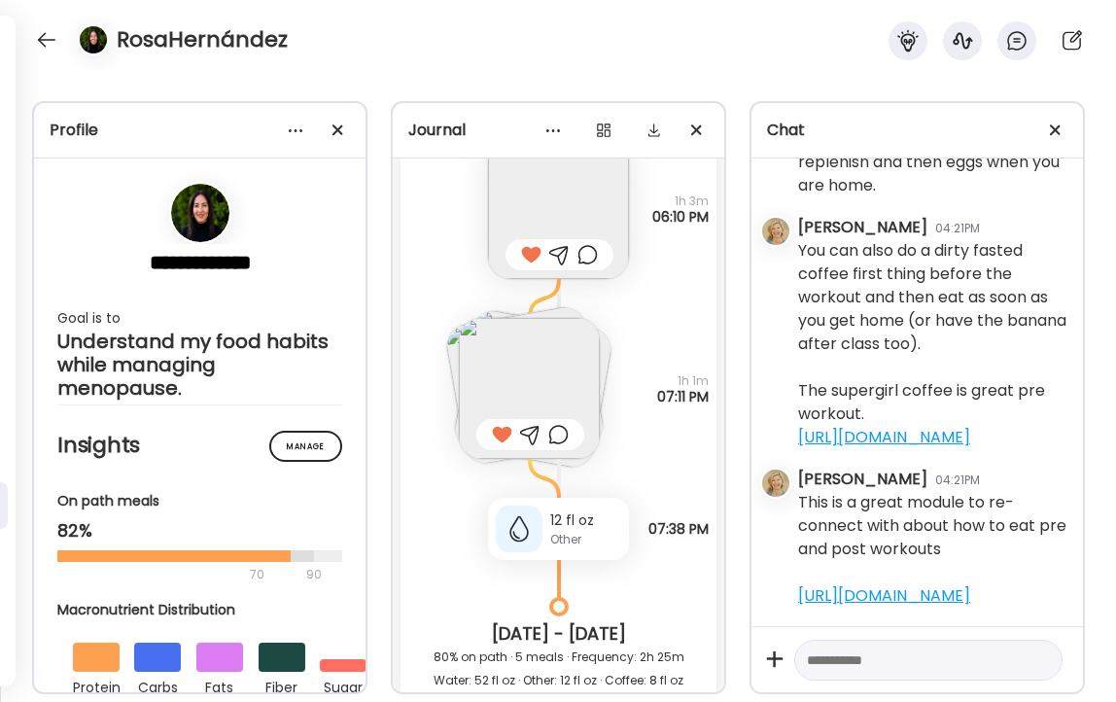
scroll to position [31344, 0]
click at [43, 36] on div at bounding box center [46, 39] width 31 height 31
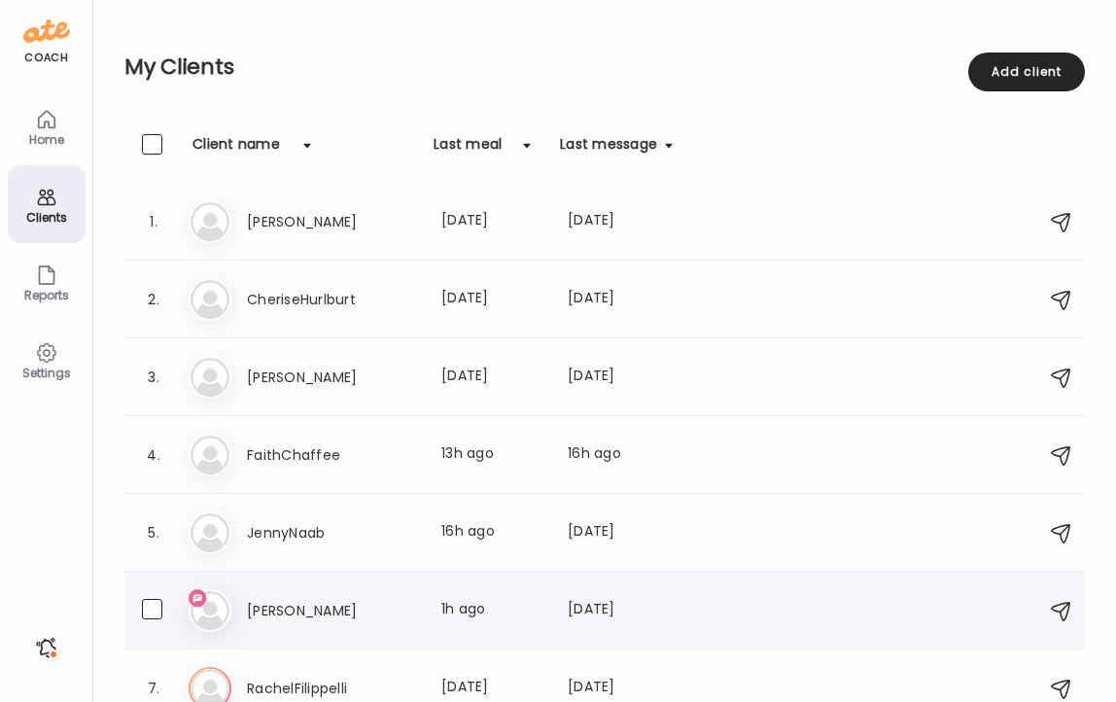
click at [290, 607] on h3 "[PERSON_NAME]" at bounding box center [332, 610] width 171 height 23
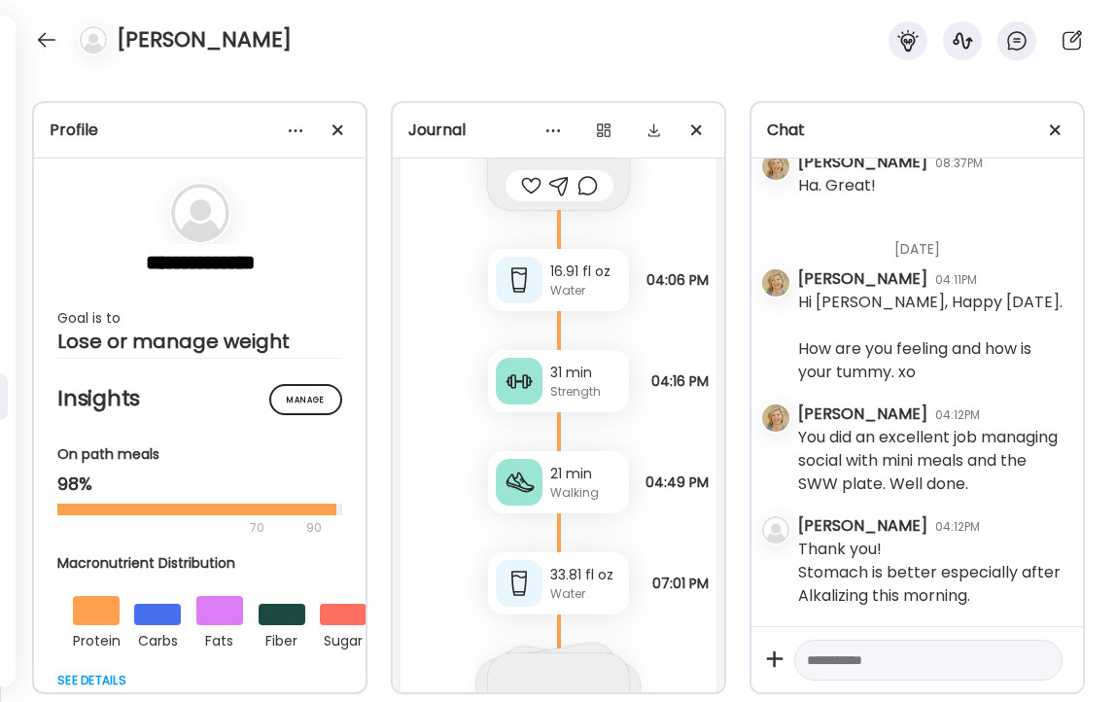
scroll to position [59692, 0]
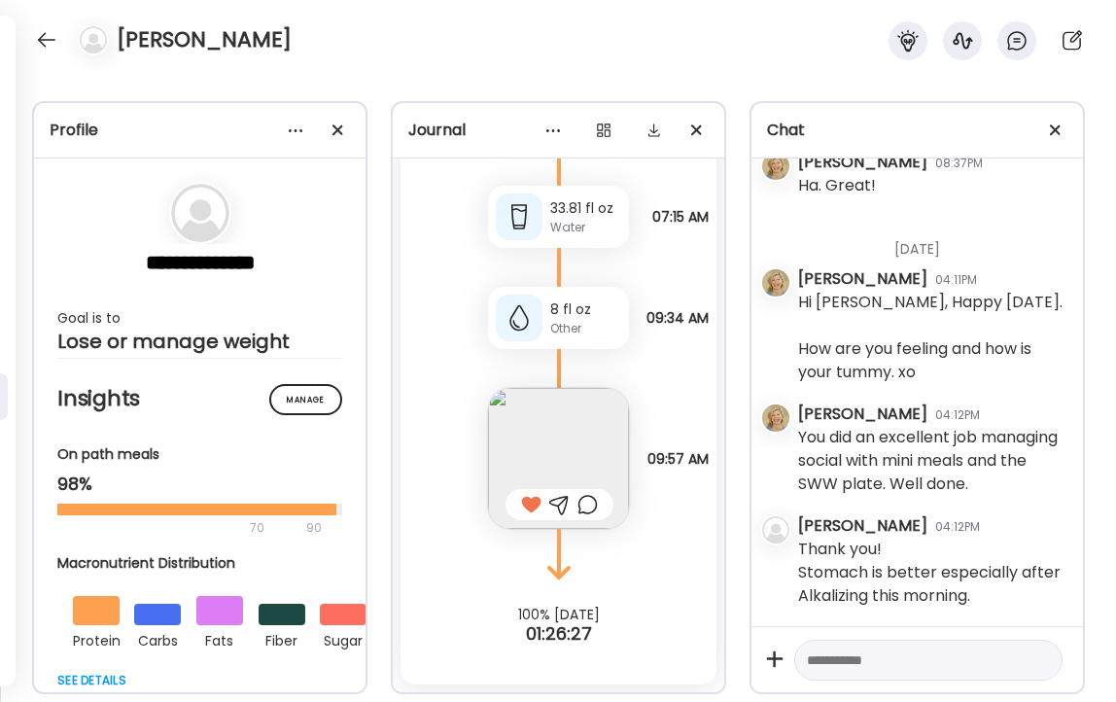
click at [904, 664] on textarea at bounding box center [911, 659] width 208 height 23
type textarea "**********"
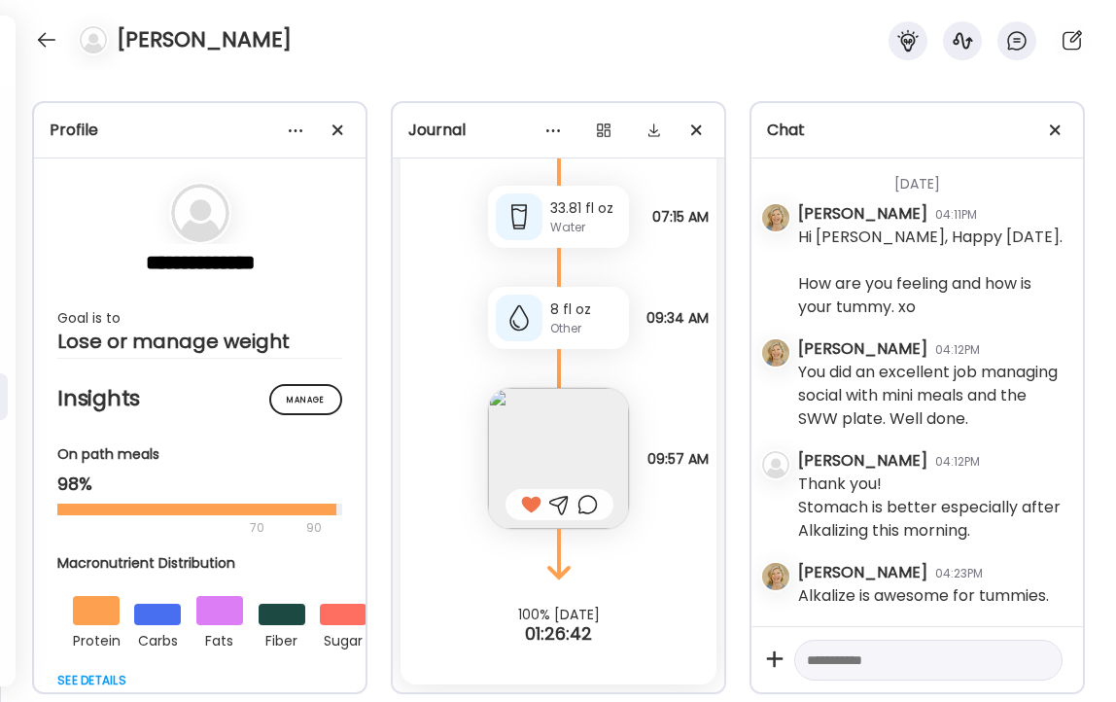
scroll to position [63845, 0]
click at [844, 663] on textarea at bounding box center [911, 659] width 208 height 23
type textarea "**********"
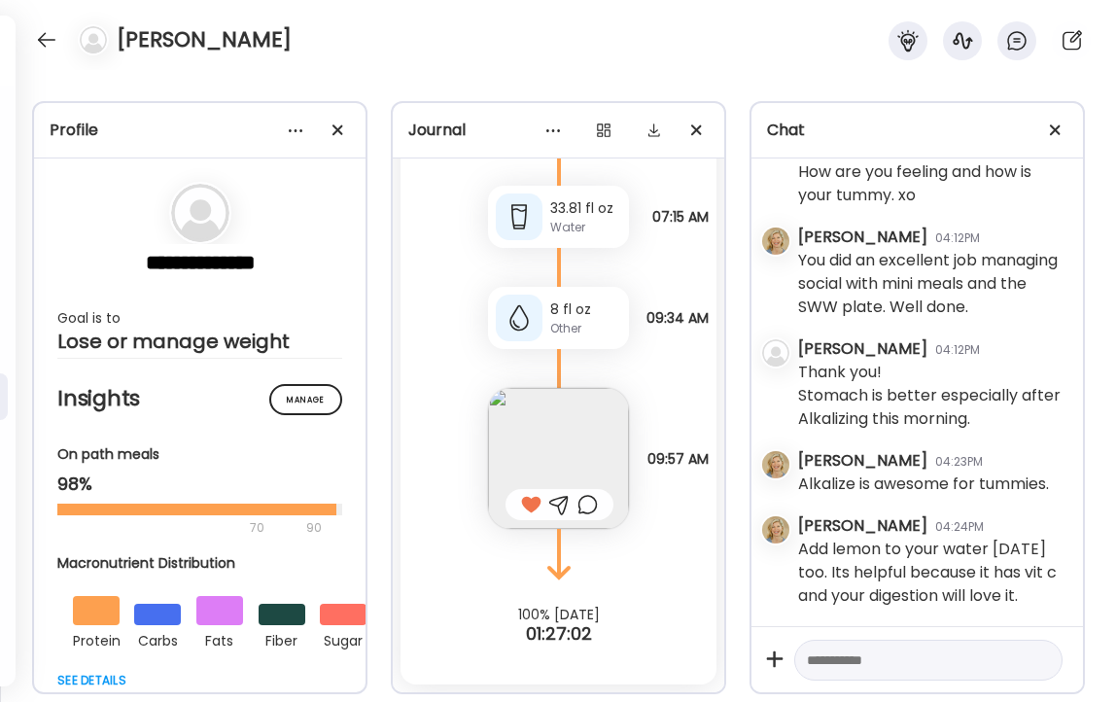
scroll to position [63957, 0]
click at [48, 35] on div at bounding box center [46, 39] width 31 height 31
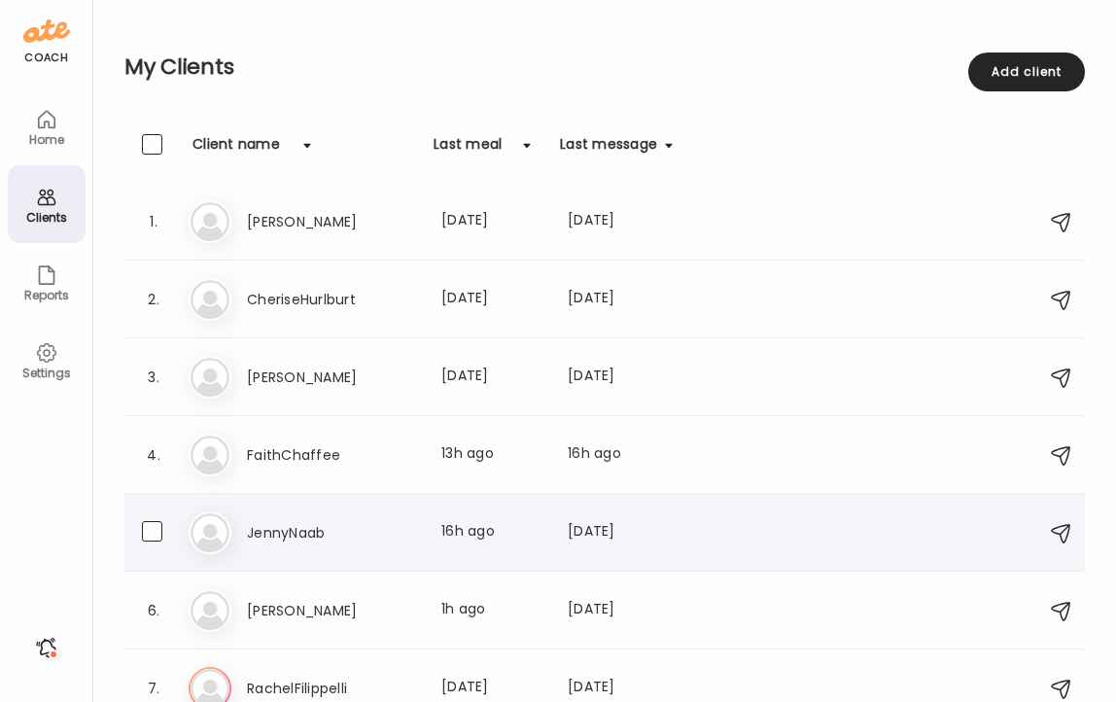
scroll to position [100, 0]
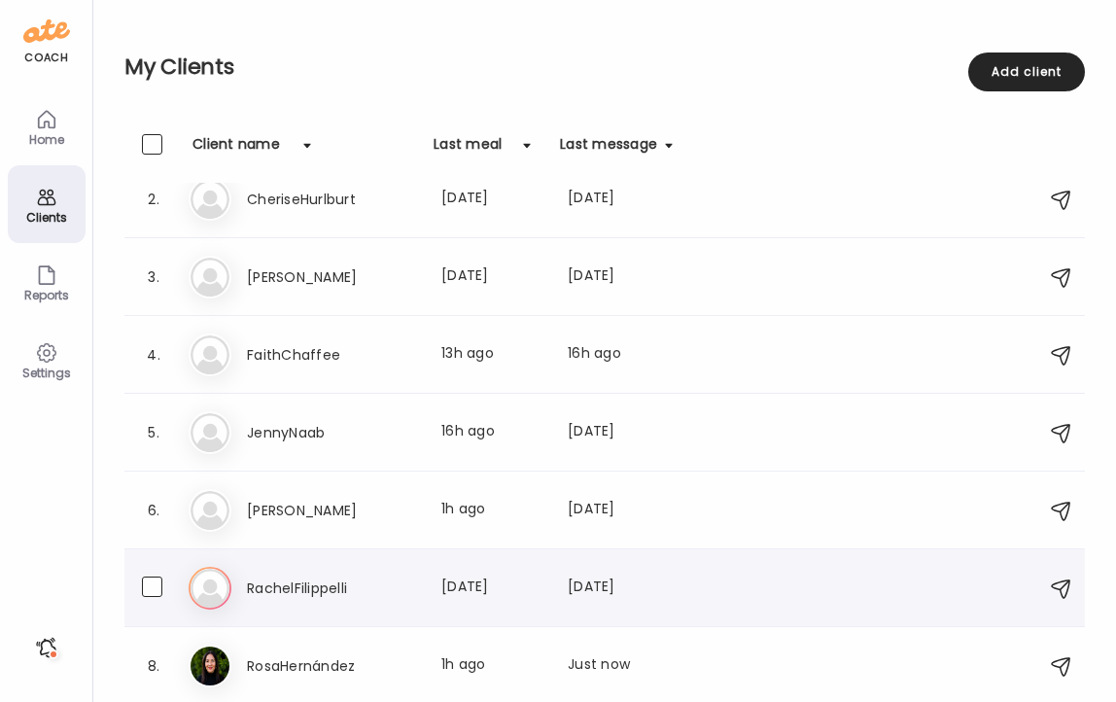
click at [319, 583] on h3 "RachelFilippelli" at bounding box center [332, 587] width 171 height 23
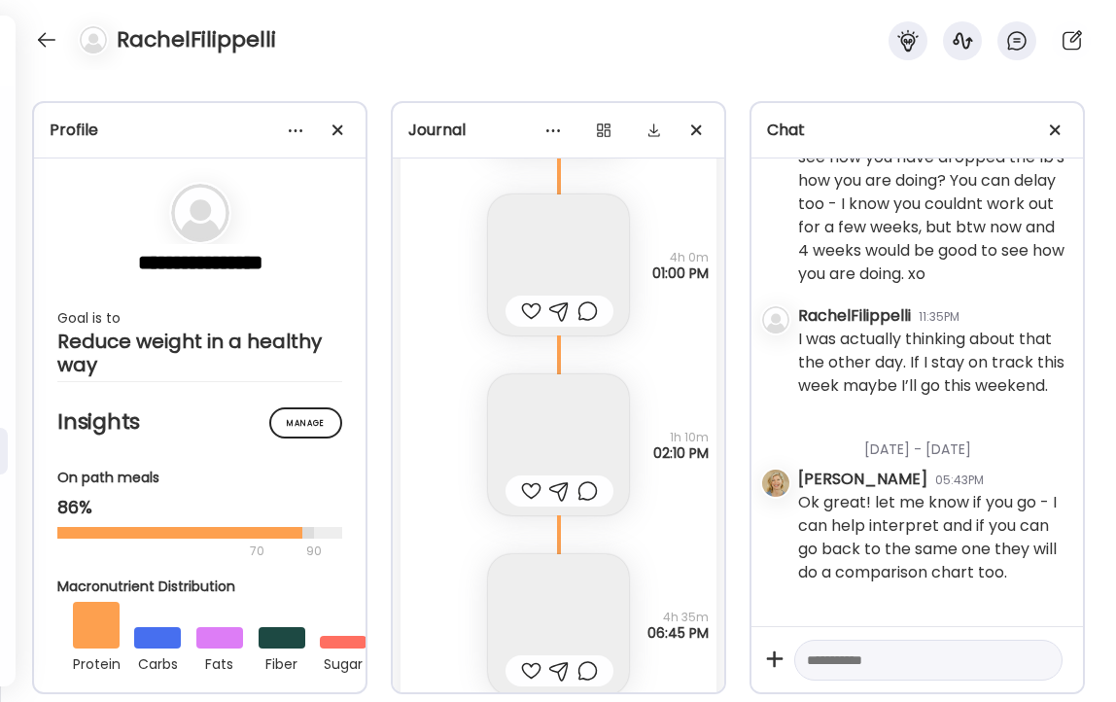
scroll to position [25387, 0]
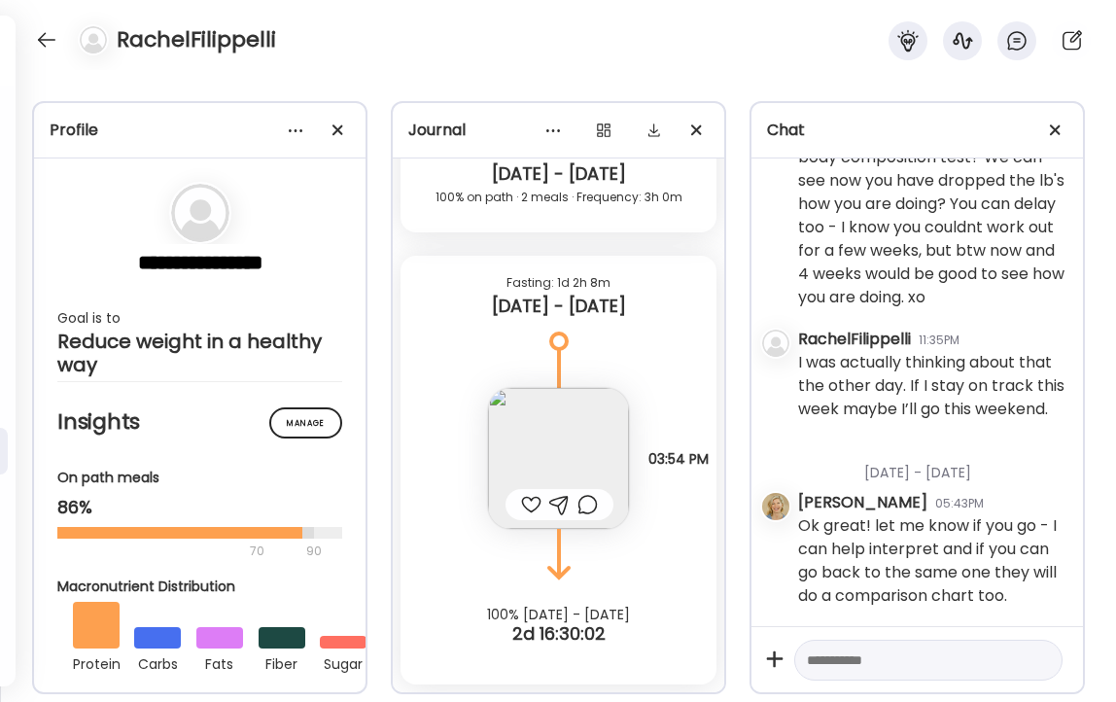
click at [530, 504] on div at bounding box center [531, 504] width 20 height 23
click at [852, 660] on textarea at bounding box center [911, 659] width 208 height 23
click at [941, 634] on textarea "**********" at bounding box center [911, 637] width 208 height 70
type textarea "**********"
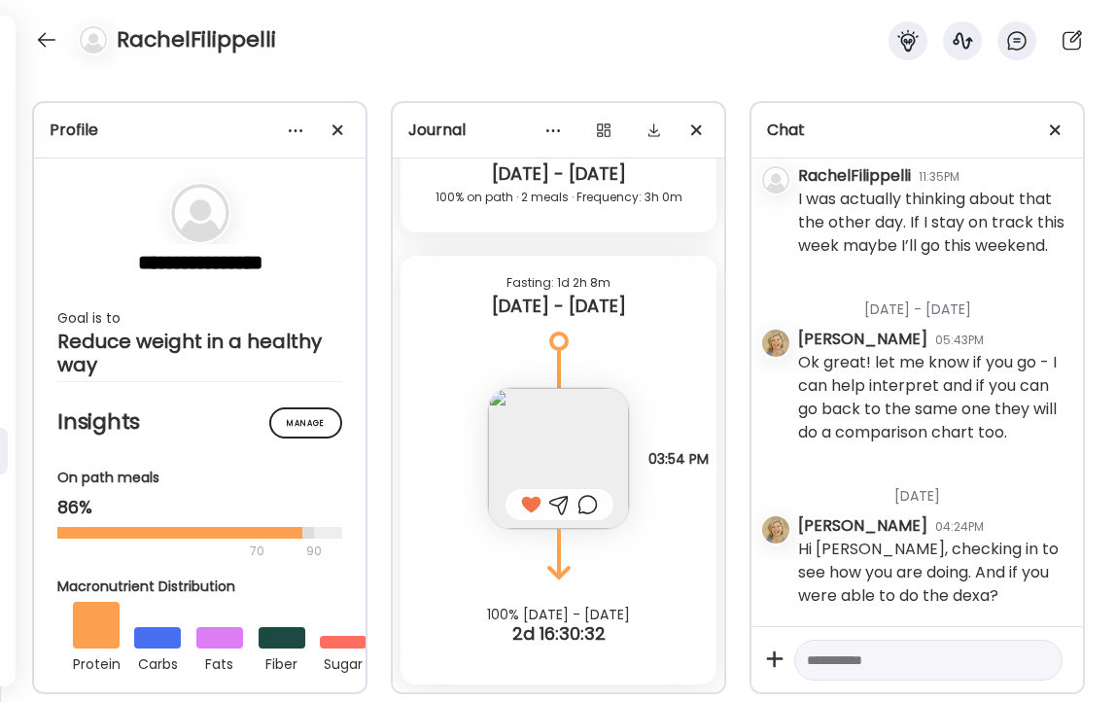
scroll to position [79731, 0]
click at [46, 37] on div at bounding box center [46, 39] width 31 height 31
